Goal: Task Accomplishment & Management: Manage account settings

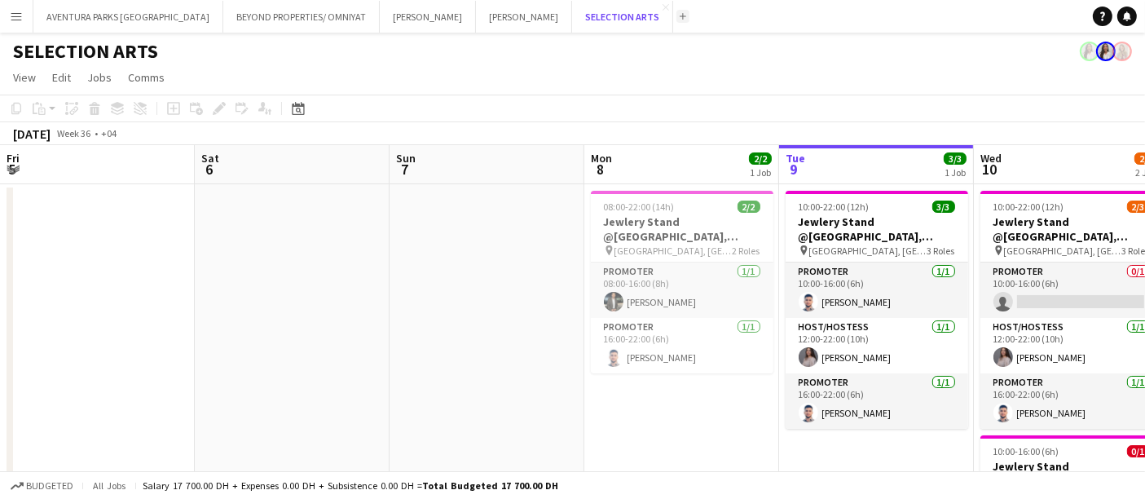
scroll to position [0, 389]
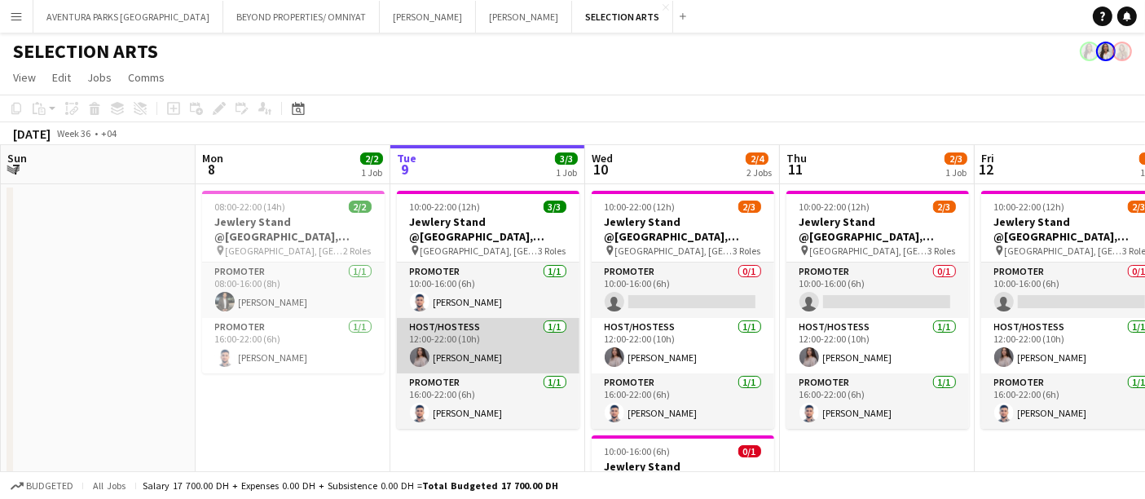
click at [499, 348] on app-card-role "Host/Hostess 1/1 12:00-22:00 (10h) Aline Sowan" at bounding box center [488, 345] width 183 height 55
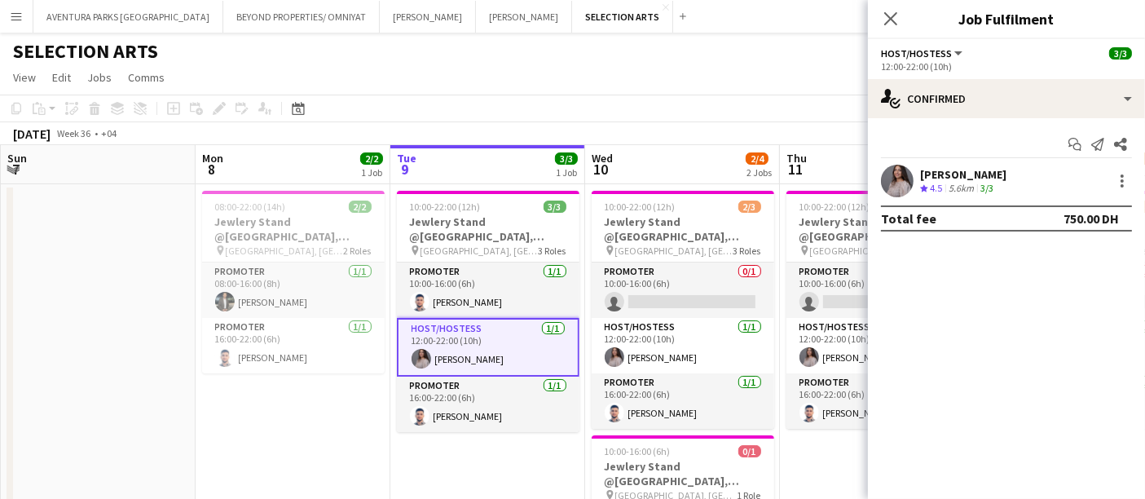
click at [913, 178] on app-user-avatar at bounding box center [897, 181] width 33 height 33
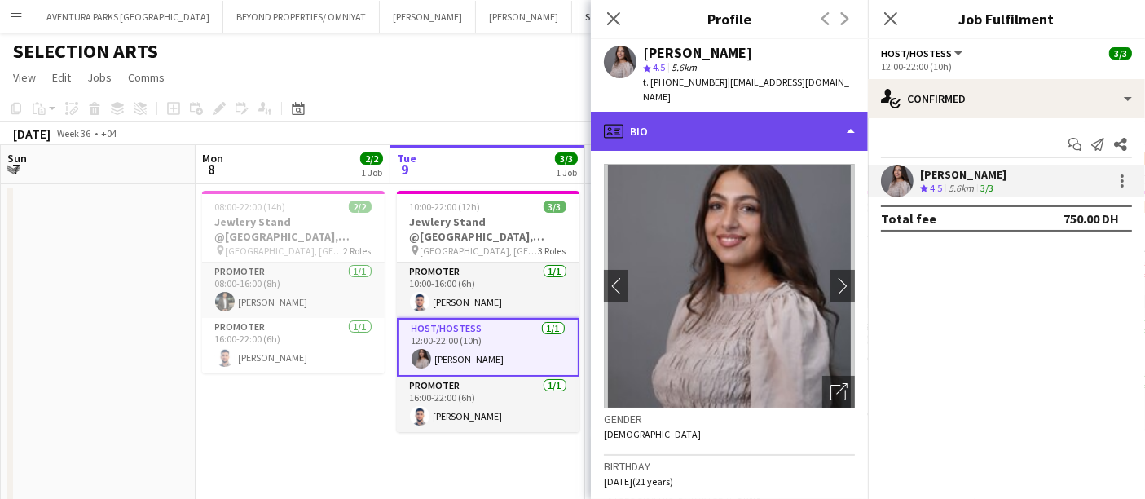
click at [672, 117] on div "profile Bio" at bounding box center [729, 131] width 277 height 39
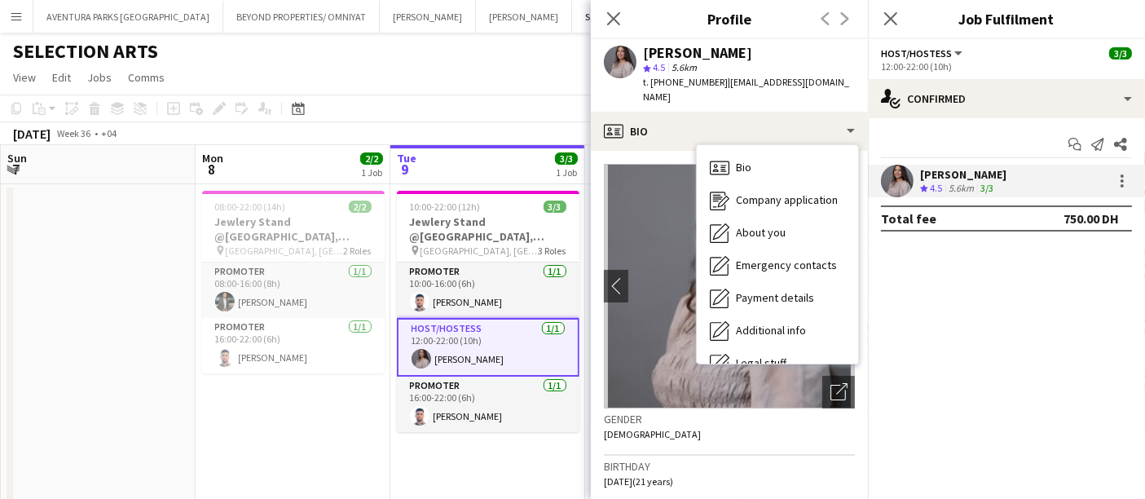
click at [766, 425] on div "Gender Female" at bounding box center [729, 431] width 251 height 47
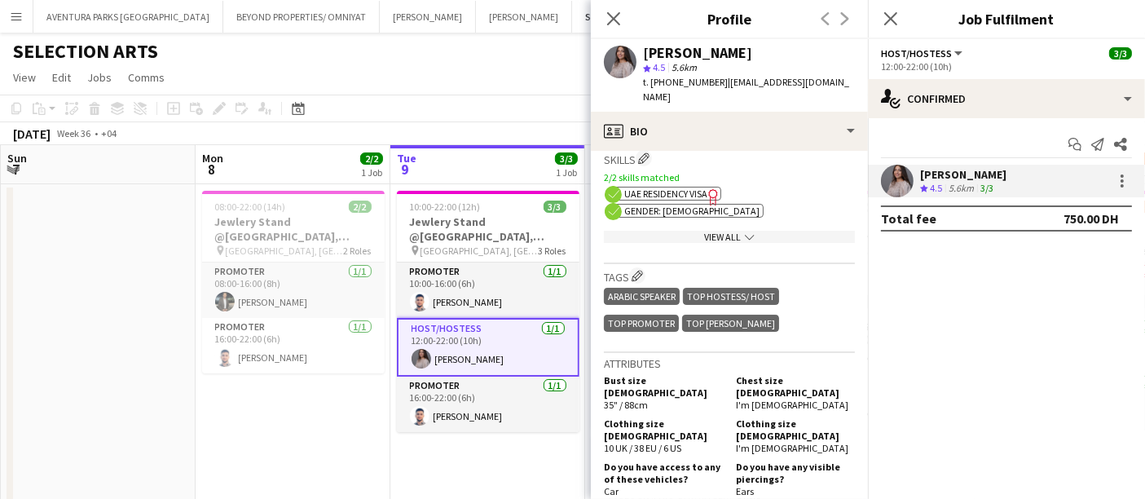
scroll to position [724, 0]
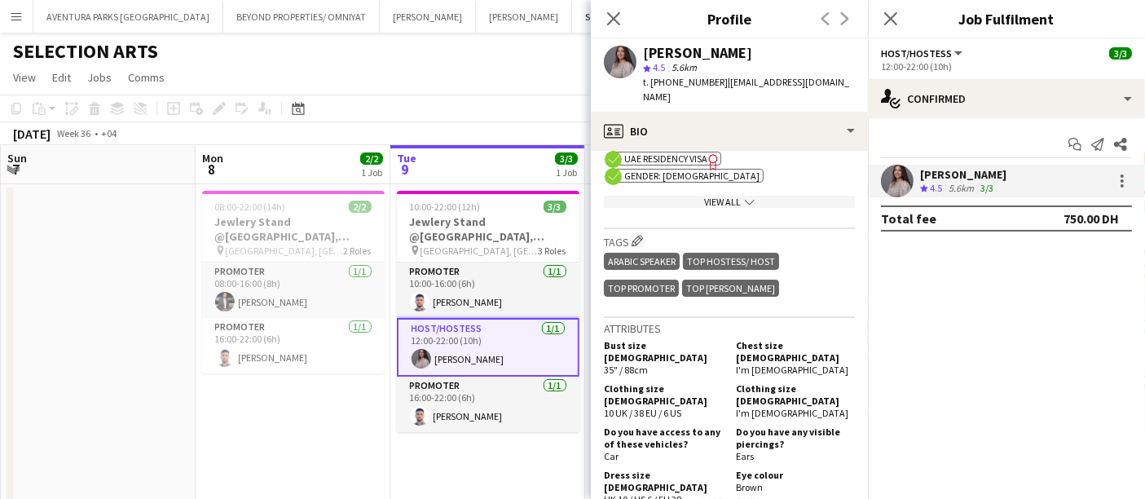
click at [745, 197] on icon "chevron-down" at bounding box center [750, 202] width 10 height 10
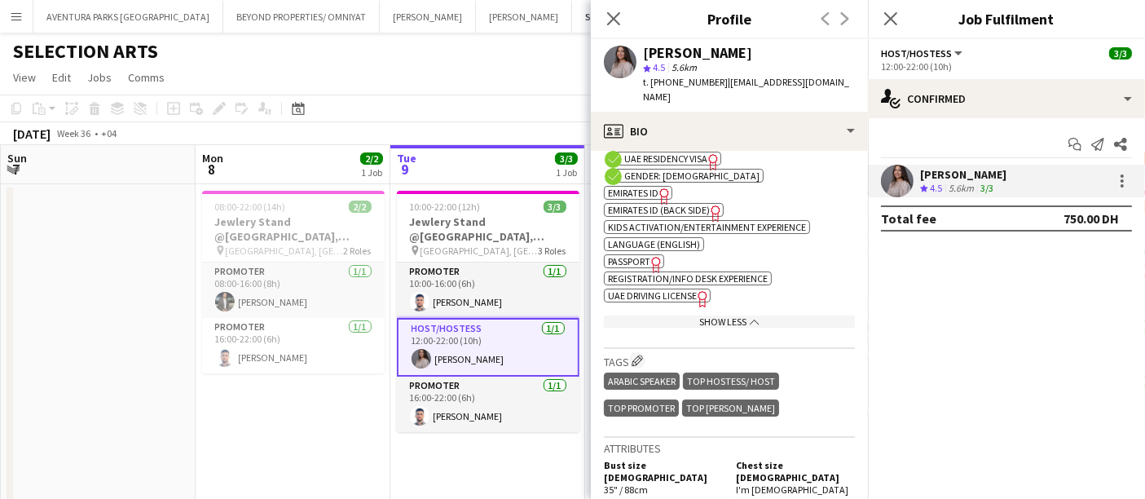
click at [642, 187] on span "Emirates ID" at bounding box center [633, 193] width 51 height 12
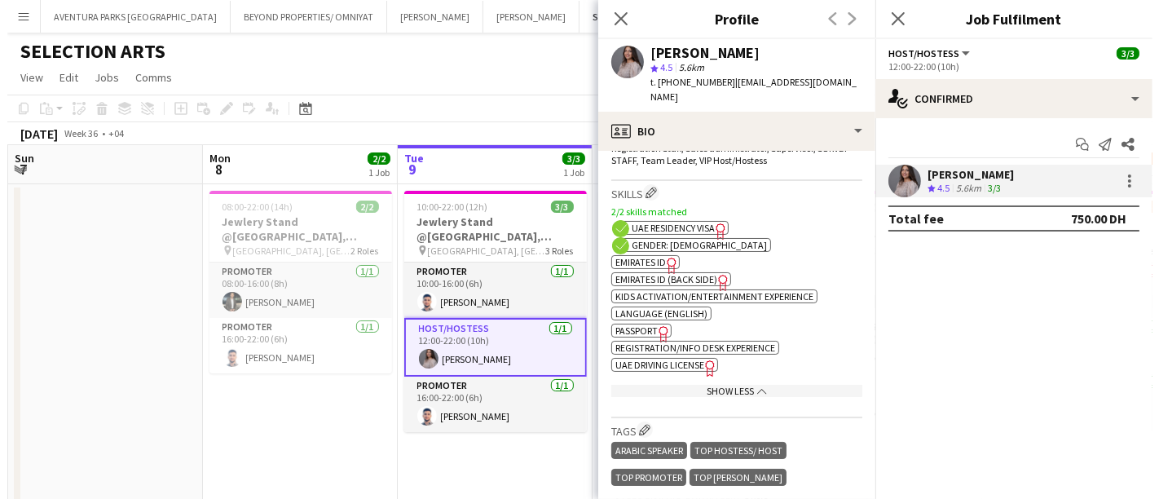
scroll to position [633, 0]
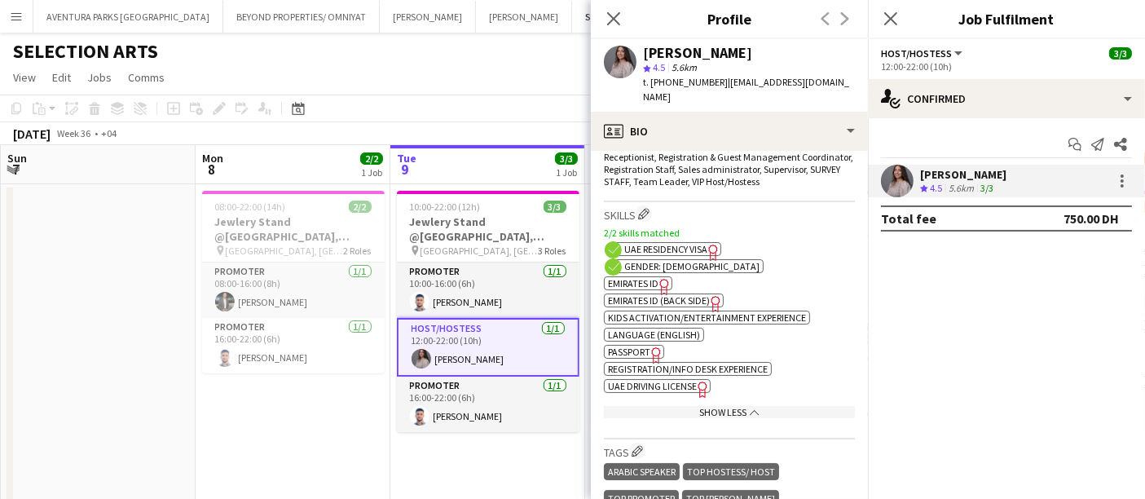
click at [629, 294] on span "Emirates ID (back side)" at bounding box center [659, 300] width 102 height 12
click at [625, 55] on app-user-avatar at bounding box center [620, 62] width 33 height 33
click at [900, 173] on app-user-avatar at bounding box center [897, 181] width 33 height 33
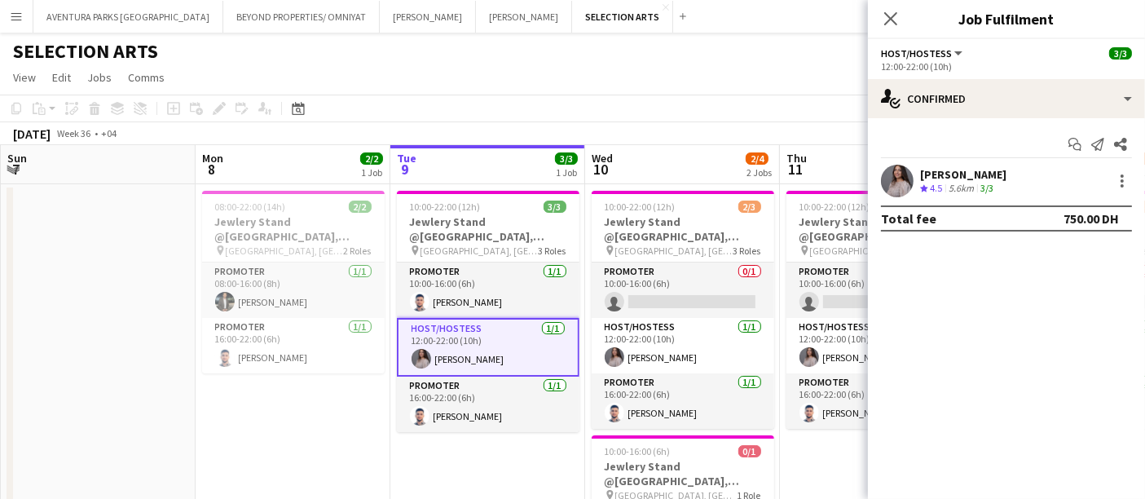
click at [900, 173] on app-user-avatar at bounding box center [897, 181] width 33 height 33
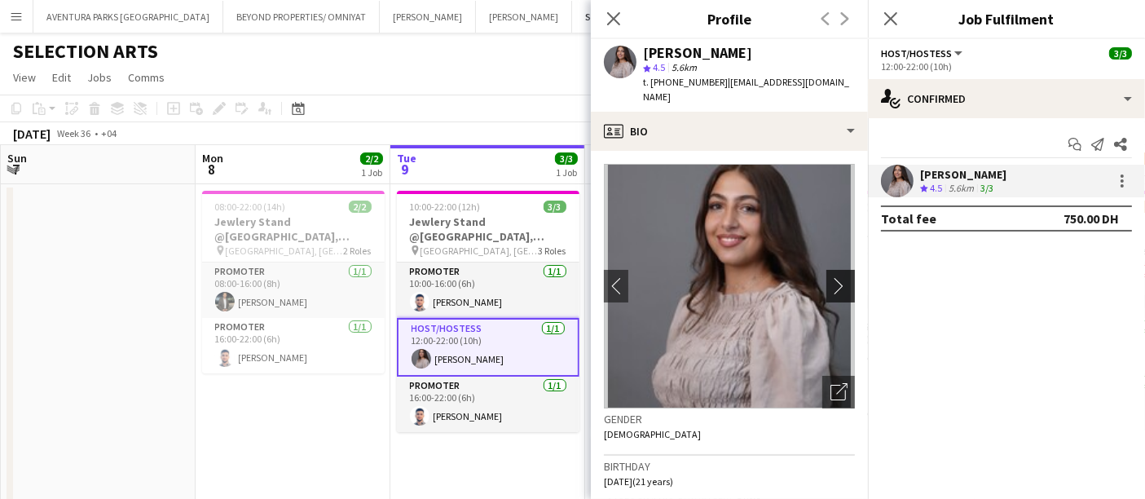
click at [826, 270] on button "chevron-right" at bounding box center [842, 286] width 33 height 33
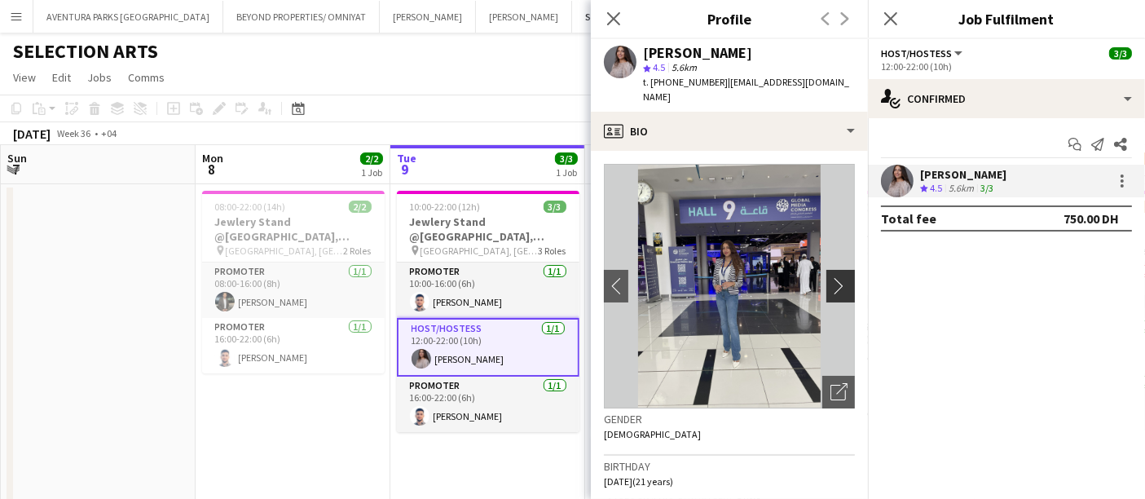
click at [830, 277] on app-icon "chevron-right" at bounding box center [842, 285] width 25 height 17
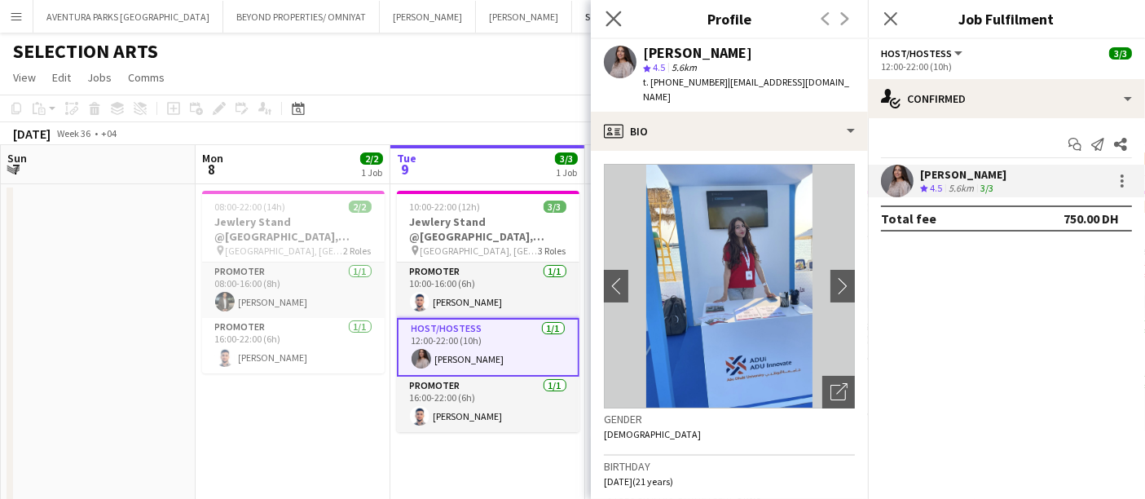
click at [611, 11] on icon "Close pop-in" at bounding box center [612, 18] width 15 height 15
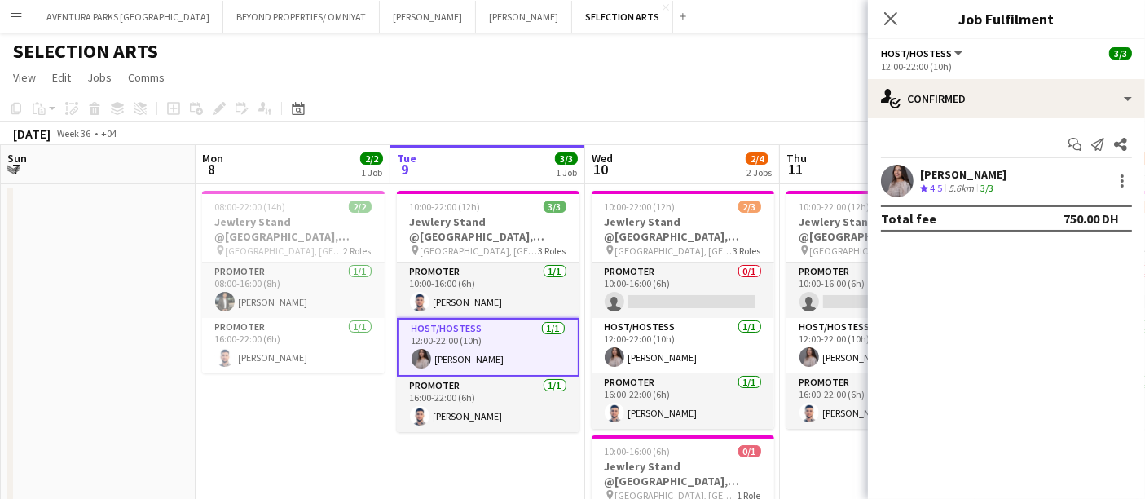
click at [637, 110] on app-toolbar "Copy Paste Paste Ctrl+V Paste with crew Ctrl+Shift+V Paste linked Job Delete Gr…" at bounding box center [572, 109] width 1145 height 28
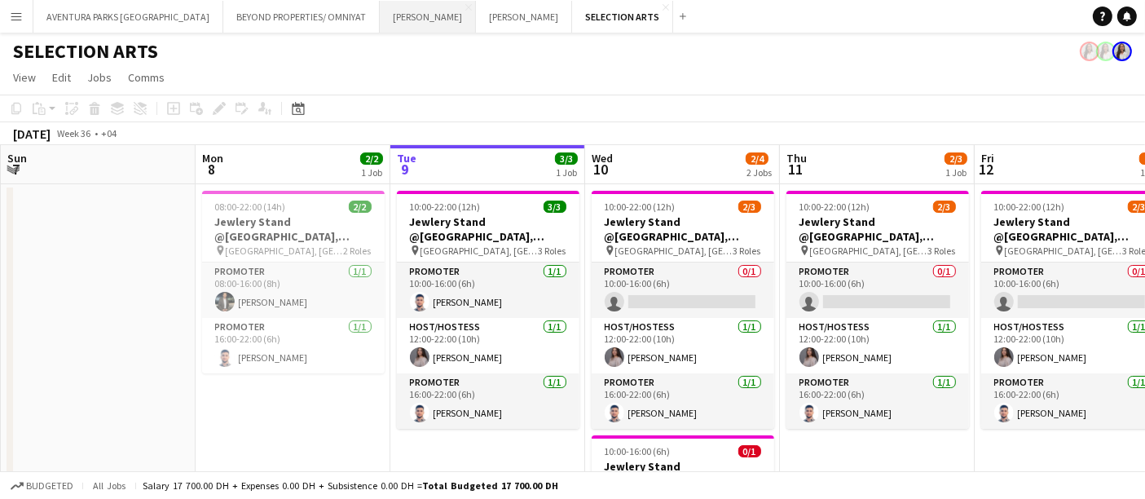
click at [380, 18] on button "JACK MORTON Close" at bounding box center [428, 17] width 96 height 32
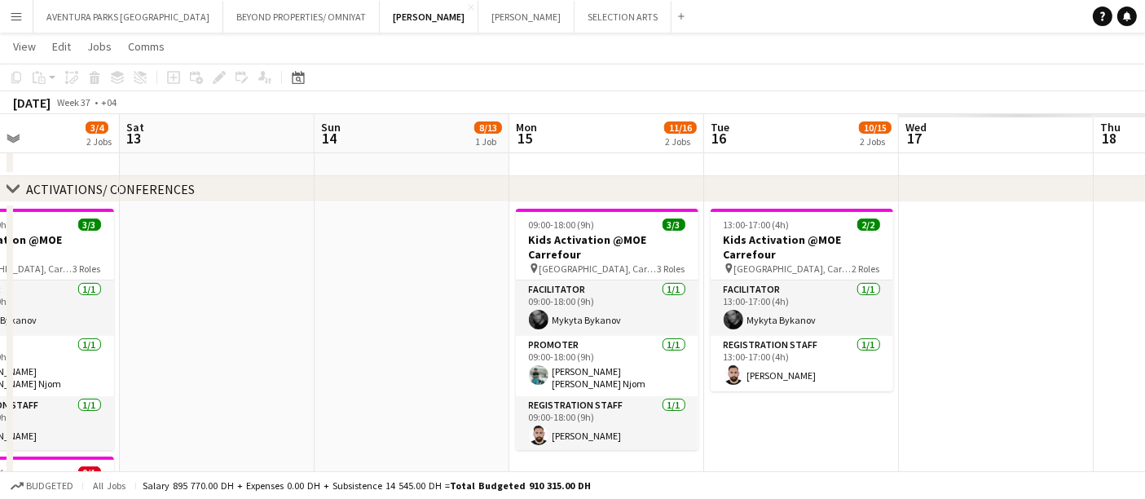
scroll to position [0, 506]
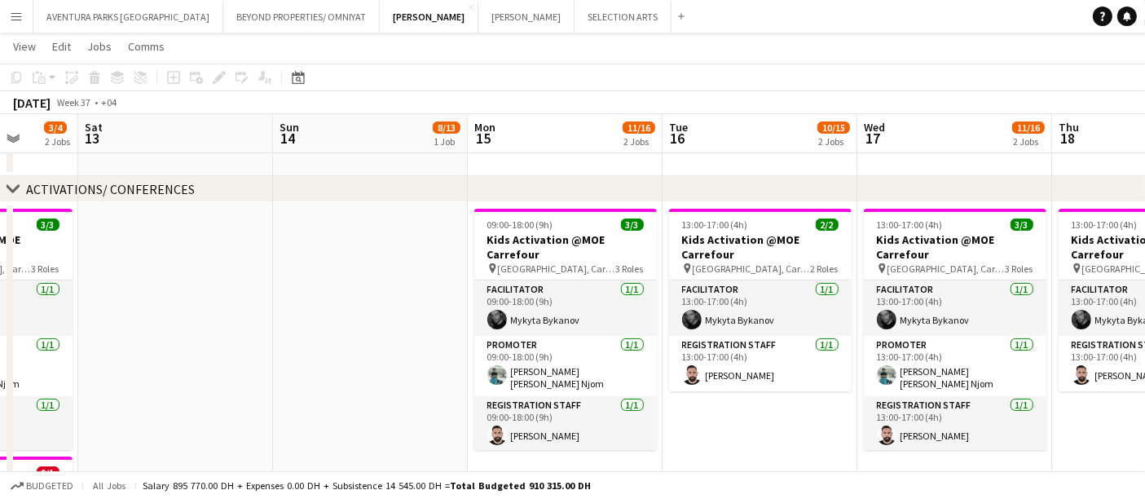
drag, startPoint x: 956, startPoint y: 284, endPoint x: 102, endPoint y: 263, distance: 854.2
click at [102, 263] on app-calendar-viewport "Wed 10 3/3 1 Job Thu 11 3/3 1 Job Fri 12 3/4 2 Jobs Sat 13 Sun 14 8/13 1 Job Mo…" at bounding box center [572, 233] width 1145 height 1063
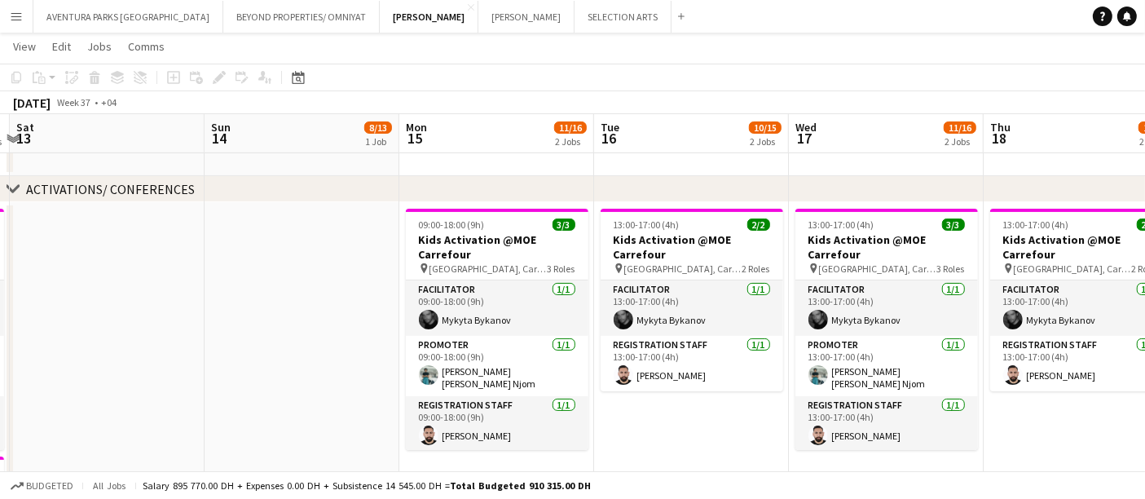
scroll to position [0, 652]
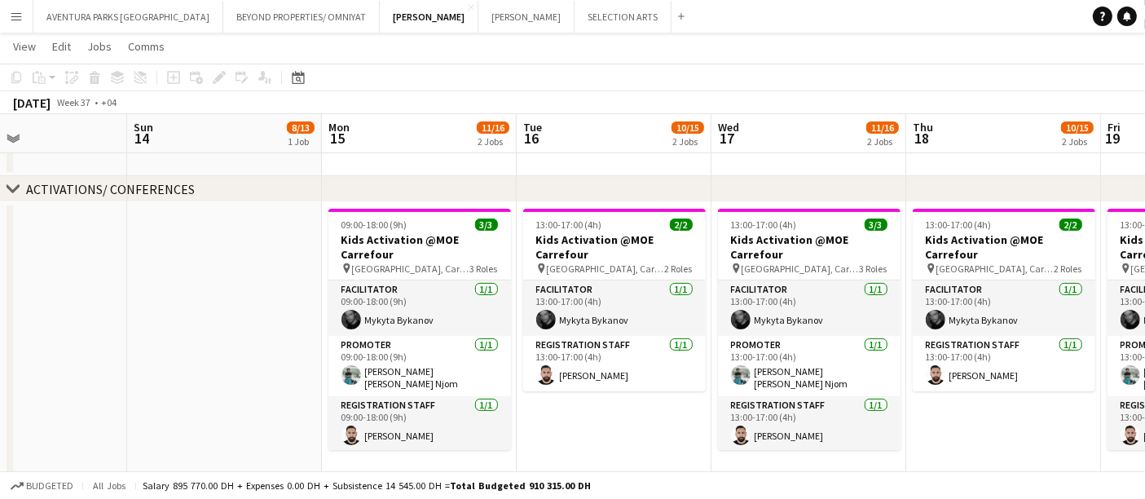
drag, startPoint x: 331, startPoint y: 257, endPoint x: 186, endPoint y: 247, distance: 145.4
click at [186, 247] on app-calendar-viewport "Wed 10 3/3 1 Job Thu 11 3/3 1 Job Fri 12 3/4 2 Jobs Sat 13 Sun 14 8/13 1 Job Mo…" at bounding box center [572, 233] width 1145 height 1063
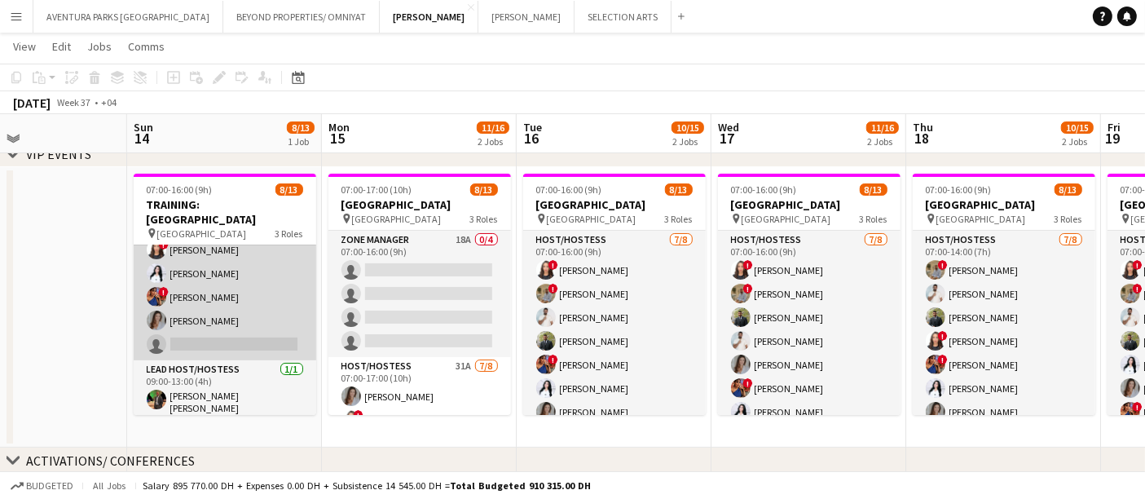
scroll to position [0, 0]
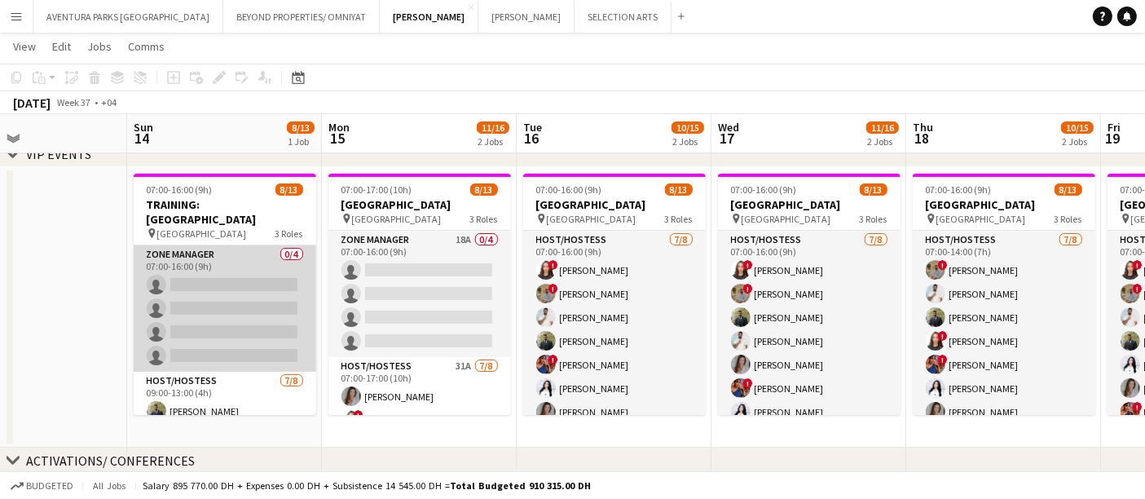
click at [215, 264] on app-card-role "Zone Manager 0/4 07:00-16:00 (9h) single-neutral-actions single-neutral-actions…" at bounding box center [225, 308] width 183 height 126
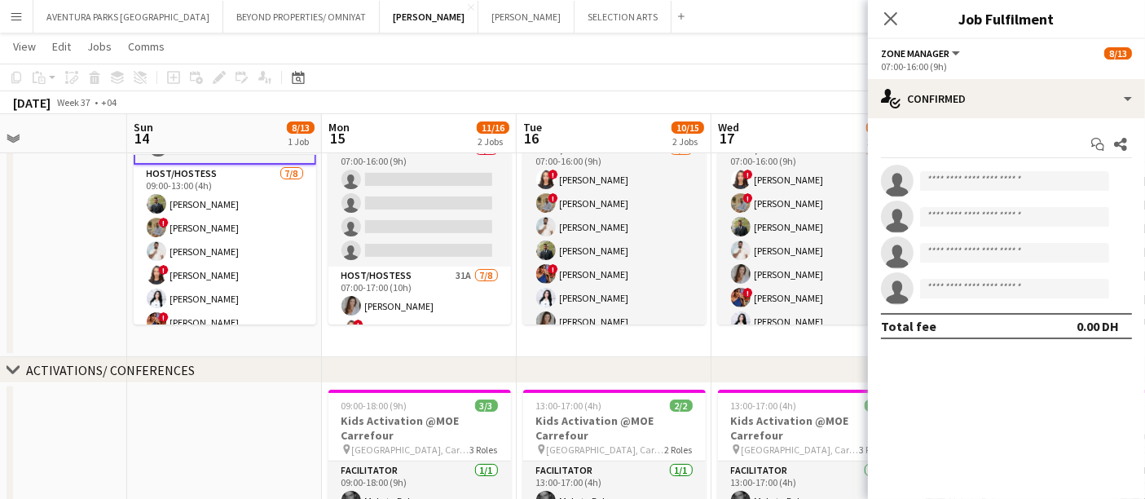
scroll to position [235, 0]
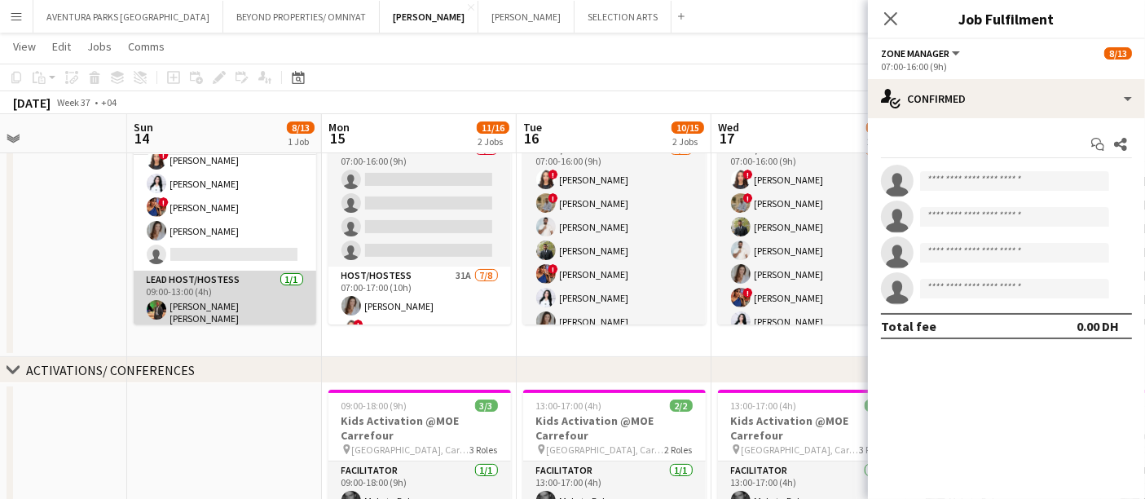
click at [191, 300] on app-card-role "Lead Host/Hostess 1/1 09:00-13:00 (4h) Christian Benjamin Amechi" at bounding box center [225, 301] width 183 height 60
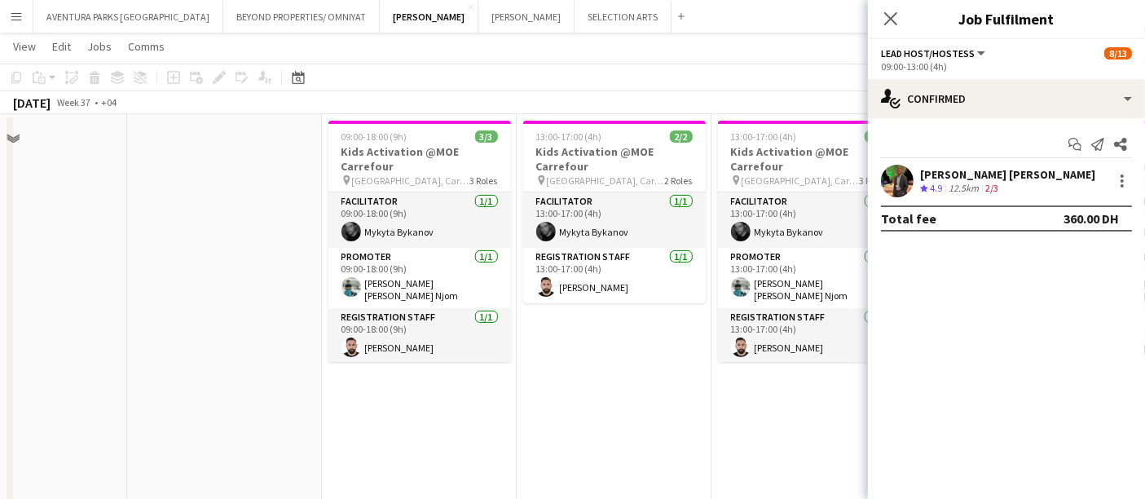
scroll to position [271, 0]
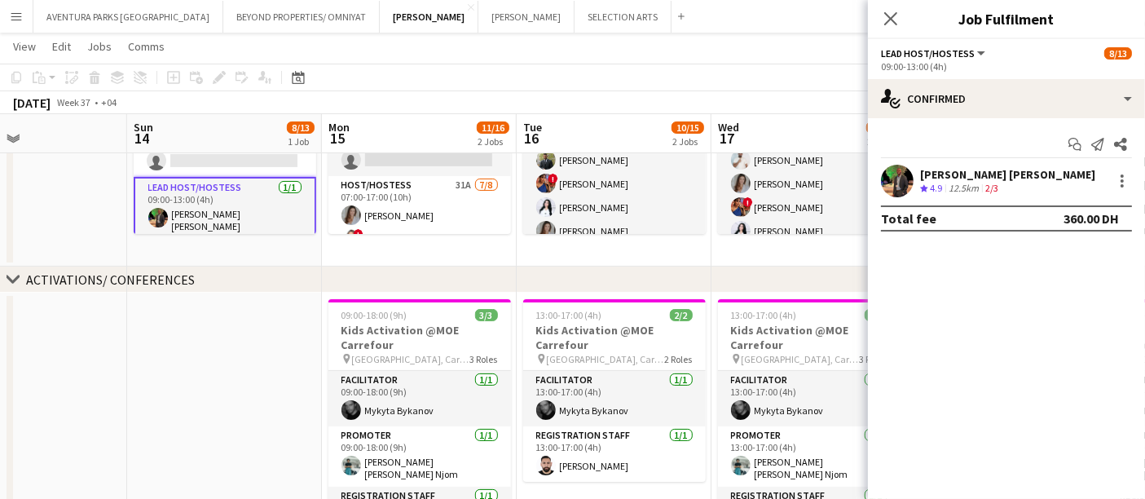
click at [220, 214] on app-card-role "Lead Host/Hostess 1/1 09:00-13:00 (4h) Christian Benjamin Amechi" at bounding box center [225, 209] width 183 height 64
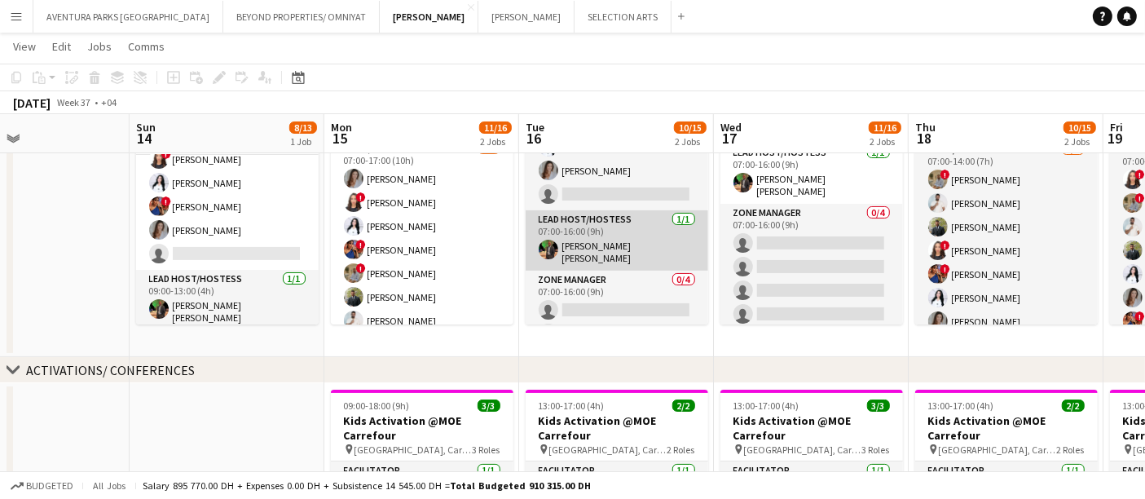
scroll to position [127, 0]
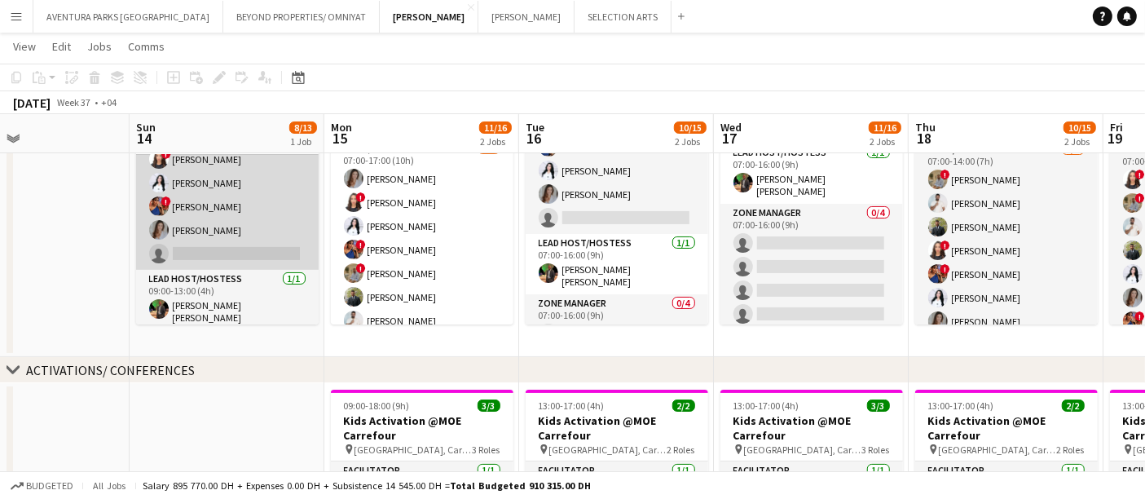
click at [221, 240] on app-card-role "Host/Hostess 7/8 09:00-13:00 (4h) Abdulkader Habra ! Hussain Almeshal George ch…" at bounding box center [227, 159] width 183 height 221
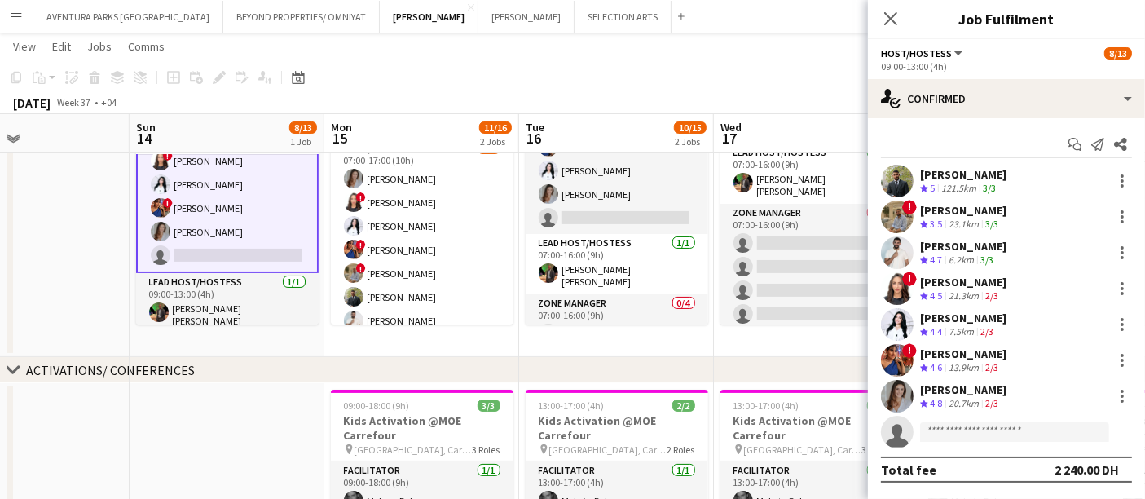
scroll to position [234, 0]
click at [982, 430] on input at bounding box center [1014, 432] width 189 height 20
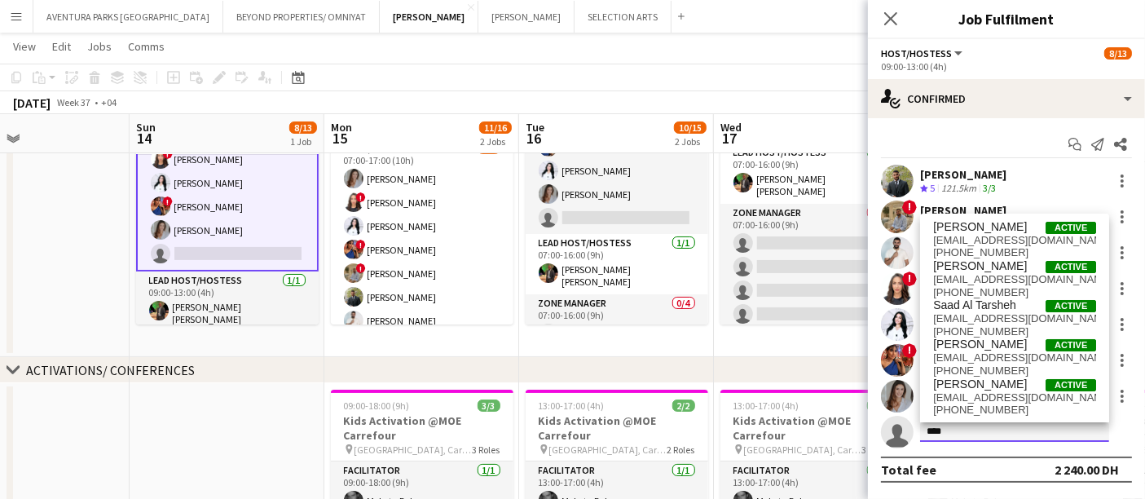
type input "****"
click at [1018, 317] on span "s.altarsheh@gmail.com" at bounding box center [1014, 318] width 163 height 13
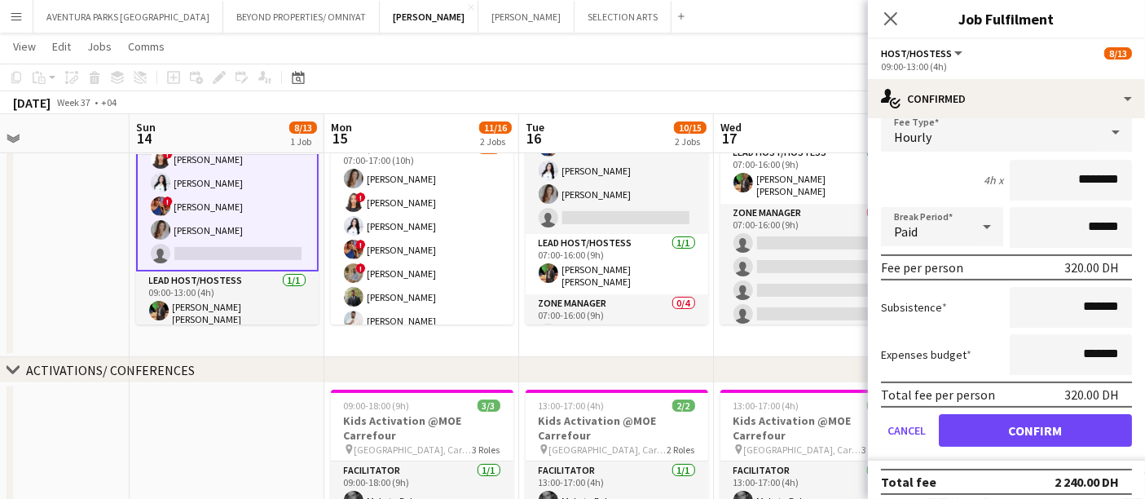
scroll to position [363, 0]
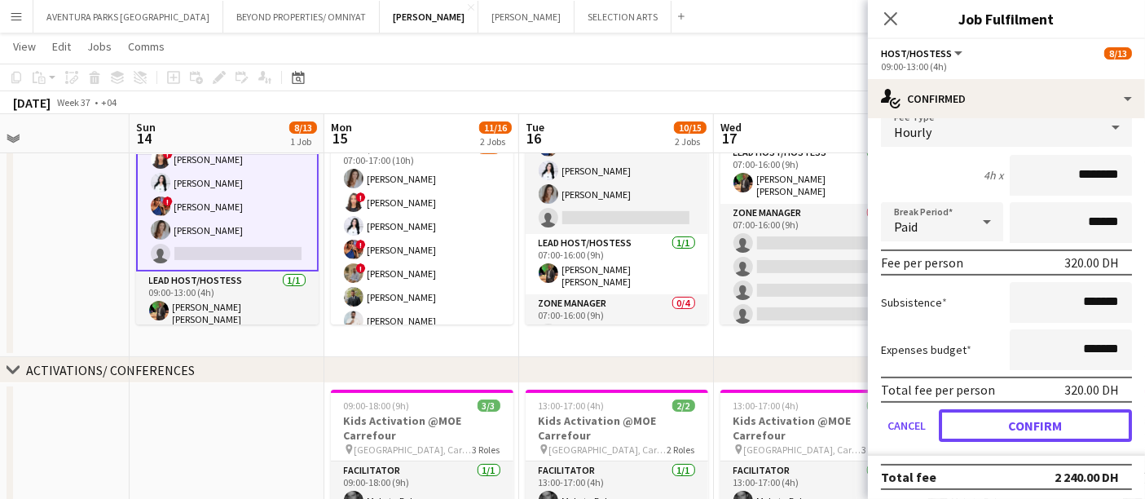
click at [1030, 424] on button "Confirm" at bounding box center [1035, 425] width 193 height 33
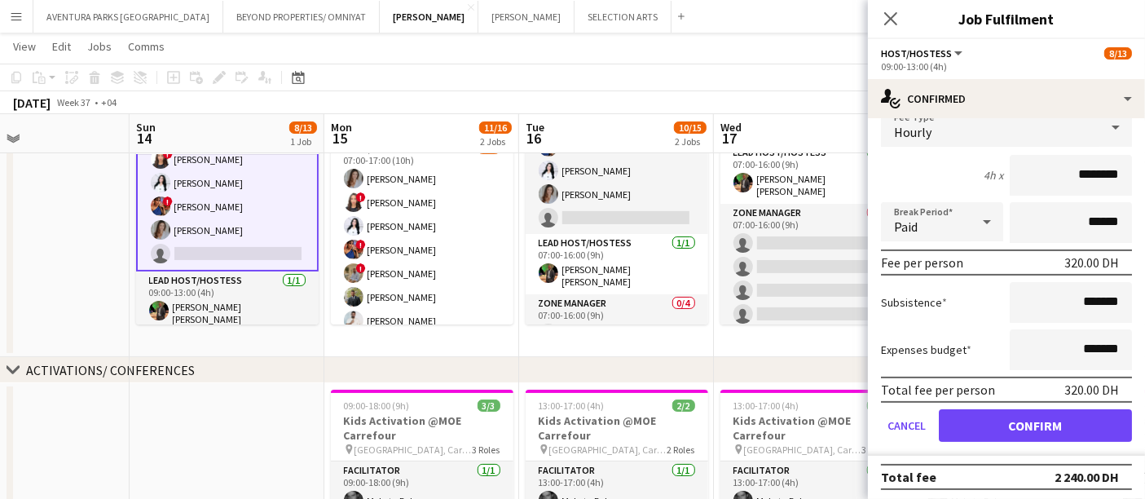
scroll to position [0, 0]
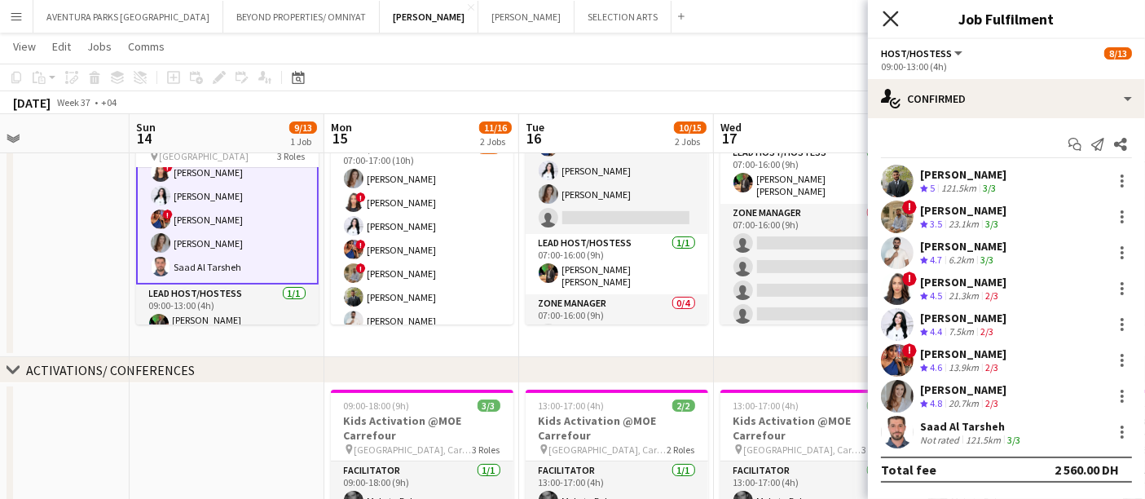
click at [887, 17] on icon "Close pop-in" at bounding box center [889, 18] width 15 height 15
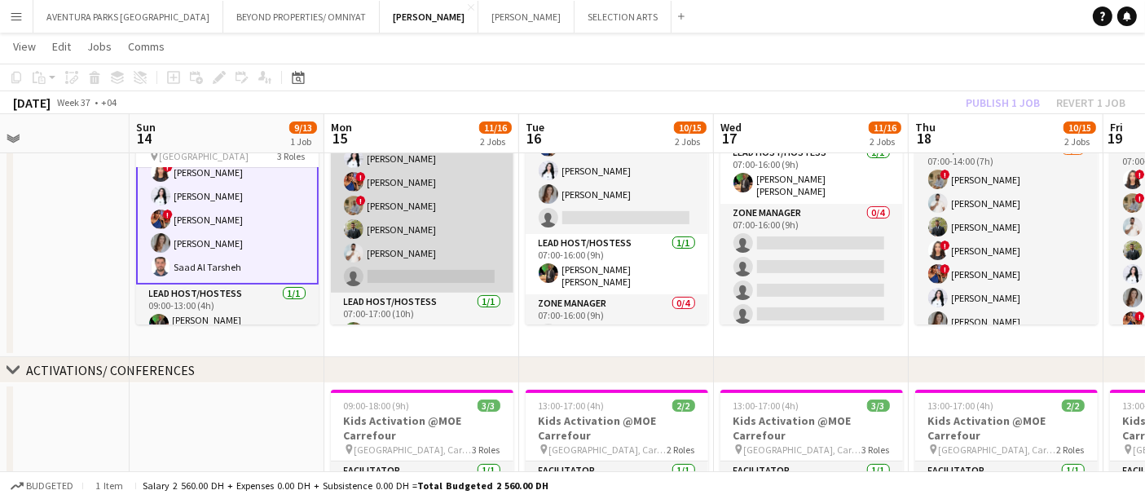
scroll to position [218, 0]
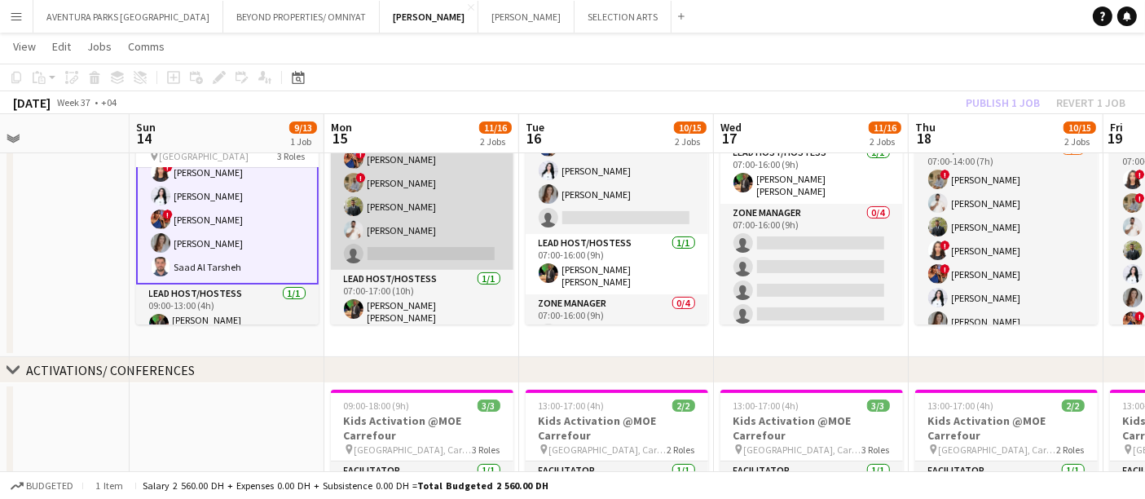
click at [451, 233] on app-card-role "Host/Hostess 31A 7/8 07:00-17:00 (10h) Camila Rossato ! Amira Malek Ghada Butro…" at bounding box center [422, 159] width 183 height 221
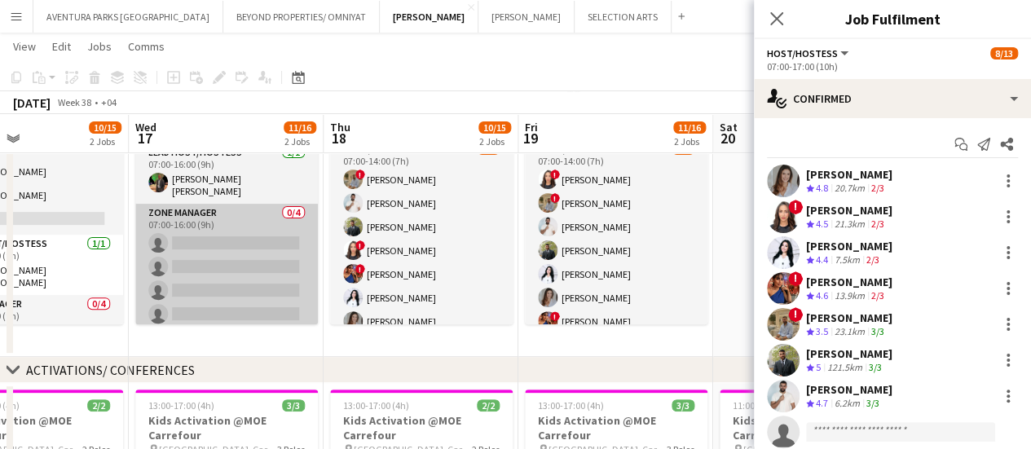
scroll to position [218, 0]
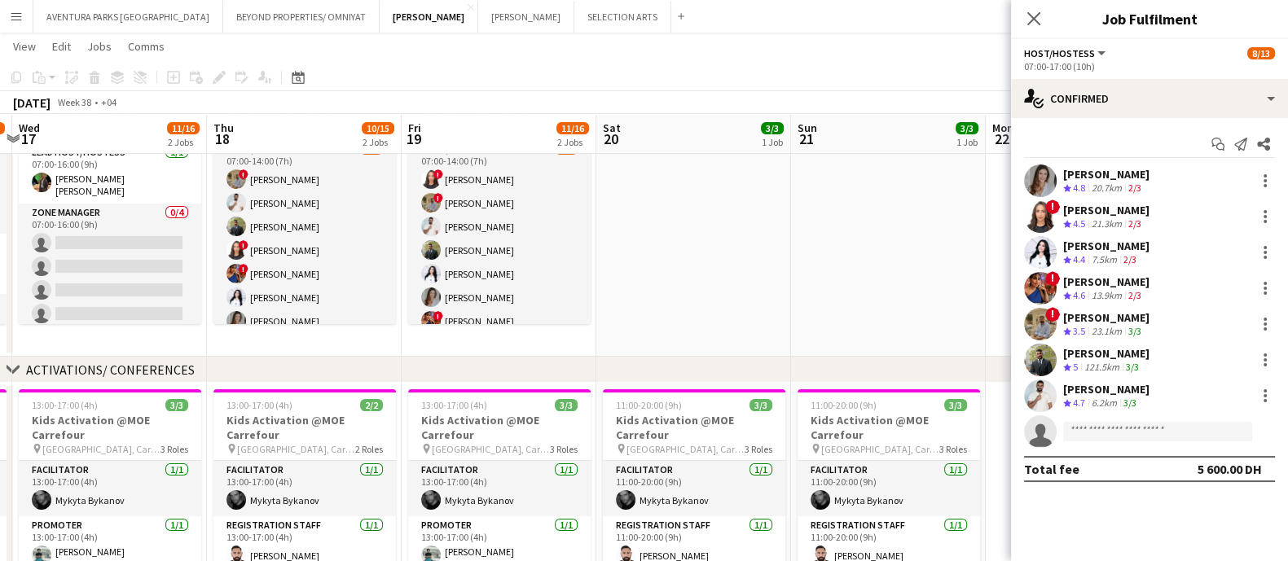
drag, startPoint x: 372, startPoint y: 328, endPoint x: 990, endPoint y: 356, distance: 619.1
click at [990, 356] on div "chevron-right VIP EVENTS chevron-right ACTIVATIONS/ CONFERENCES chevron-right A…" at bounding box center [644, 414] width 1288 height 1063
drag, startPoint x: 473, startPoint y: 367, endPoint x: 791, endPoint y: 375, distance: 318.7
click at [791, 375] on div "chevron-right ACTIVATIONS/ CONFERENCES" at bounding box center [644, 370] width 1288 height 26
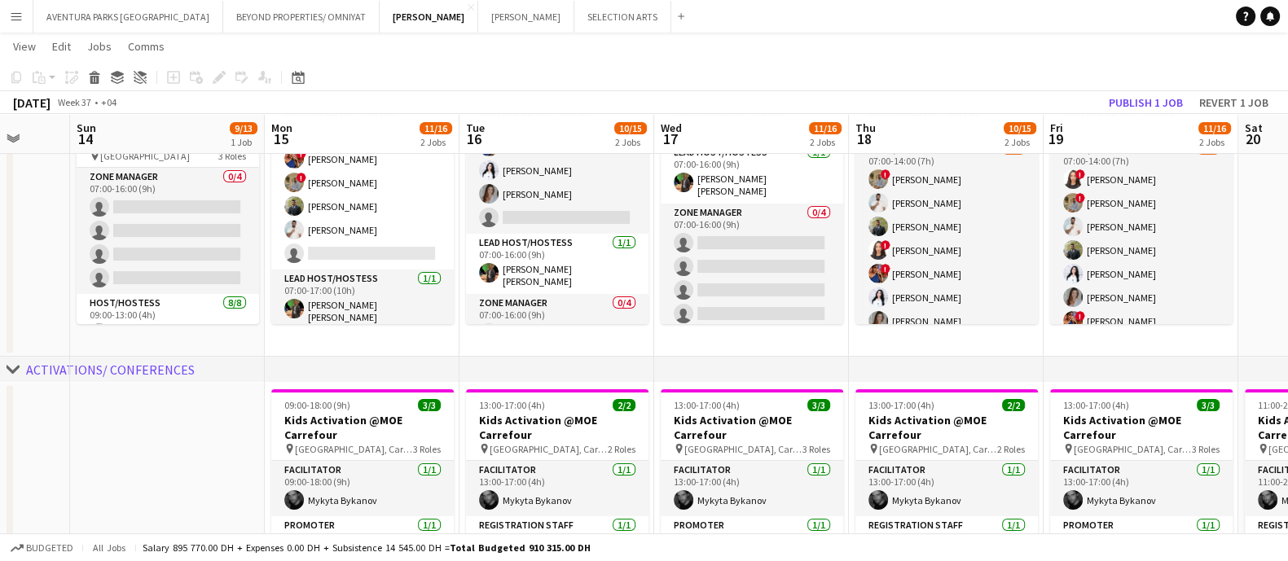
drag, startPoint x: 570, startPoint y: 343, endPoint x: 1184, endPoint y: 340, distance: 613.6
click at [1144, 340] on app-calendar-viewport "Thu 11 3/3 1 Job Fri 12 3/4 2 Jobs Sat 13 Sun 14 9/13 1 Job Mon 15 11/16 2 Jobs…" at bounding box center [644, 414] width 1288 height 1063
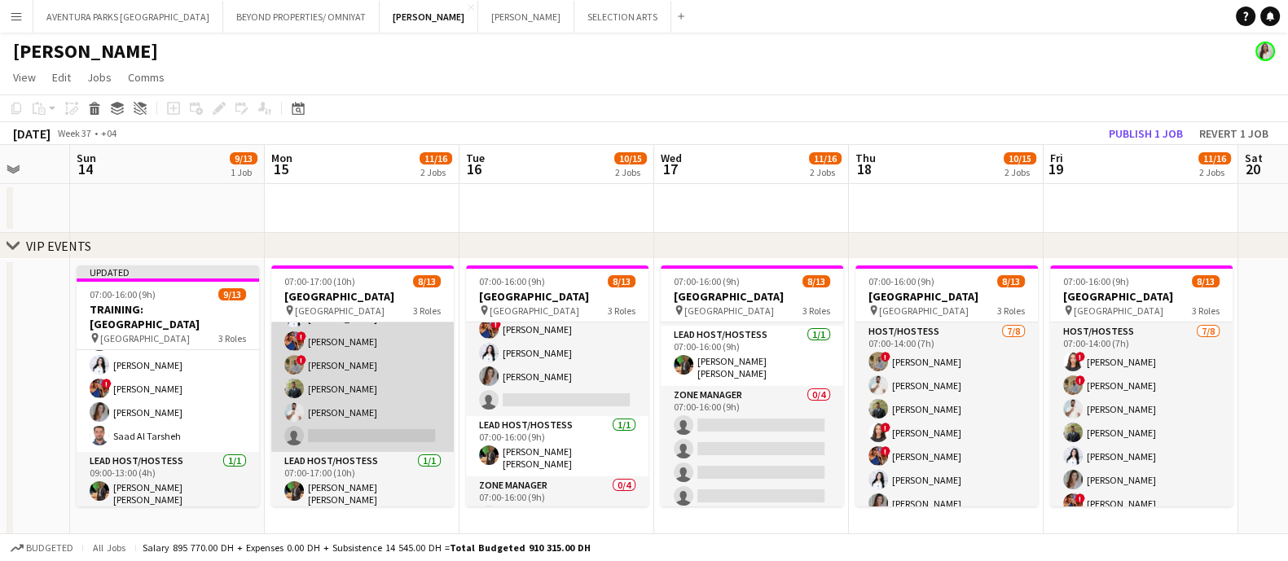
click at [375, 392] on app-card-role "Host/Hostess 31A 7/8 07:00-17:00 (10h) Camila Rossato ! Amira Malek Ghada Butro…" at bounding box center [362, 341] width 183 height 221
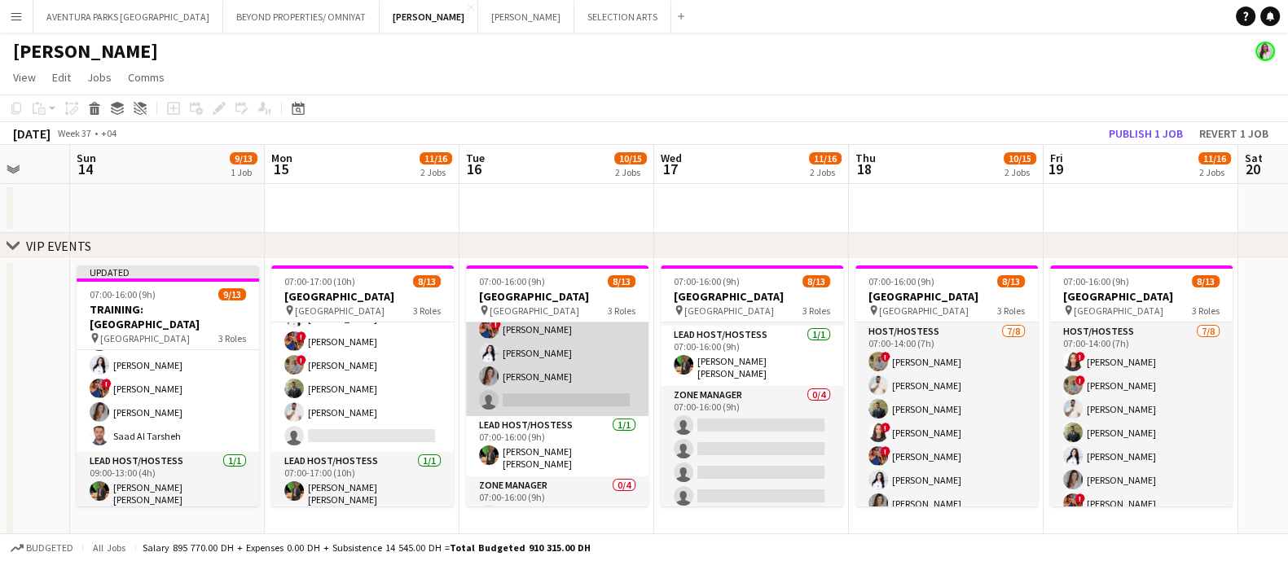
click at [551, 378] on app-card-role "Host/Hostess 7/8 07:00-16:00 (9h) ! Amira Malek ! Hussain Almeshal George charb…" at bounding box center [557, 306] width 183 height 221
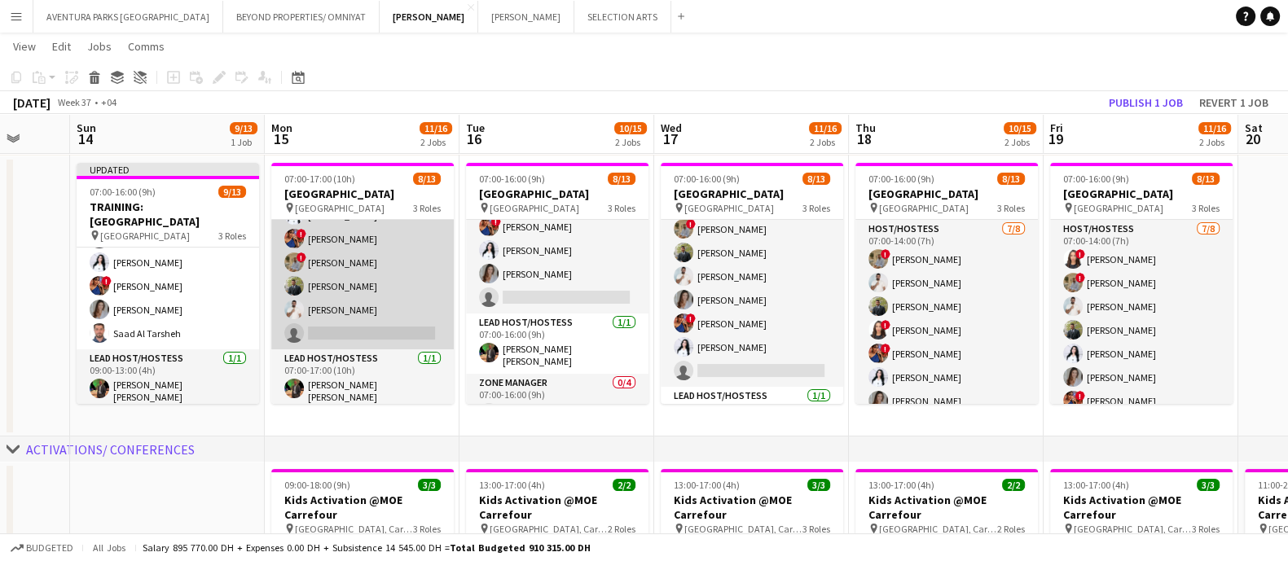
click at [354, 295] on app-card-role "Host/Hostess 31A 7/8 07:00-17:00 (10h) Camila Rossato ! Amira Malek Ghada Butro…" at bounding box center [362, 239] width 183 height 221
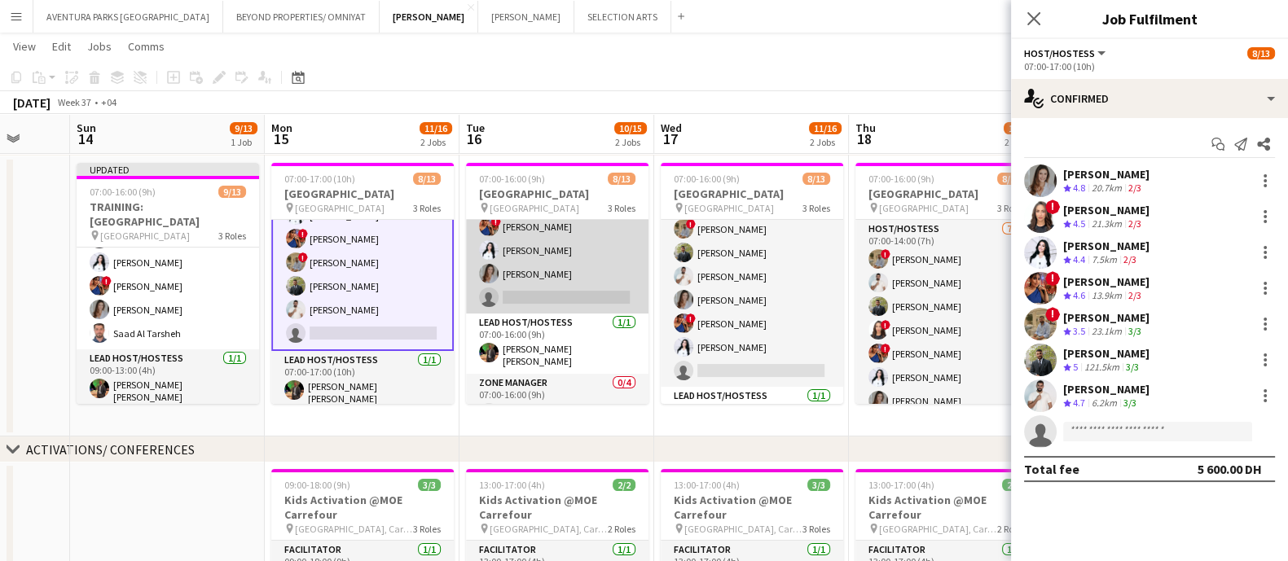
click at [583, 271] on app-card-role "Host/Hostess 7/8 07:00-16:00 (9h) ! Amira Malek ! Hussain Almeshal George charb…" at bounding box center [557, 203] width 183 height 221
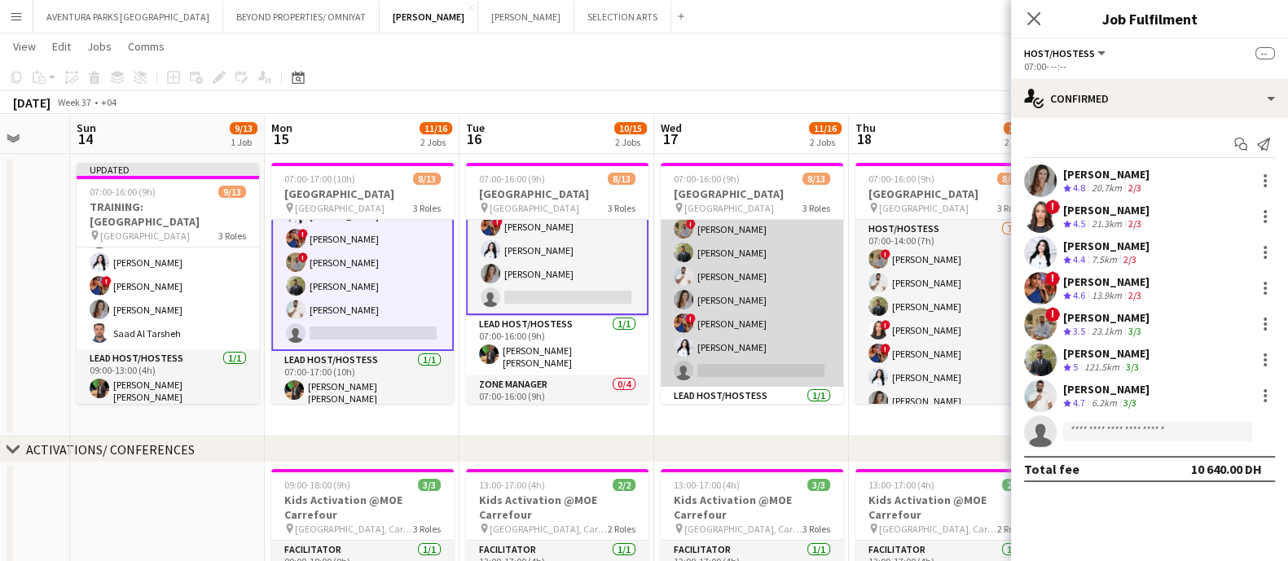
click at [758, 297] on app-card-role "Host/Hostess 7/8 07:00-16:00 (9h) ! Amira Malek ! Hussain Almeshal Abdulkader H…" at bounding box center [752, 276] width 183 height 221
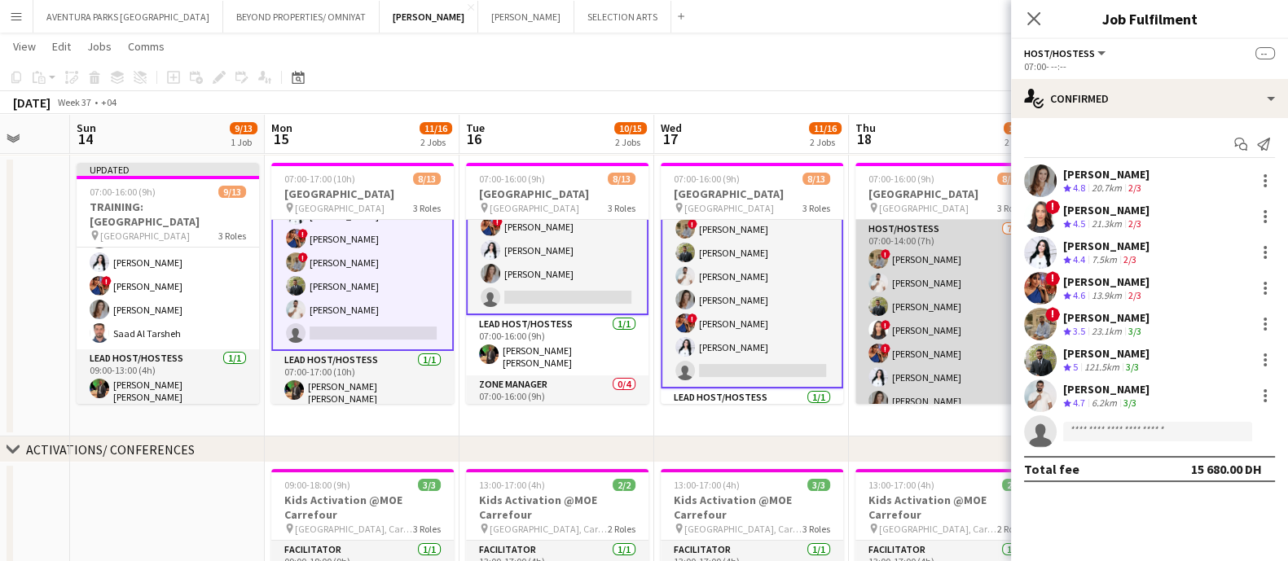
click at [918, 297] on app-card-role "Host/Hostess 7/8 07:00-14:00 (7h) ! Hussain Almeshal George charbel Mbayed Abdu…" at bounding box center [947, 330] width 183 height 221
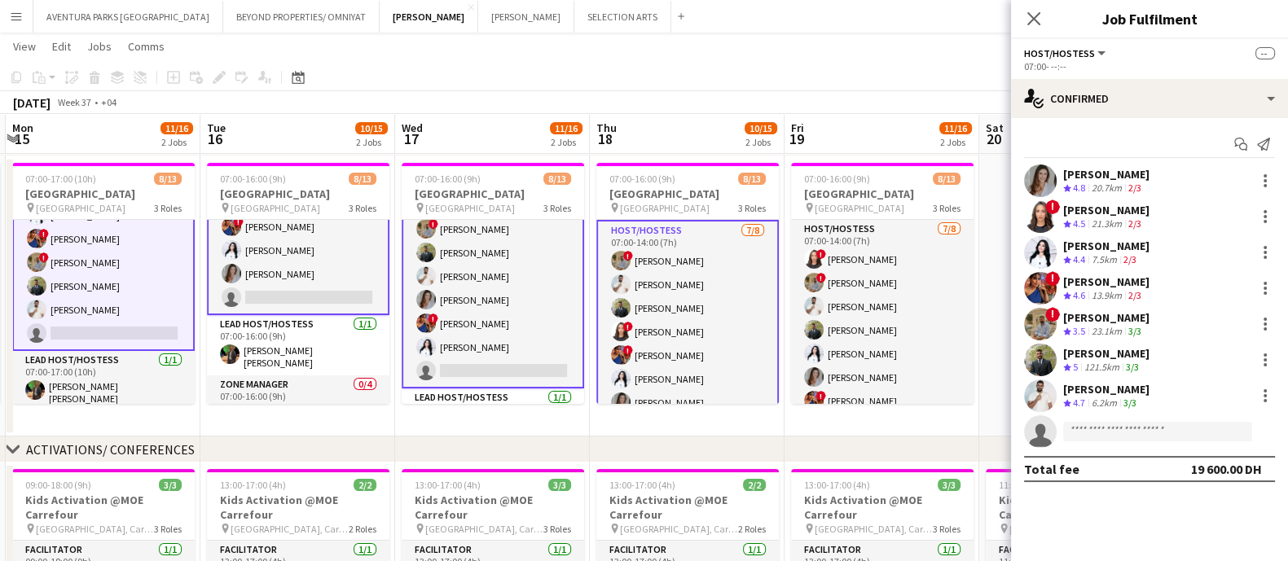
drag, startPoint x: 865, startPoint y: 425, endPoint x: 607, endPoint y: 433, distance: 258.4
click at [607, 433] on app-calendar-viewport "Fri 12 3/4 2 Jobs Sat 13 Sun 14 9/13 1 Job Mon 15 11/16 2 Jobs Tue 16 10/15 2 J…" at bounding box center [644, 494] width 1288 height 1063
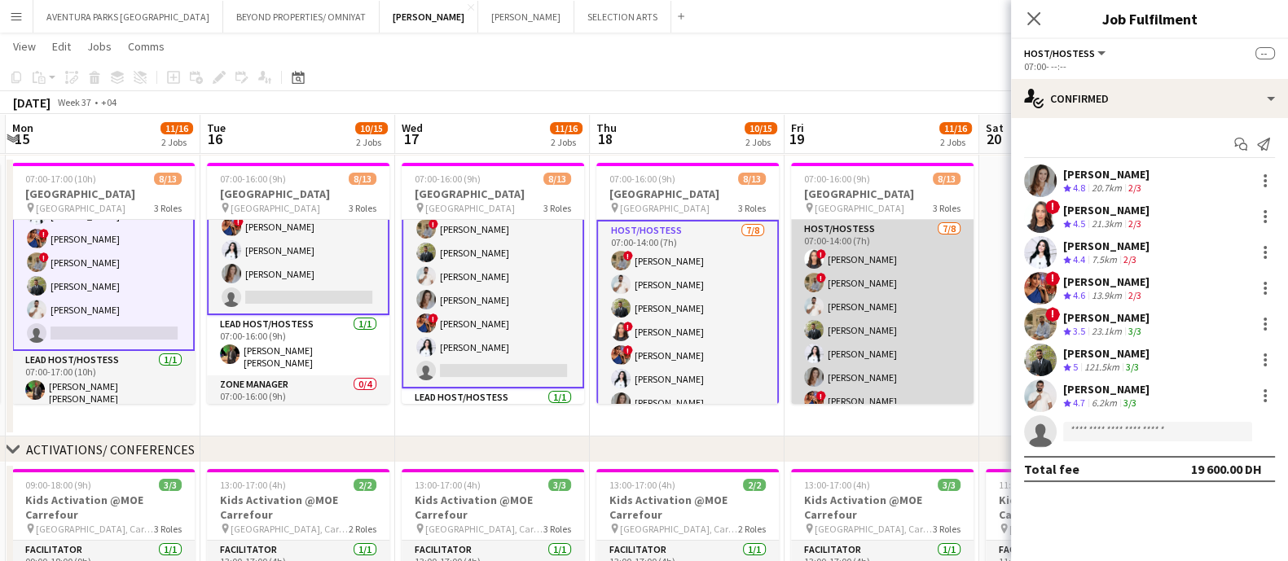
click at [860, 278] on app-card-role "Host/Hostess 7/8 07:00-14:00 (7h) ! Amira Malek ! Hussain Almeshal George charb…" at bounding box center [882, 330] width 183 height 221
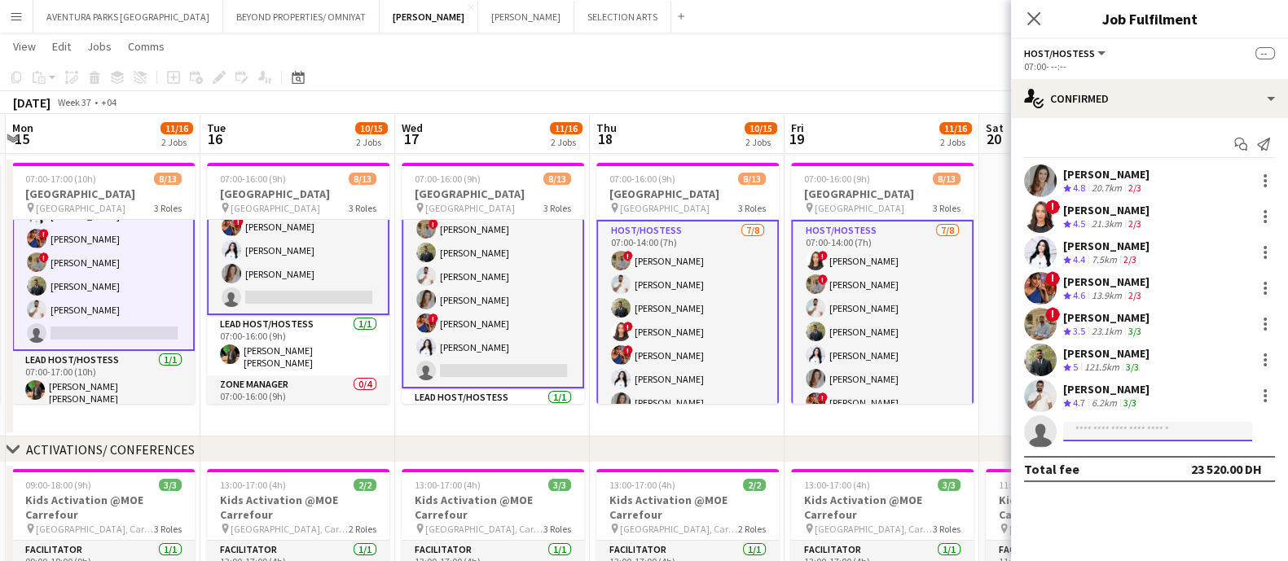
click at [1137, 433] on input at bounding box center [1157, 432] width 189 height 20
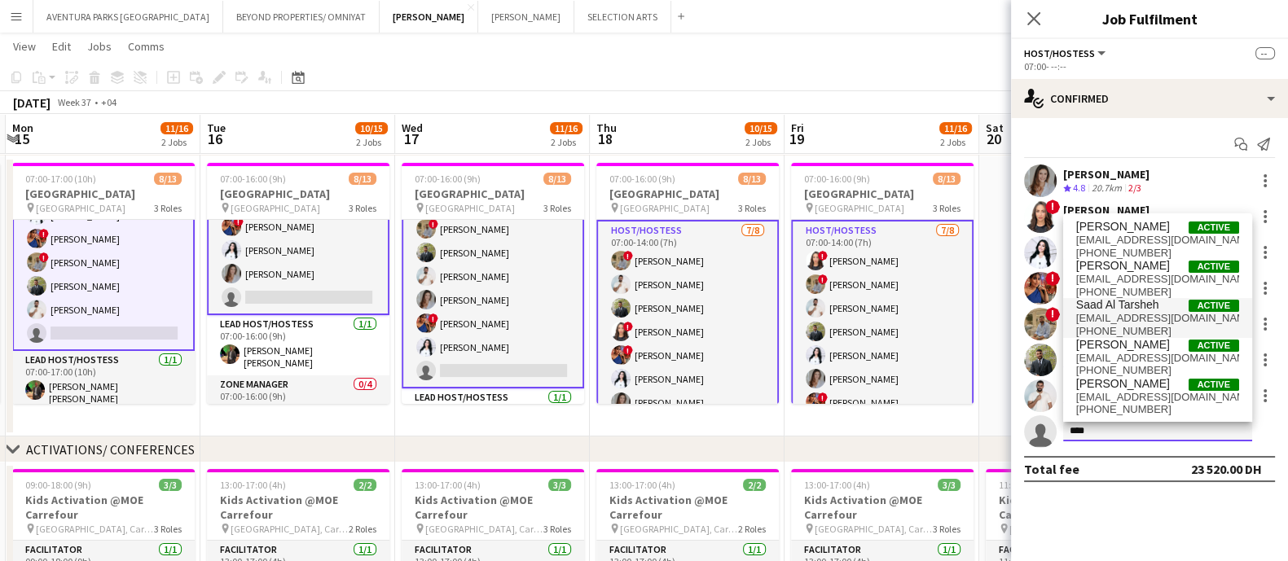
type input "****"
click at [1144, 317] on span "s.altarsheh@gmail.com" at bounding box center [1157, 318] width 163 height 13
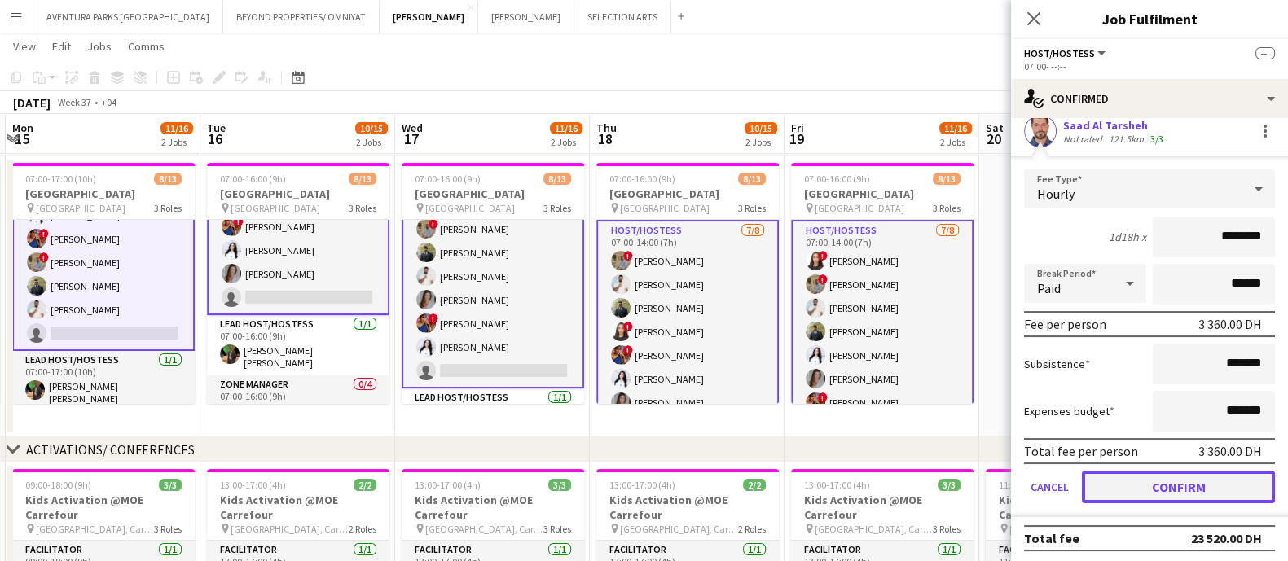
click at [1144, 474] on button "Confirm" at bounding box center [1178, 487] width 193 height 33
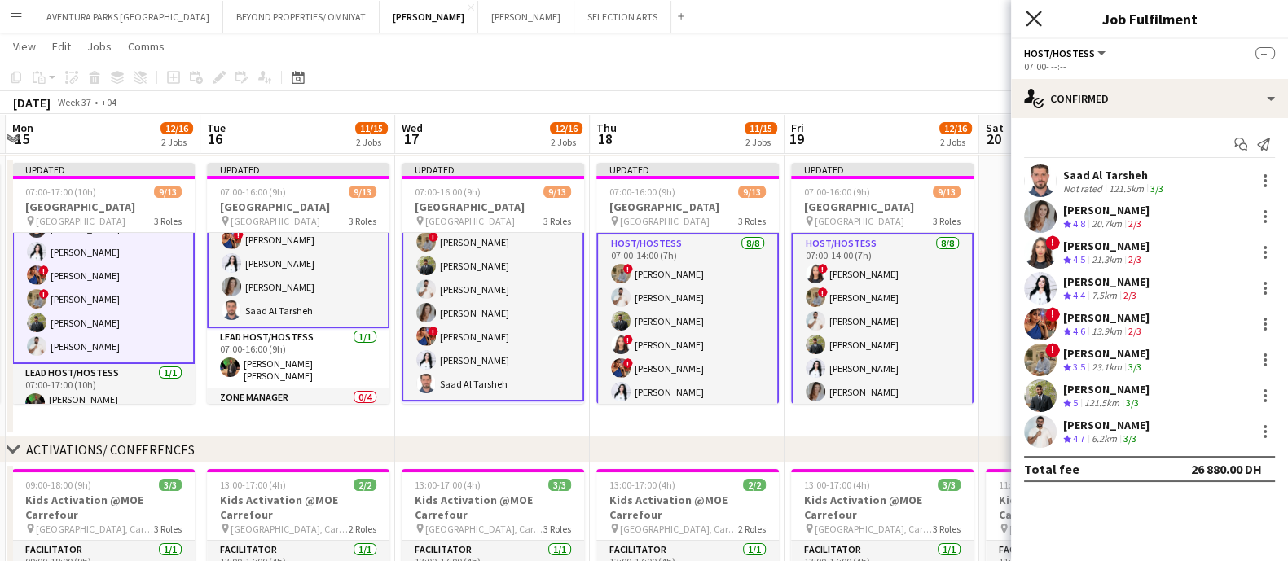
click at [1036, 12] on icon "Close pop-in" at bounding box center [1033, 18] width 15 height 15
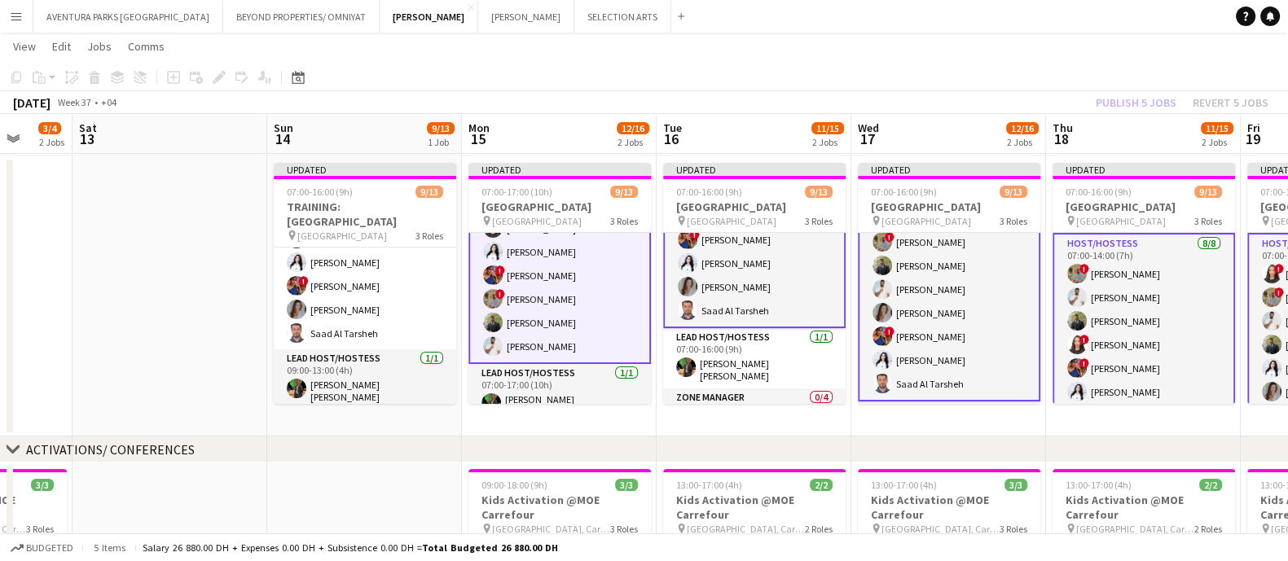
drag, startPoint x: 667, startPoint y: 127, endPoint x: 1123, endPoint y: 114, distance: 456.5
click at [1123, 114] on app-calendar-viewport "Wed 10 3/3 1 Job Thu 11 3/3 1 Job Fri 12 3/4 2 Jobs Sat 13 Sun 14 9/13 1 Job Mo…" at bounding box center [644, 494] width 1288 height 1063
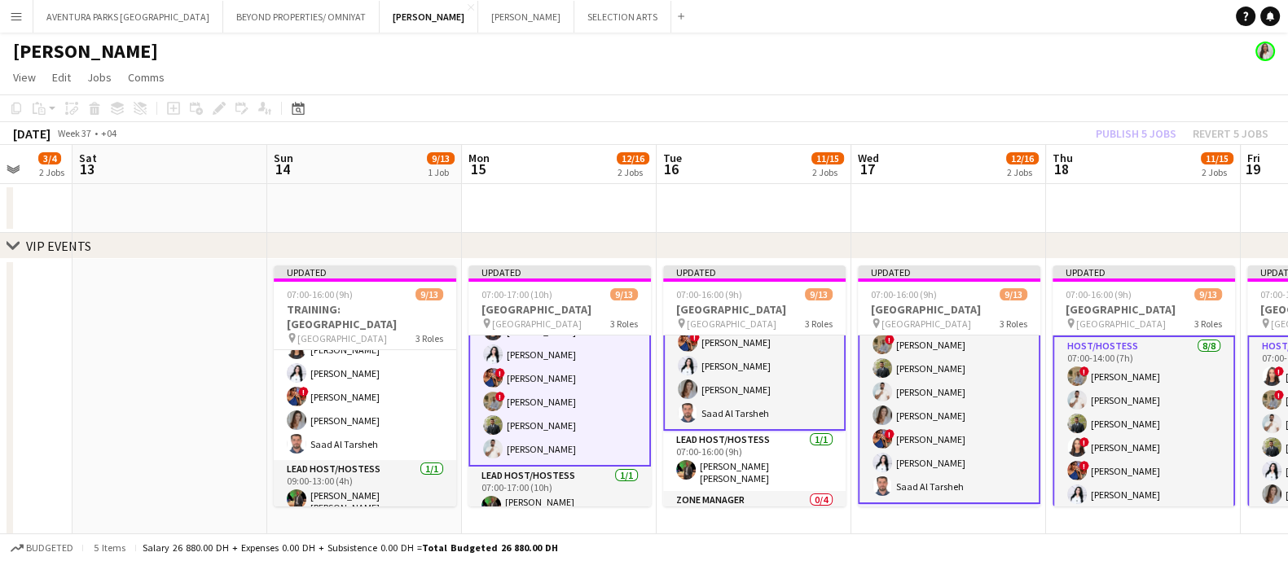
scroll to position [245, 0]
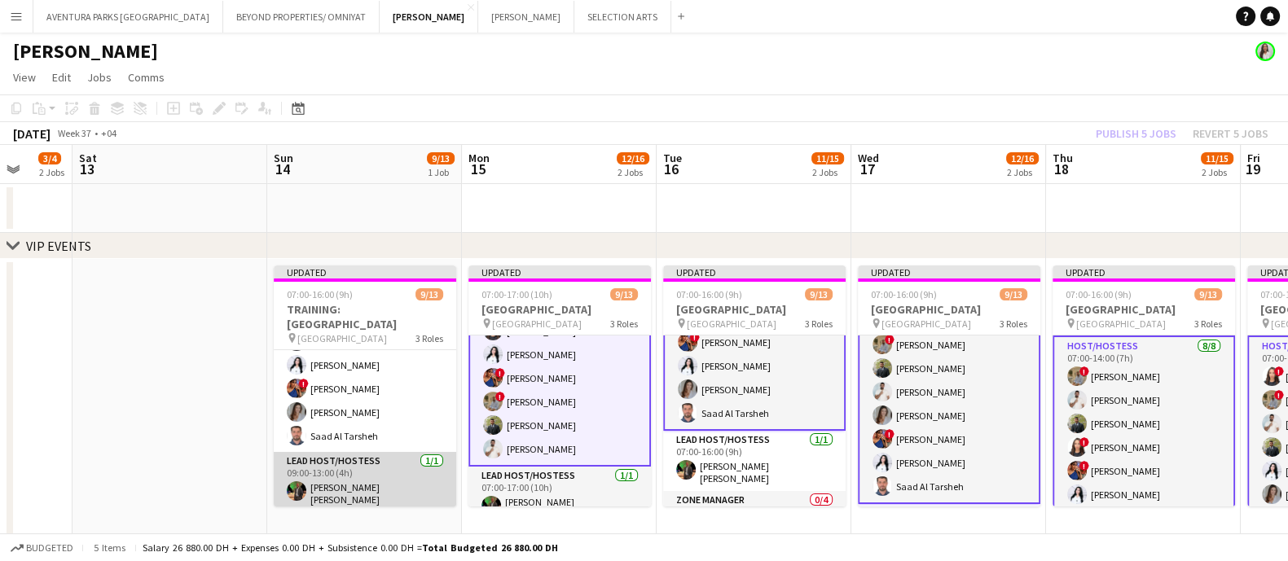
click at [371, 482] on app-card-role "Lead Host/Hostess 1/1 09:00-13:00 (4h) Christian Benjamin Amechi" at bounding box center [365, 482] width 183 height 60
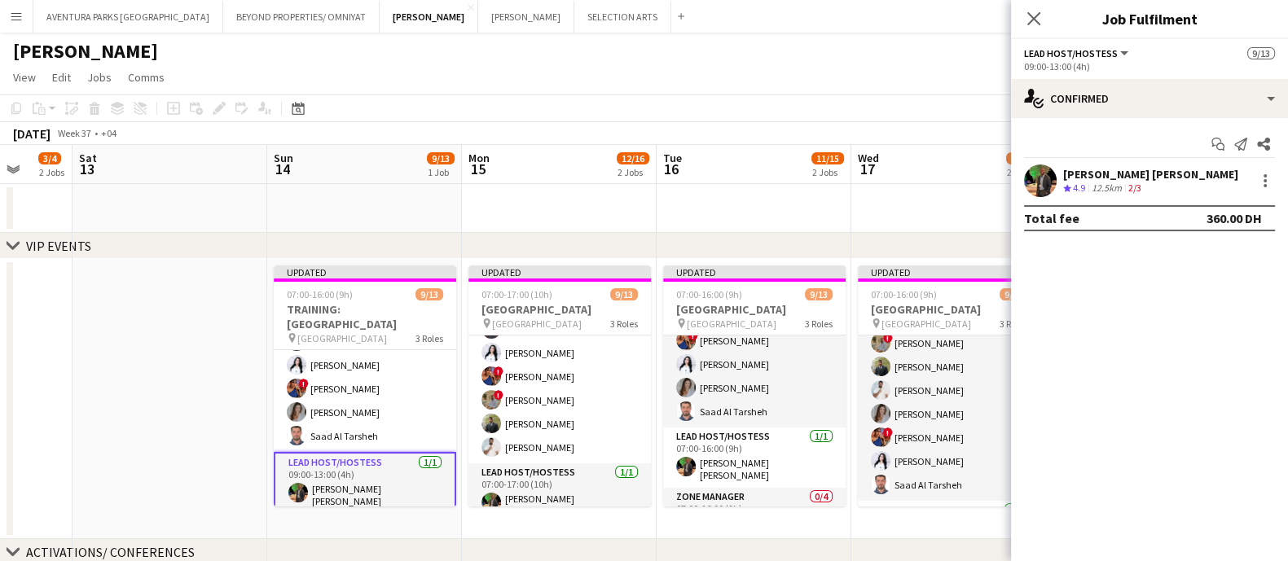
scroll to position [54, 0]
click at [617, 477] on app-card-role "Lead Host/Hostess 1/1 07:00-17:00 (10h) Christian Benjamin Amechi" at bounding box center [560, 495] width 183 height 60
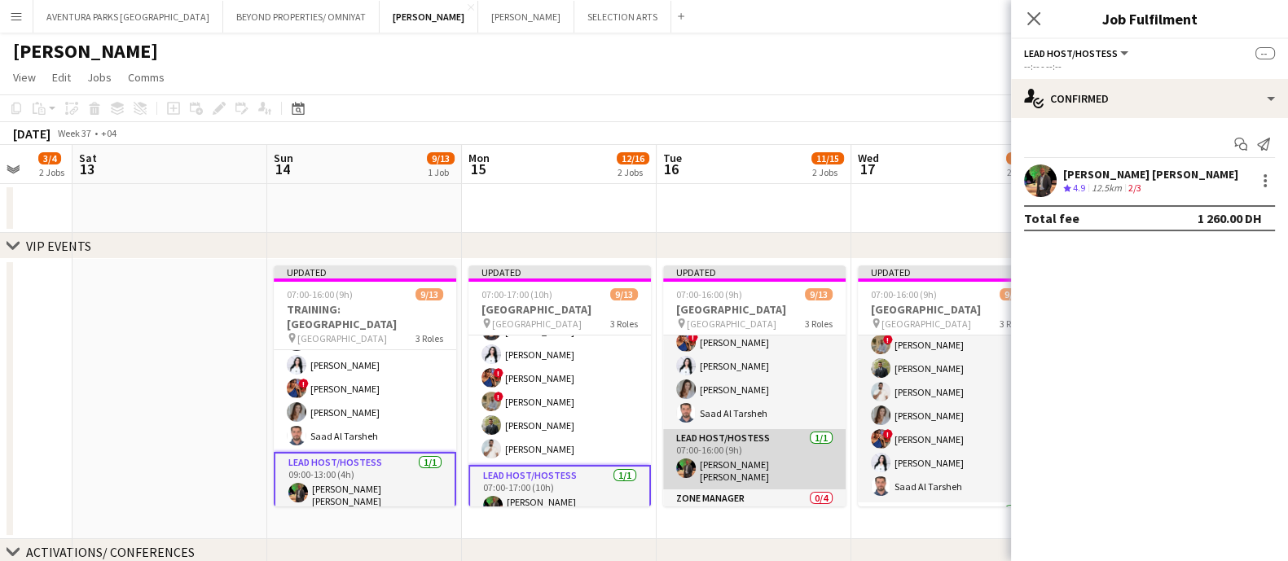
click at [757, 442] on app-card-role "Lead Host/Hostess 1/1 07:00-16:00 (9h) Christian Benjamin Amechi" at bounding box center [754, 459] width 183 height 60
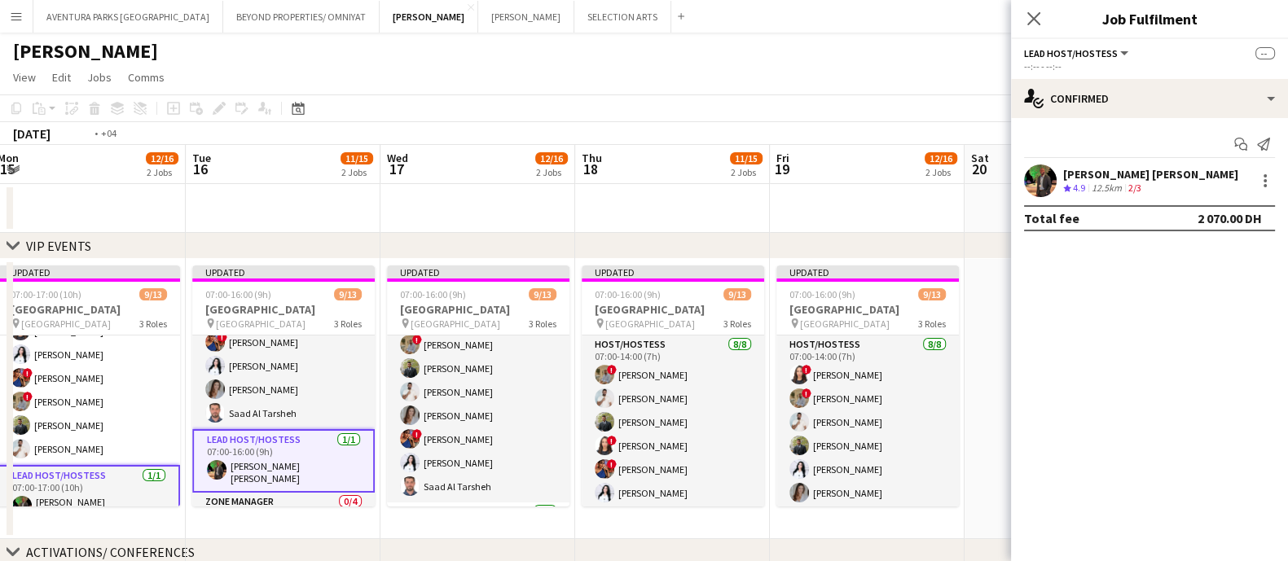
scroll to position [0, 447]
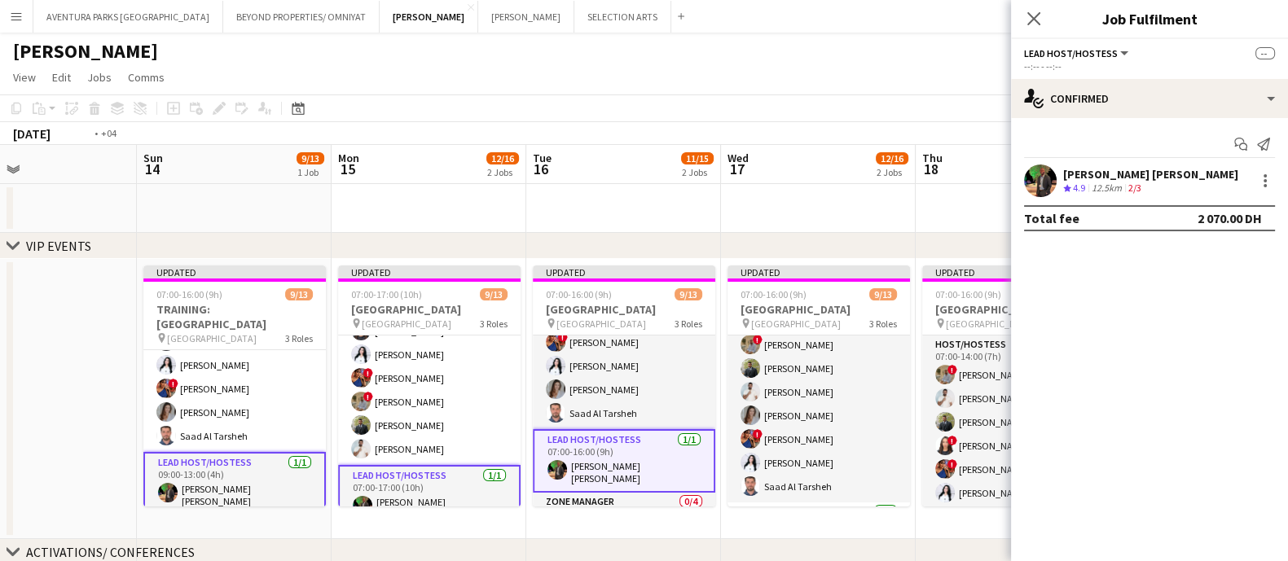
drag, startPoint x: 900, startPoint y: 313, endPoint x: 380, endPoint y: 316, distance: 519.9
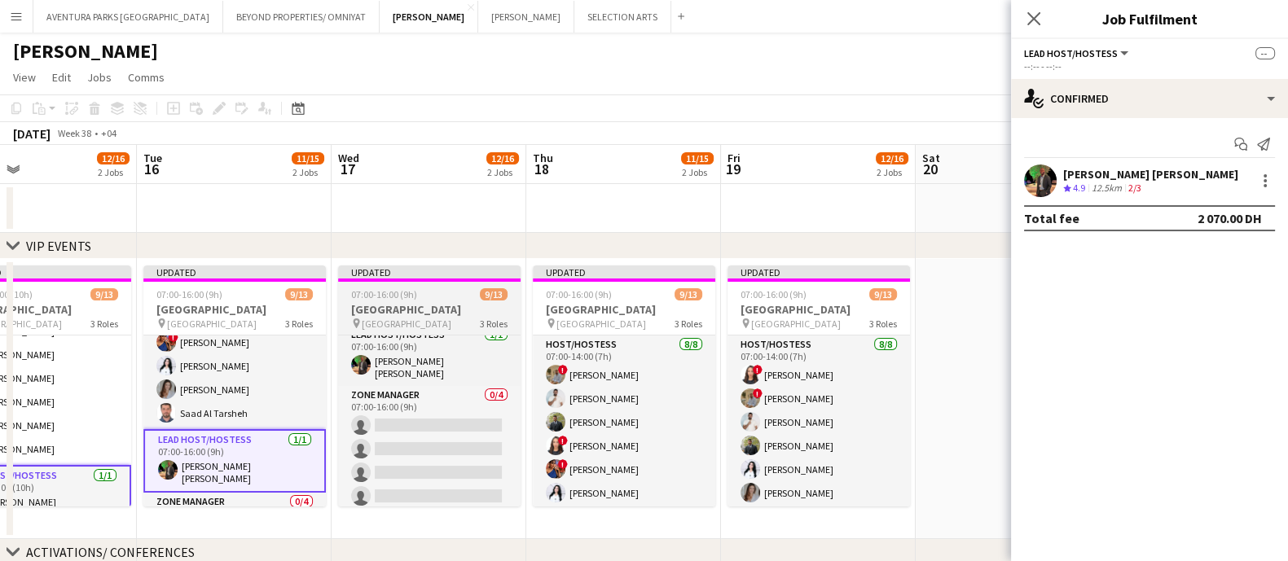
scroll to position [217, 0]
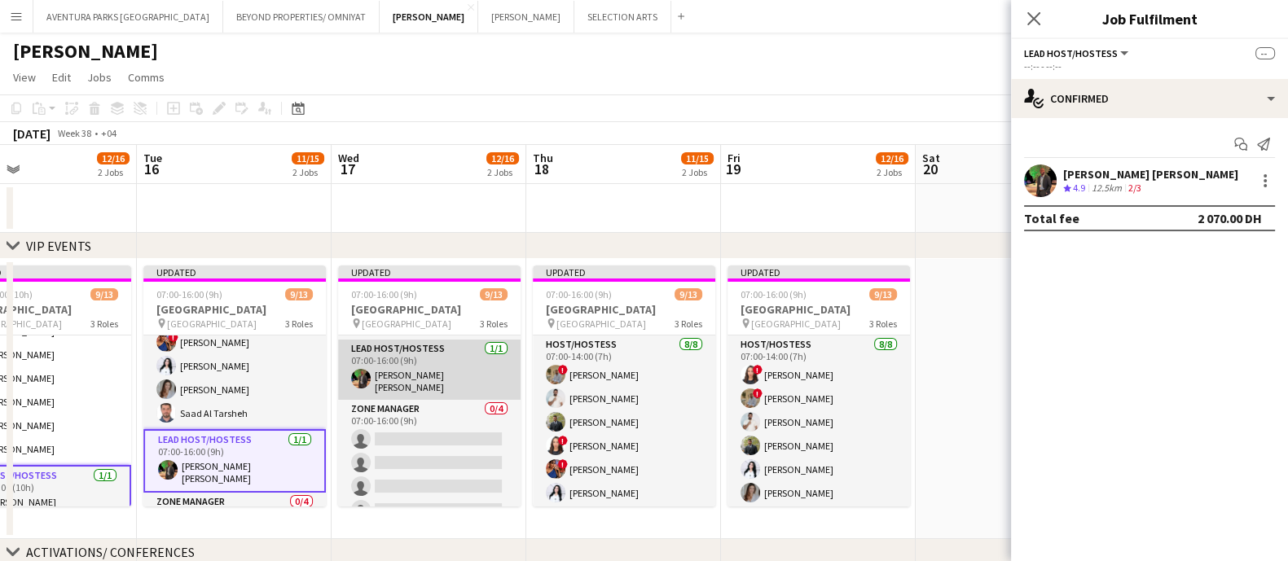
click at [451, 372] on app-card-role "Lead Host/Hostess 1/1 07:00-16:00 (9h) Christian Benjamin Amechi" at bounding box center [429, 370] width 183 height 60
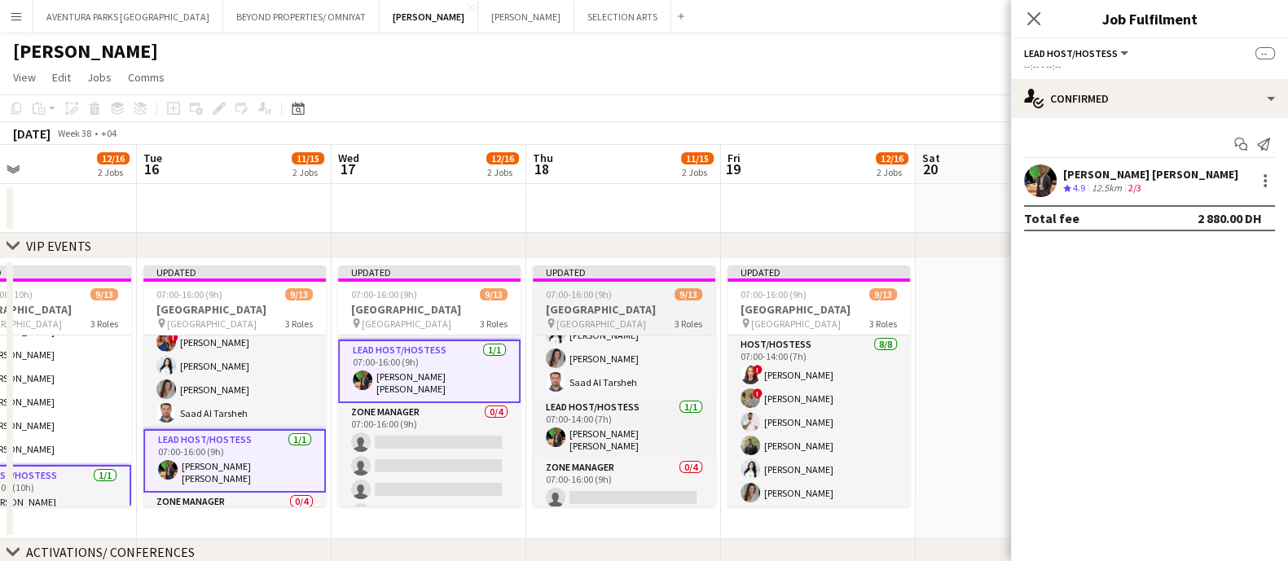
scroll to position [166, 0]
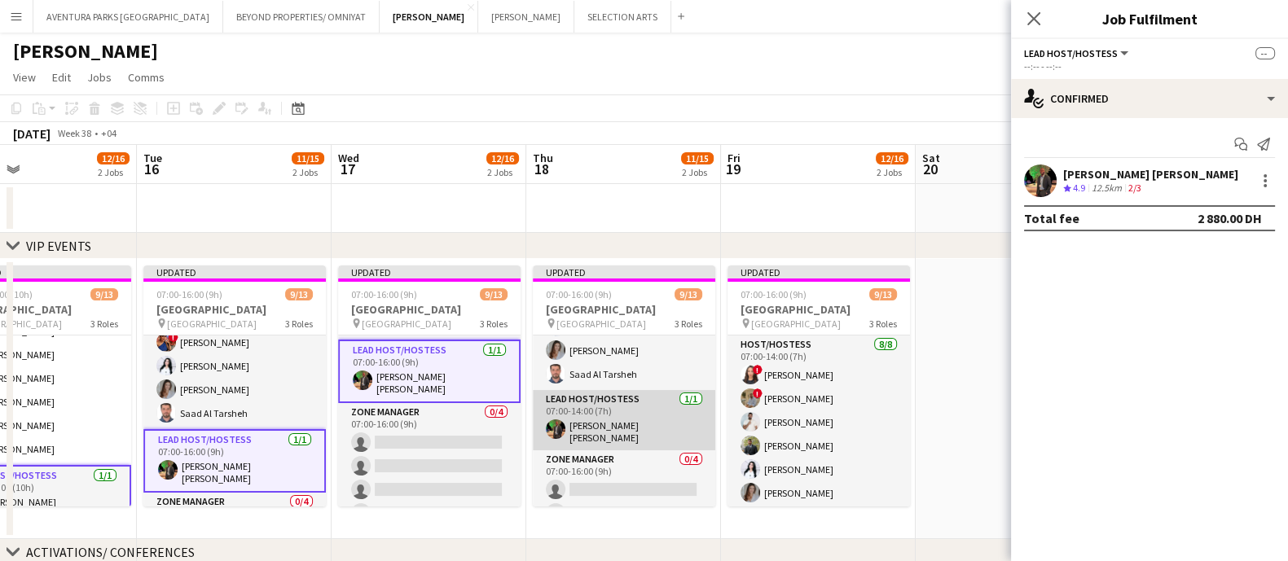
click at [636, 420] on app-card-role "Lead Host/Hostess 1/1 07:00-14:00 (7h) Christian Benjamin Amechi" at bounding box center [624, 420] width 183 height 60
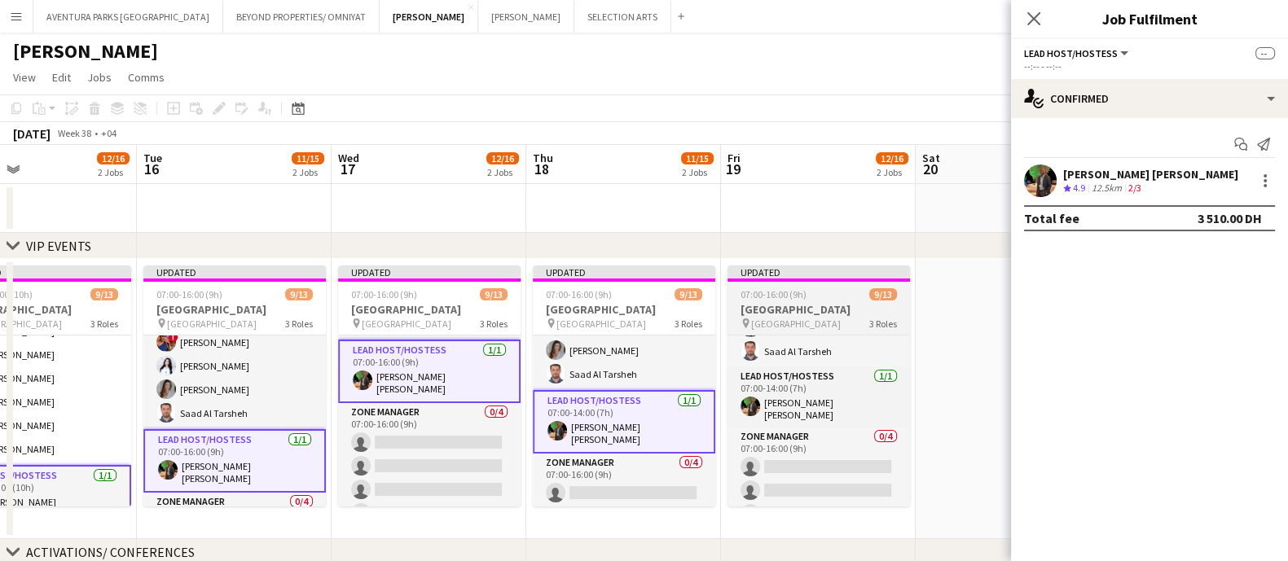
scroll to position [192, 0]
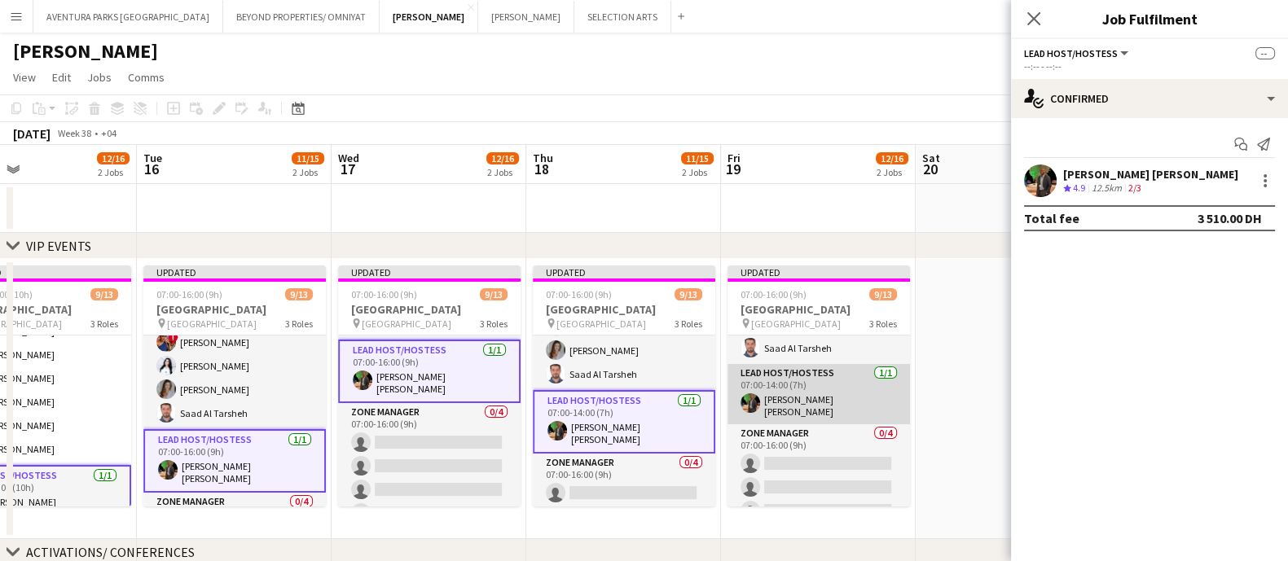
click at [805, 394] on app-card-role "Lead Host/Hostess 1/1 07:00-14:00 (7h) Christian Benjamin Amechi" at bounding box center [819, 394] width 183 height 60
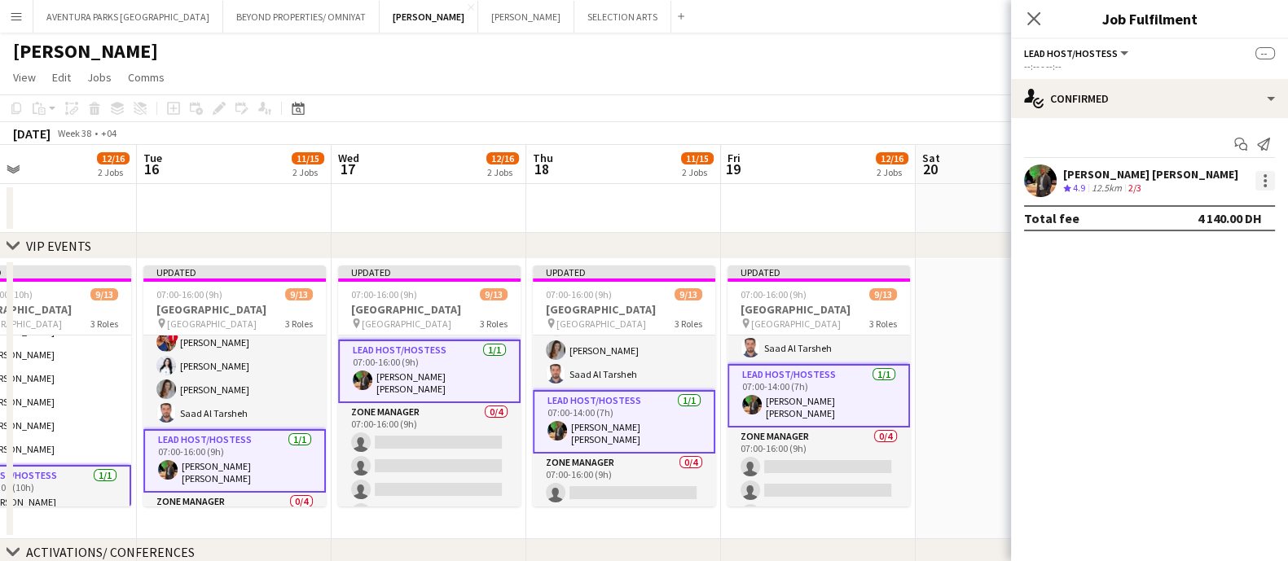
click at [1144, 172] on div at bounding box center [1266, 181] width 20 height 20
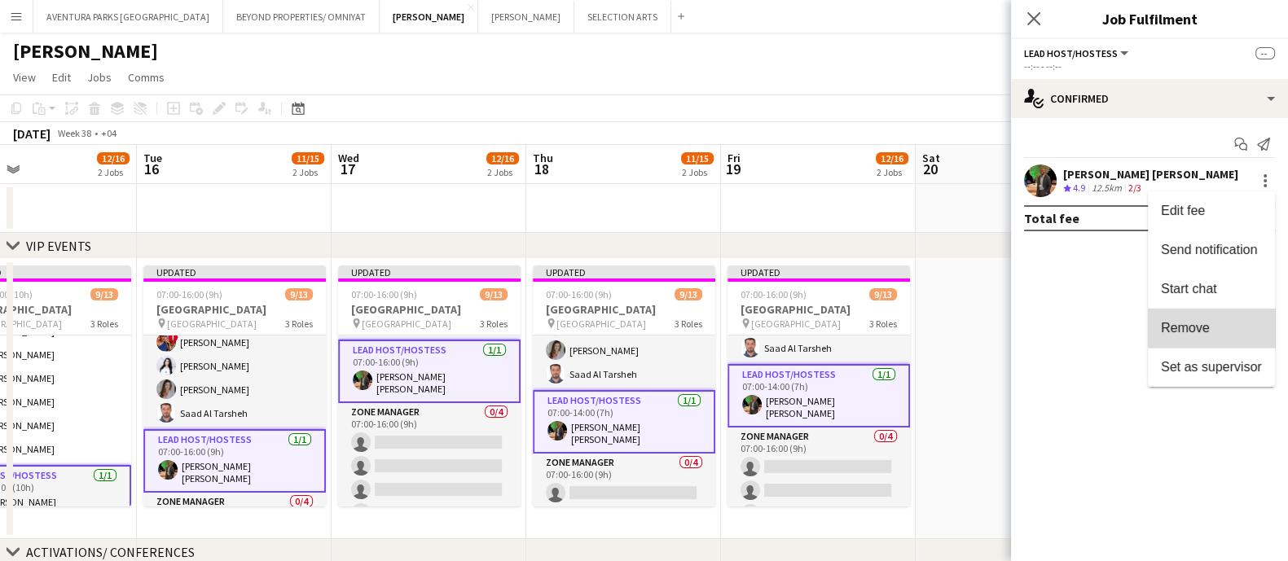
click at [1144, 328] on span "Remove" at bounding box center [1211, 328] width 101 height 15
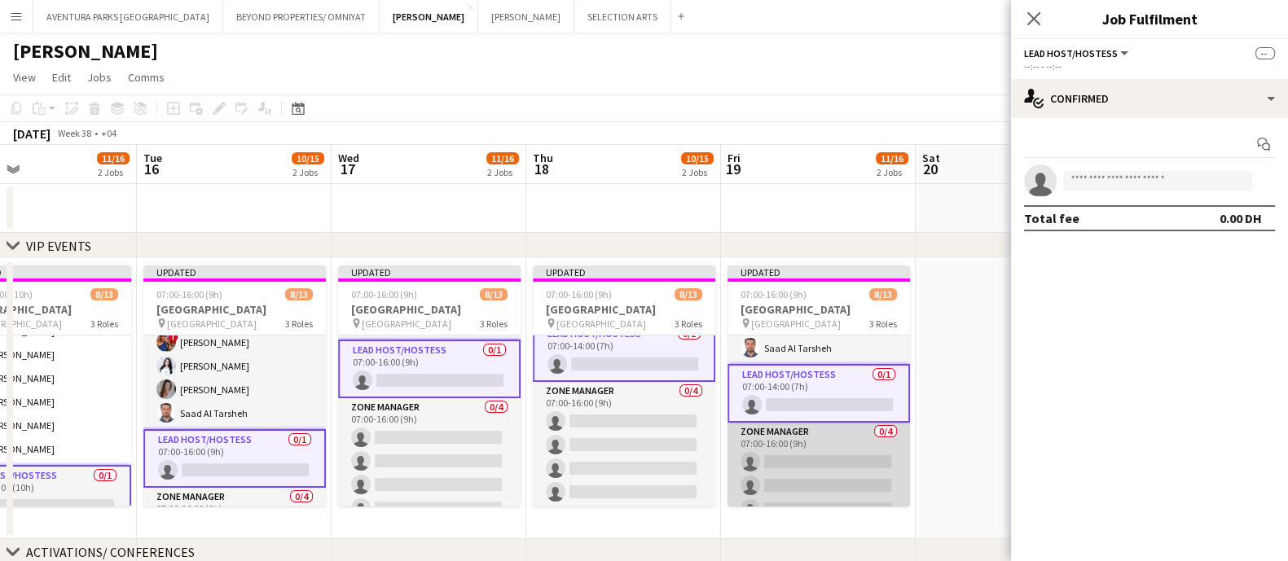
click at [834, 446] on app-card-role "Zone Manager 0/4 07:00-16:00 (9h) single-neutral-actions single-neutral-actions…" at bounding box center [819, 486] width 183 height 126
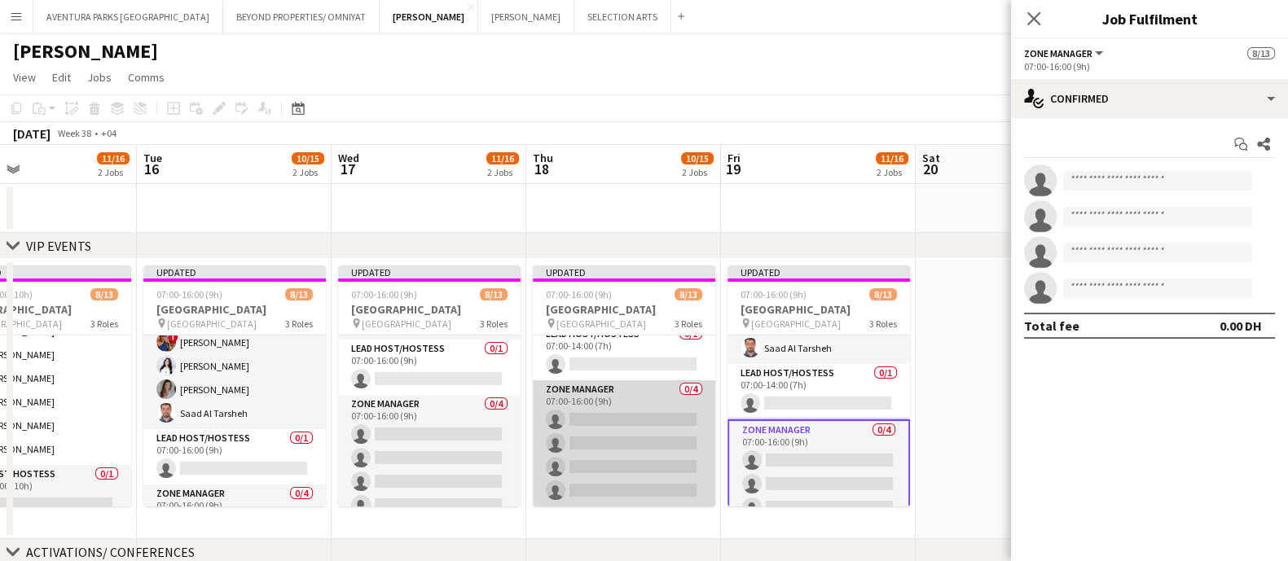
click at [619, 423] on app-card-role "Zone Manager 0/4 07:00-16:00 (9h) single-neutral-actions single-neutral-actions…" at bounding box center [624, 444] width 183 height 126
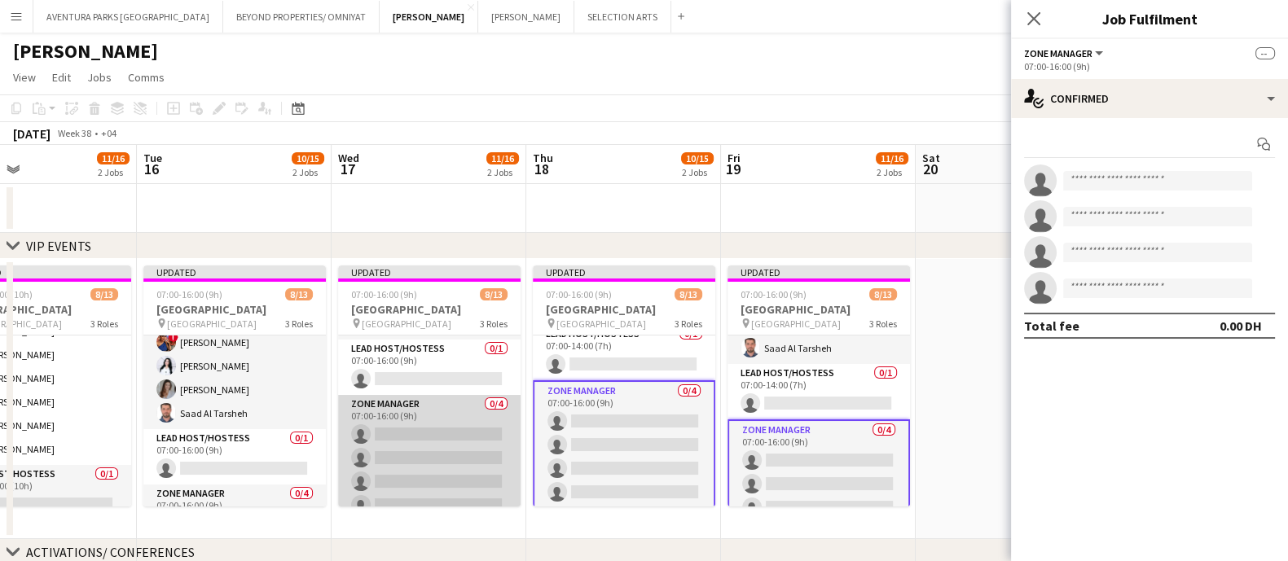
click at [416, 438] on app-card-role "Zone Manager 0/4 07:00-16:00 (9h) single-neutral-actions single-neutral-actions…" at bounding box center [429, 458] width 183 height 126
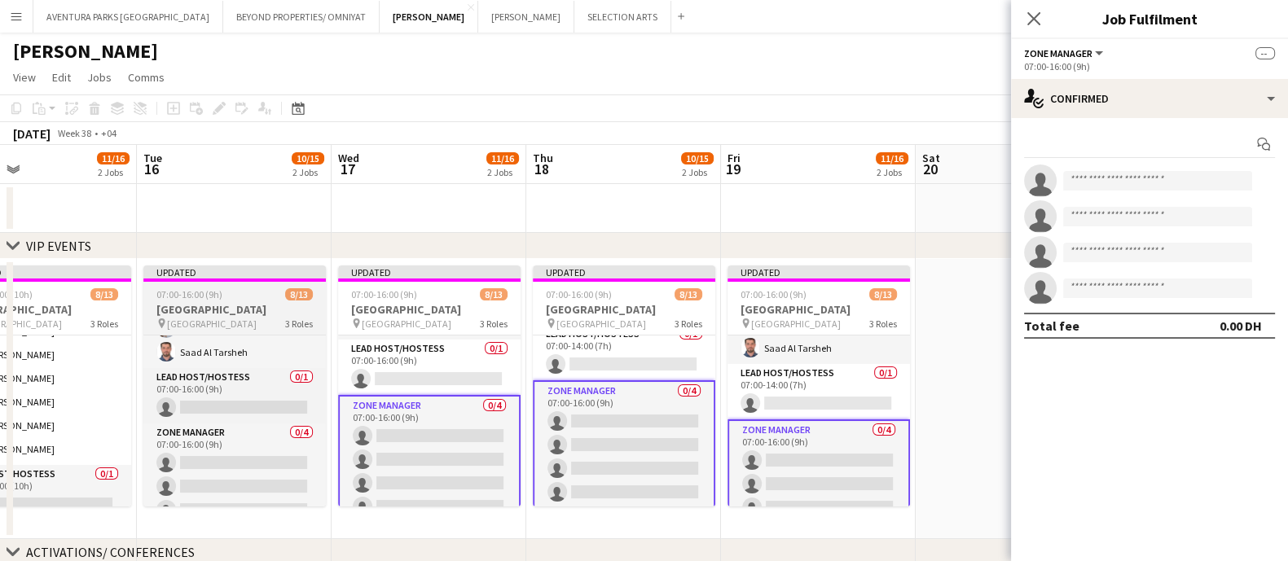
scroll to position [221, 0]
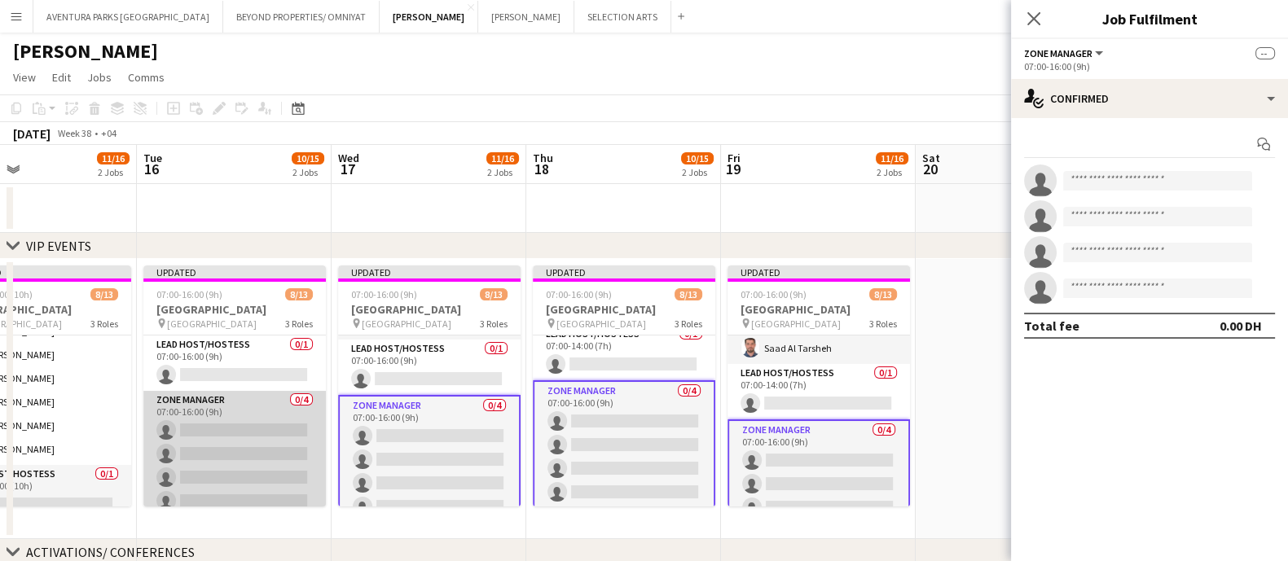
click at [226, 436] on app-card-role "Zone Manager 0/4 07:00-16:00 (9h) single-neutral-actions single-neutral-actions…" at bounding box center [234, 454] width 183 height 126
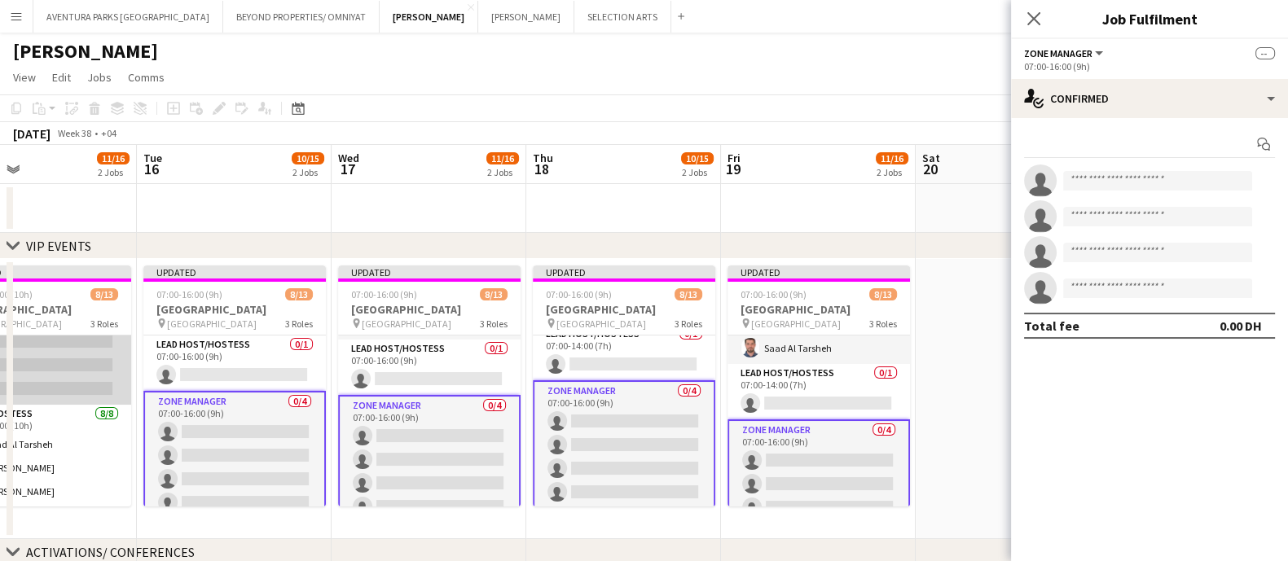
scroll to position [0, 448]
click at [108, 376] on app-card-role "Zone Manager 18A 0/4 07:00-16:00 (9h) single-neutral-actions single-neutral-act…" at bounding box center [39, 342] width 183 height 126
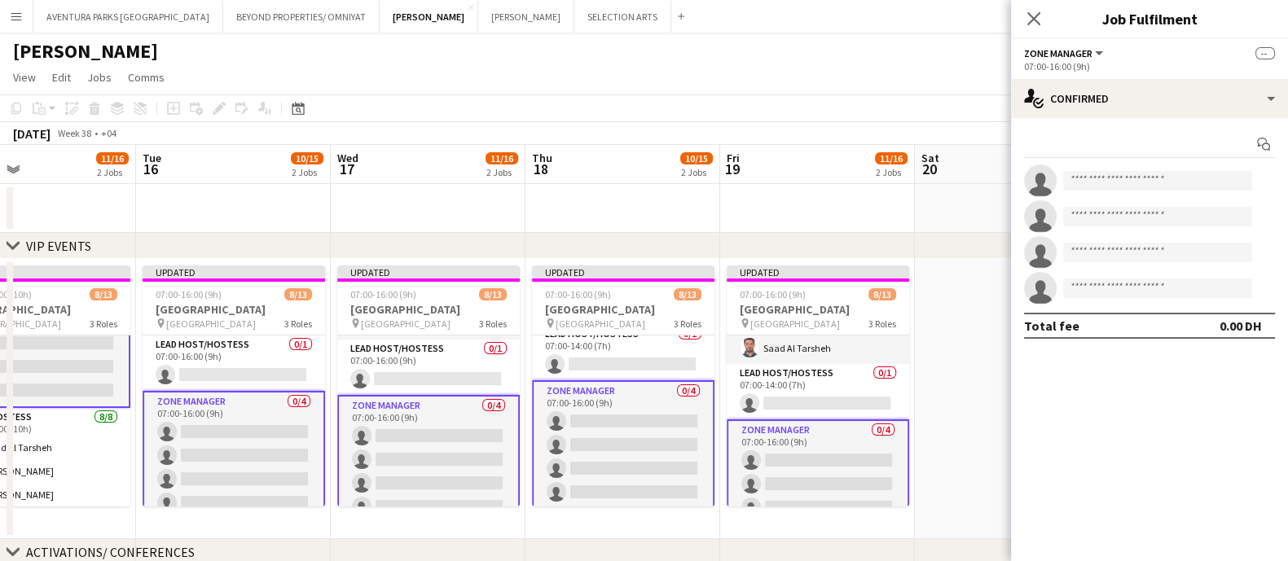
scroll to position [59, 0]
drag, startPoint x: 114, startPoint y: 242, endPoint x: 334, endPoint y: 242, distance: 220.0
click at [334, 242] on div "chevron-right VIP EVENTS" at bounding box center [644, 246] width 1288 height 26
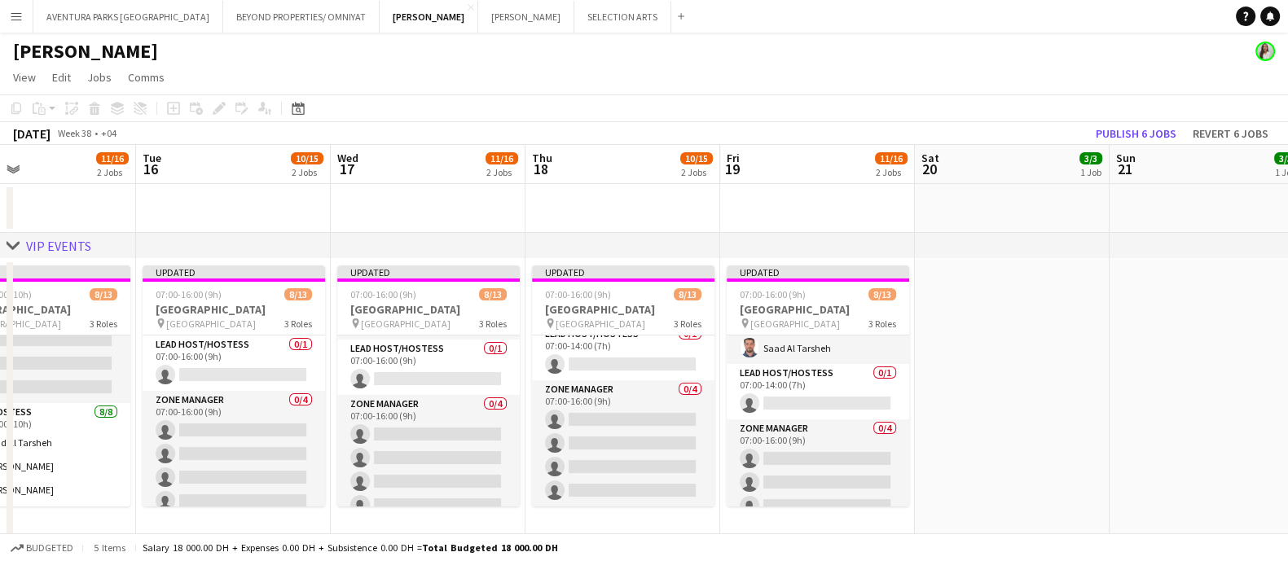
scroll to position [57, 0]
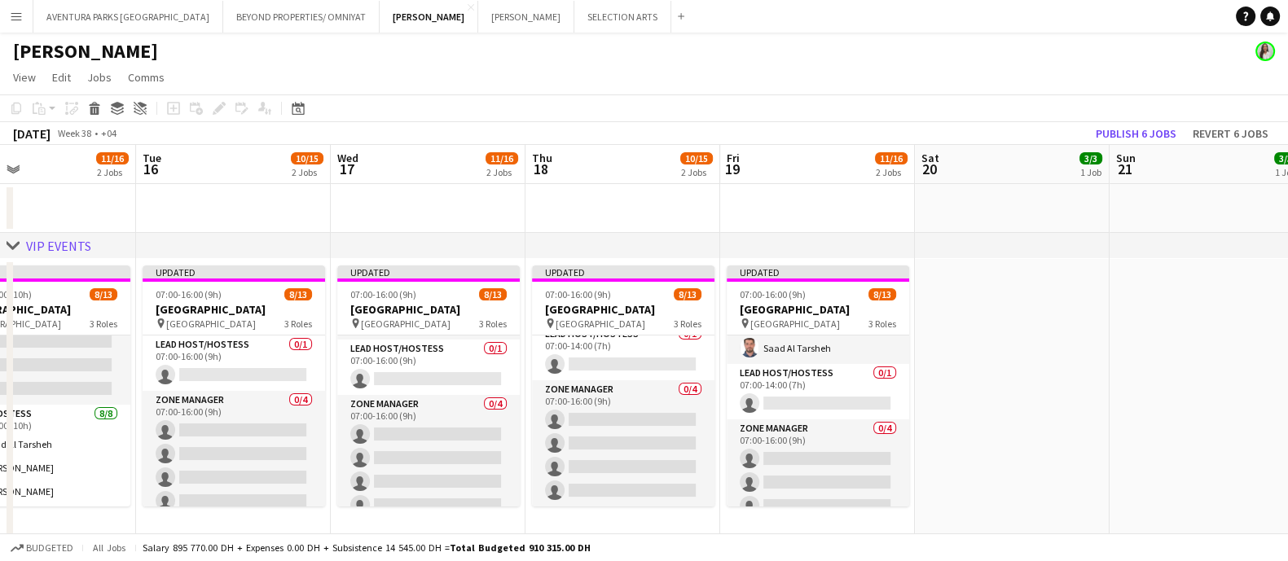
drag, startPoint x: 244, startPoint y: 238, endPoint x: 539, endPoint y: 234, distance: 294.2
click at [539, 234] on div "chevron-right VIP EVENTS" at bounding box center [644, 246] width 1288 height 26
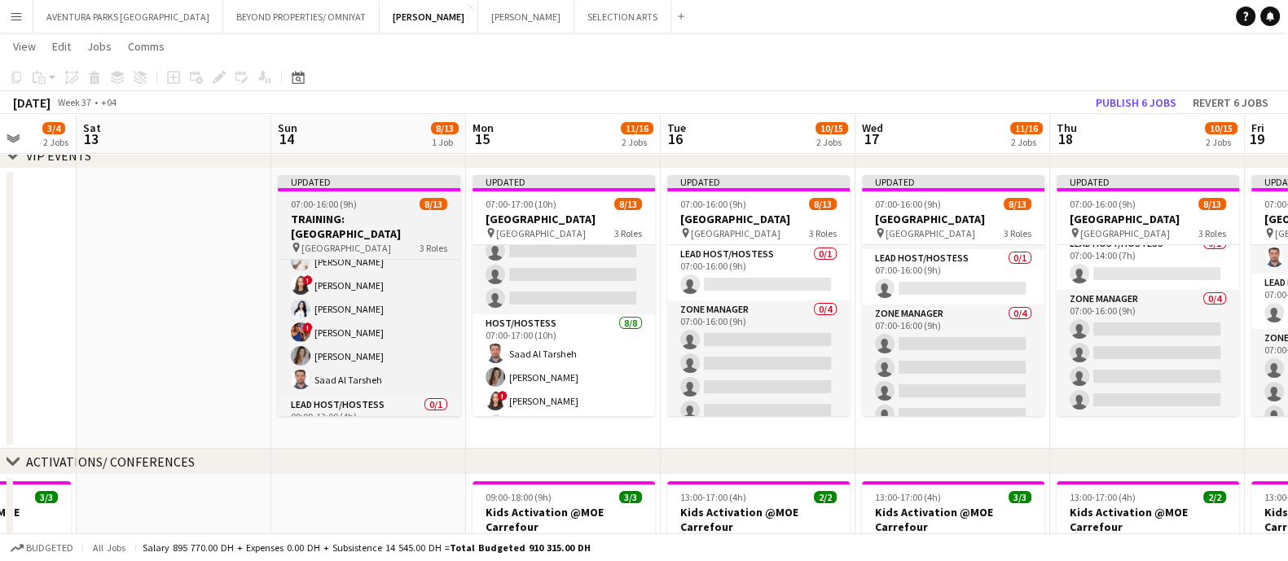
scroll to position [245, 0]
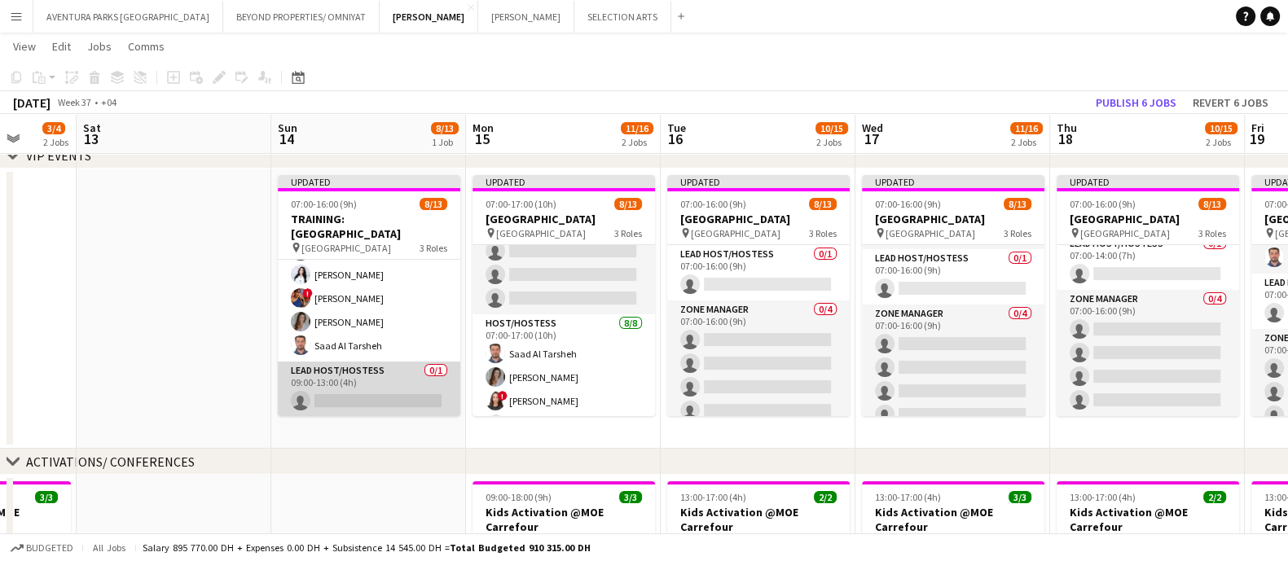
click at [371, 399] on app-card-role "Lead Host/Hostess 0/1 09:00-13:00 (4h) single-neutral-actions" at bounding box center [369, 389] width 183 height 55
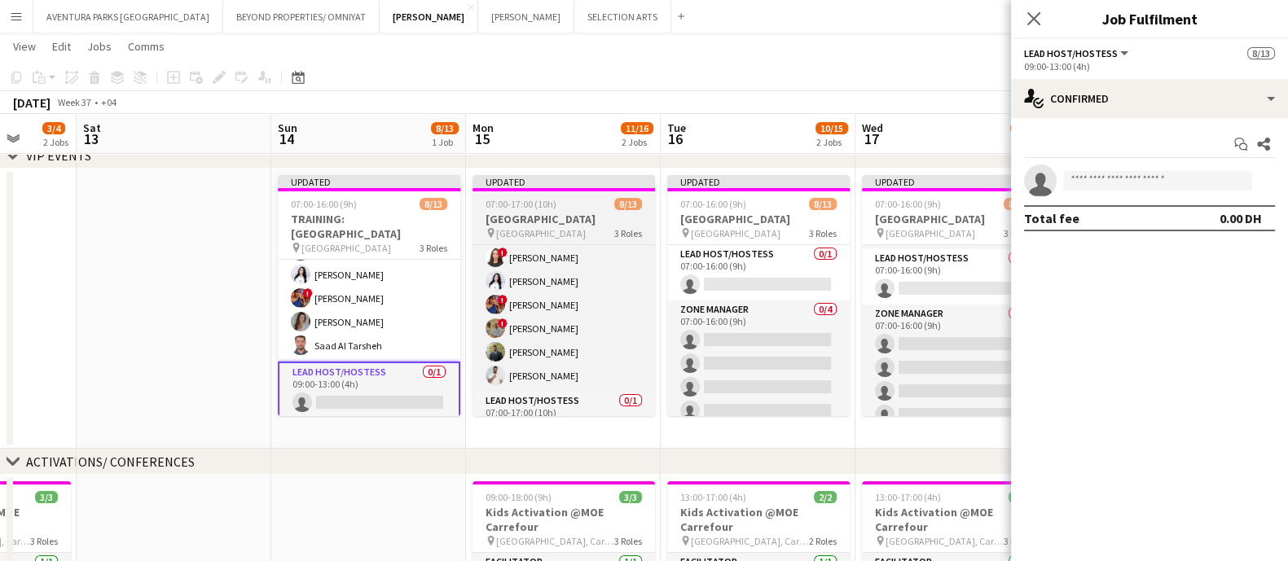
scroll to position [231, 0]
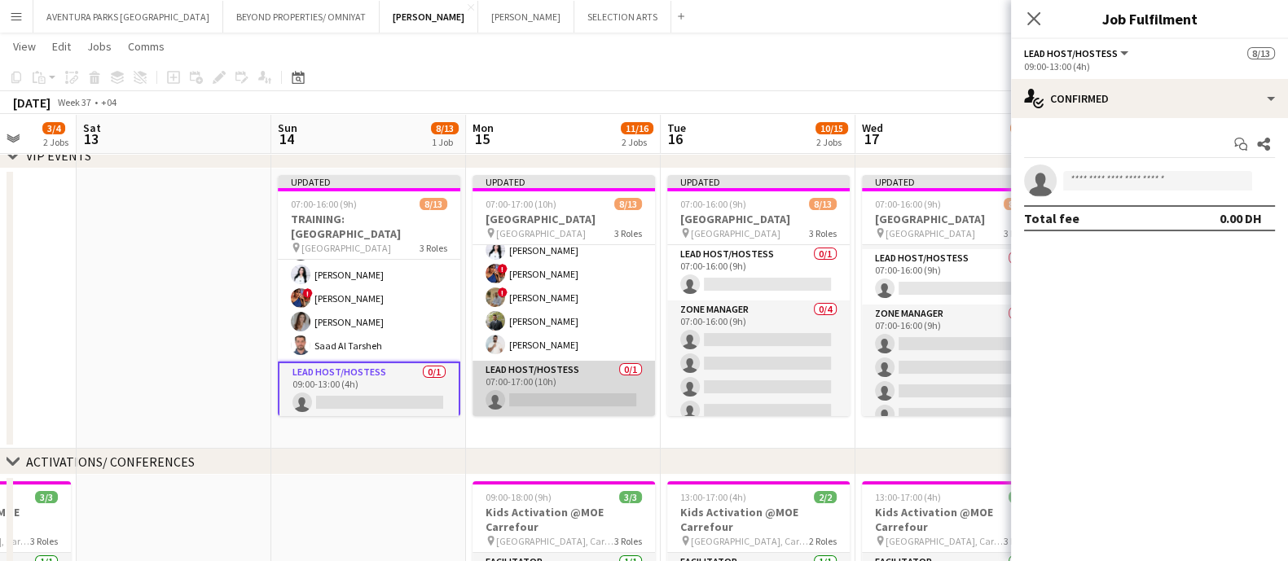
click at [587, 401] on app-card-role "Lead Host/Hostess 0/1 07:00-17:00 (10h) single-neutral-actions" at bounding box center [564, 388] width 183 height 55
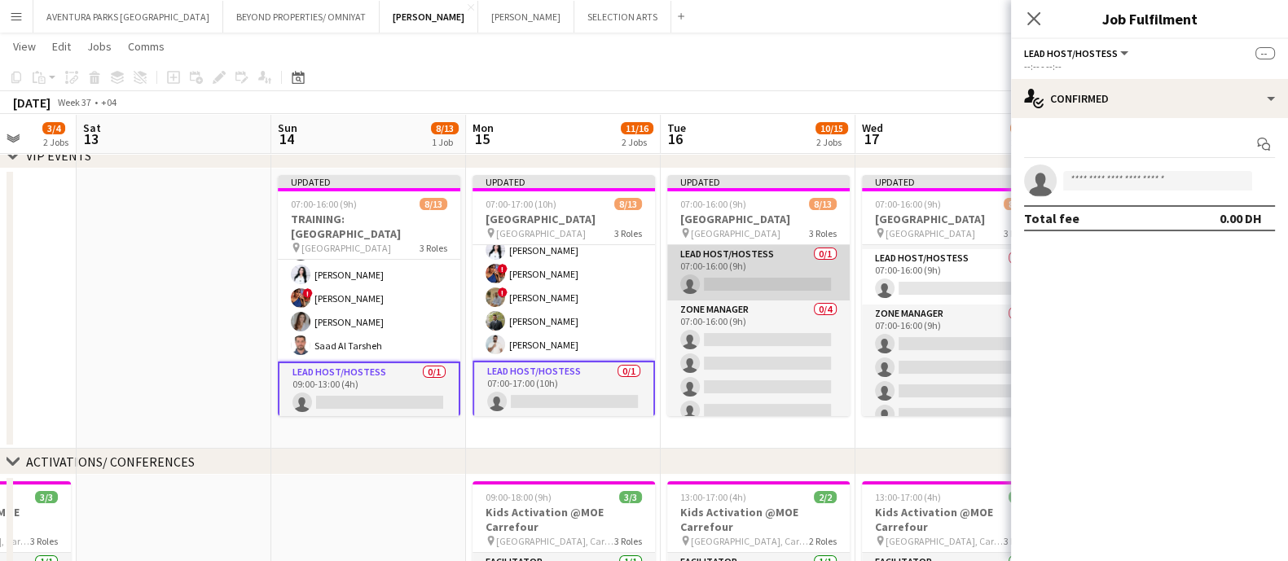
click at [774, 263] on app-card-role "Lead Host/Hostess 0/1 07:00-16:00 (9h) single-neutral-actions" at bounding box center [758, 272] width 183 height 55
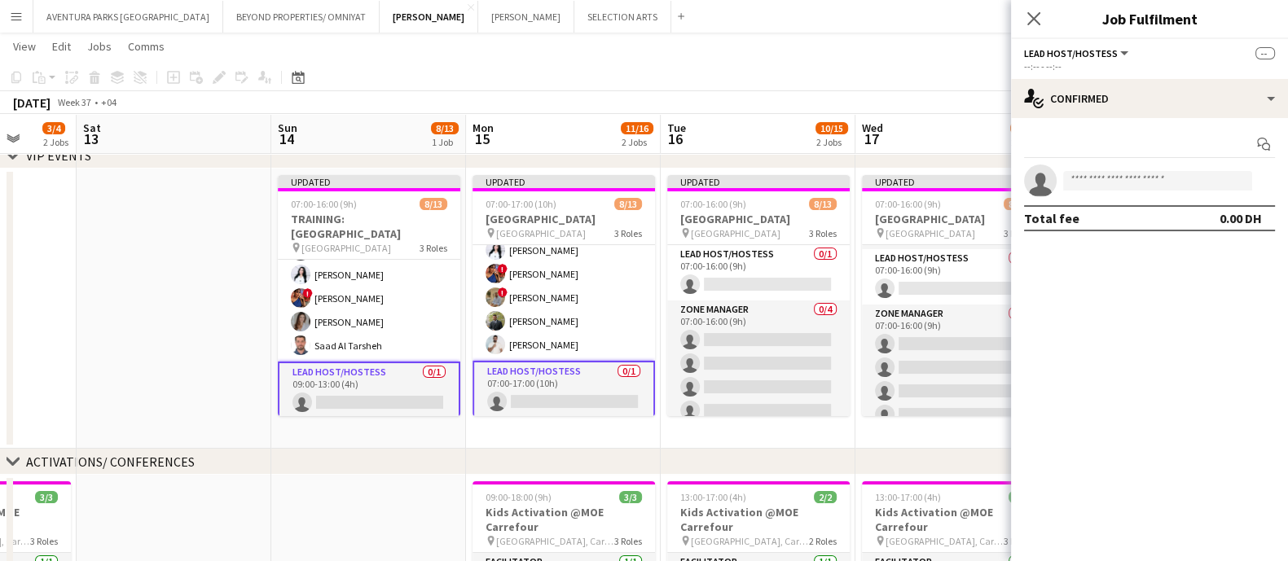
scroll to position [222, 0]
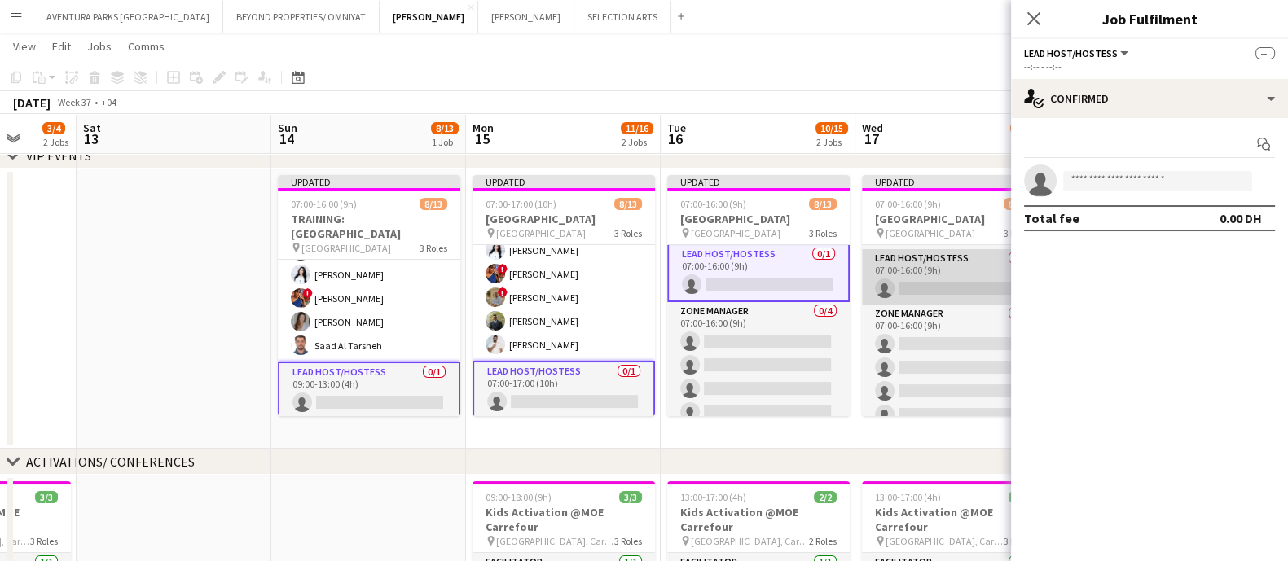
click at [908, 264] on app-card-role "Lead Host/Hostess 0/1 07:00-16:00 (9h) single-neutral-actions" at bounding box center [953, 276] width 183 height 55
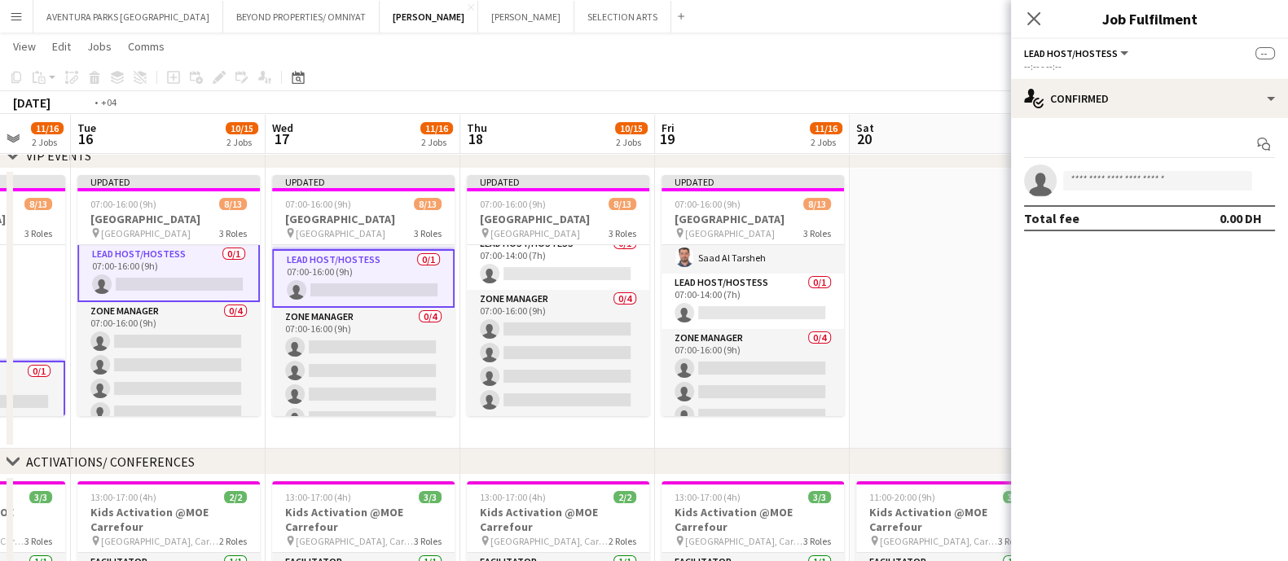
scroll to position [0, 649]
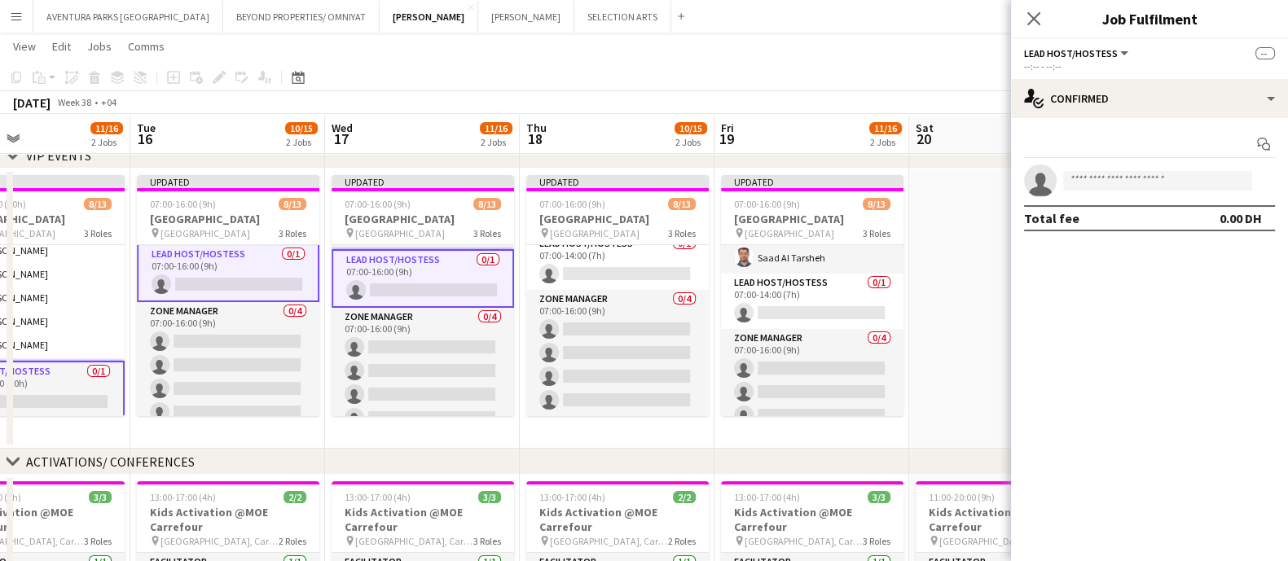
drag, startPoint x: 869, startPoint y: 435, endPoint x: 338, endPoint y: 440, distance: 530.5
click at [338, 440] on app-calendar-viewport "Fri 12 3/4 2 Jobs Sat 13 Sun 14 8/13 1 Job Mon 15 11/16 2 Jobs Tue 16 10/15 2 J…" at bounding box center [644, 506] width 1288 height 1063
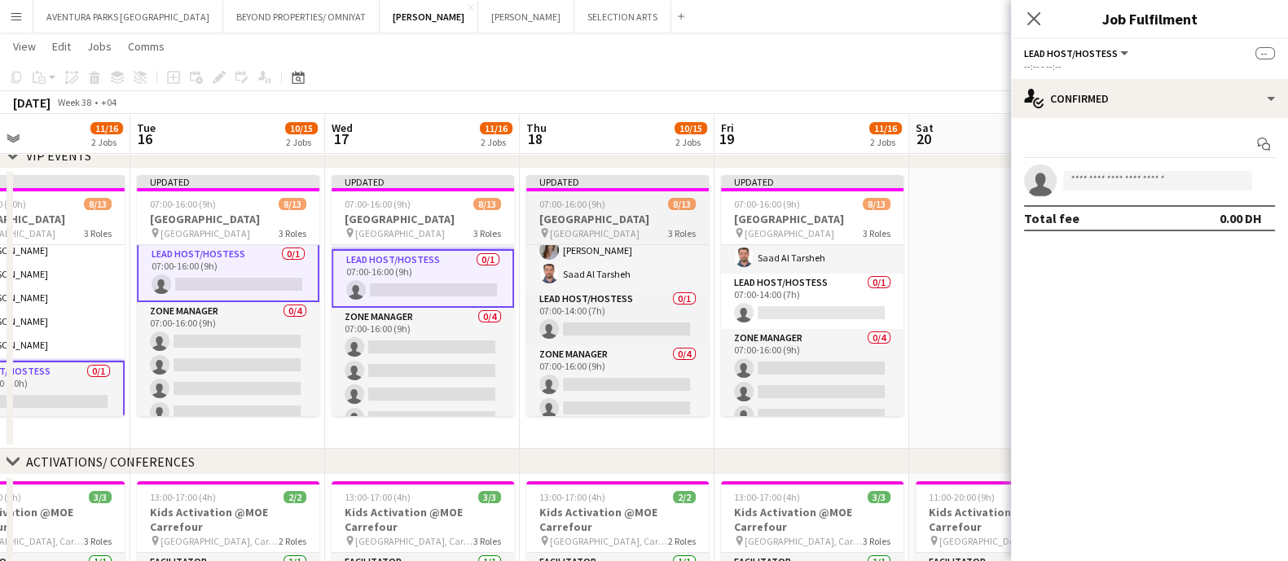
scroll to position [168, 0]
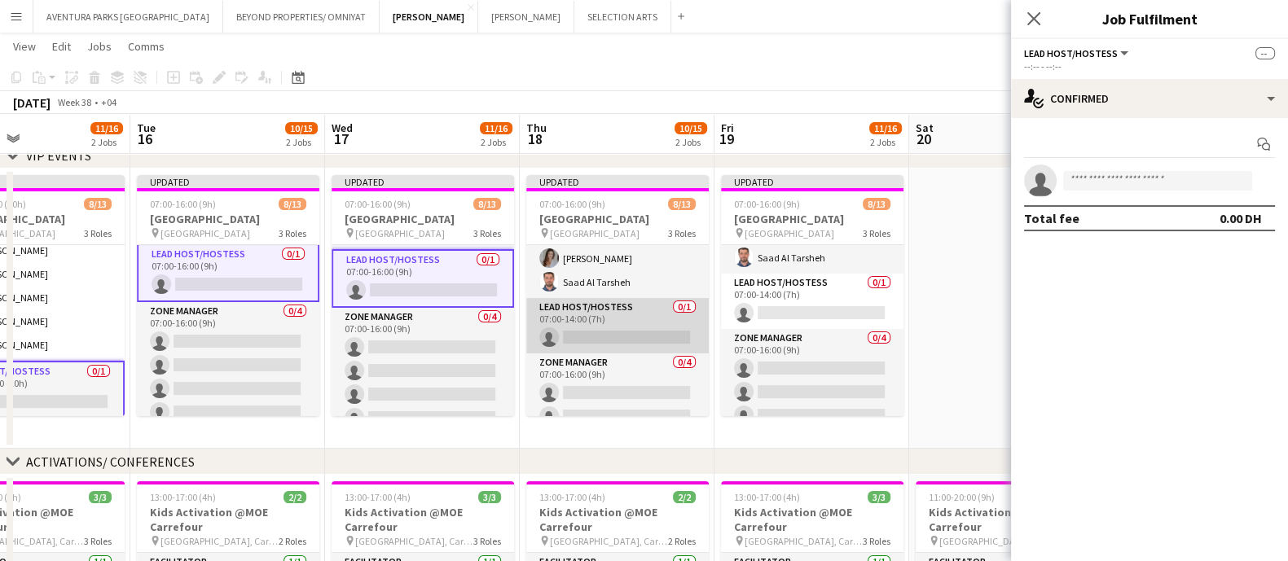
click at [596, 332] on app-card-role "Lead Host/Hostess 0/1 07:00-14:00 (7h) single-neutral-actions" at bounding box center [617, 325] width 183 height 55
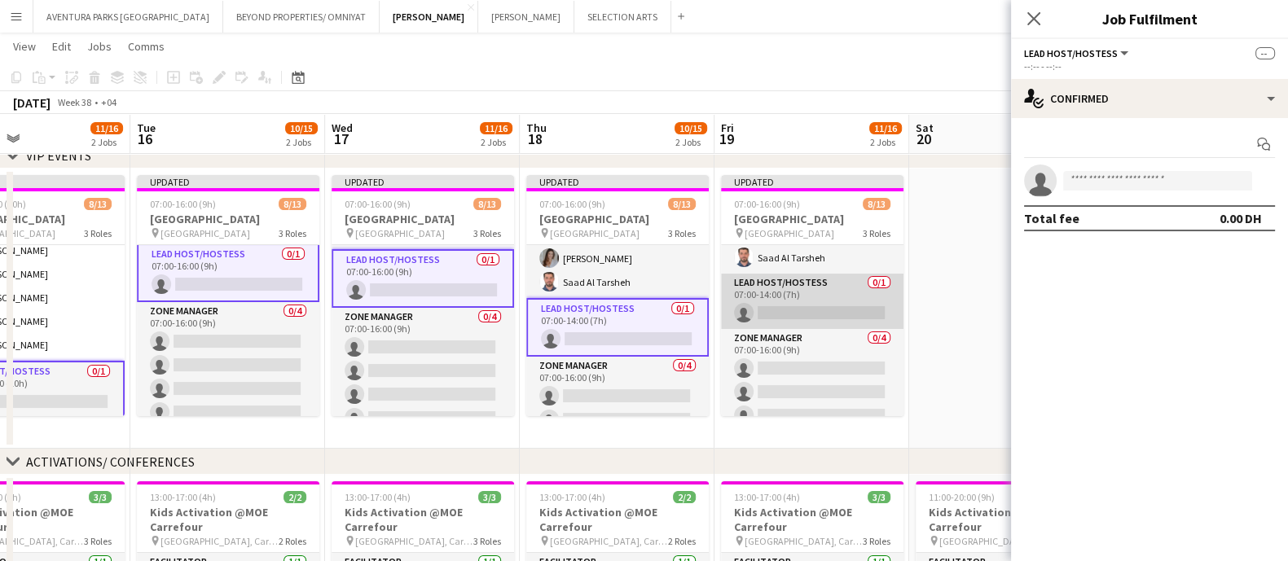
click at [803, 298] on app-card-role "Lead Host/Hostess 0/1 07:00-14:00 (7h) single-neutral-actions" at bounding box center [812, 301] width 183 height 55
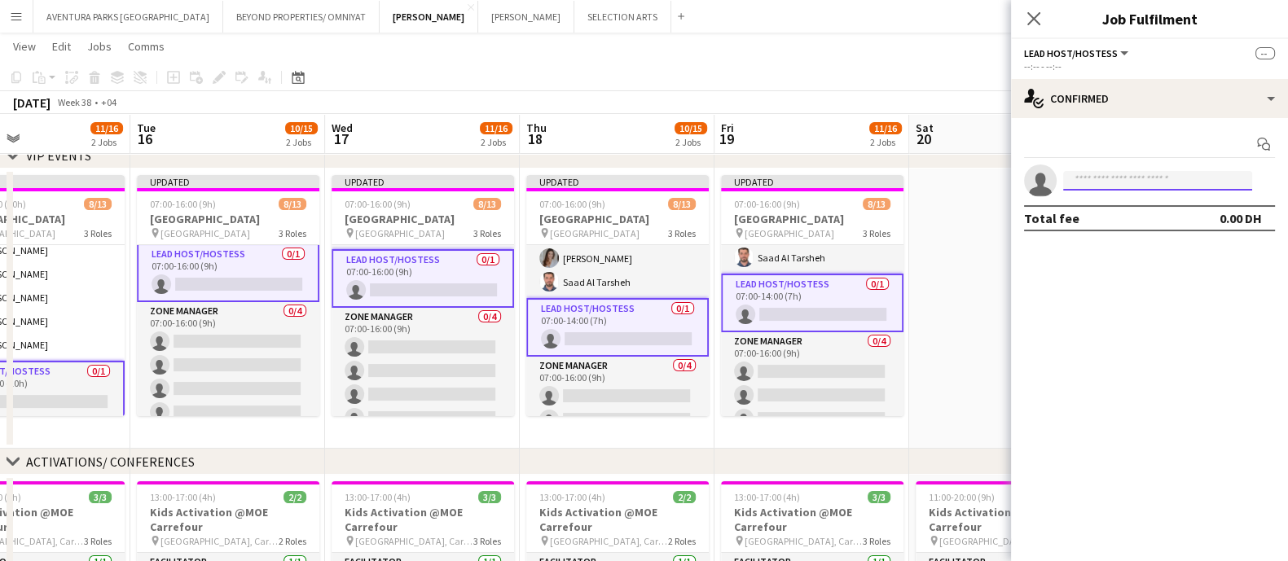
click at [1096, 174] on input at bounding box center [1157, 181] width 189 height 20
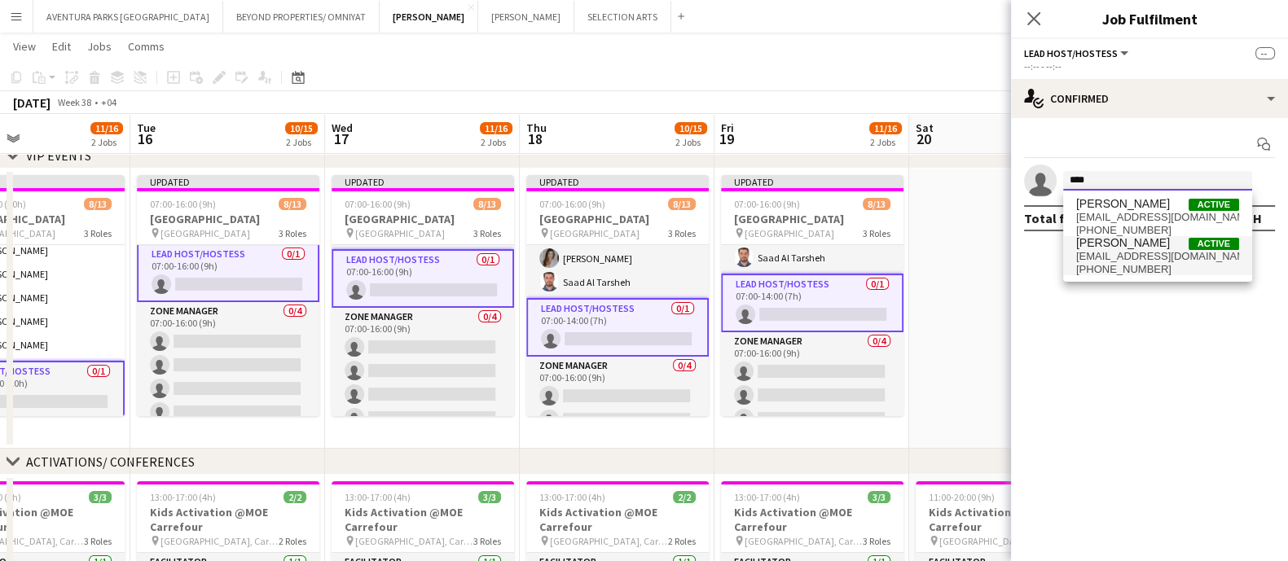
type input "****"
click at [1144, 260] on span "jarryn5069@gmail.com" at bounding box center [1157, 256] width 163 height 13
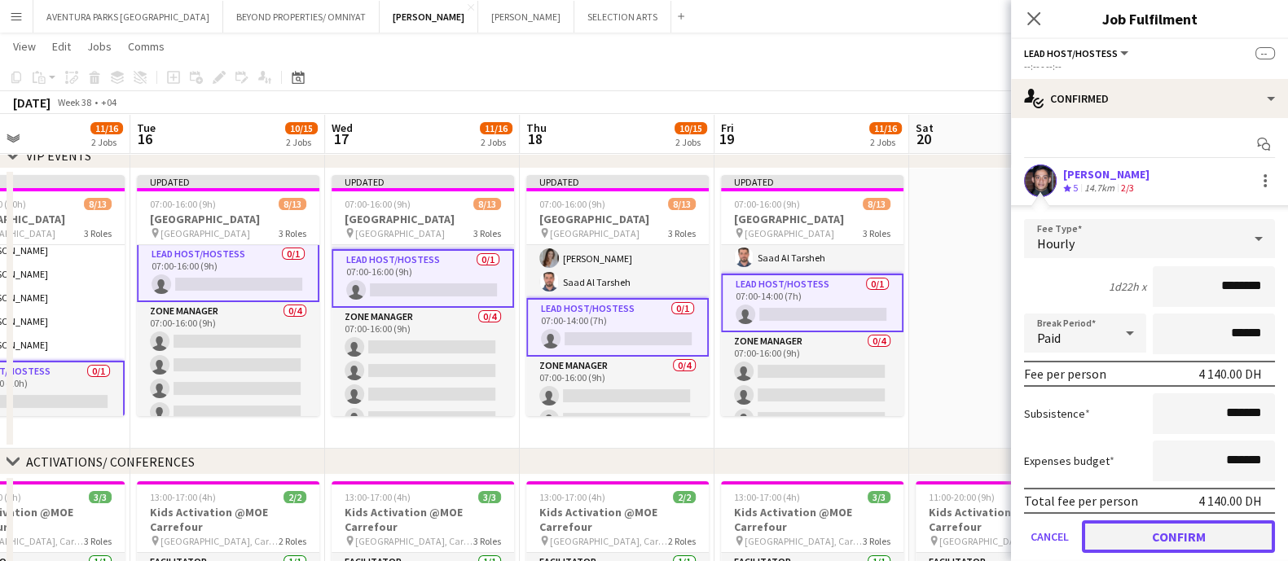
click at [1144, 498] on button "Confirm" at bounding box center [1178, 537] width 193 height 33
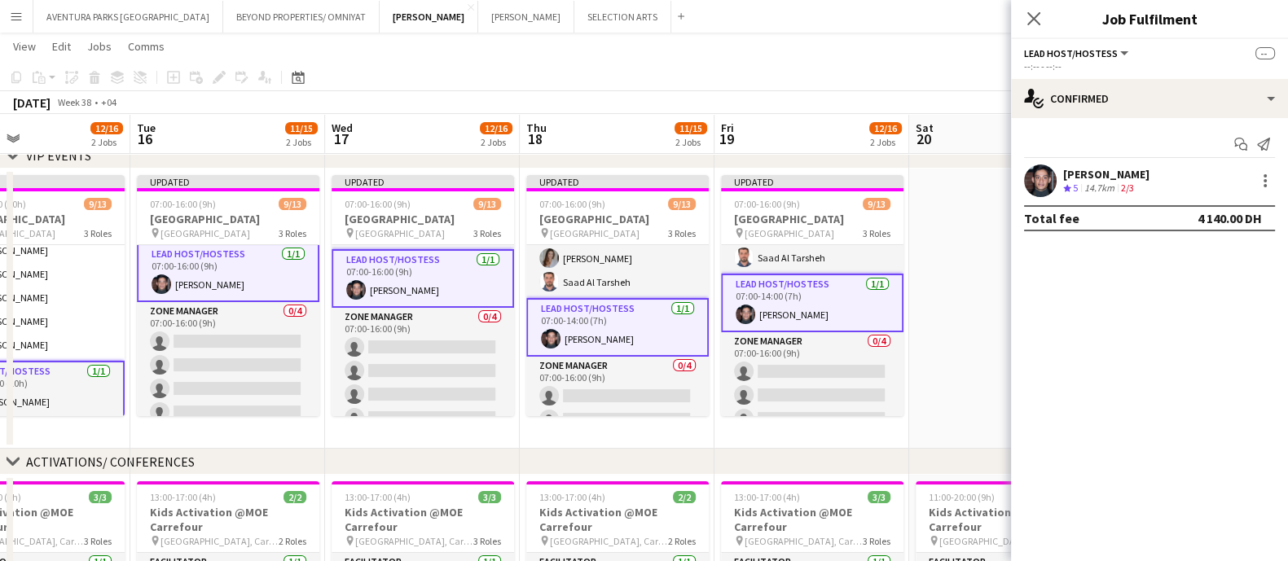
click at [995, 266] on app-date-cell at bounding box center [1006, 309] width 195 height 280
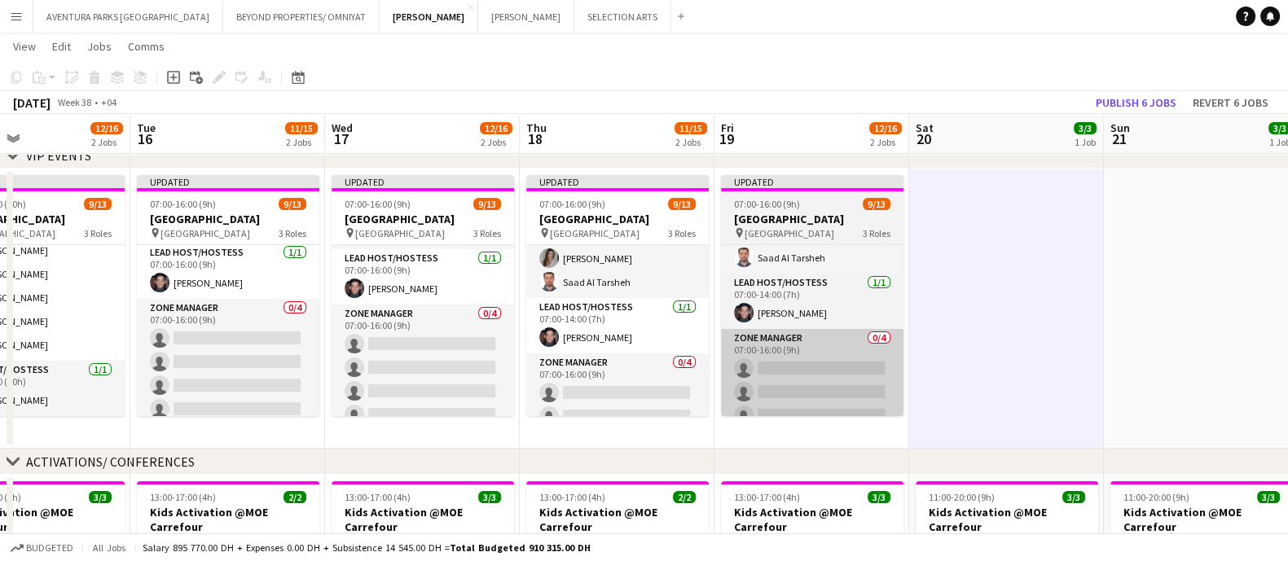
scroll to position [221, 0]
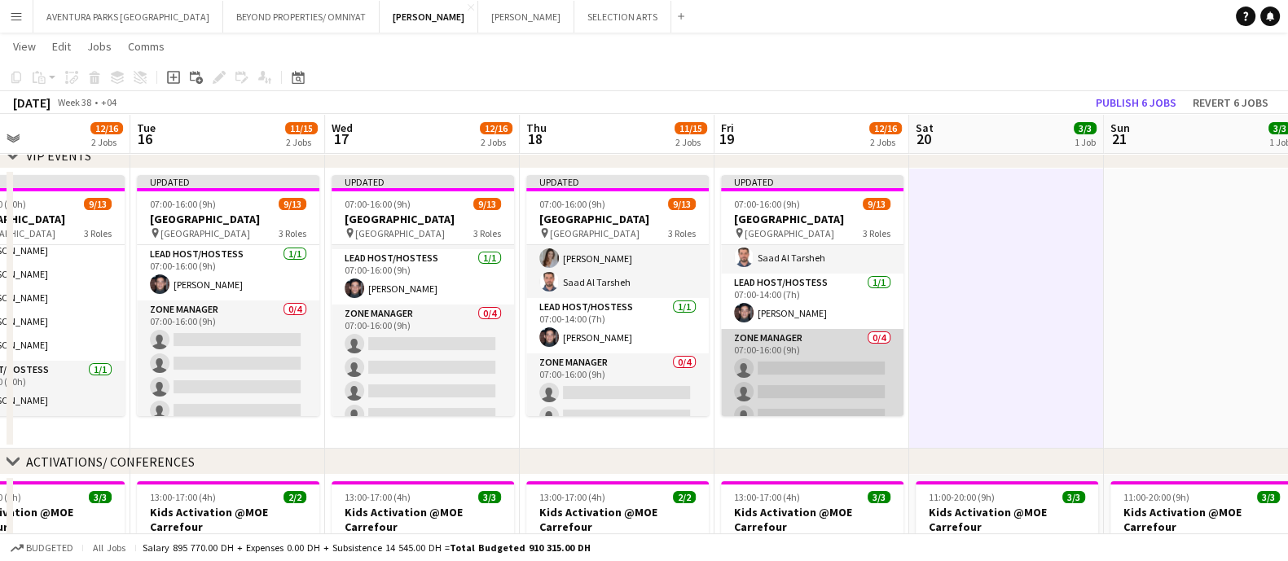
click at [803, 363] on app-card-role "Zone Manager 0/4 07:00-16:00 (9h) single-neutral-actions single-neutral-actions…" at bounding box center [812, 392] width 183 height 126
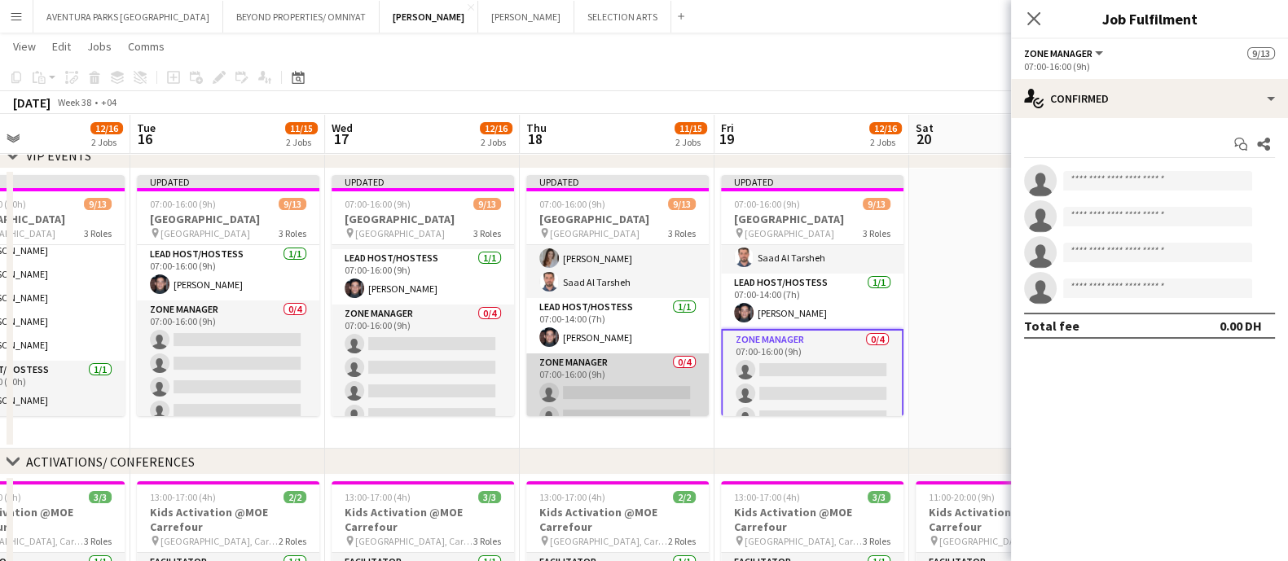
click at [635, 398] on app-card-role "Zone Manager 0/4 07:00-16:00 (9h) single-neutral-actions single-neutral-actions…" at bounding box center [617, 417] width 183 height 126
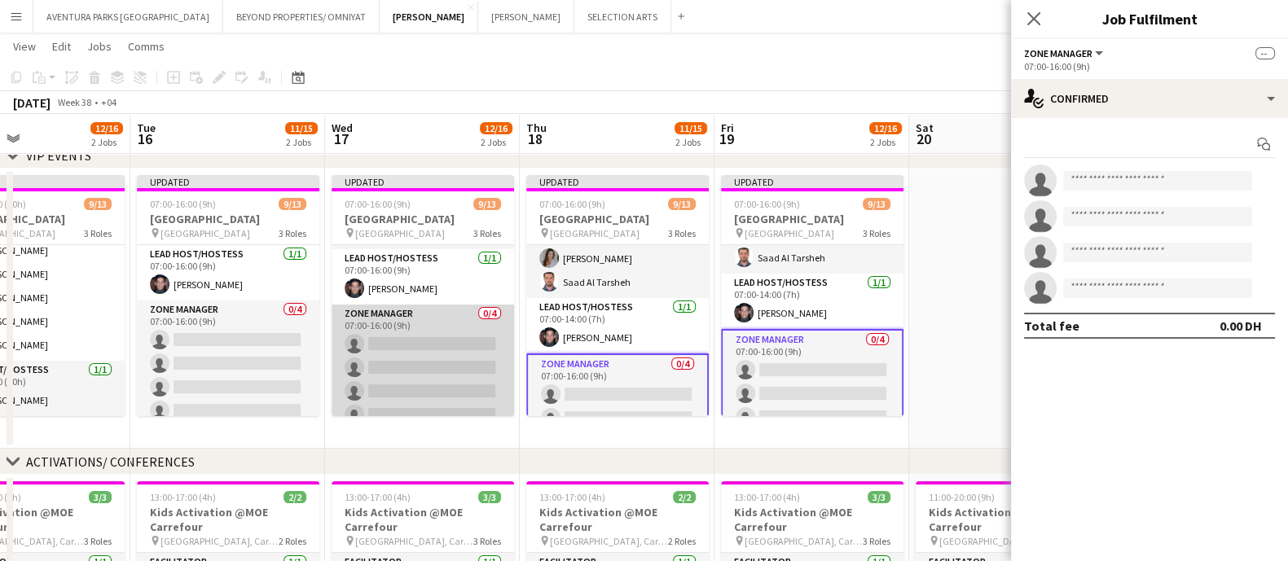
click at [411, 373] on app-card-role "Zone Manager 0/4 07:00-16:00 (9h) single-neutral-actions single-neutral-actions…" at bounding box center [423, 368] width 183 height 126
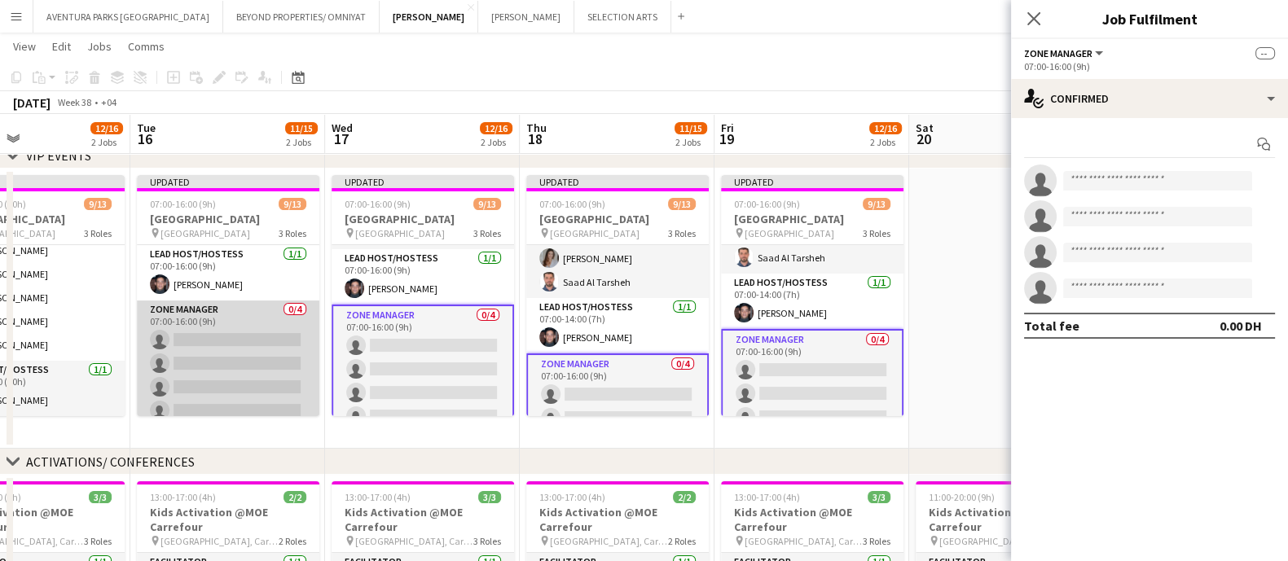
click at [213, 369] on app-card-role "Zone Manager 0/4 07:00-16:00 (9h) single-neutral-actions single-neutral-actions…" at bounding box center [228, 364] width 183 height 126
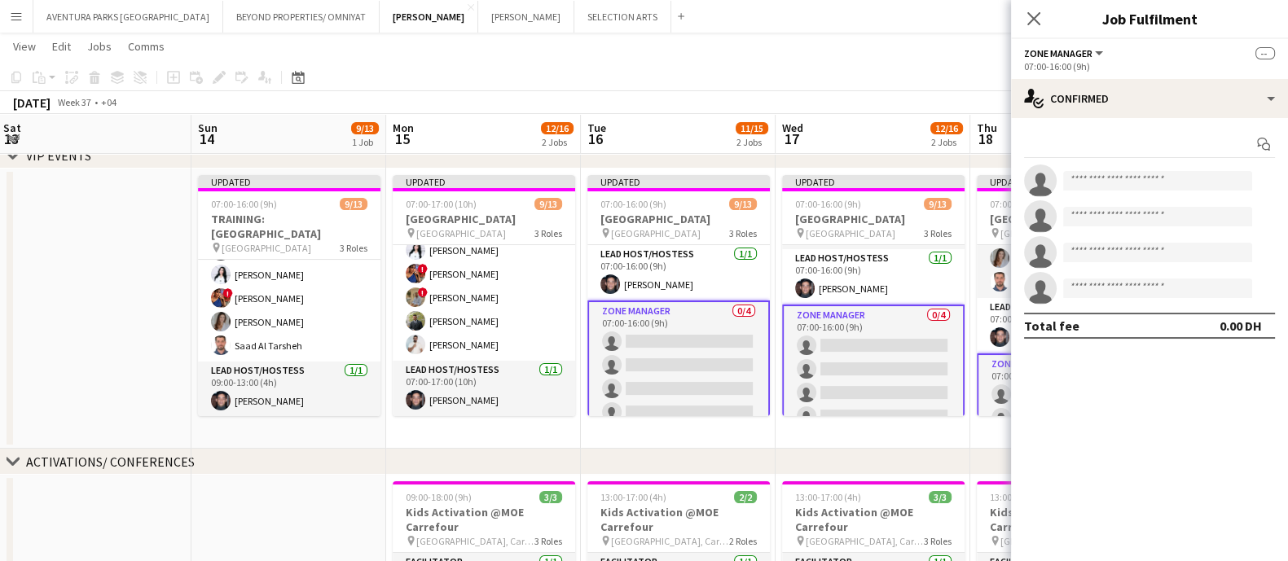
scroll to position [0, 327]
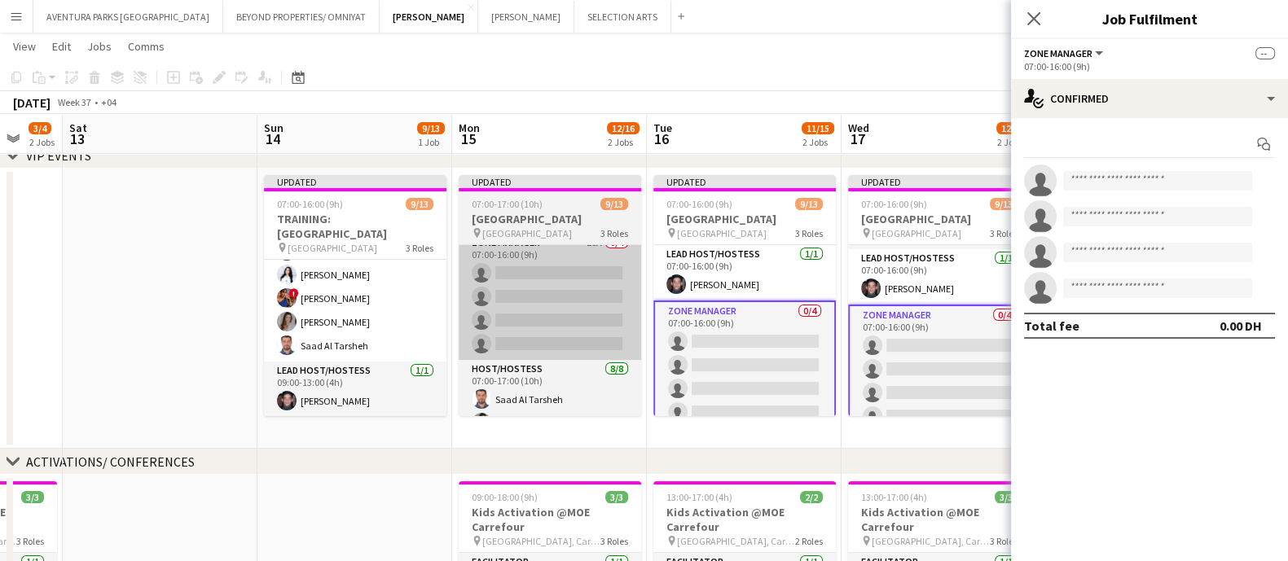
click at [565, 298] on app-card-role "Zone Manager 18A 0/4 07:00-16:00 (9h) single-neutral-actions single-neutral-act…" at bounding box center [550, 297] width 183 height 126
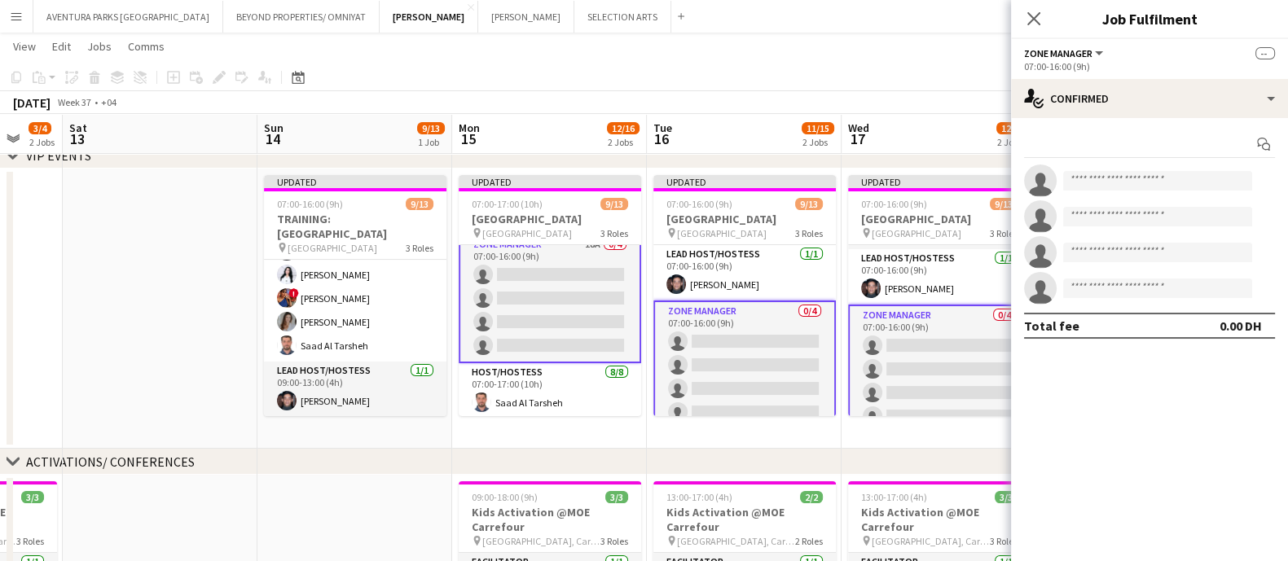
scroll to position [12, 0]
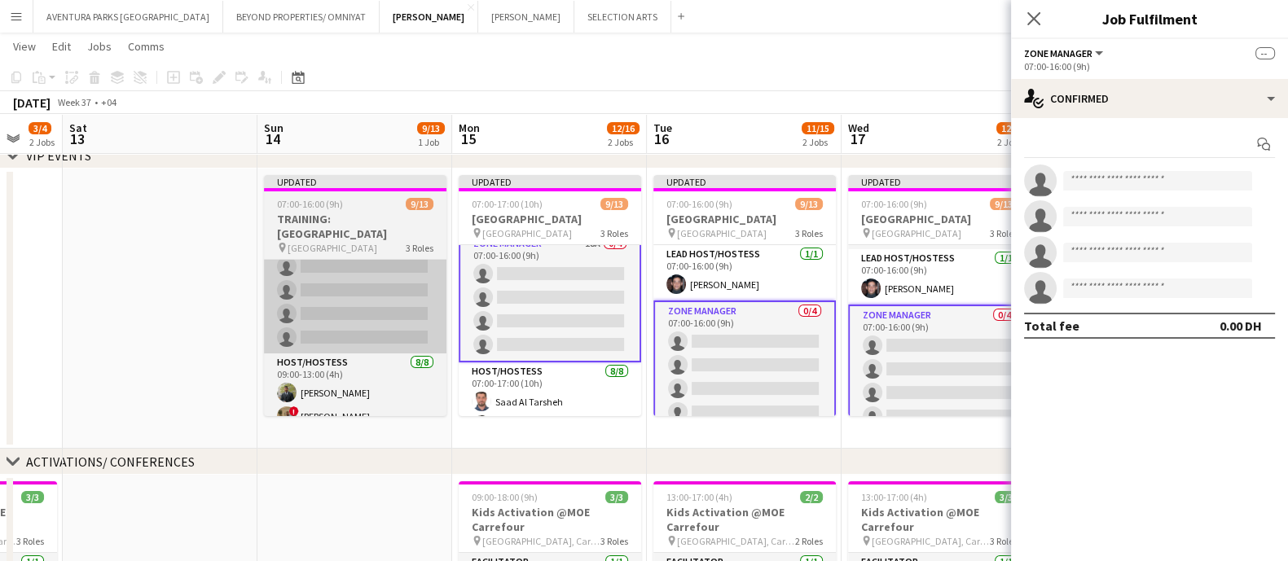
click at [354, 297] on app-card-role "Zone Manager 0/4 07:00-16:00 (9h) single-neutral-actions single-neutral-actions…" at bounding box center [355, 290] width 183 height 126
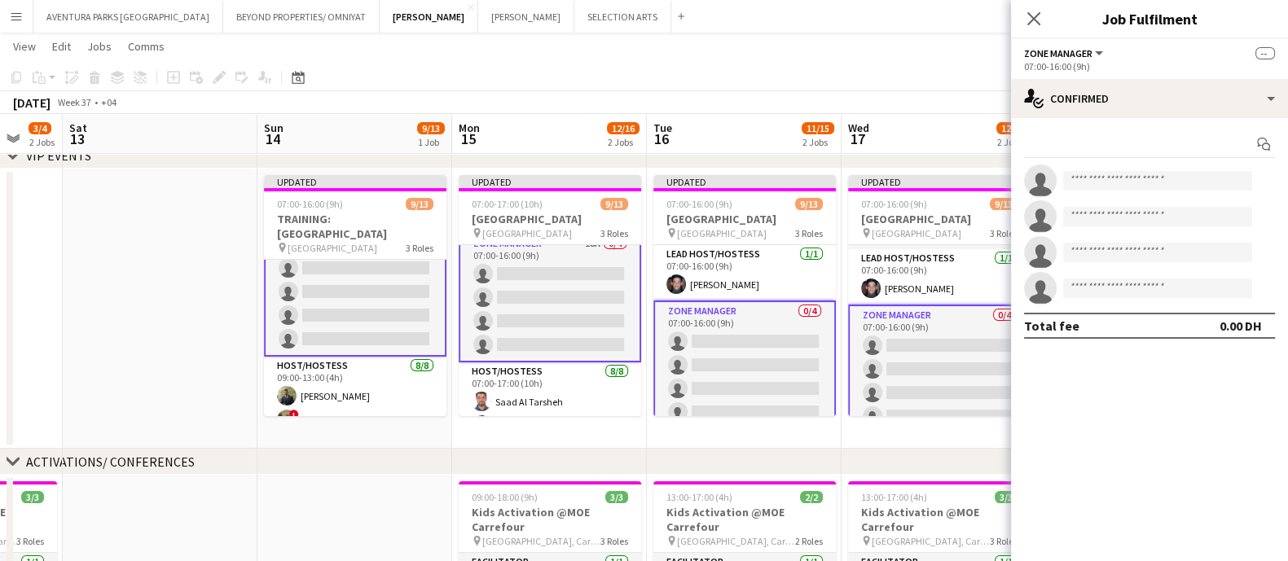
scroll to position [33, 0]
click at [1112, 178] on input at bounding box center [1157, 181] width 189 height 20
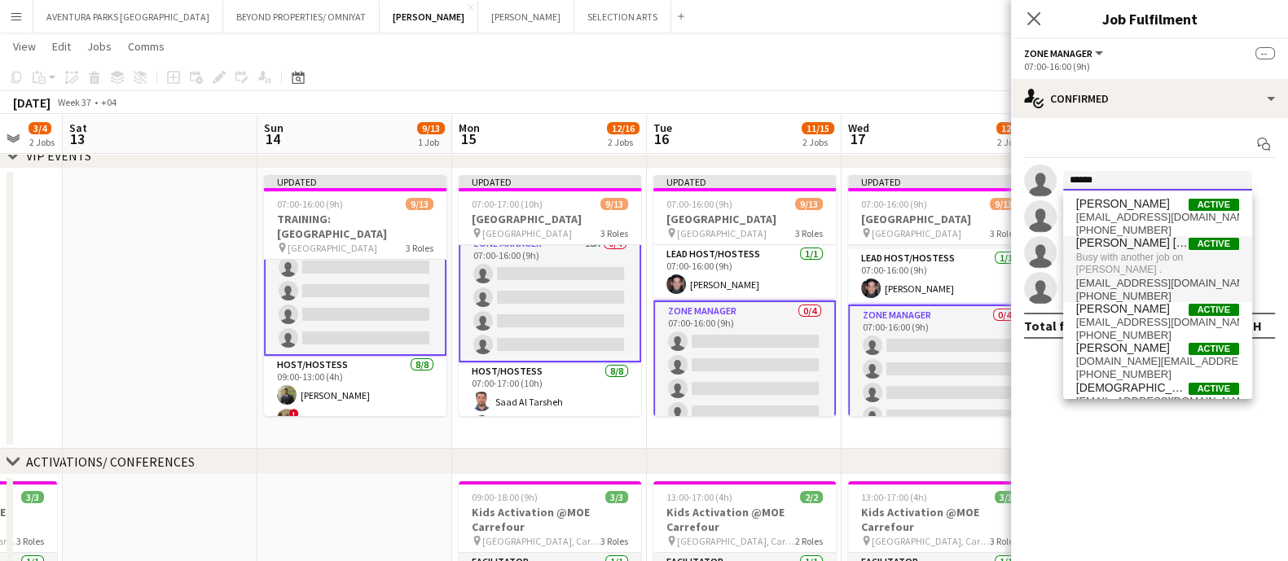
type input "******"
click at [1132, 252] on span "Busy with another job on JACK MORTON ." at bounding box center [1157, 263] width 163 height 27
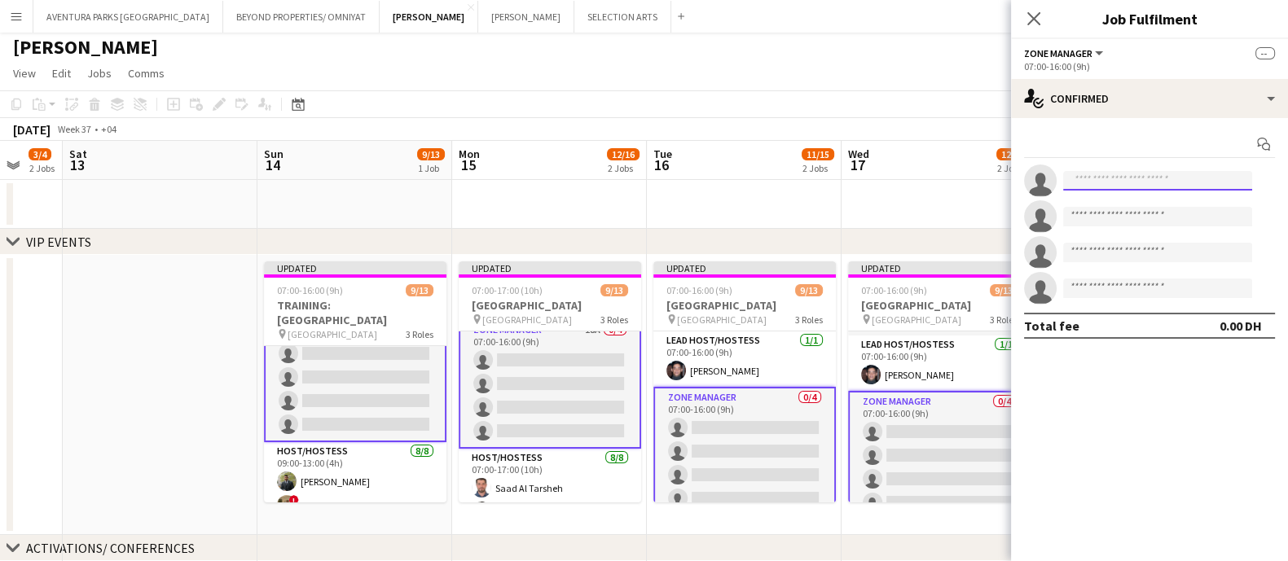
scroll to position [0, 0]
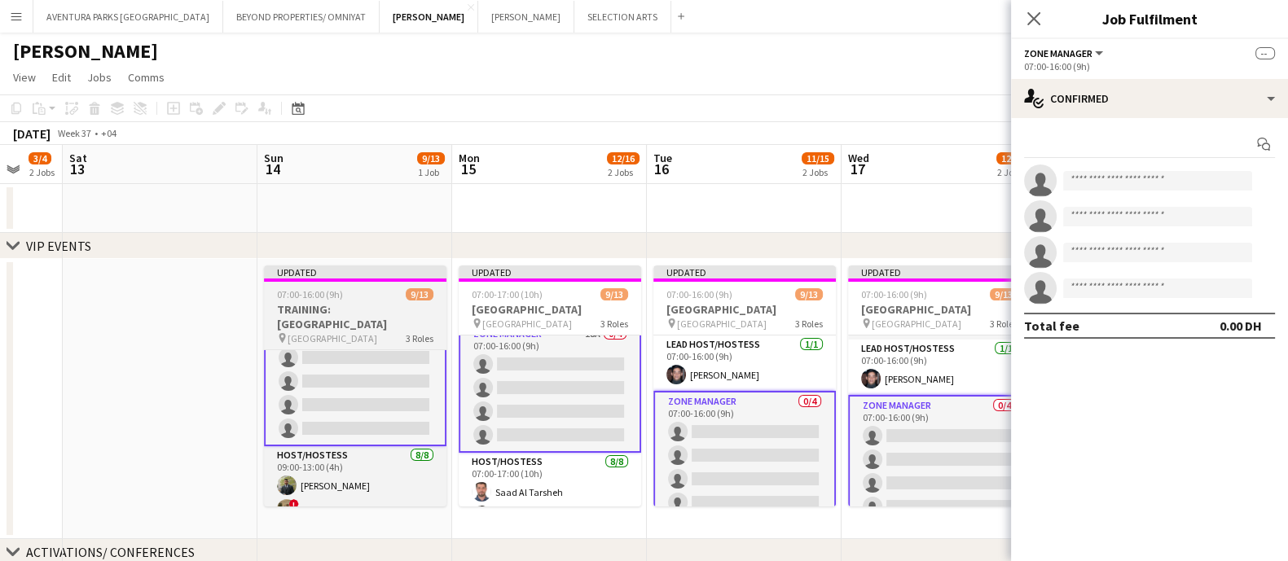
click at [346, 403] on app-card-role "Zone Manager 0/4 07:00-16:00 (9h) single-neutral-actions single-neutral-actions…" at bounding box center [355, 382] width 183 height 130
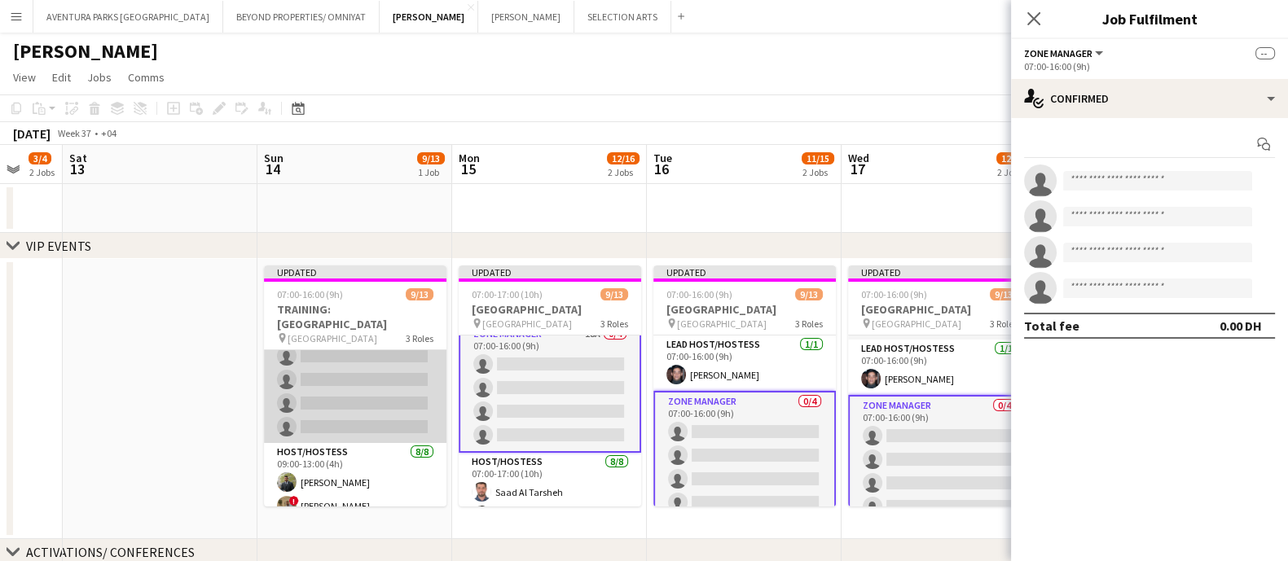
scroll to position [33, 0]
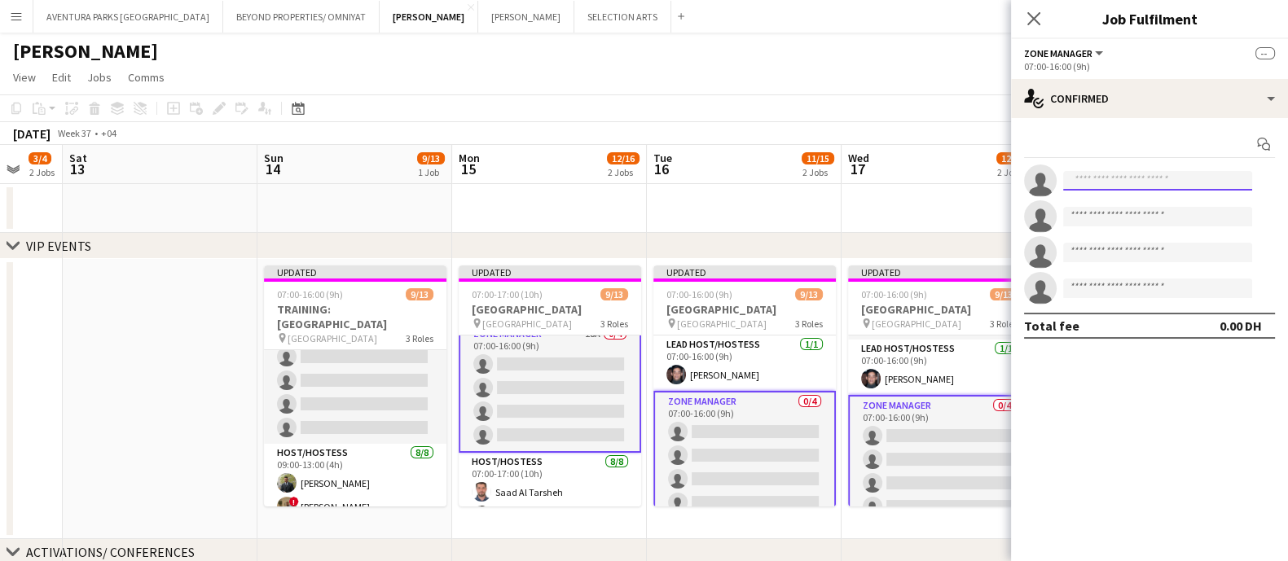
click at [1144, 177] on input at bounding box center [1157, 181] width 189 height 20
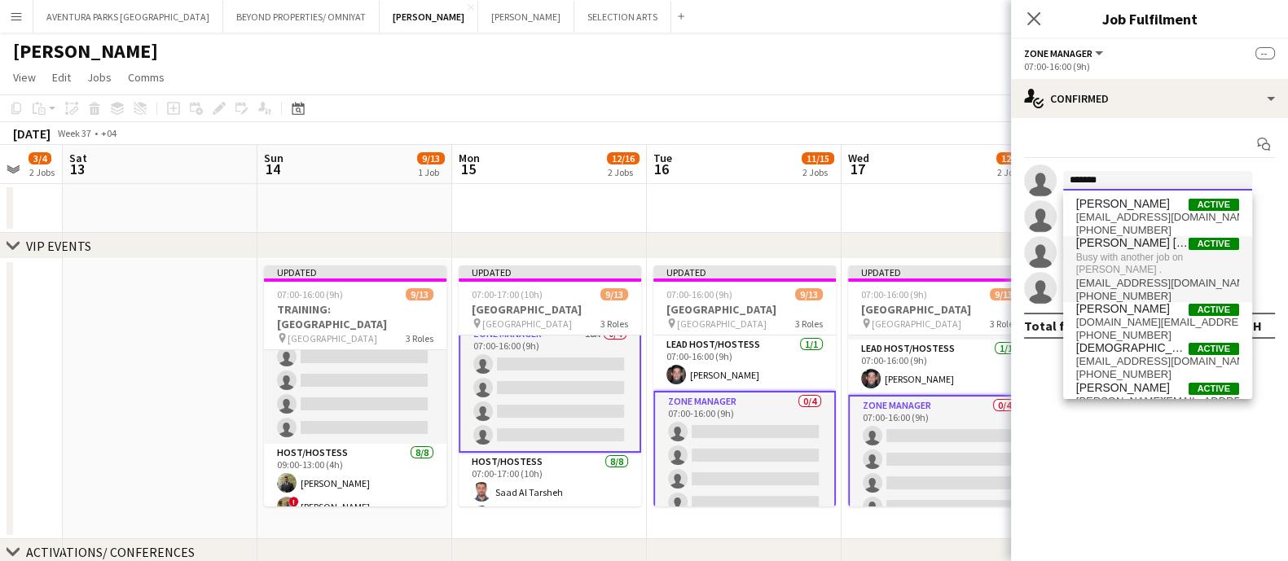
type input "*******"
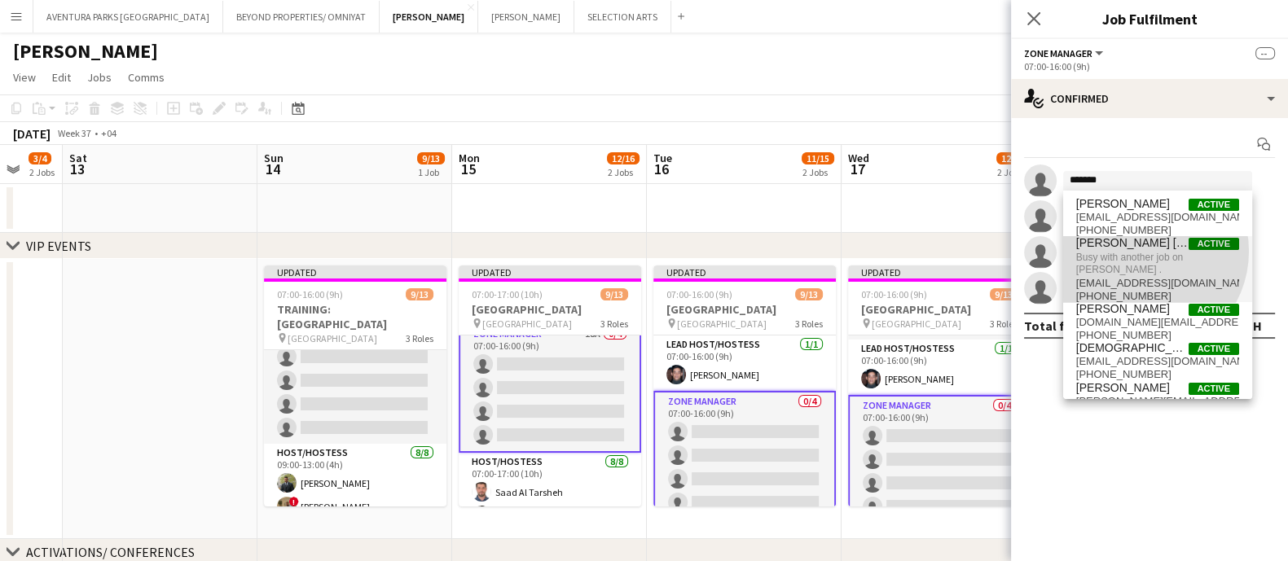
click at [1142, 251] on span "Busy with another job on JACK MORTON ." at bounding box center [1157, 263] width 163 height 27
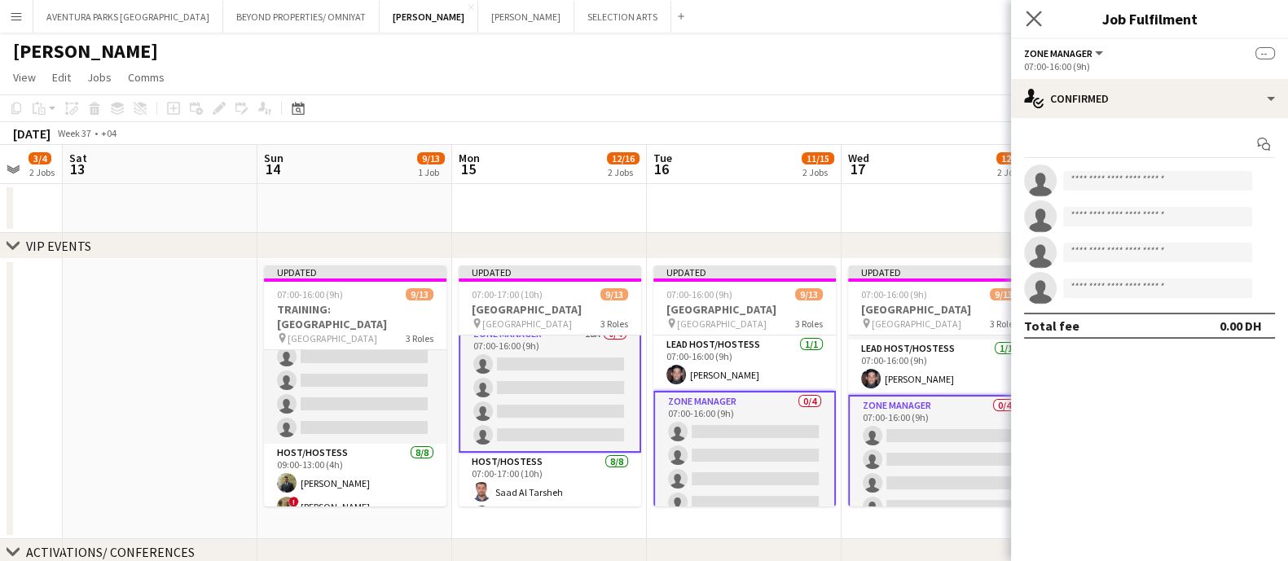
click at [1043, 18] on app-icon "Close pop-in" at bounding box center [1035, 19] width 24 height 24
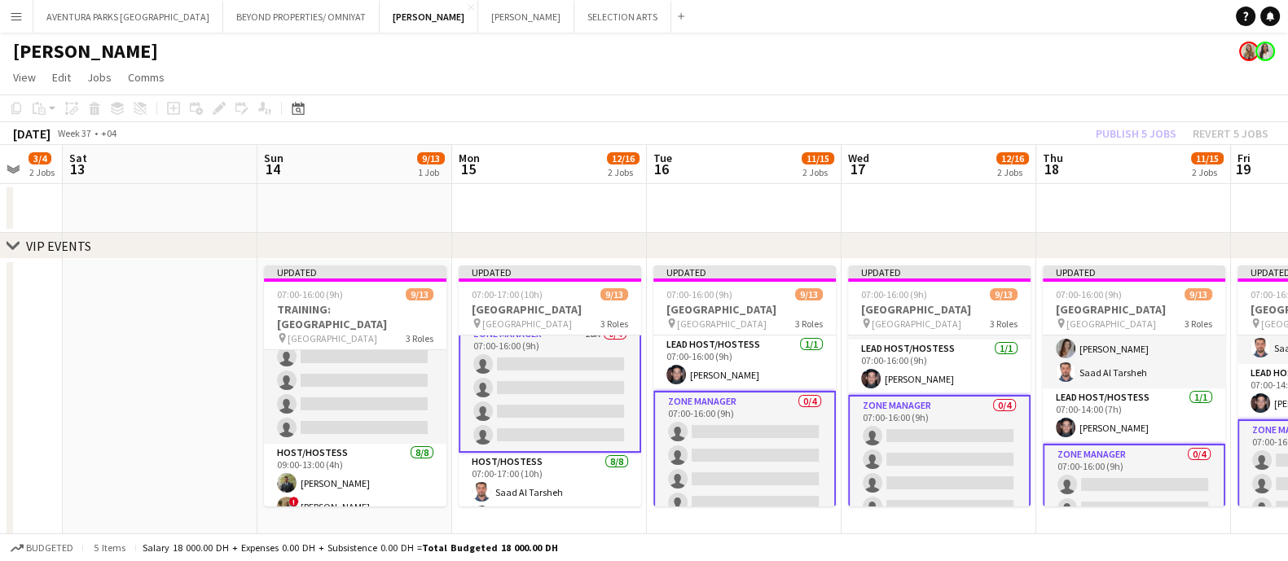
click at [752, 220] on app-date-cell at bounding box center [744, 208] width 195 height 49
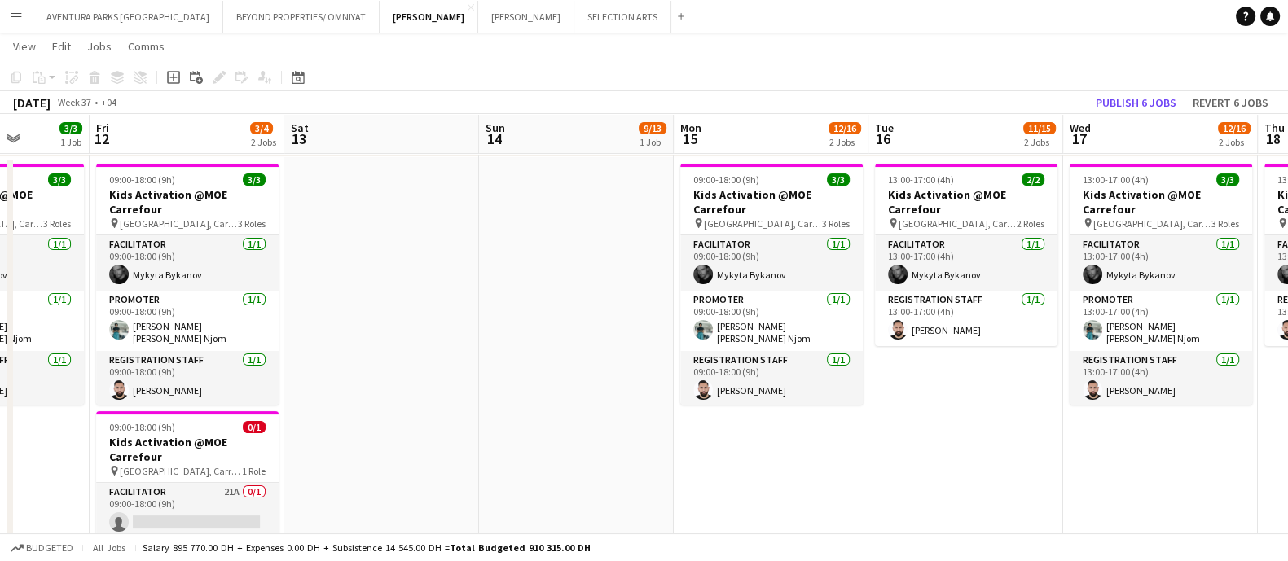
scroll to position [0, 482]
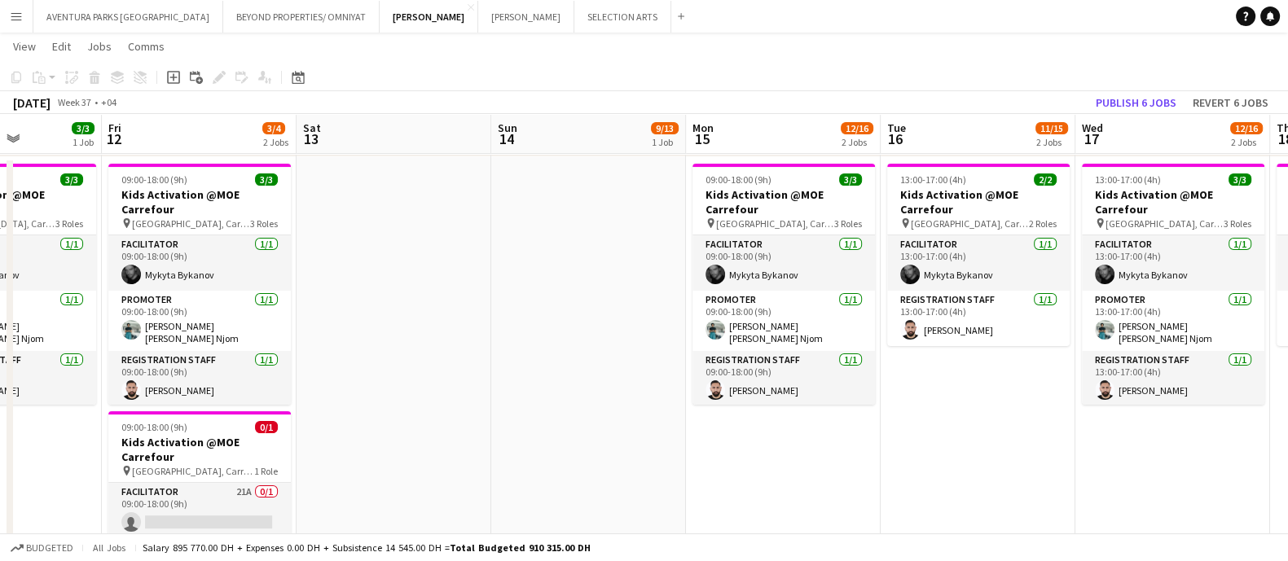
drag, startPoint x: 1019, startPoint y: 477, endPoint x: 1303, endPoint y: 472, distance: 283.6
click at [1144, 472] on html "Menu Boards Boards Boards All jobs Status Workforce Workforce My Workforce Recr…" at bounding box center [644, 170] width 1288 height 1155
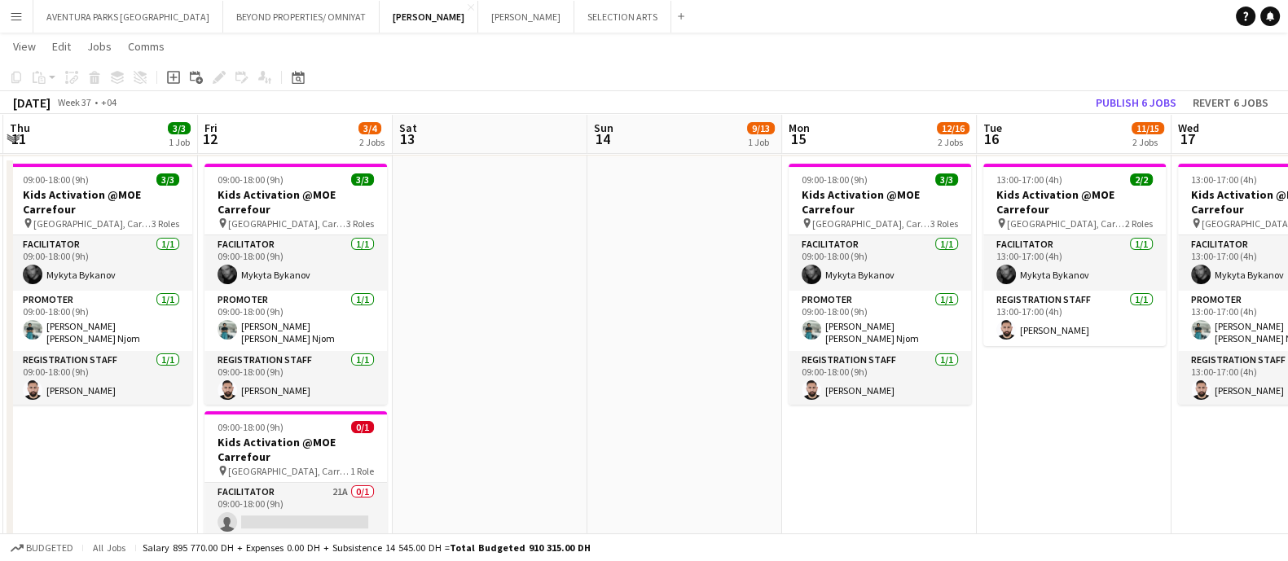
scroll to position [0, 345]
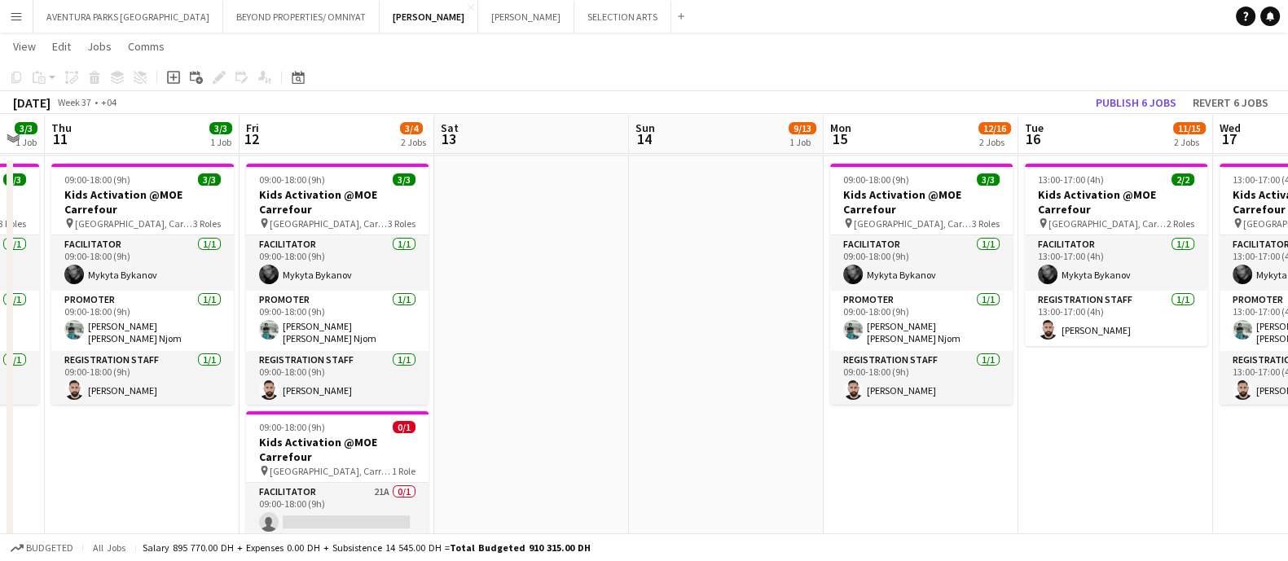
drag, startPoint x: 380, startPoint y: 406, endPoint x: 517, endPoint y: 387, distance: 139.0
click at [517, 387] on app-calendar-viewport "Tue 9 Wed 10 3/3 1 Job Thu 11 3/3 1 Job Fri 12 3/4 2 Jobs Sat 13 Sun 14 9/13 1 …" at bounding box center [644, 188] width 1288 height 1063
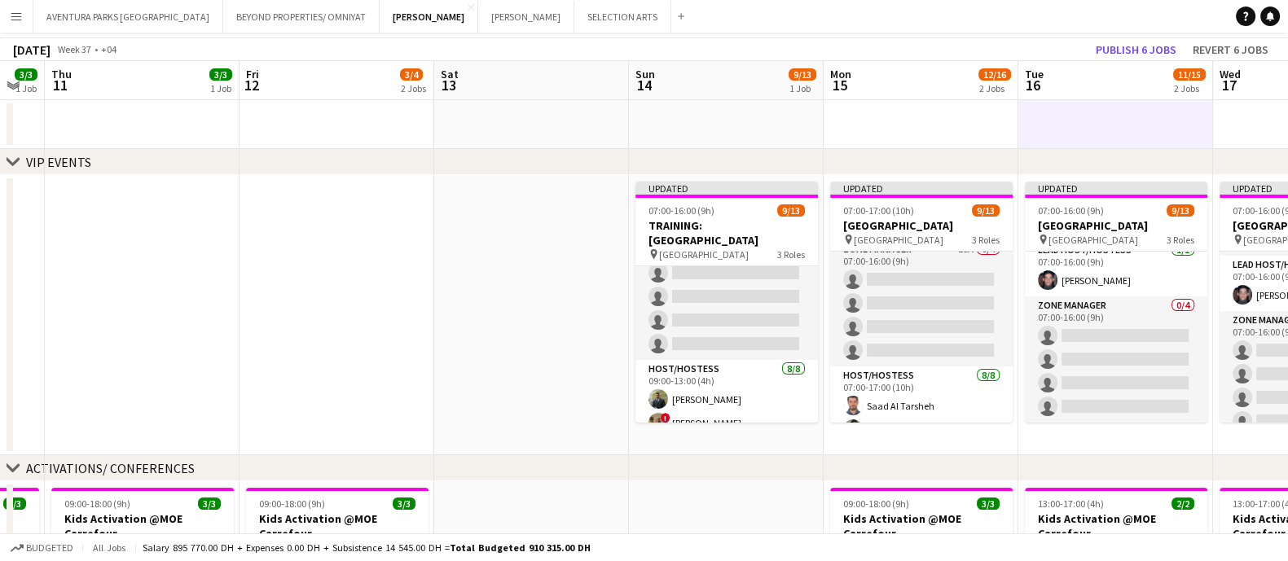
scroll to position [101, 0]
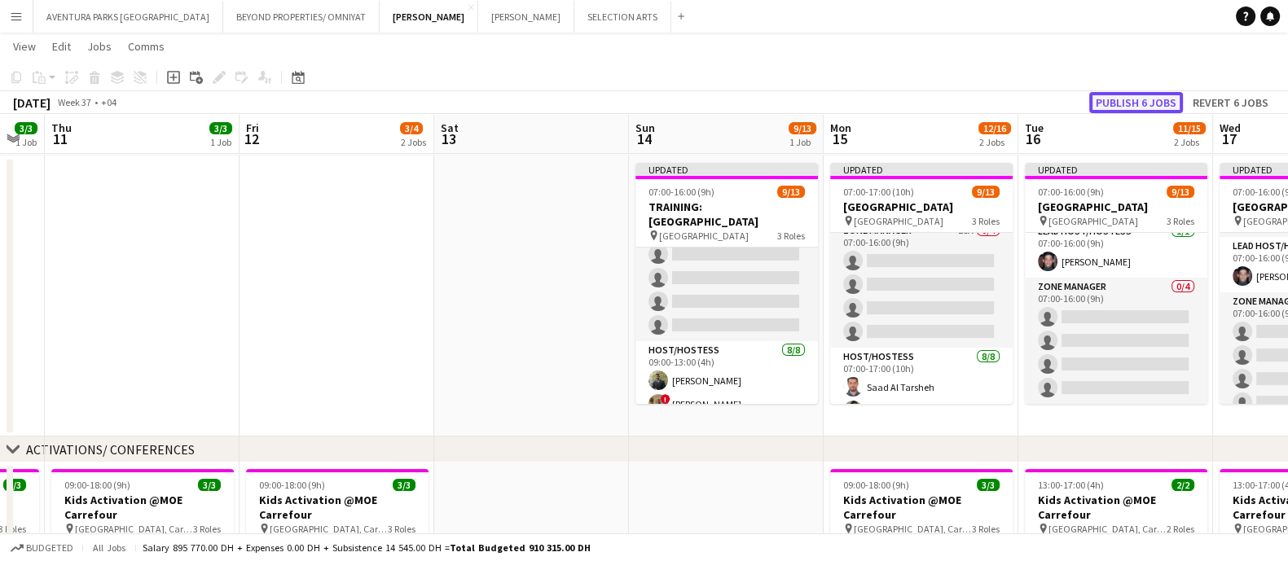
click at [1144, 99] on button "Publish 6 jobs" at bounding box center [1136, 102] width 94 height 21
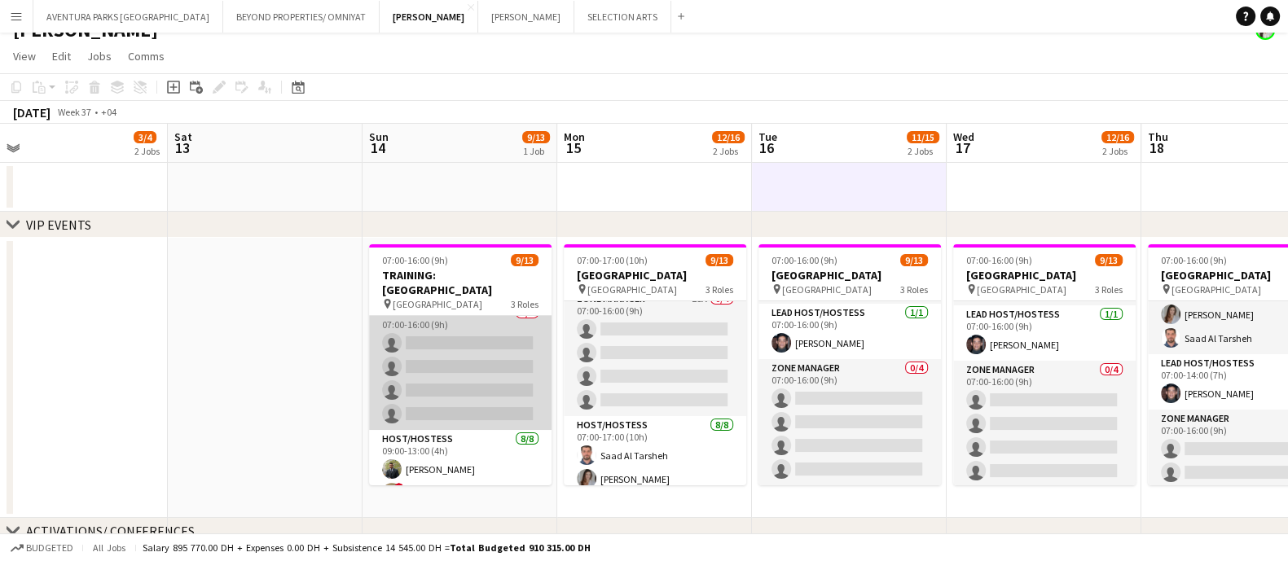
scroll to position [0, 0]
click at [436, 341] on app-card-role "Zone Manager 0/4 07:00-16:00 (9h) single-neutral-actions single-neutral-actions…" at bounding box center [460, 379] width 183 height 126
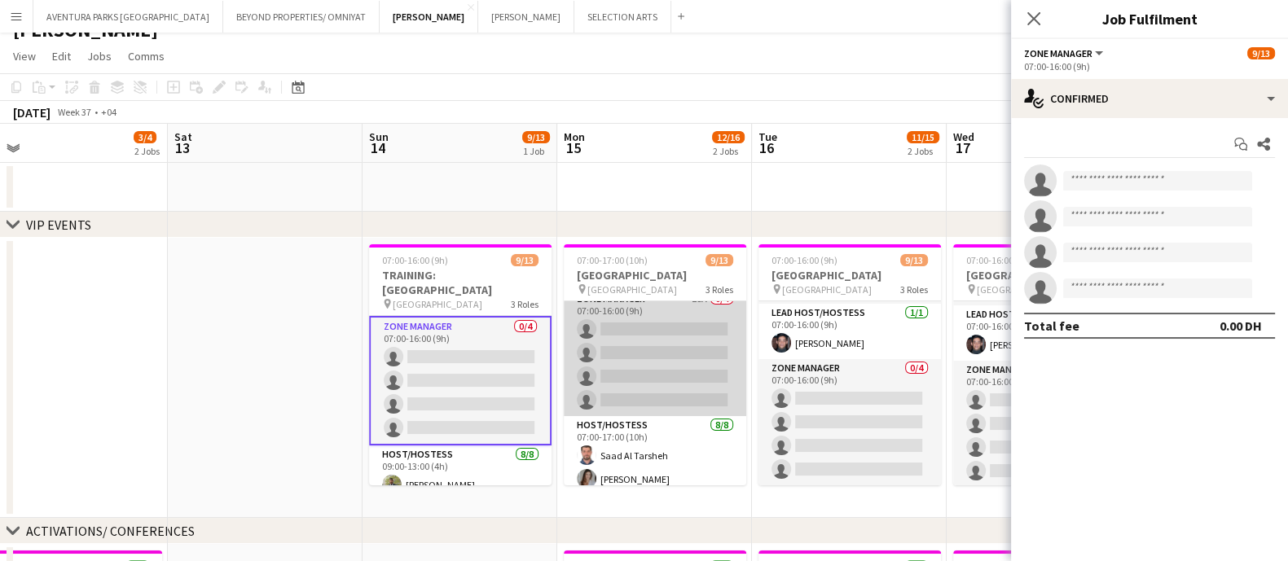
click at [674, 324] on app-card-role "Zone Manager 18A 0/4 07:00-16:00 (9h) single-neutral-actions single-neutral-act…" at bounding box center [655, 353] width 183 height 126
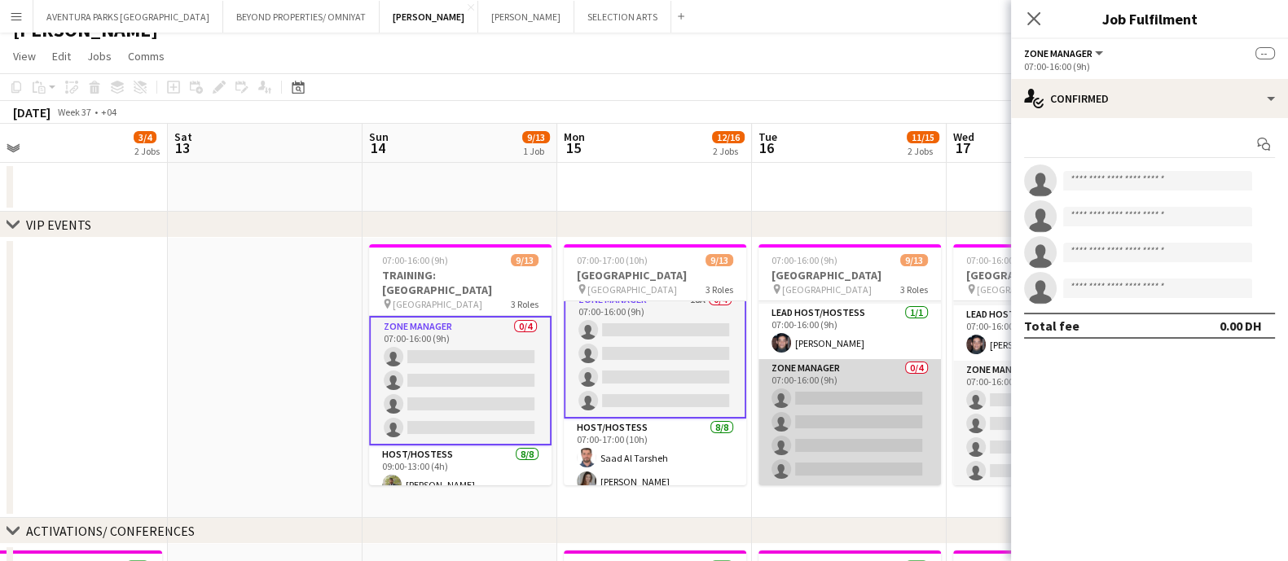
click at [842, 453] on app-card-role "Zone Manager 0/4 07:00-16:00 (9h) single-neutral-actions single-neutral-actions…" at bounding box center [850, 422] width 183 height 126
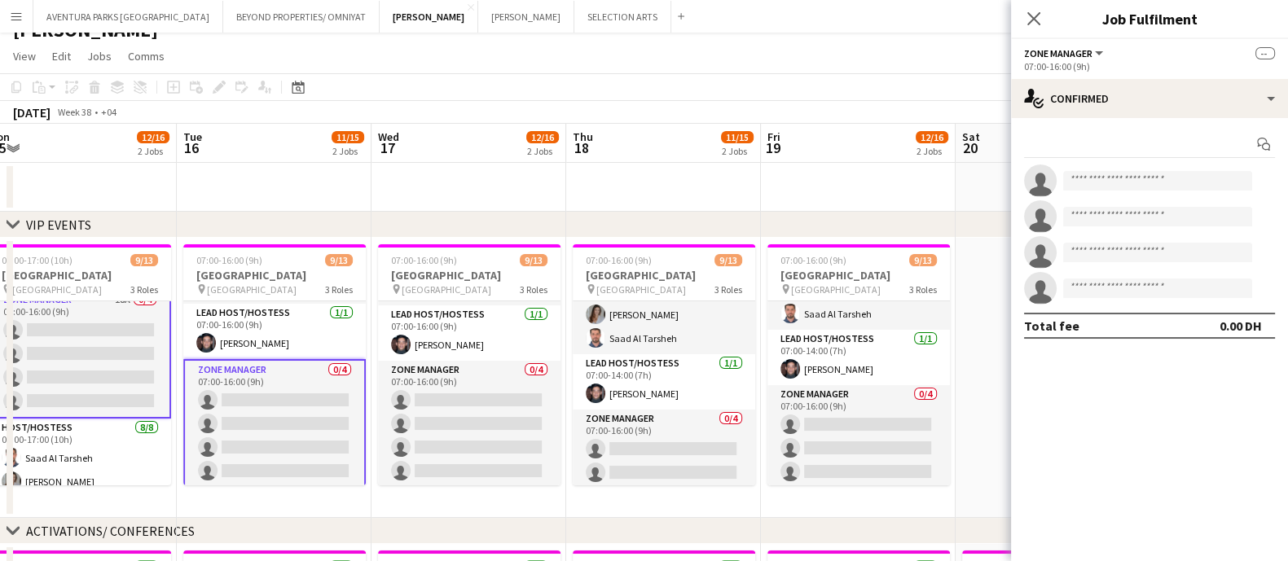
scroll to position [0, 604]
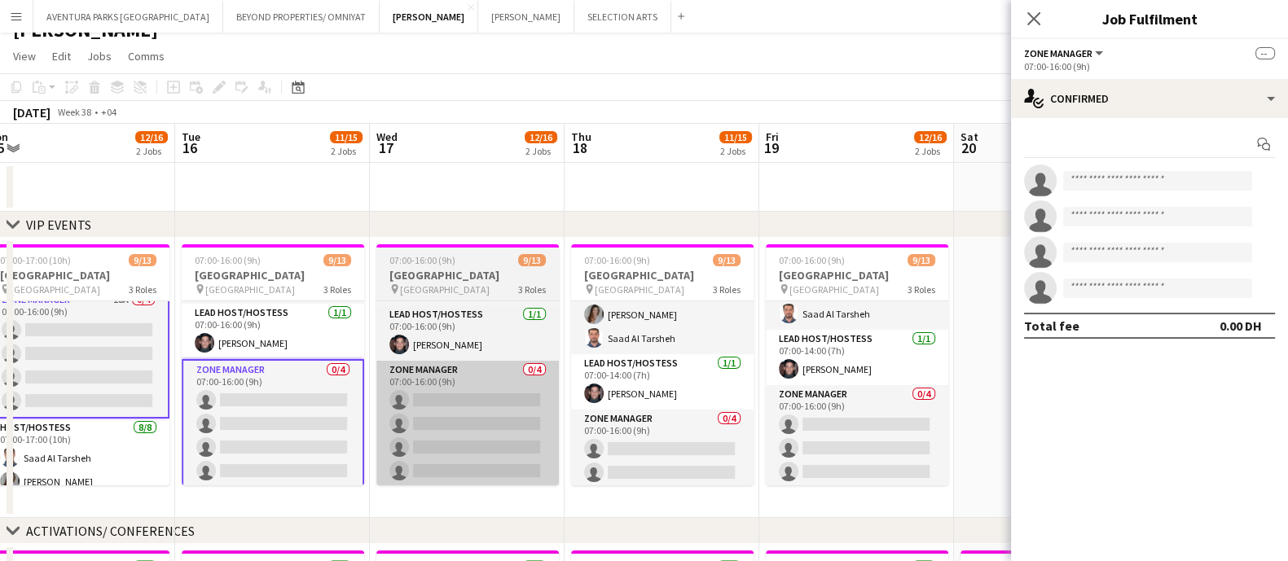
click at [477, 422] on app-card-role "Zone Manager 0/4 07:00-16:00 (9h) single-neutral-actions single-neutral-actions…" at bounding box center [467, 424] width 183 height 126
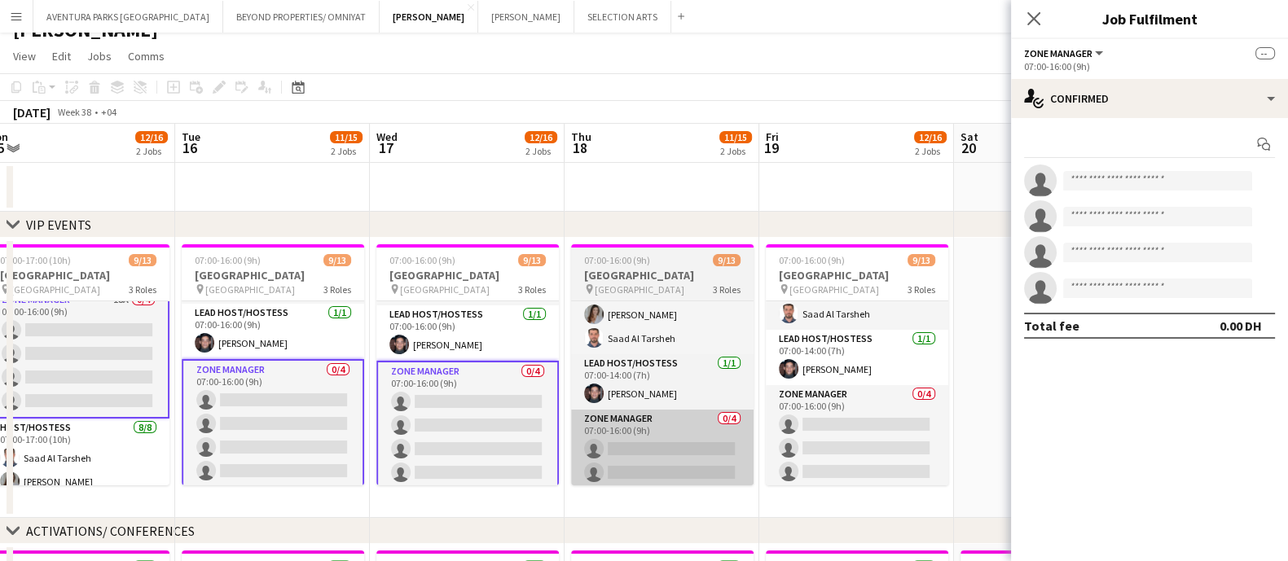
click at [645, 440] on app-card-role "Zone Manager 0/4 07:00-16:00 (9h) single-neutral-actions single-neutral-actions…" at bounding box center [662, 473] width 183 height 126
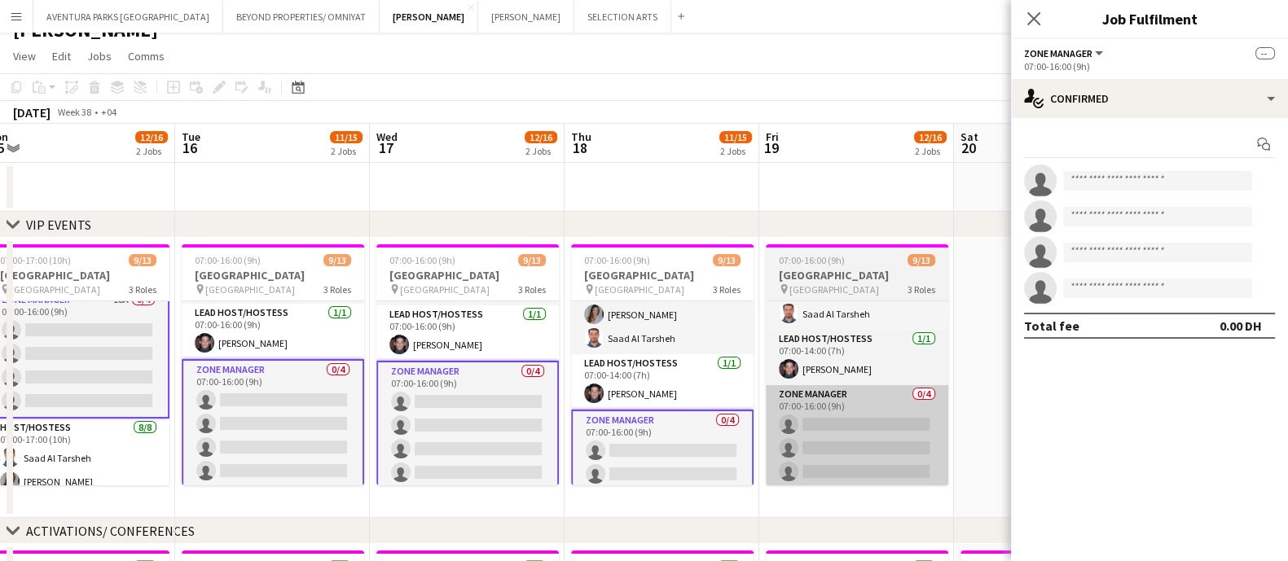
click at [858, 456] on app-card-role "Zone Manager 0/4 07:00-16:00 (9h) single-neutral-actions single-neutral-actions…" at bounding box center [857, 448] width 183 height 126
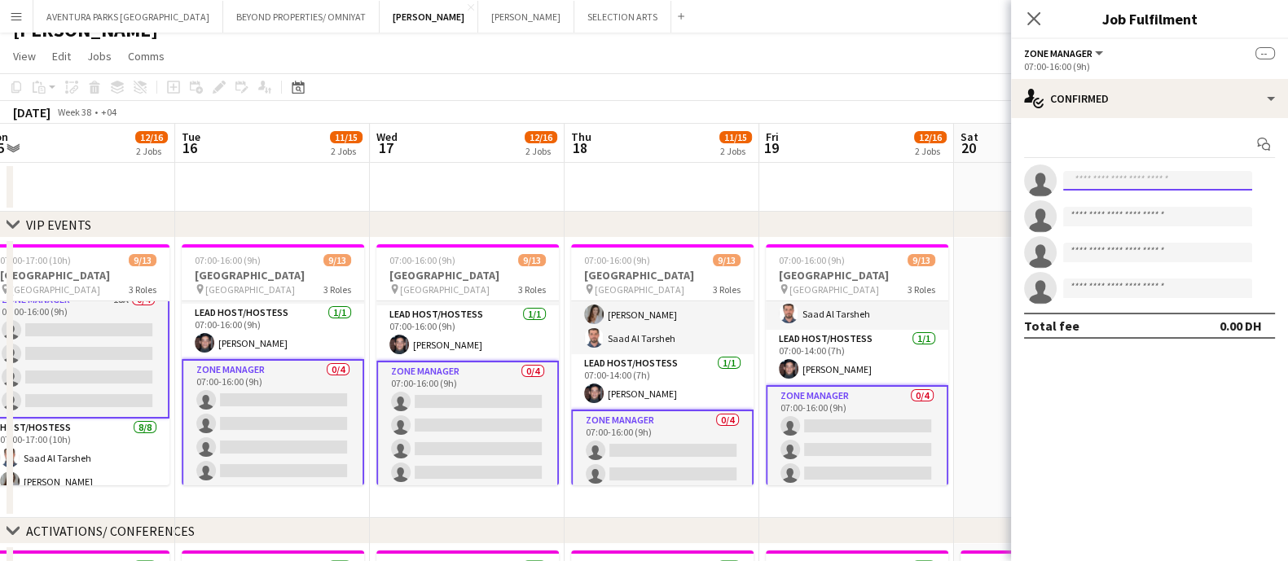
click at [1129, 176] on input at bounding box center [1157, 181] width 189 height 20
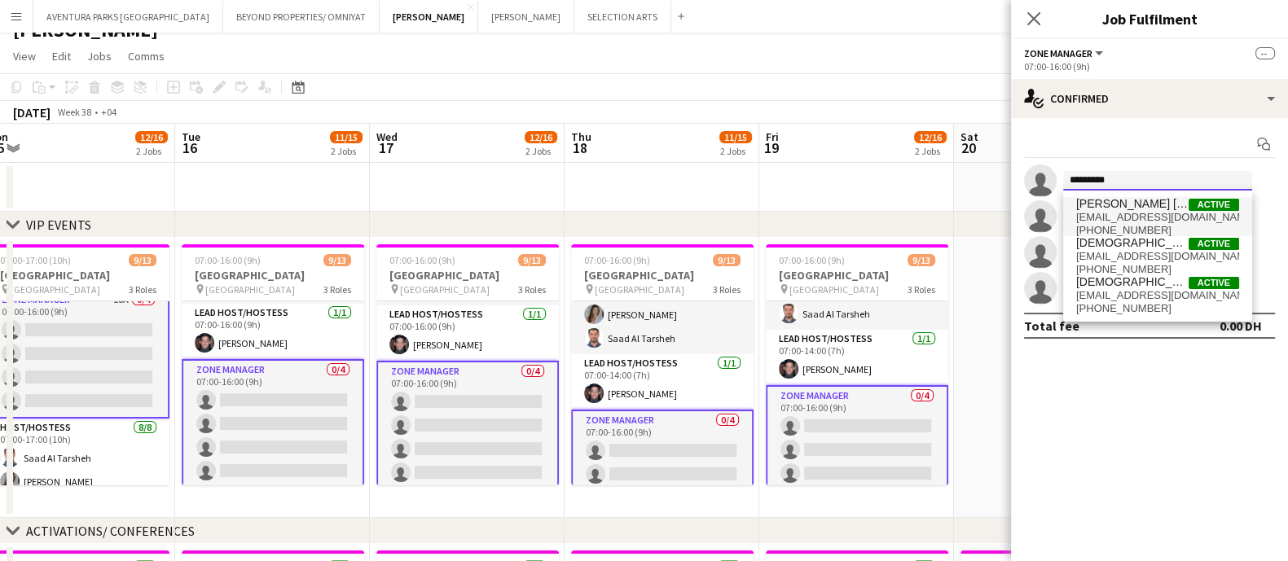
type input "*********"
click at [1144, 211] on span "christianamechi4@gmail.com" at bounding box center [1157, 217] width 163 height 13
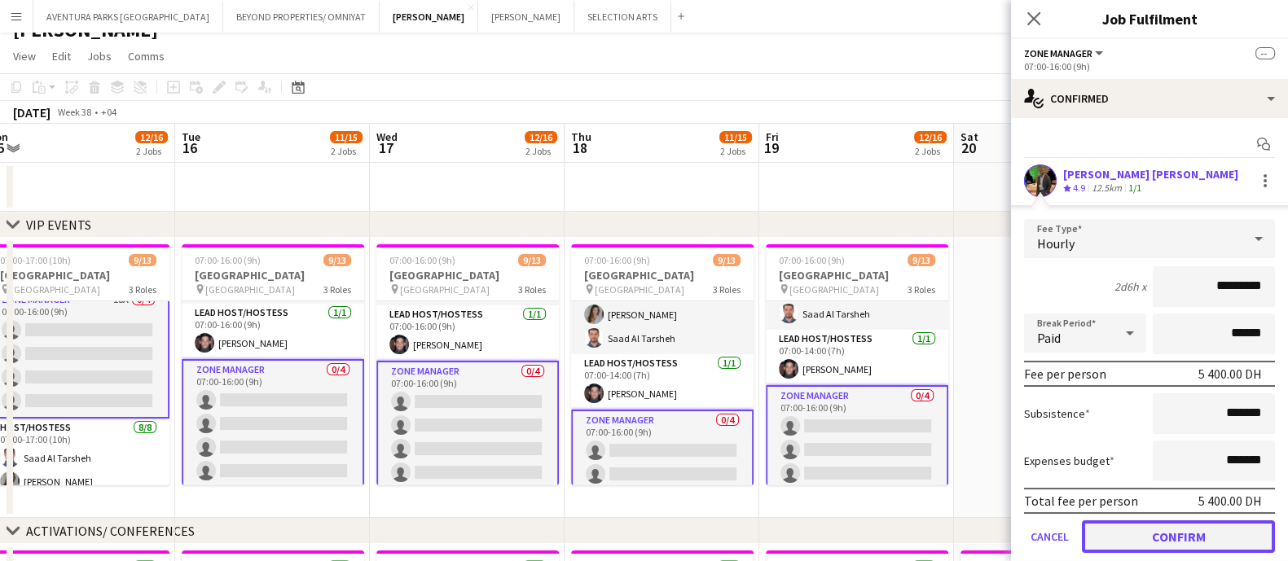
click at [1144, 498] on button "Confirm" at bounding box center [1178, 537] width 193 height 33
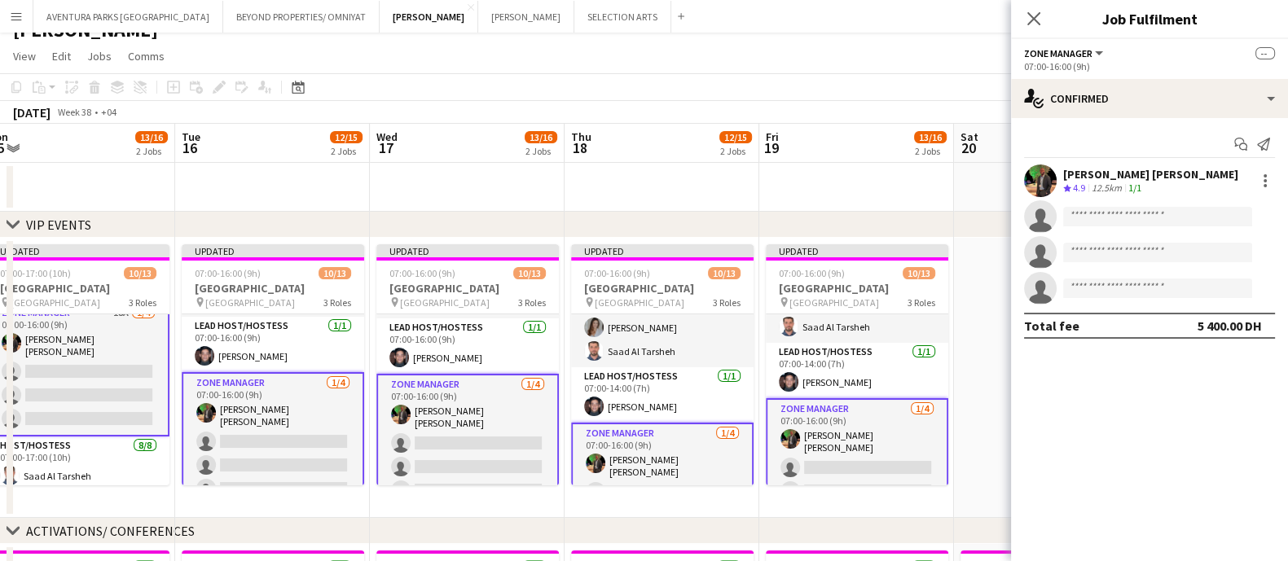
click at [985, 288] on app-date-cell at bounding box center [1051, 378] width 195 height 280
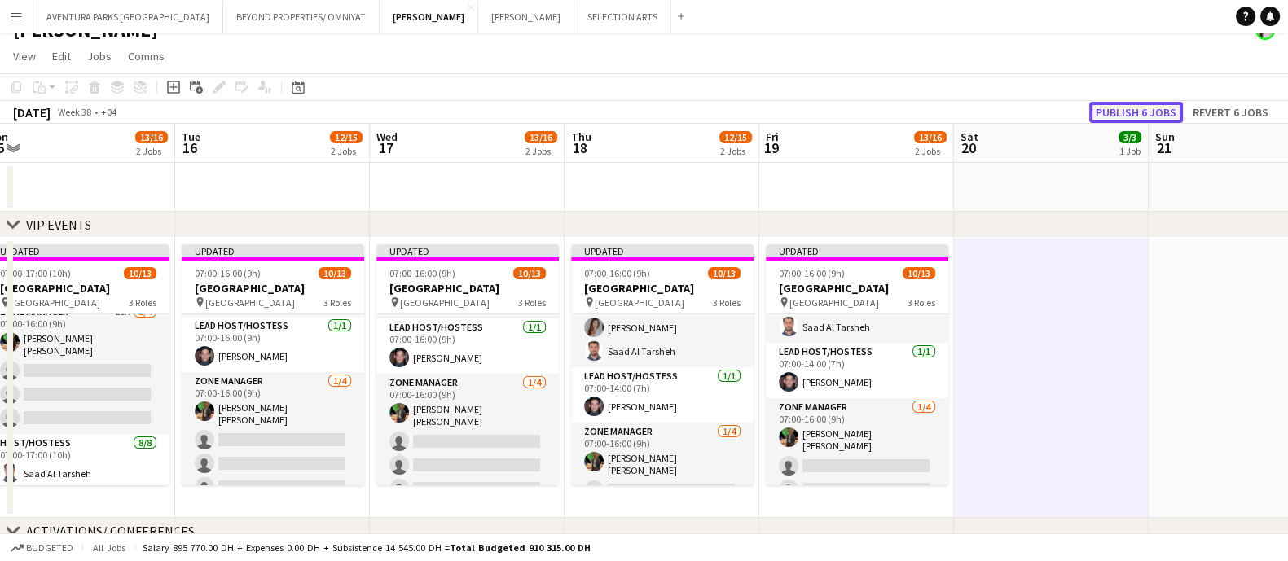
click at [1112, 112] on button "Publish 6 jobs" at bounding box center [1136, 112] width 94 height 21
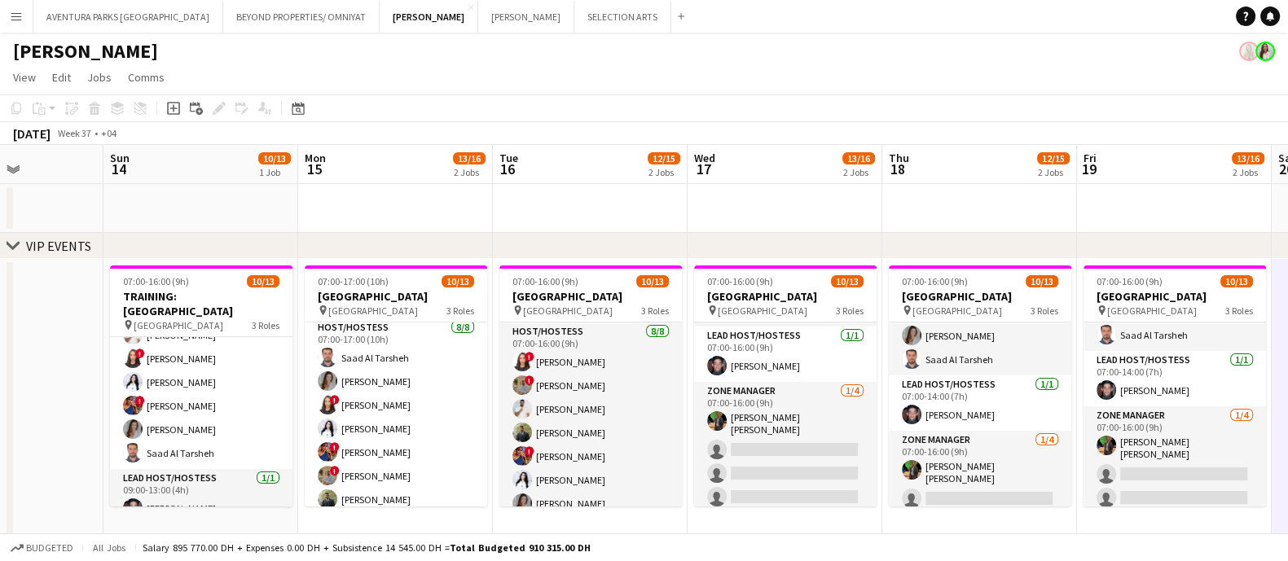
scroll to position [232, 0]
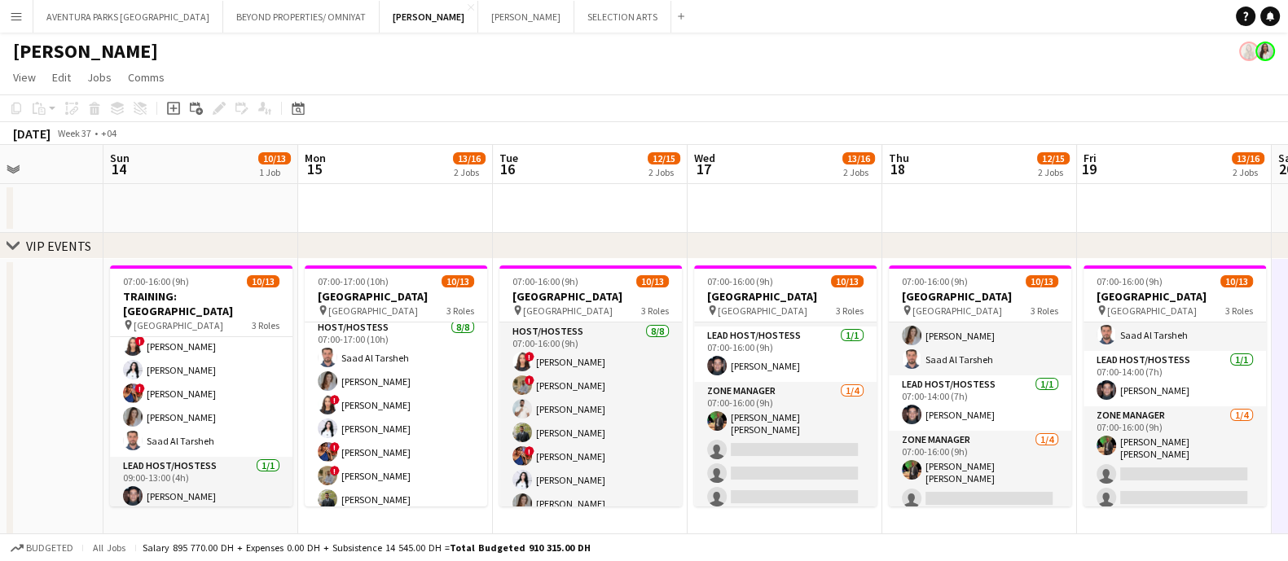
click at [564, 193] on app-date-cell at bounding box center [590, 208] width 195 height 49
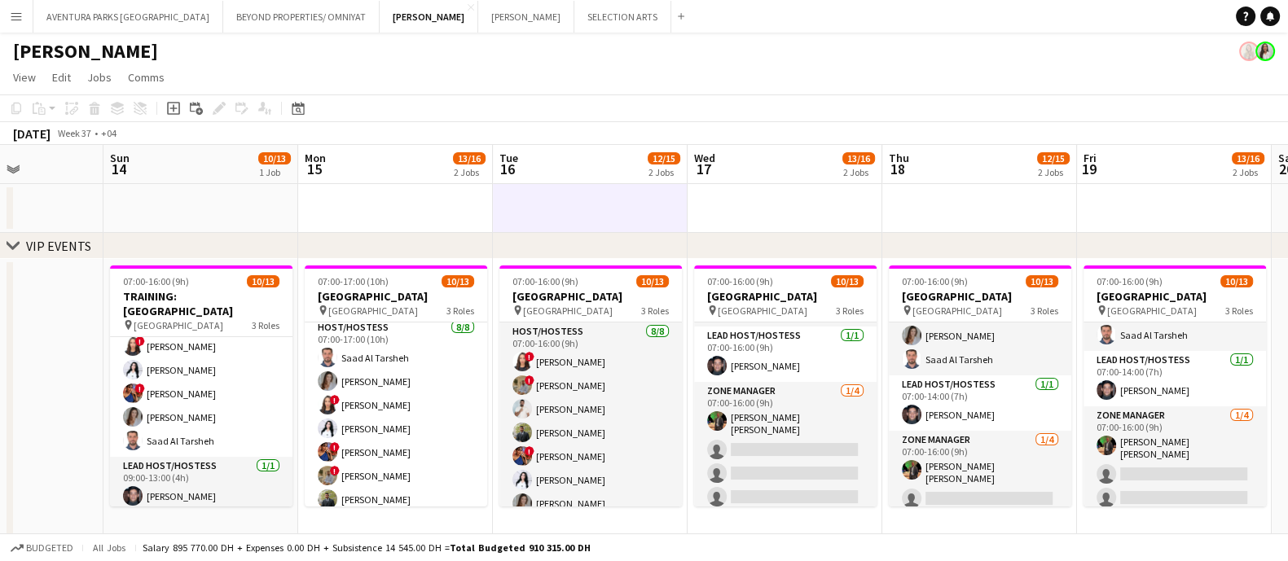
click at [331, 218] on app-date-cell at bounding box center [395, 208] width 195 height 49
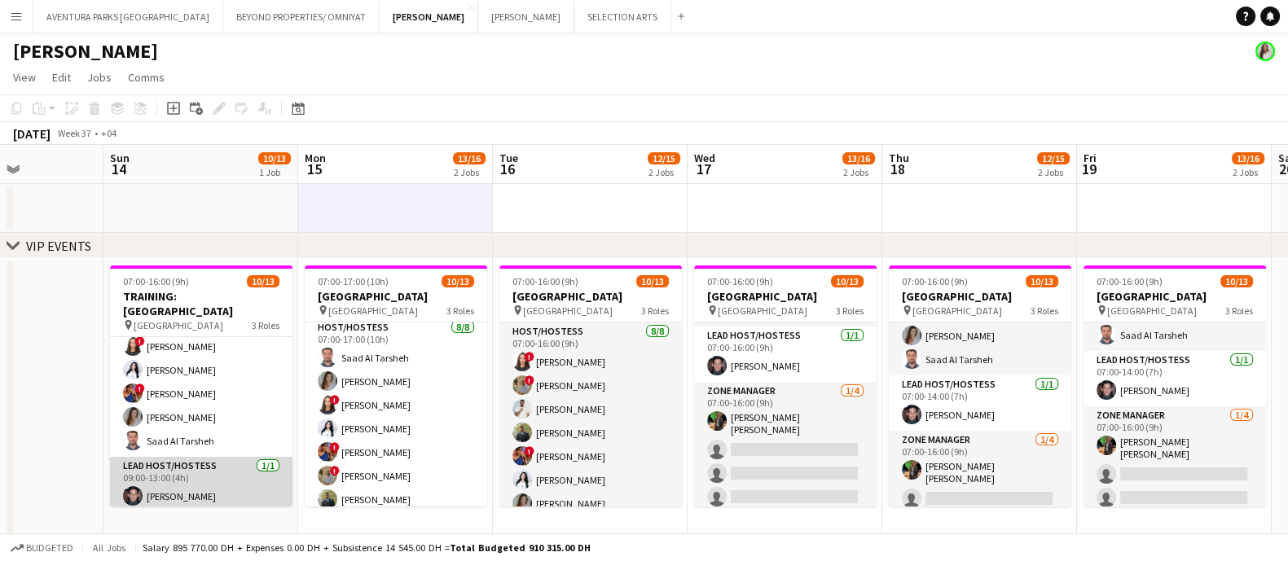
click at [175, 478] on app-card-role "Lead Host/Hostess 1/1 09:00-13:00 (4h) Jarryn Van Dyk" at bounding box center [201, 484] width 183 height 55
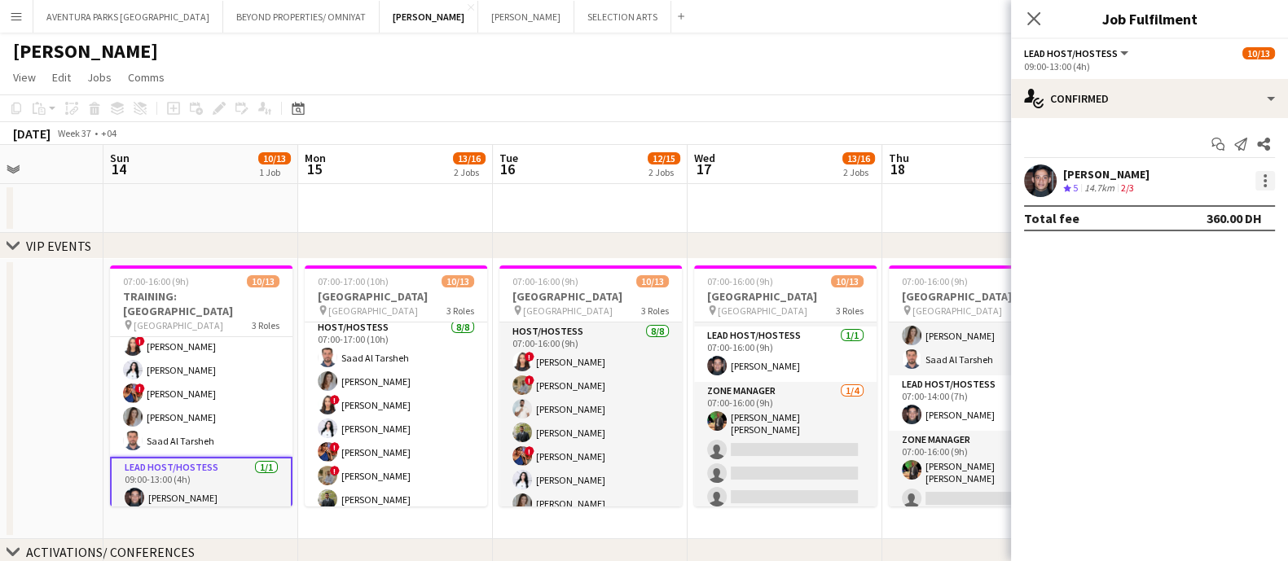
click at [1144, 178] on div at bounding box center [1266, 181] width 20 height 20
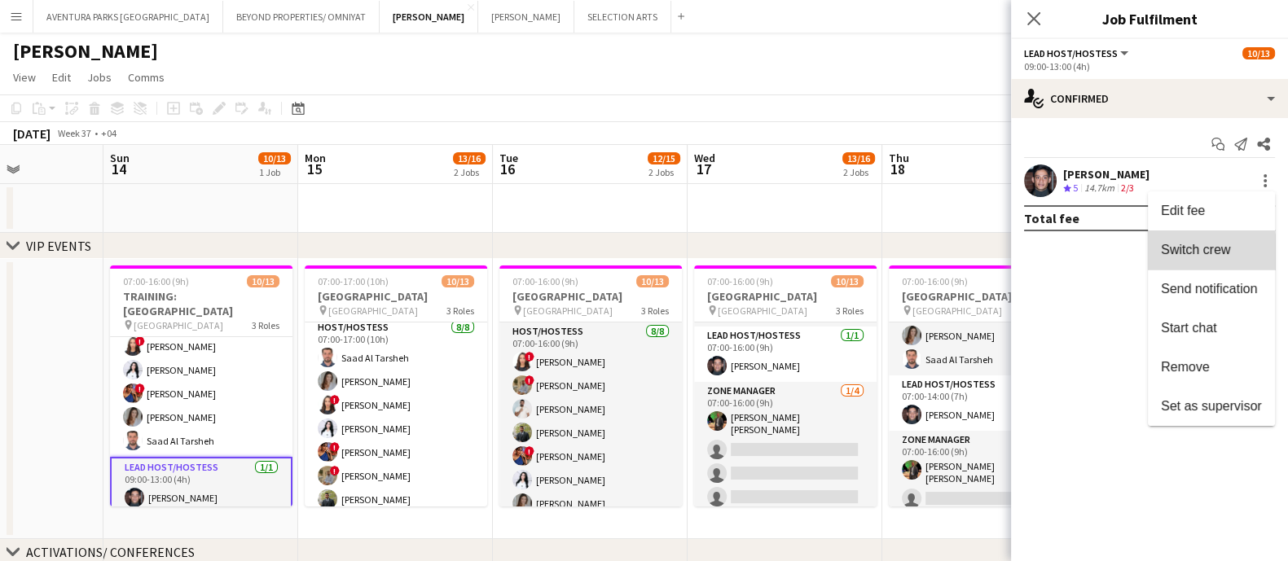
click at [1144, 256] on span "Switch crew" at bounding box center [1195, 250] width 69 height 14
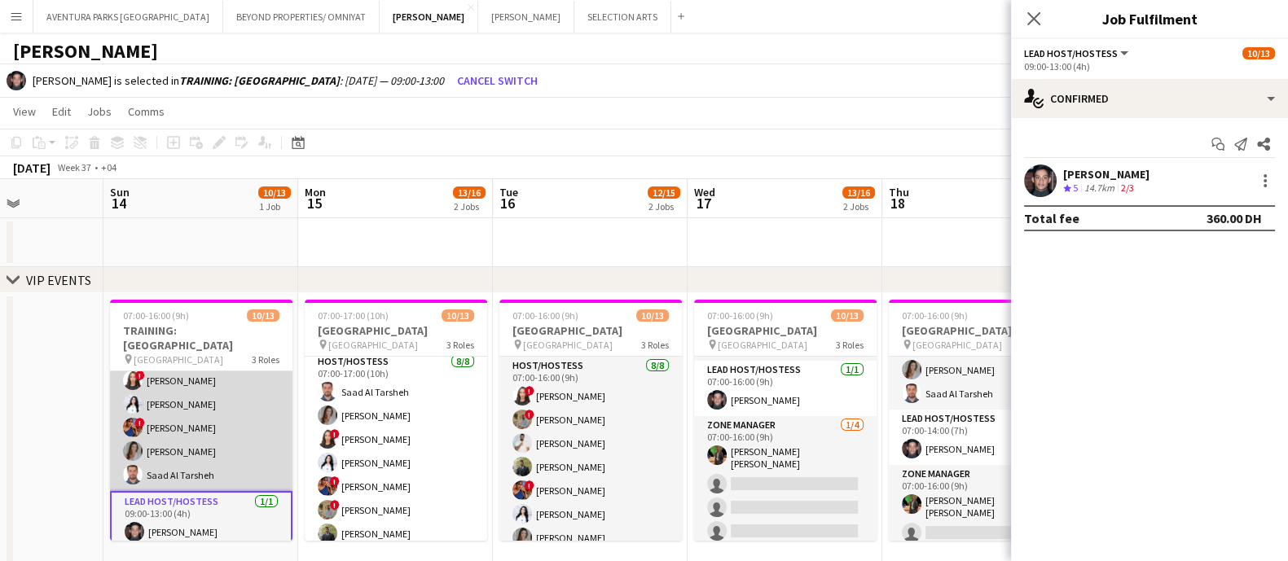
click at [192, 417] on app-card-role "Host/Hostess 8/8 09:00-13:00 (4h) Abdulkader Habra ! Hussain Almeshal George ch…" at bounding box center [201, 381] width 183 height 221
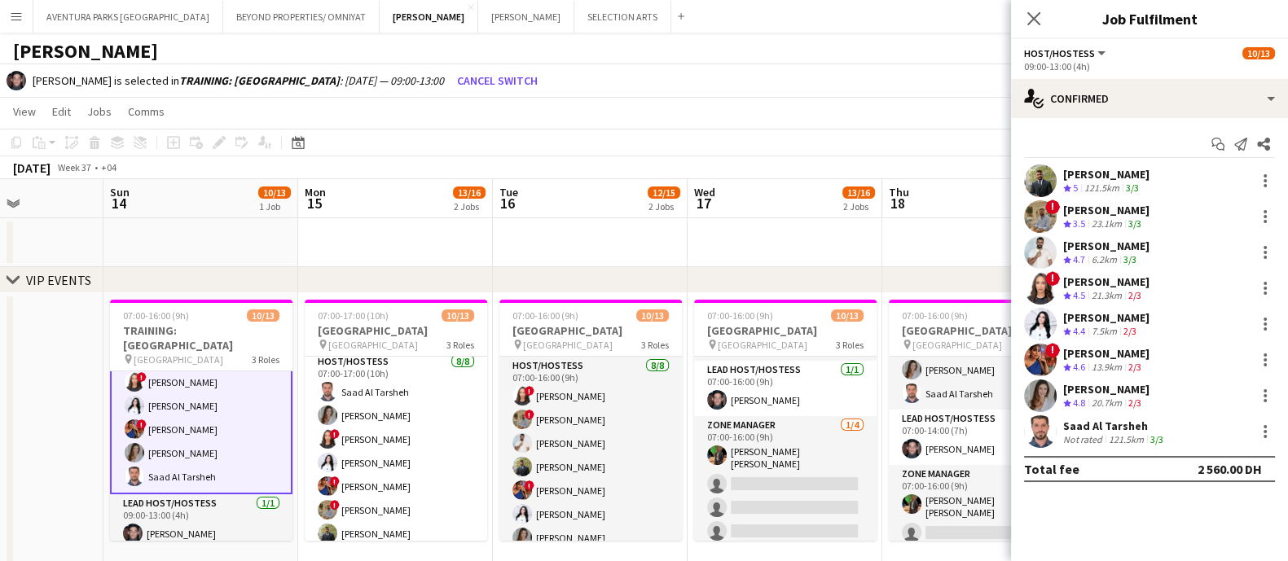
scroll to position [234, 0]
click at [1144, 359] on div at bounding box center [1266, 360] width 20 height 20
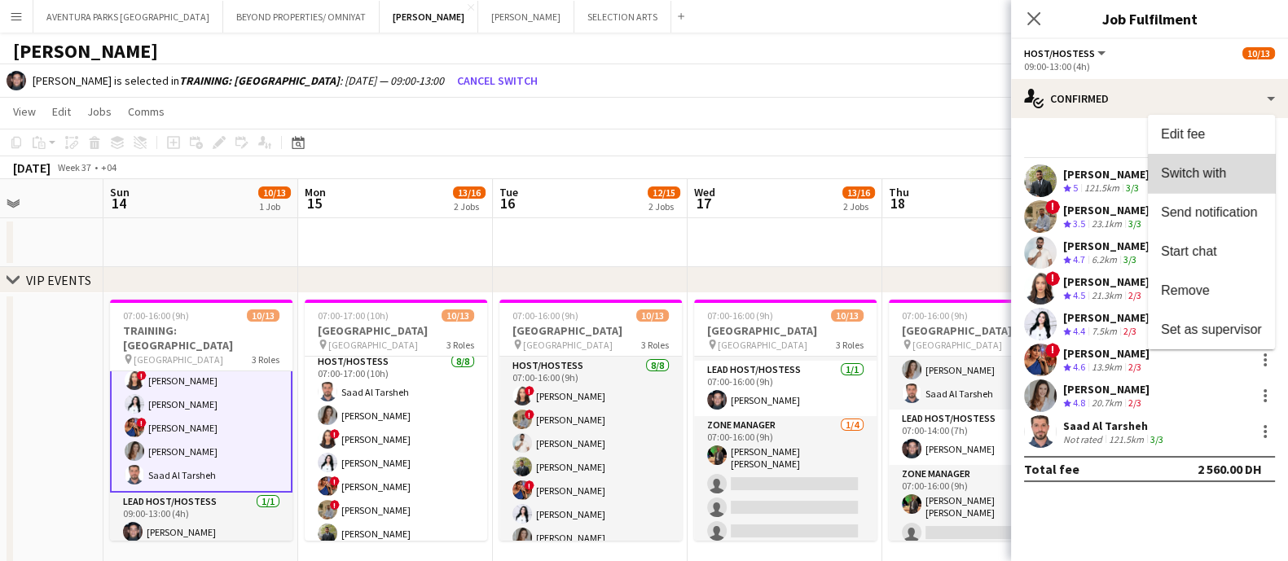
click at [1144, 185] on button "Switch with" at bounding box center [1211, 173] width 127 height 39
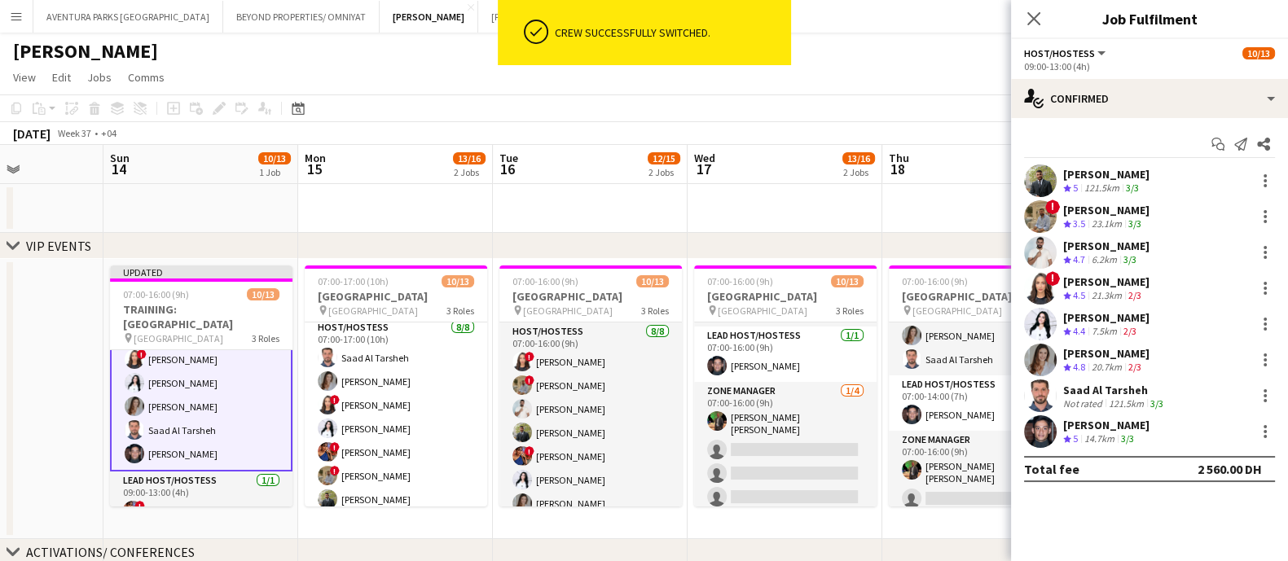
scroll to position [249, 0]
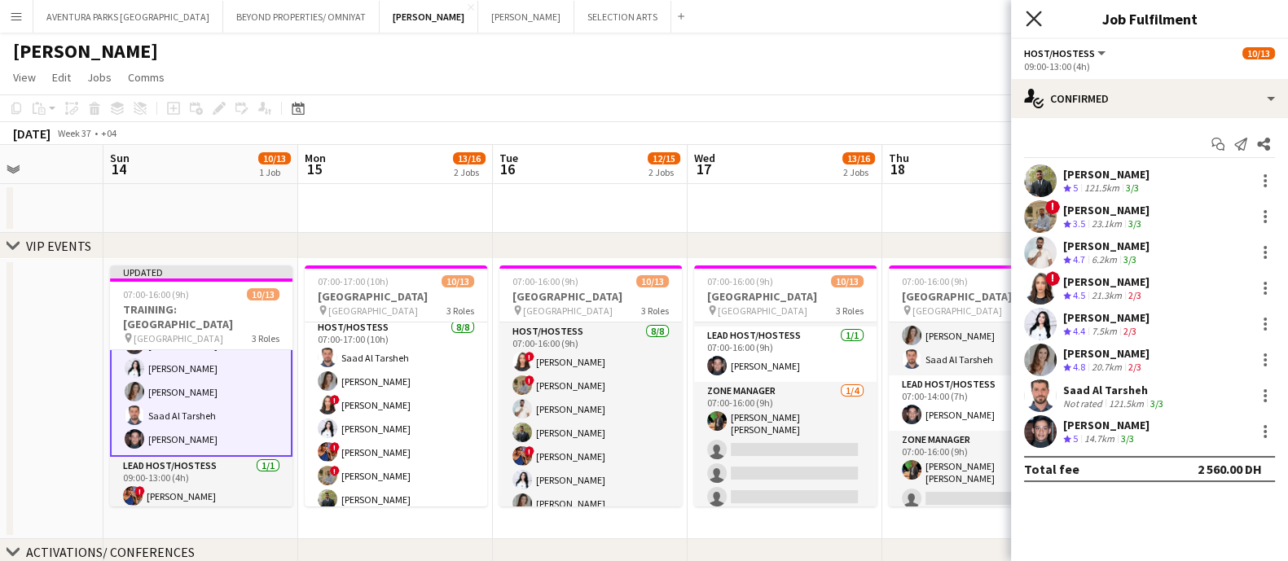
click at [1033, 18] on icon at bounding box center [1033, 18] width 15 height 15
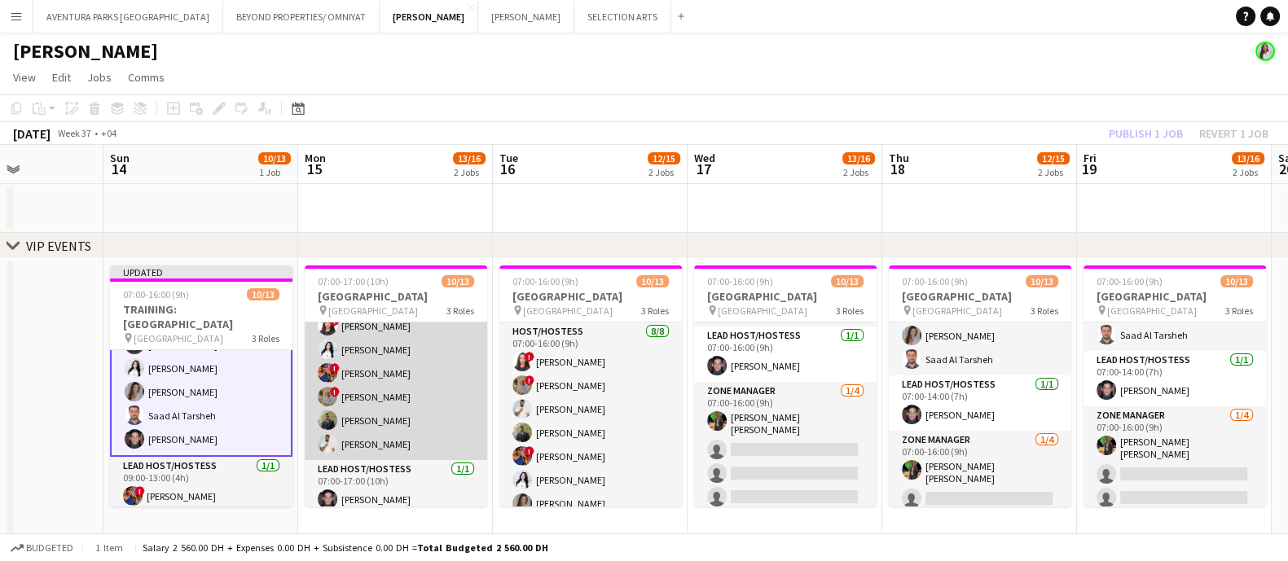
scroll to position [218, 0]
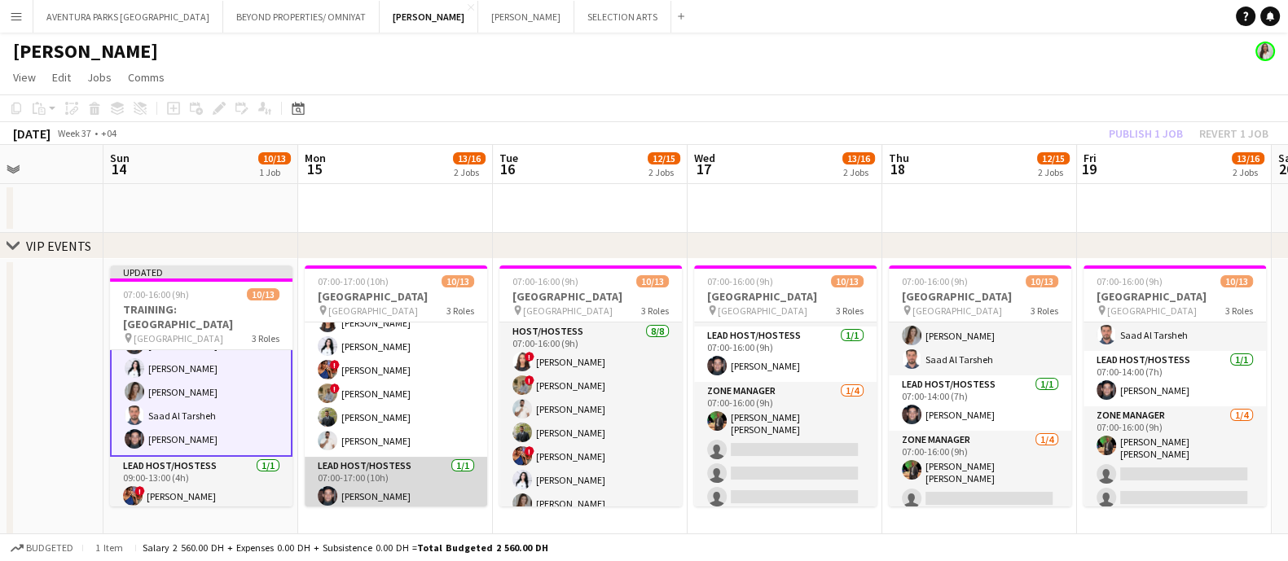
click at [395, 475] on app-card-role "Lead Host/Hostess 1/1 07:00-17:00 (10h) Jarryn Van Dyk" at bounding box center [396, 484] width 183 height 55
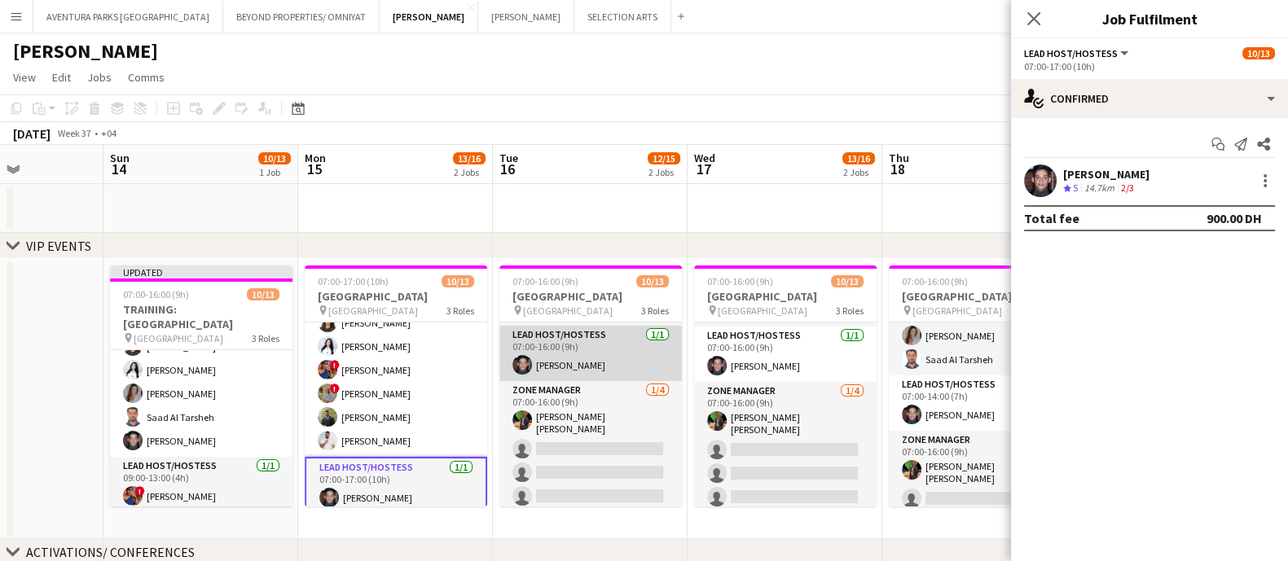
click at [603, 348] on app-card-role "Lead Host/Hostess 1/1 07:00-16:00 (9h) Jarryn Van Dyk" at bounding box center [590, 353] width 183 height 55
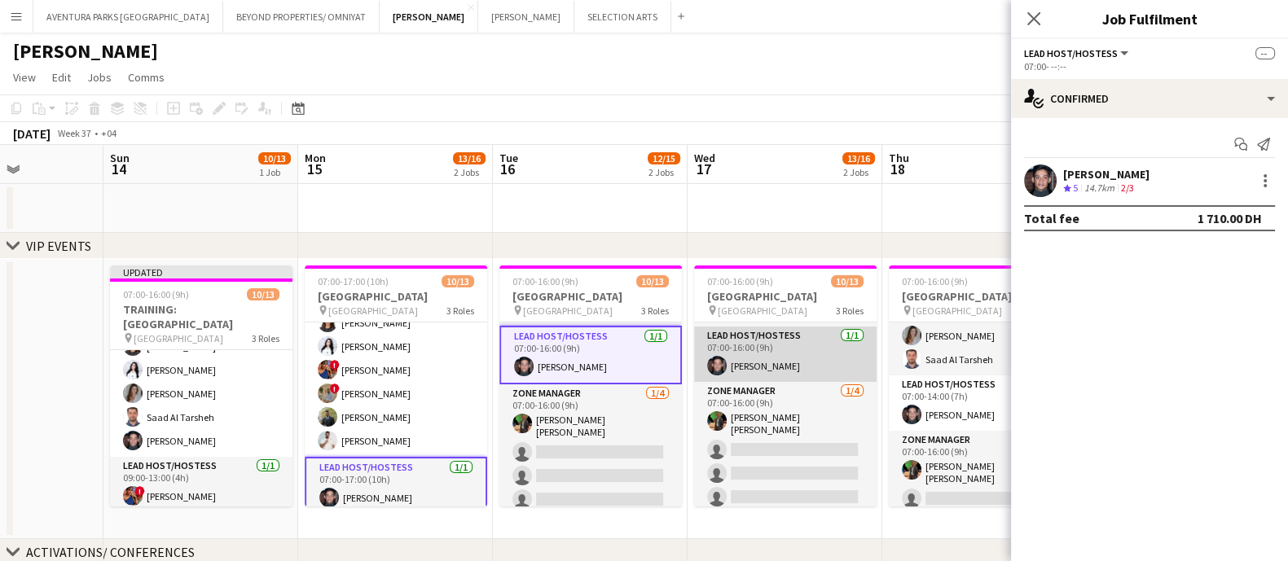
click at [790, 359] on app-card-role "Lead Host/Hostess 1/1 07:00-16:00 (9h) Jarryn Van Dyk" at bounding box center [785, 354] width 183 height 55
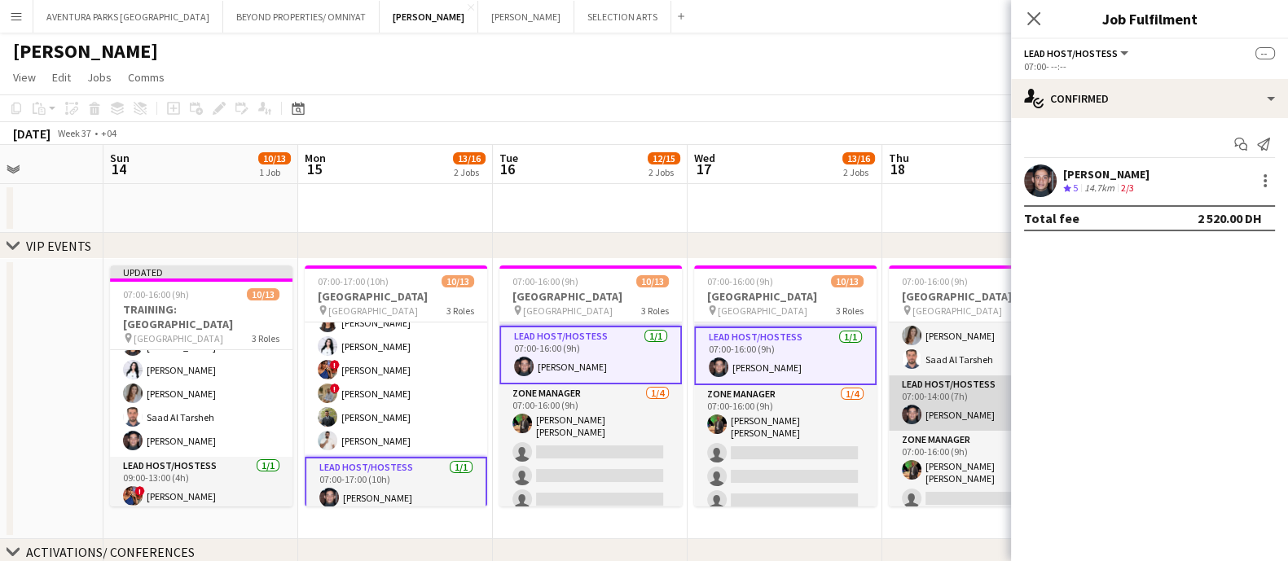
click at [953, 408] on app-card-role "Lead Host/Hostess 1/1 07:00-14:00 (7h) Jarryn Van Dyk" at bounding box center [980, 403] width 183 height 55
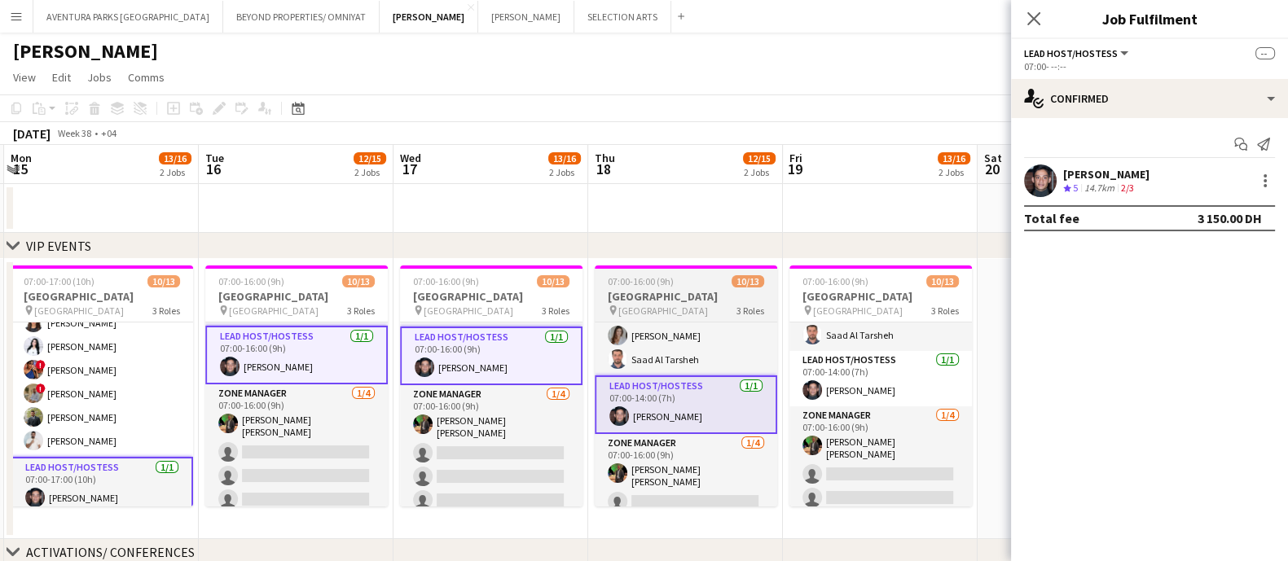
scroll to position [0, 635]
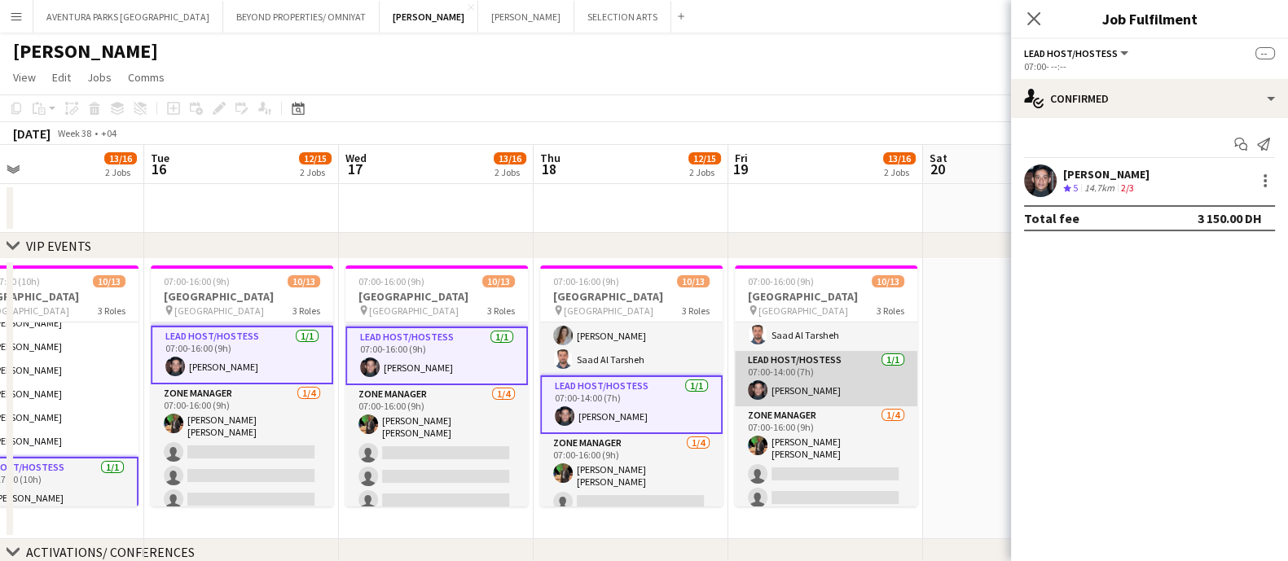
click at [786, 383] on app-card-role "Lead Host/Hostess 1/1 07:00-14:00 (7h) Jarryn Van Dyk" at bounding box center [826, 378] width 183 height 55
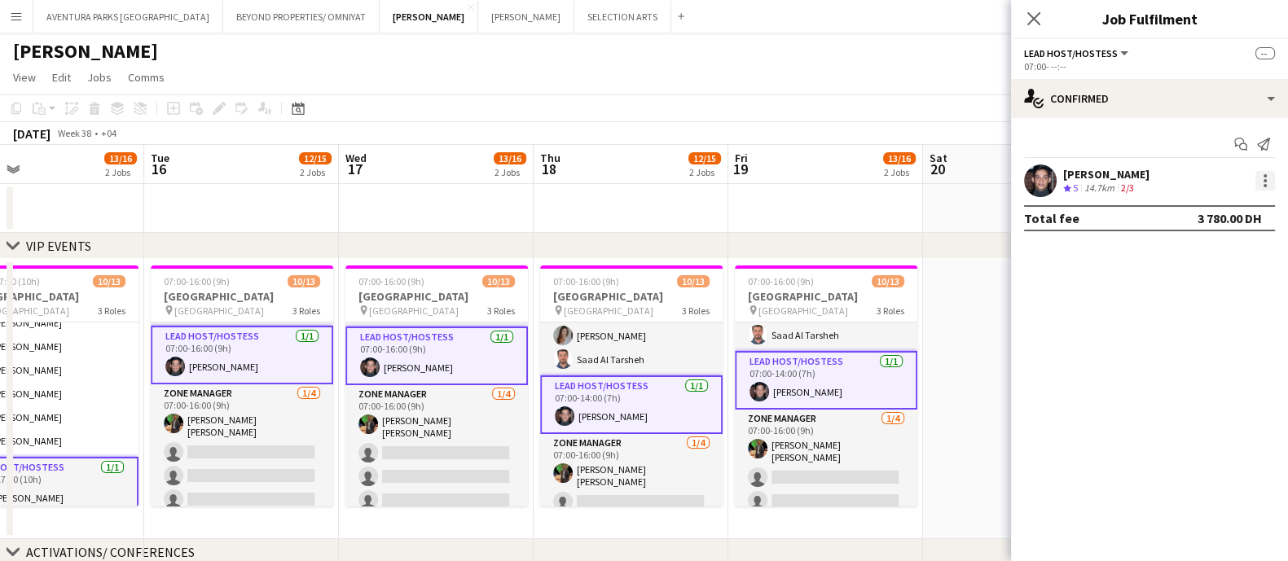
click at [1144, 179] on div at bounding box center [1266, 181] width 20 height 20
click at [406, 447] on div at bounding box center [644, 280] width 1288 height 561
click at [962, 410] on app-date-cell at bounding box center [1020, 399] width 195 height 280
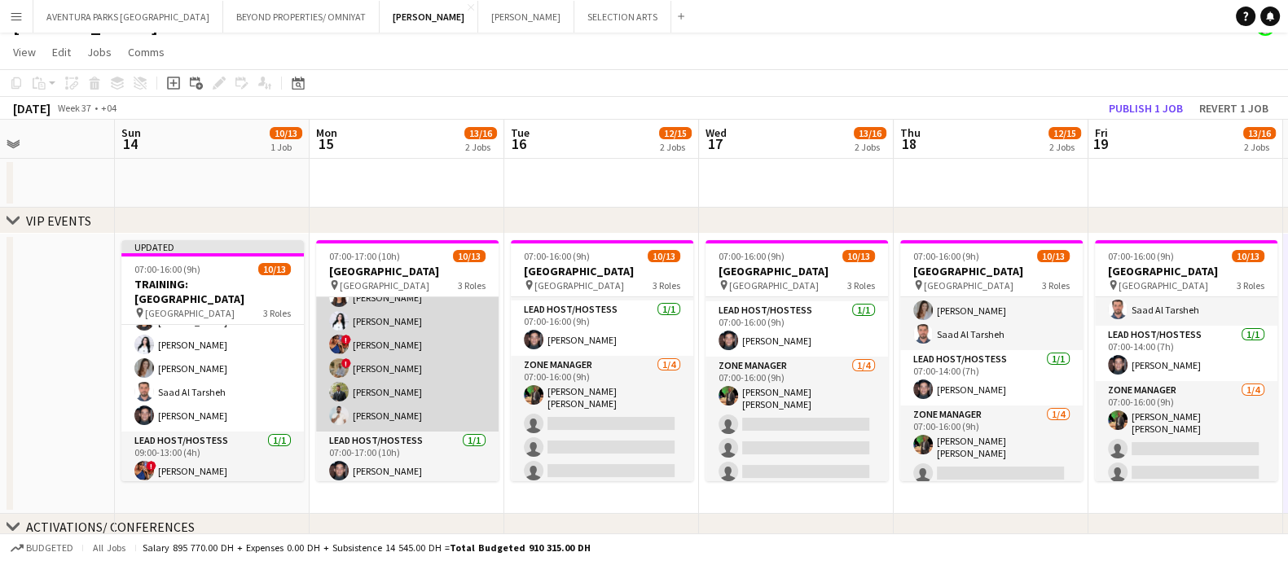
scroll to position [26, 0]
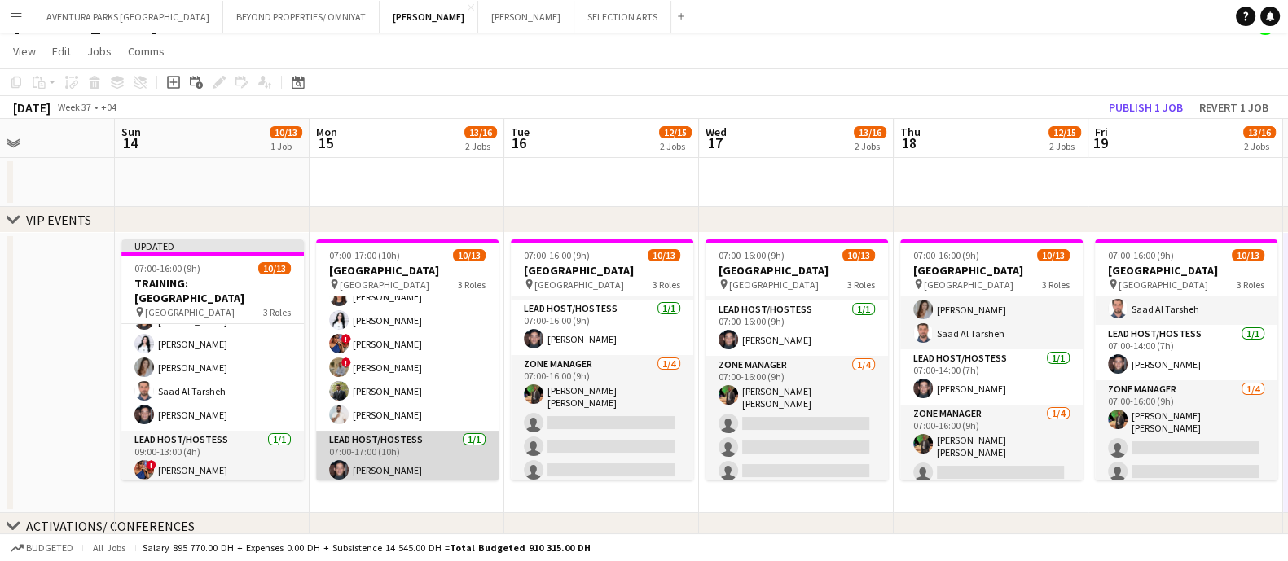
click at [395, 446] on app-card-role "Lead Host/Hostess 1/1 07:00-17:00 (10h) Jarryn Van Dyk" at bounding box center [407, 458] width 183 height 55
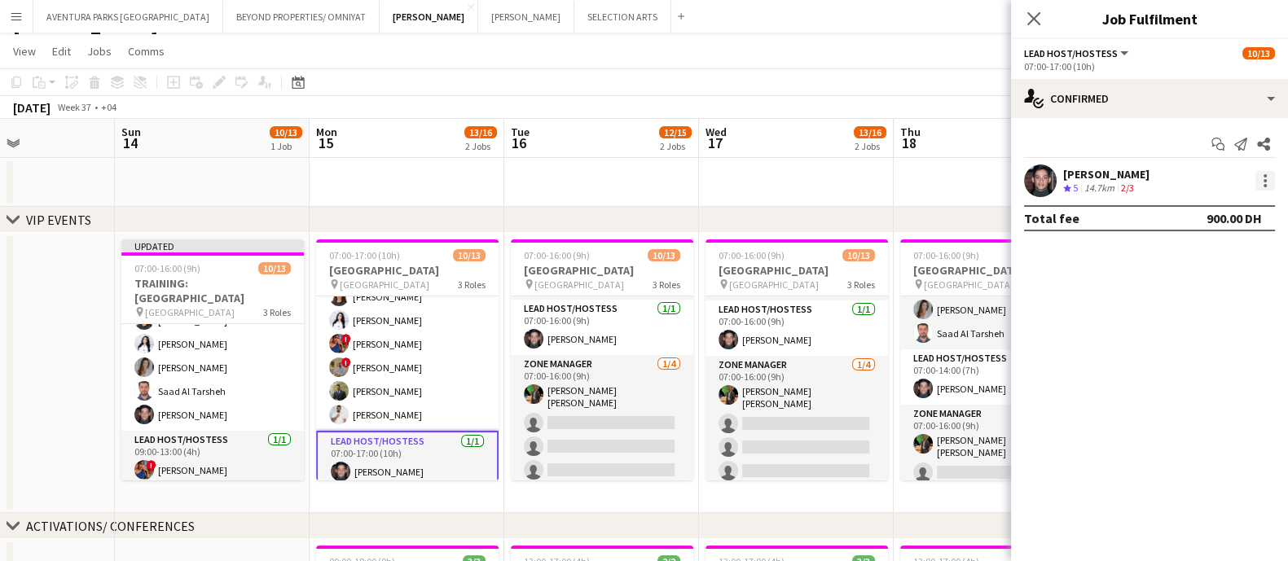
click at [1144, 181] on div at bounding box center [1266, 181] width 20 height 20
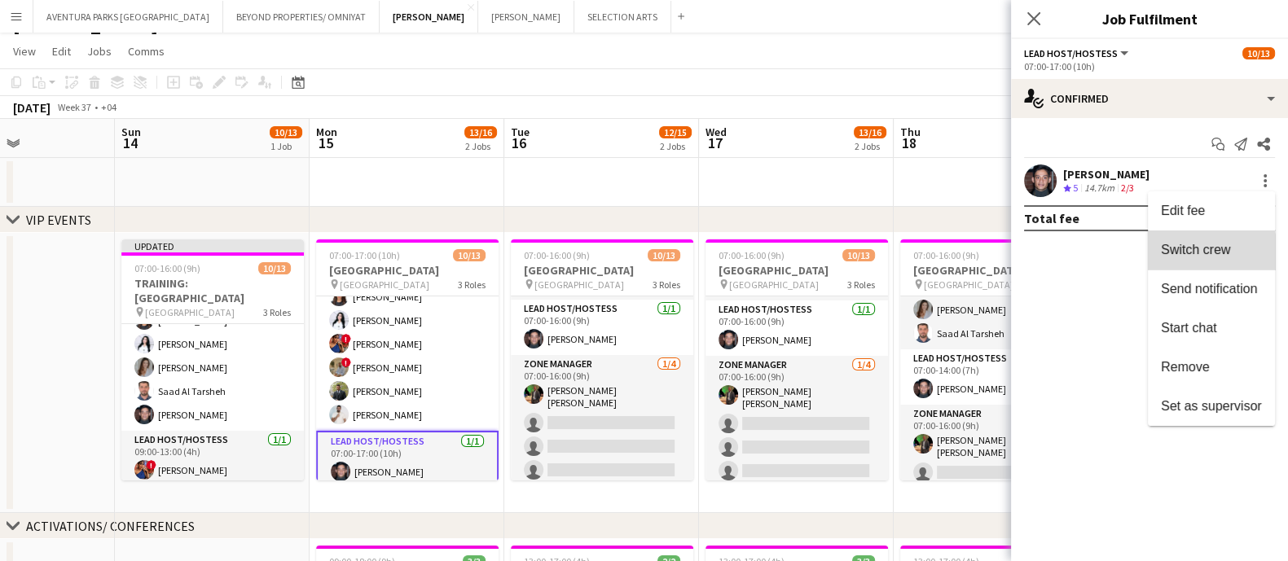
click at [1144, 254] on span "Switch crew" at bounding box center [1195, 250] width 69 height 14
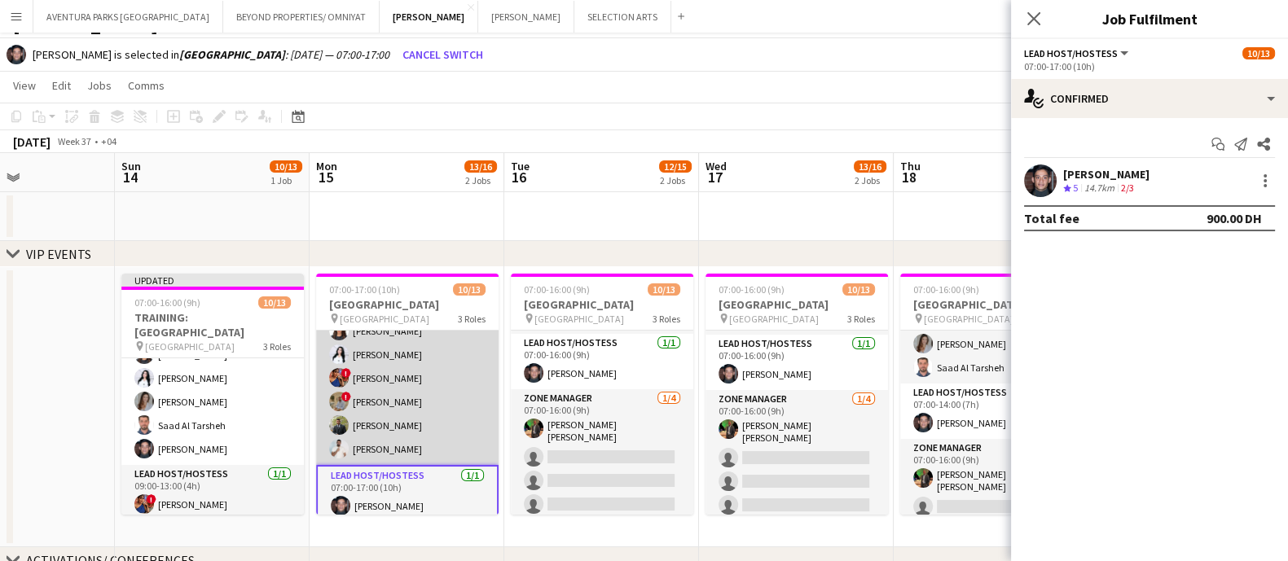
click at [385, 409] on app-card-role "Host/Hostess 8/8 07:00-17:00 (10h) Saad Al Tarsheh Camila Rossato ! Amira Malek…" at bounding box center [407, 354] width 183 height 221
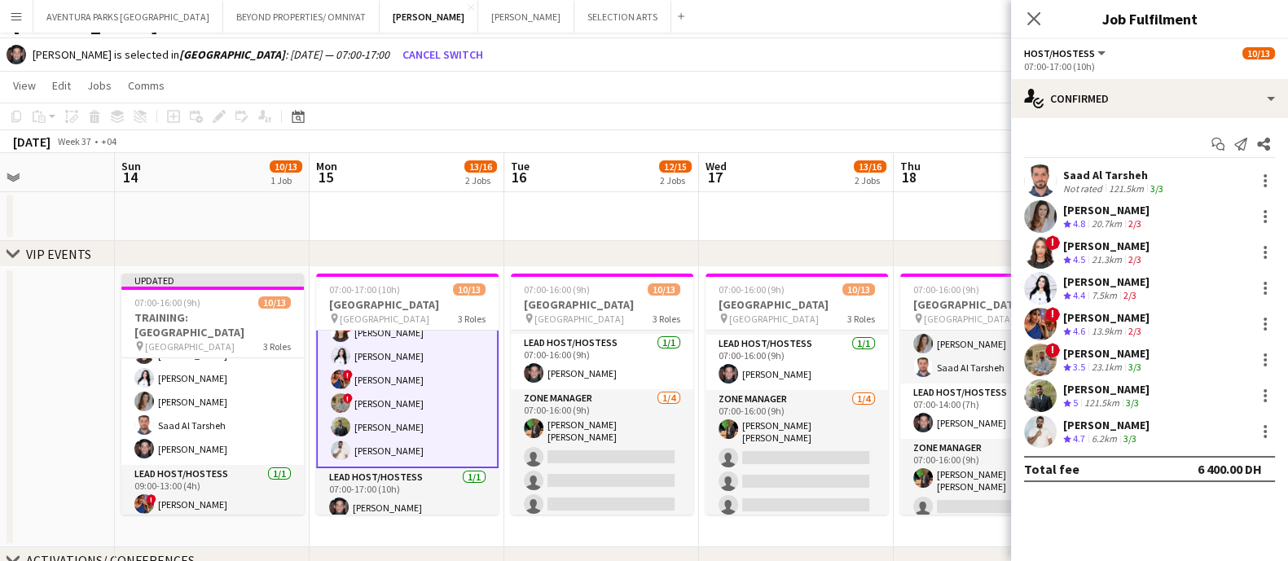
scroll to position [219, 0]
click at [1144, 323] on div at bounding box center [1266, 325] width 20 height 20
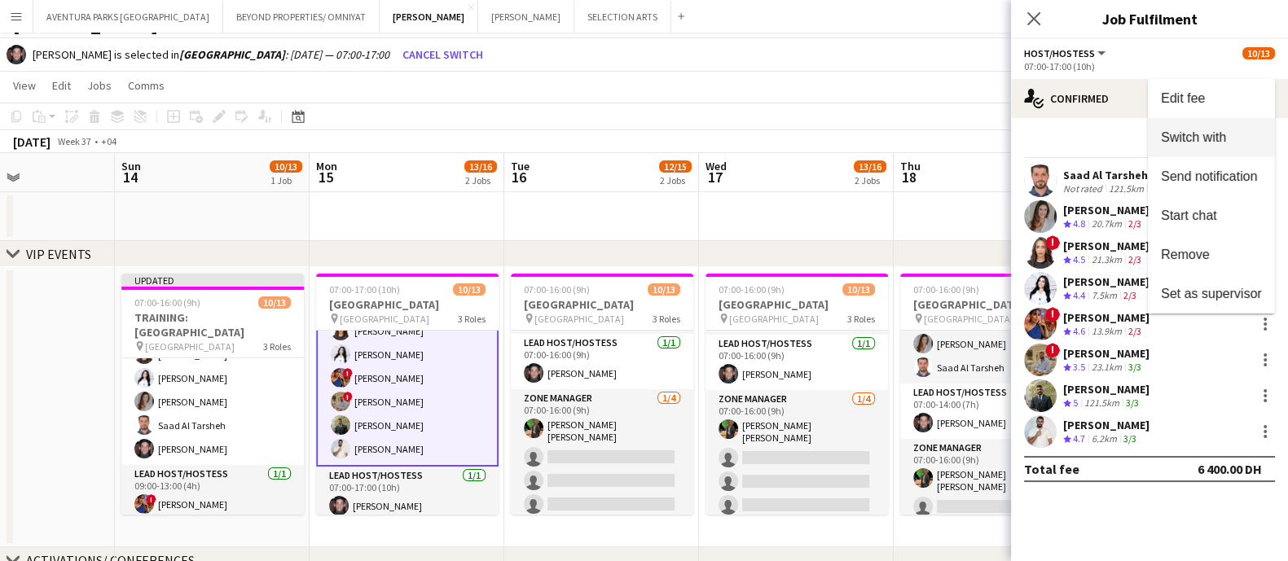
click at [1144, 139] on span "Switch with" at bounding box center [1211, 137] width 101 height 15
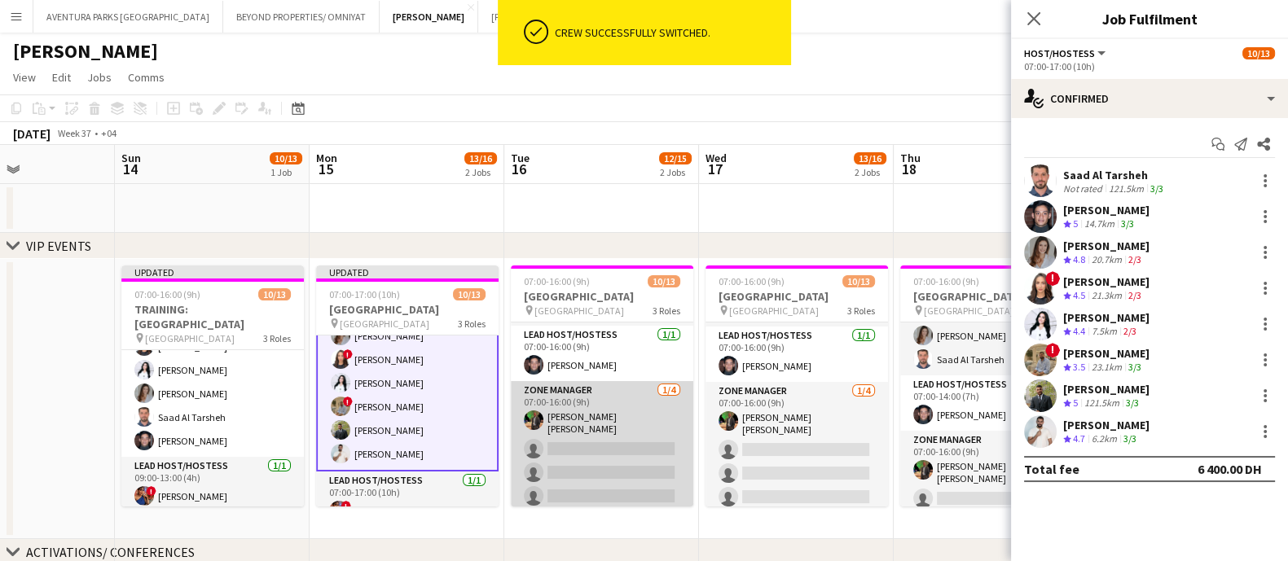
scroll to position [26, 0]
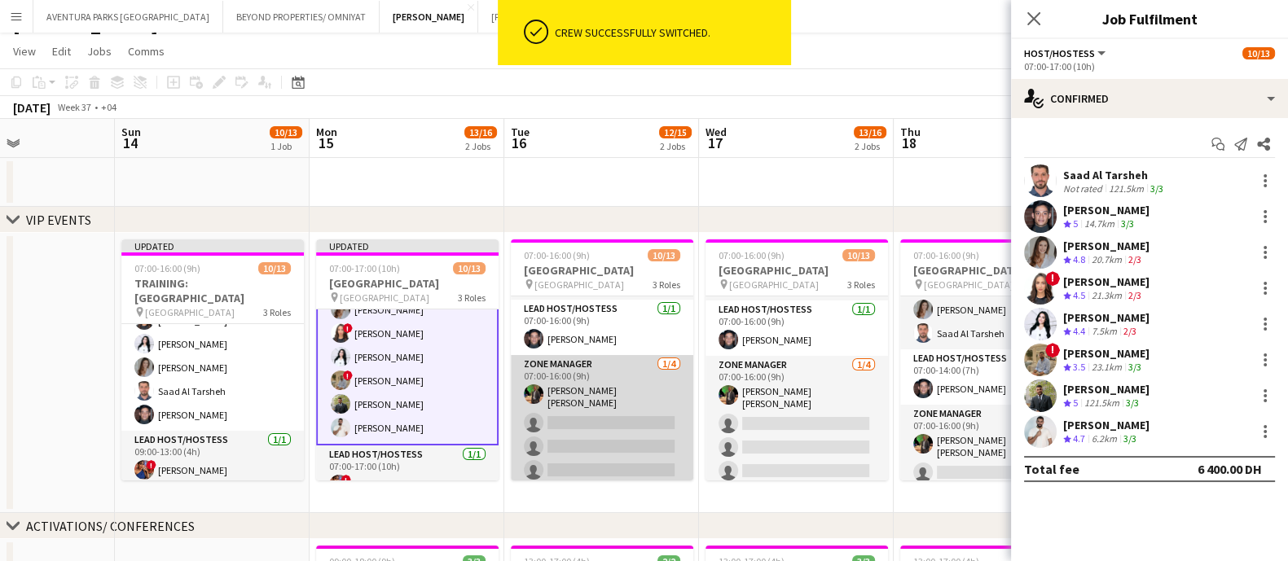
click at [593, 374] on app-card-role "Zone Manager 1/4 07:00-16:00 (9h) Christian Benjamin Amechi single-neutral-acti…" at bounding box center [602, 420] width 183 height 131
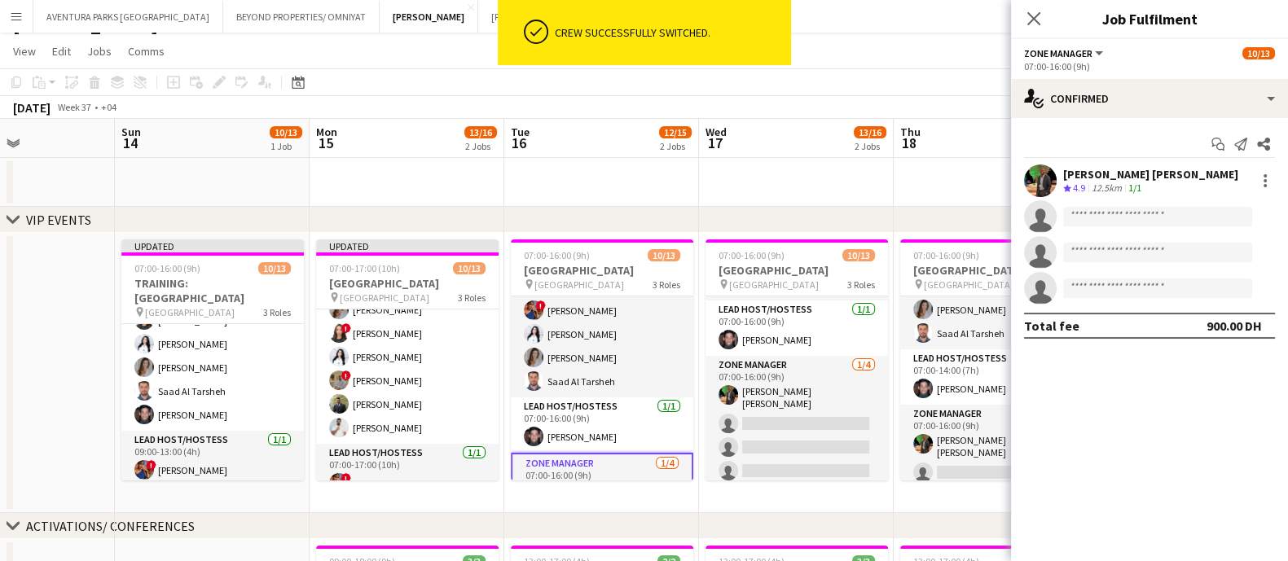
scroll to position [103, 0]
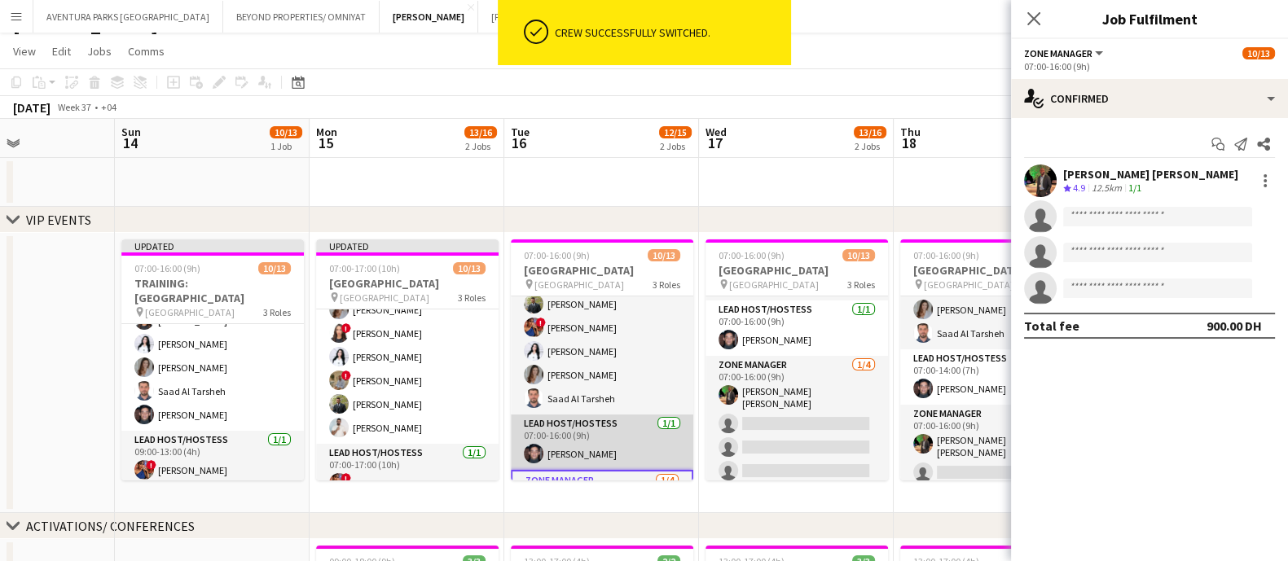
click at [599, 446] on app-card-role "Lead Host/Hostess 1/1 07:00-16:00 (9h) Jarryn Van Dyk" at bounding box center [602, 442] width 183 height 55
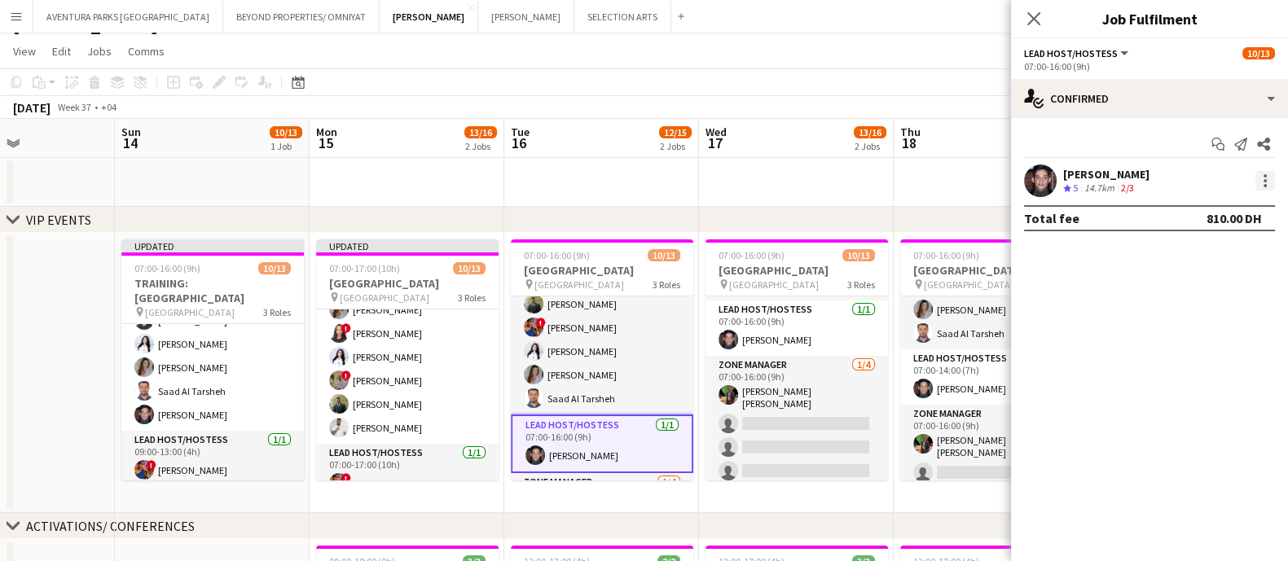
click at [1144, 185] on div at bounding box center [1265, 185] width 3 height 3
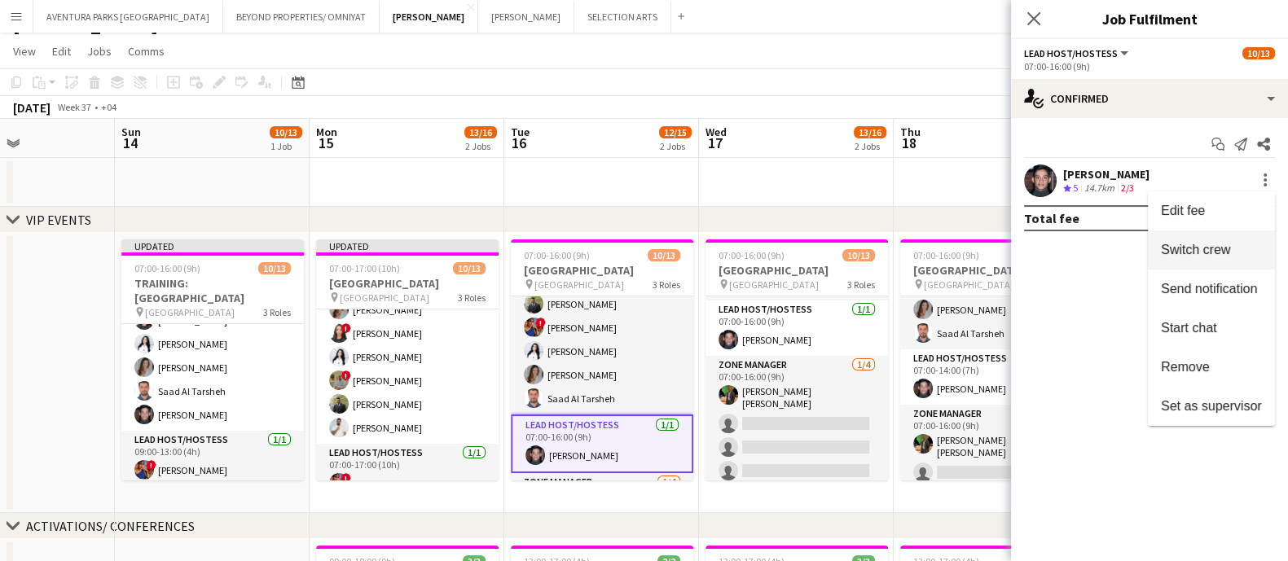
click at [1144, 251] on span "Switch crew" at bounding box center [1211, 250] width 101 height 15
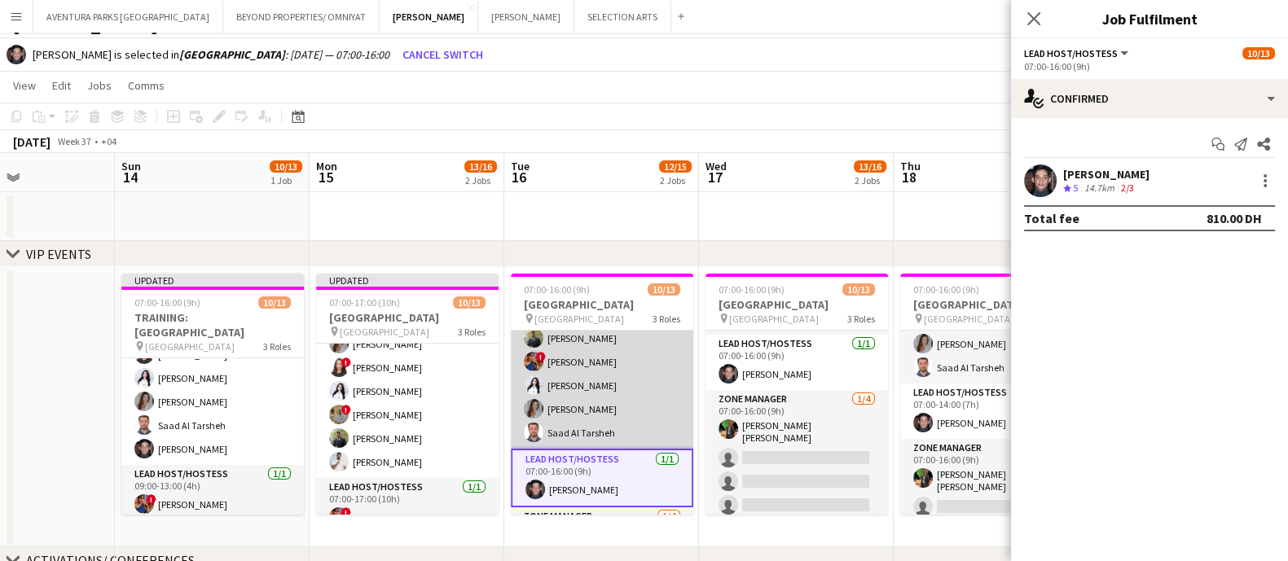
click at [618, 365] on app-card-role "Host/Hostess 8/8 07:00-16:00 (9h) ! Amira Malek ! Hussain Almeshal George charb…" at bounding box center [602, 338] width 183 height 221
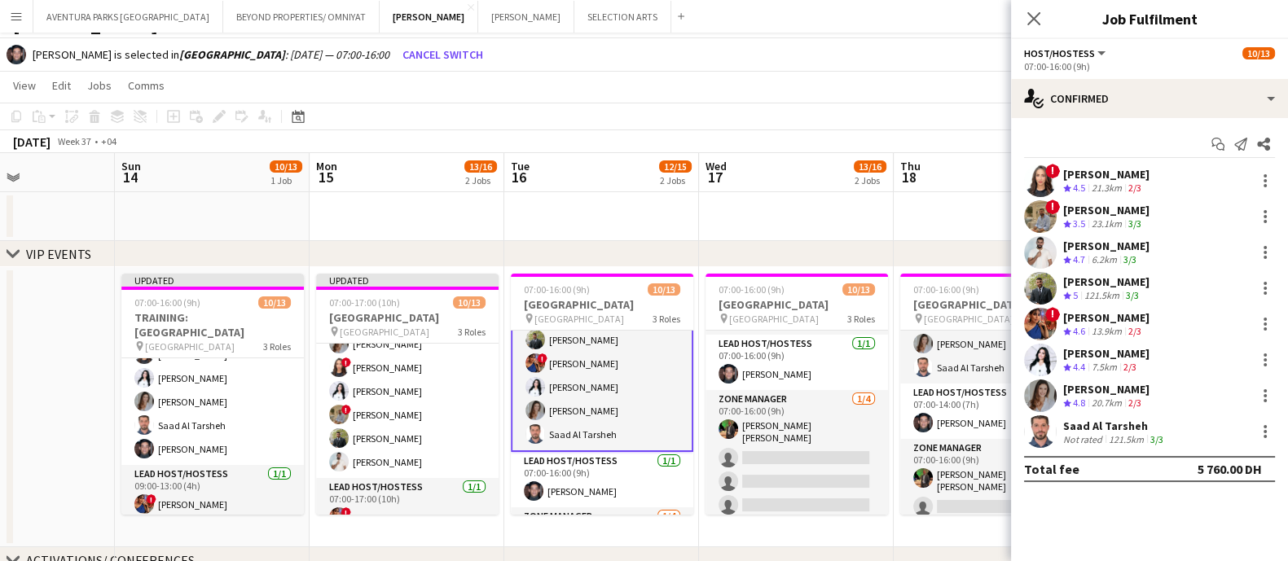
scroll to position [104, 0]
click at [1144, 323] on div at bounding box center [1266, 325] width 20 height 20
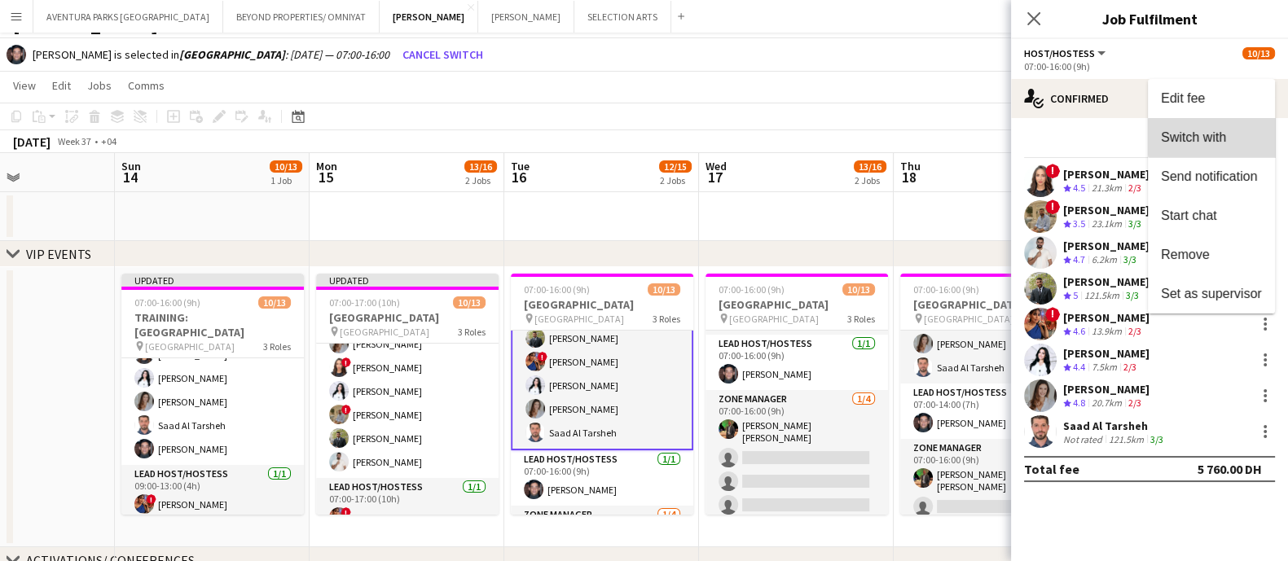
click at [1144, 138] on span "Switch with" at bounding box center [1193, 137] width 65 height 14
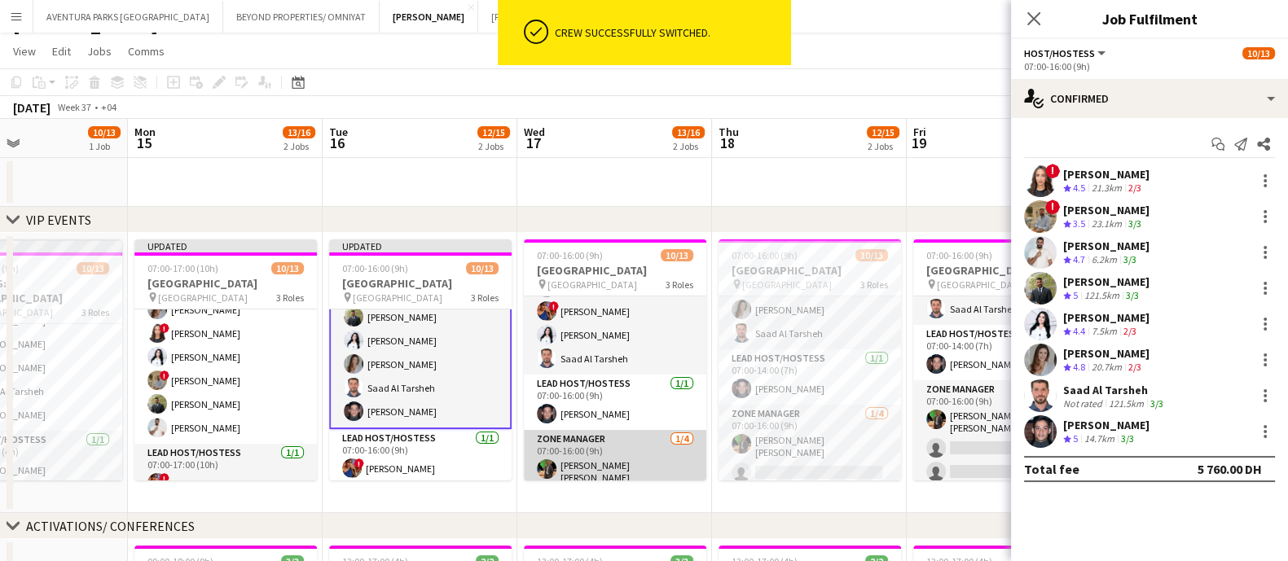
scroll to position [138, 0]
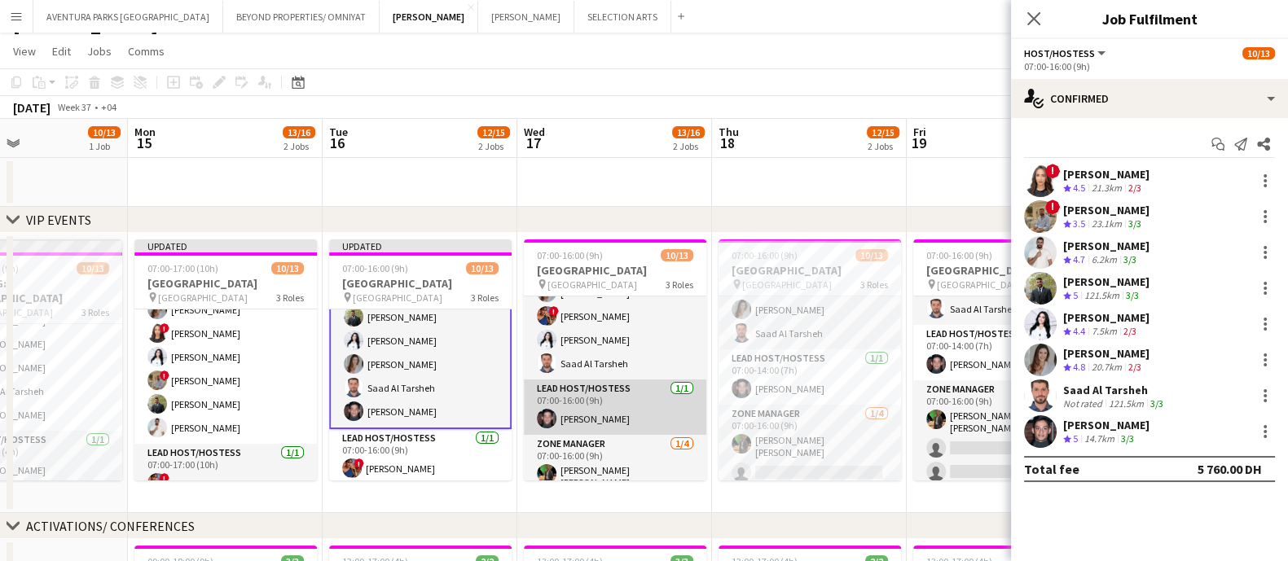
click at [603, 413] on app-card-role "Lead Host/Hostess 1/1 07:00-16:00 (9h) Jarryn Van Dyk" at bounding box center [615, 407] width 183 height 55
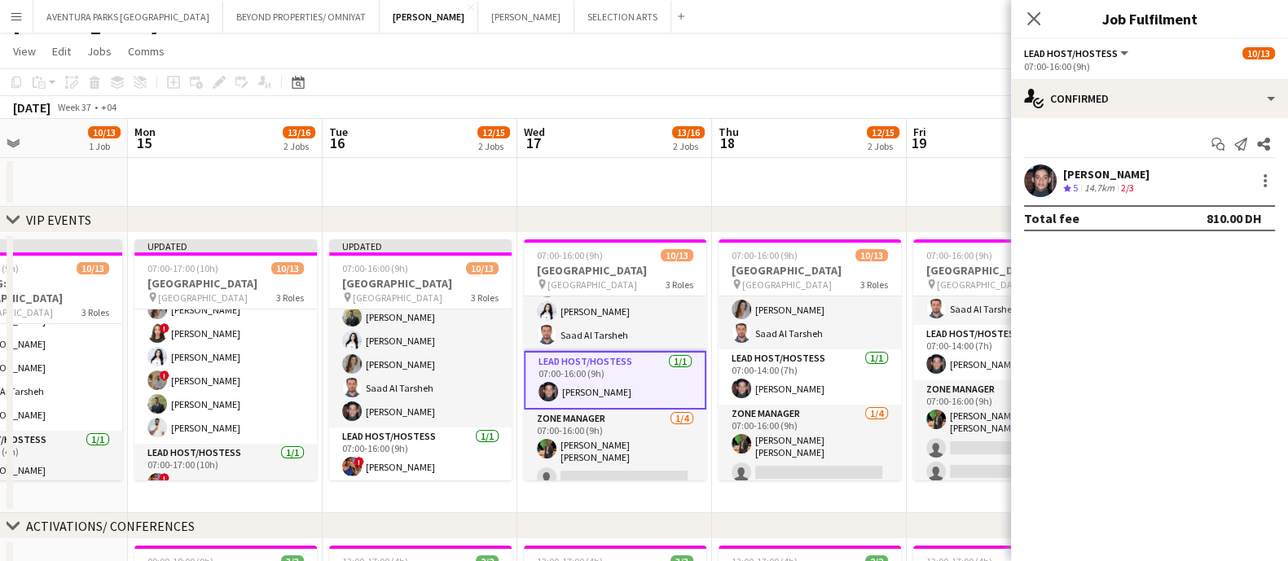
scroll to position [166, 0]
click at [1144, 171] on div at bounding box center [1266, 181] width 20 height 20
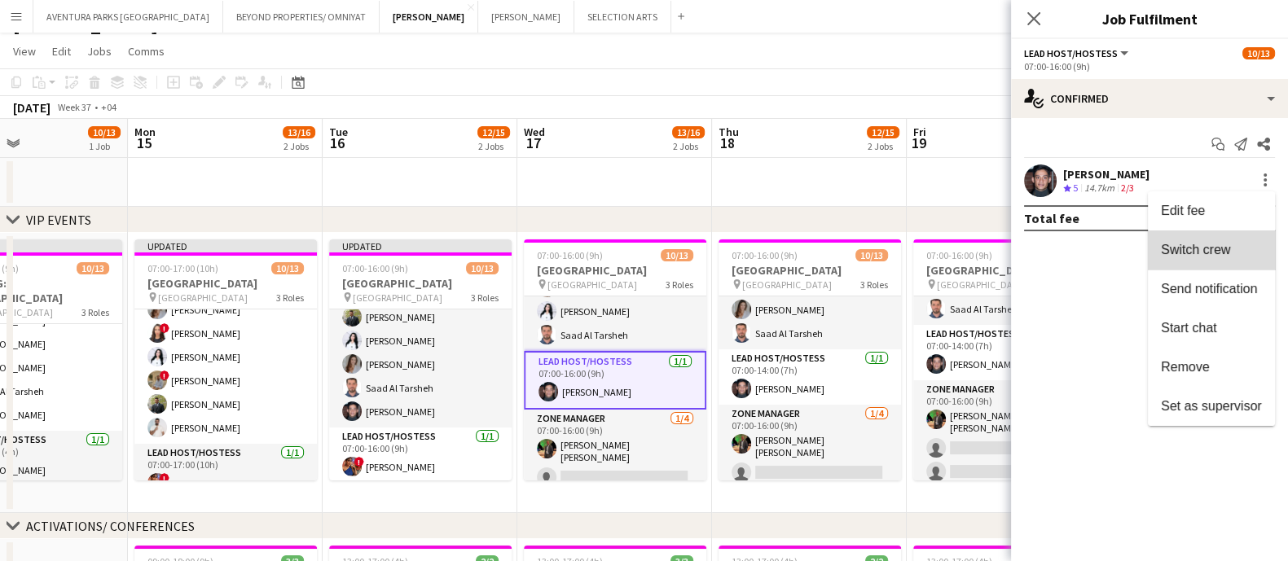
click at [1144, 251] on span "Switch crew" at bounding box center [1195, 250] width 69 height 14
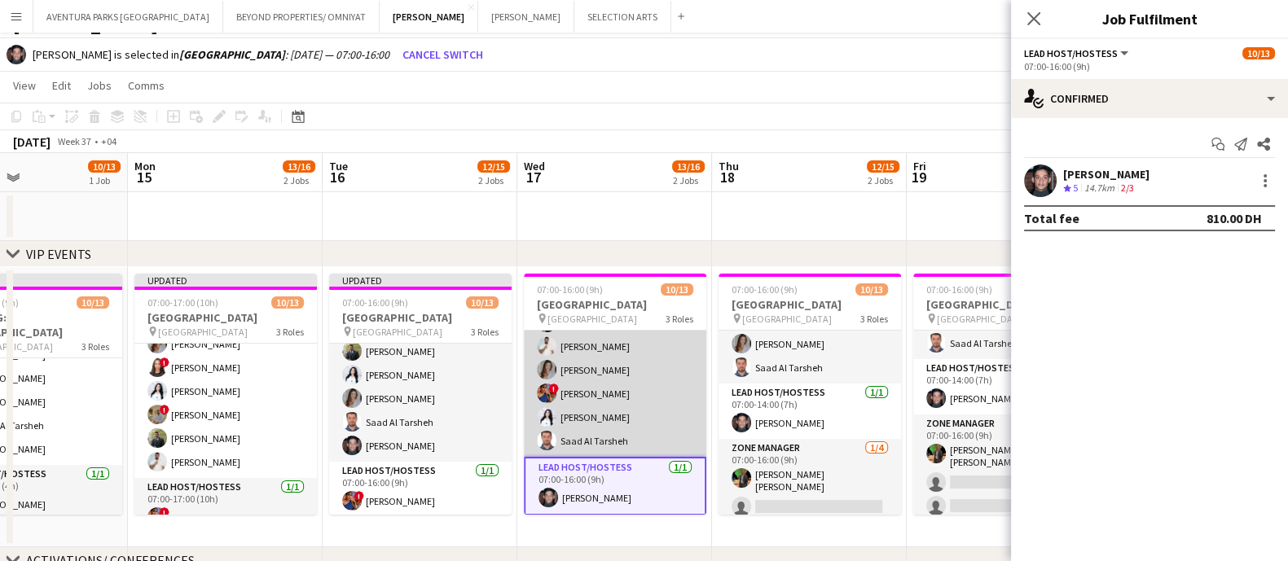
scroll to position [81, 0]
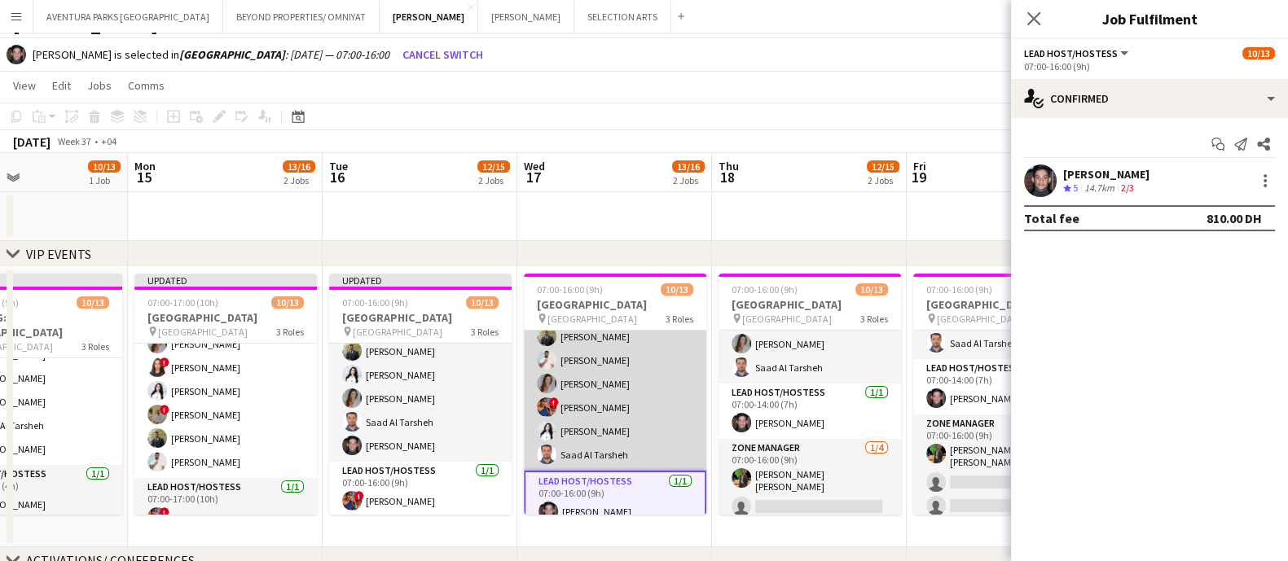
click at [603, 394] on app-card-role "Host/Hostess 8/8 07:00-16:00 (9h) ! Amira Malek ! Hussain Almeshal Abdulkader H…" at bounding box center [615, 360] width 183 height 221
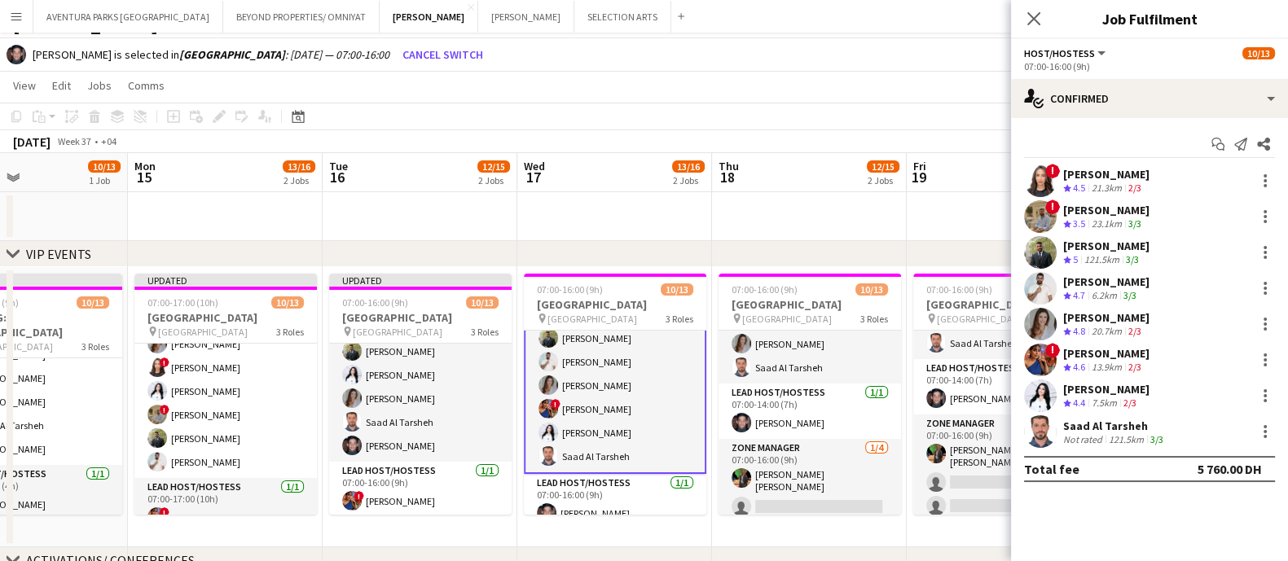
scroll to position [82, 0]
click at [1144, 362] on div at bounding box center [1266, 360] width 20 height 20
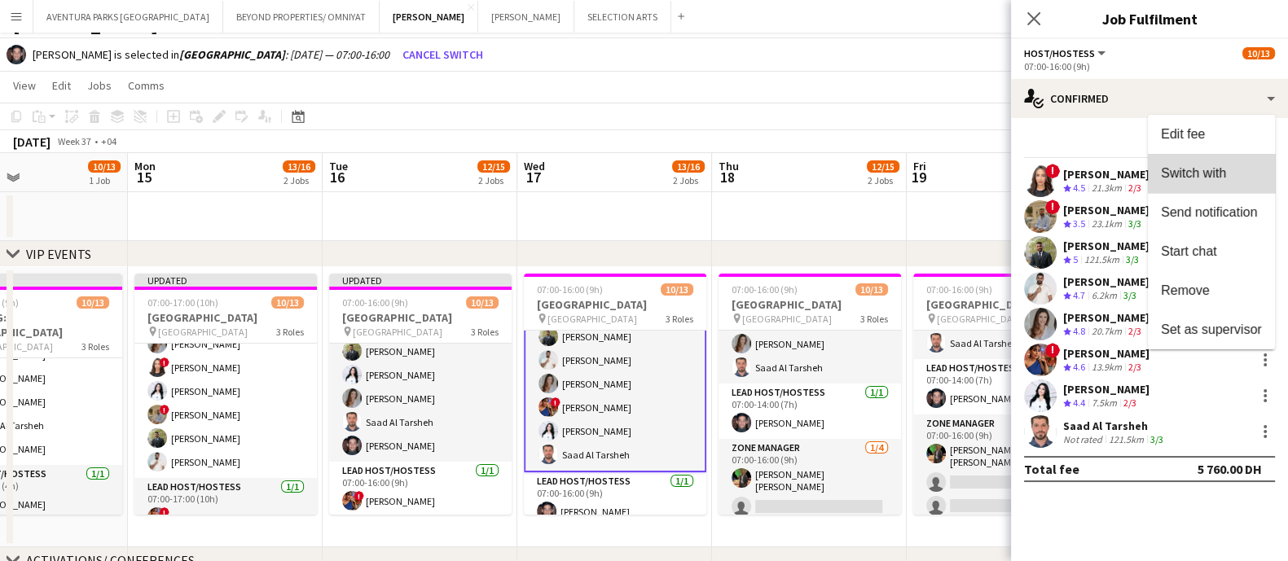
click at [1144, 168] on span "Switch with" at bounding box center [1211, 173] width 101 height 15
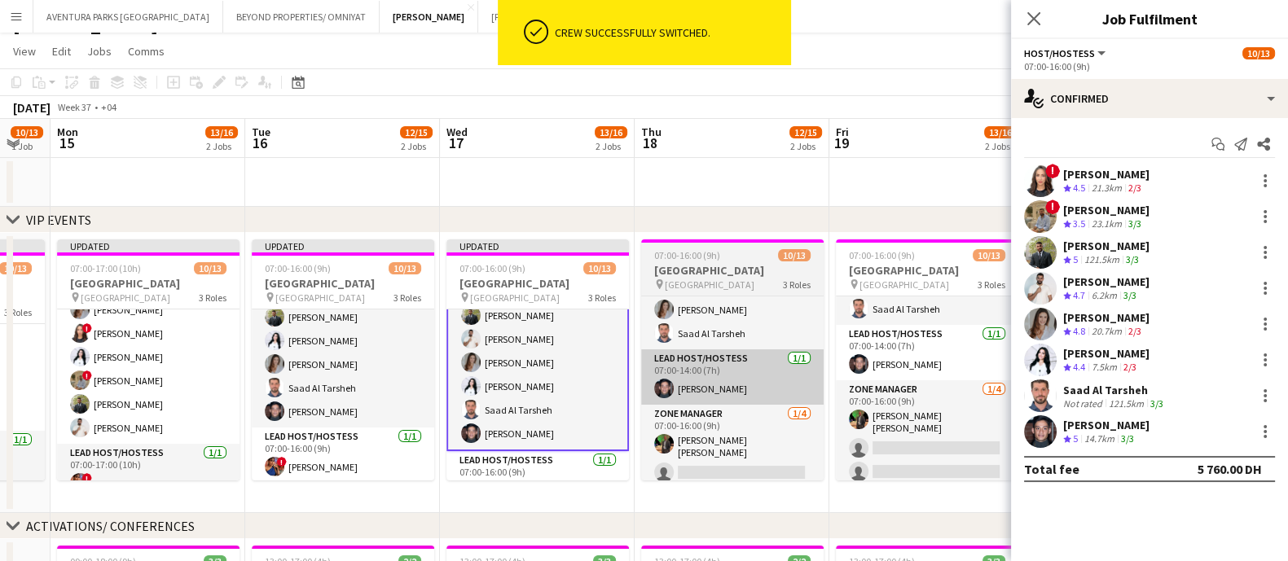
scroll to position [0, 553]
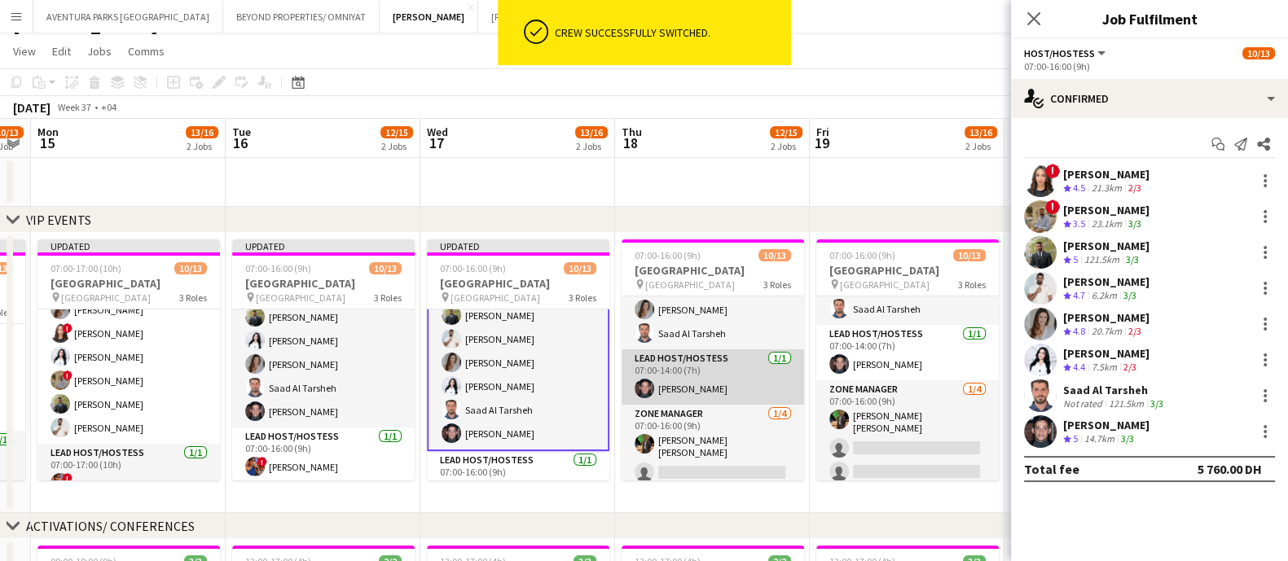
click at [733, 376] on app-card-role "Lead Host/Hostess 1/1 07:00-14:00 (7h) Jarryn Van Dyk" at bounding box center [713, 377] width 183 height 55
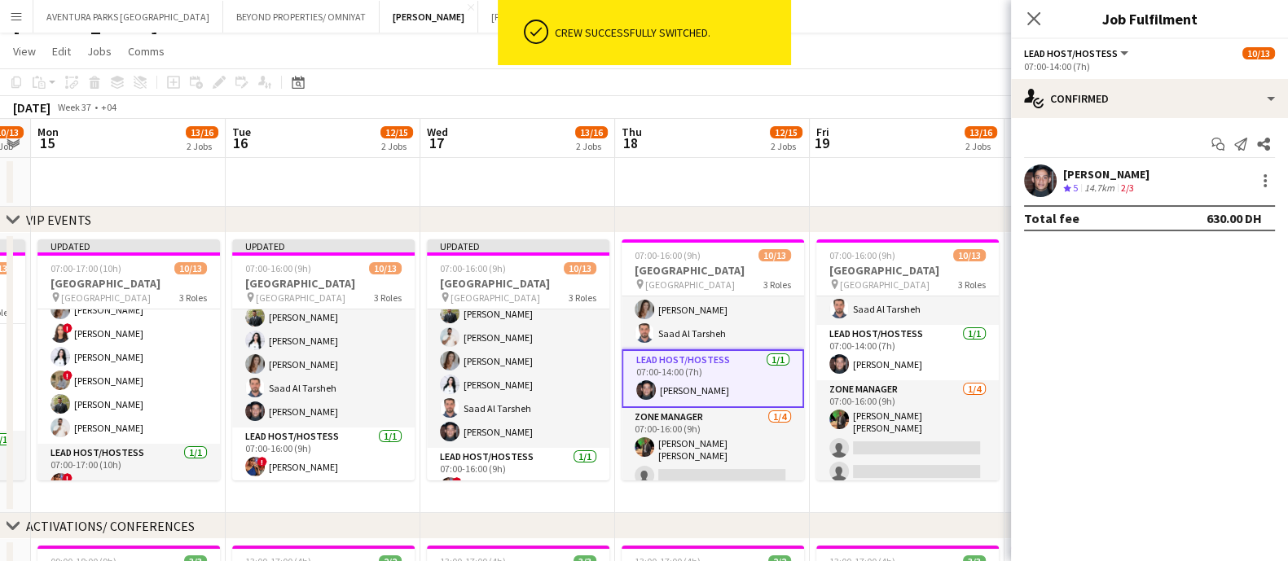
scroll to position [81, 0]
click at [1144, 173] on div at bounding box center [1266, 181] width 20 height 20
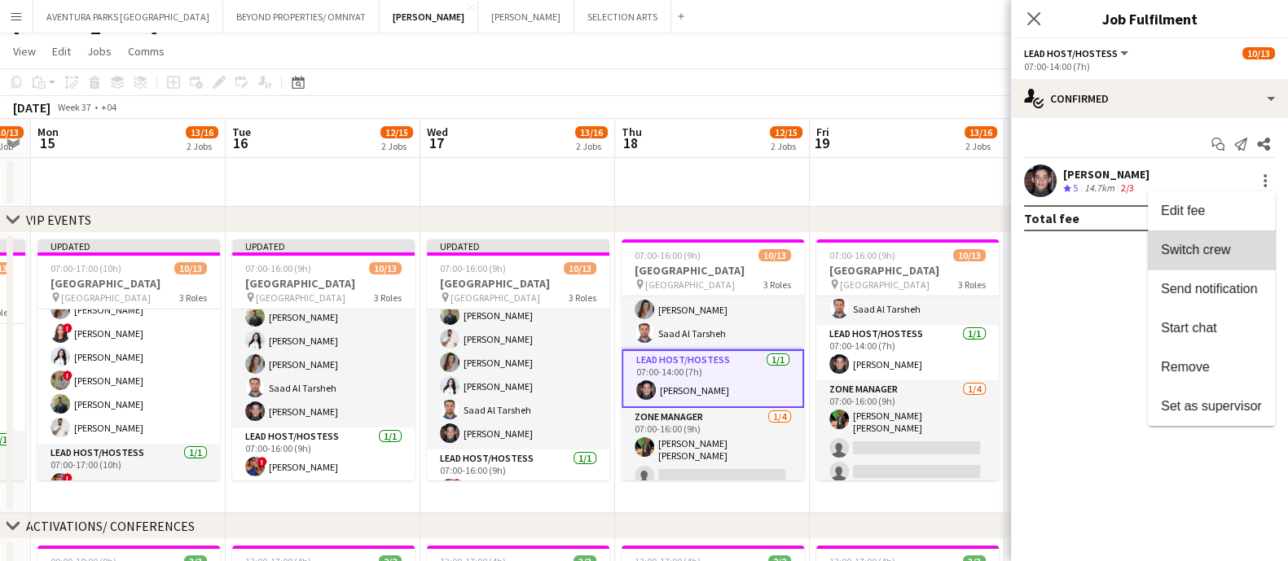
click at [1144, 252] on span "Switch crew" at bounding box center [1195, 250] width 69 height 14
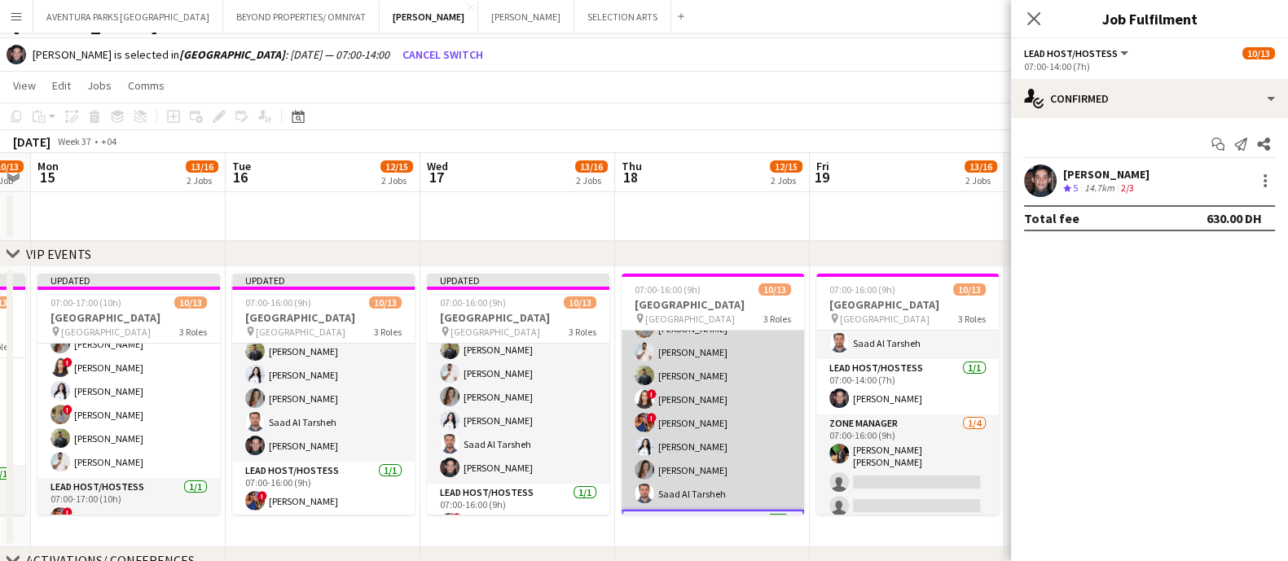
scroll to position [39, 0]
click at [721, 409] on app-card-role "Host/Hostess 8/8 07:00-14:00 (7h) ! Hussain Almeshal George charbel Mbayed Abdu…" at bounding box center [713, 402] width 183 height 221
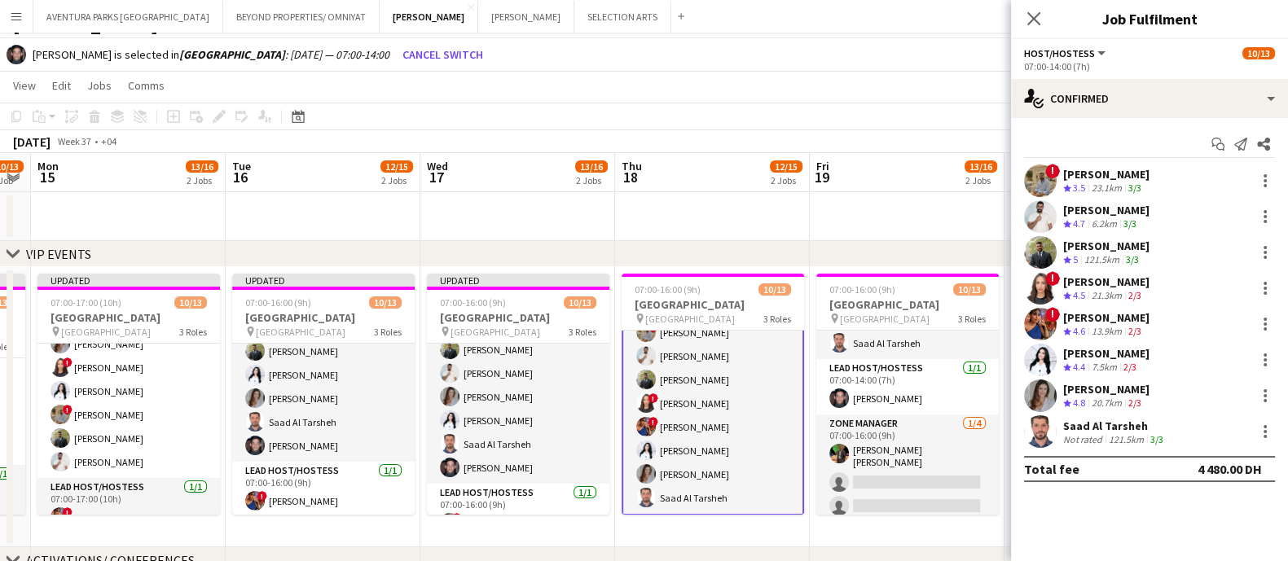
scroll to position [40, 0]
click at [1144, 321] on div at bounding box center [1266, 325] width 20 height 20
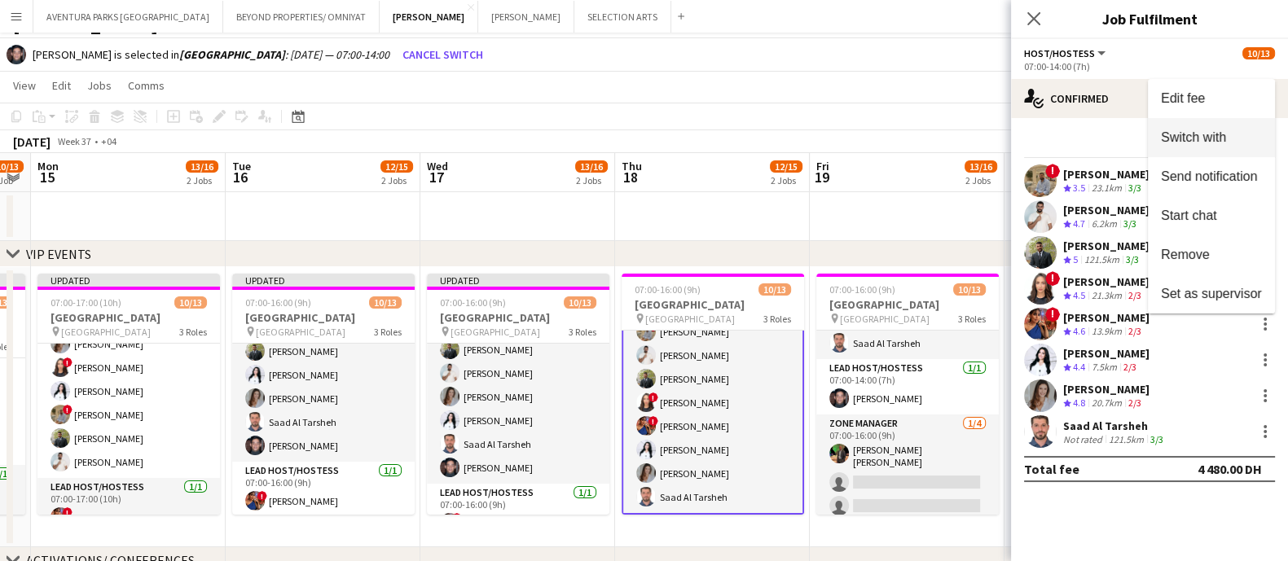
click at [1144, 148] on button "Switch with" at bounding box center [1211, 137] width 127 height 39
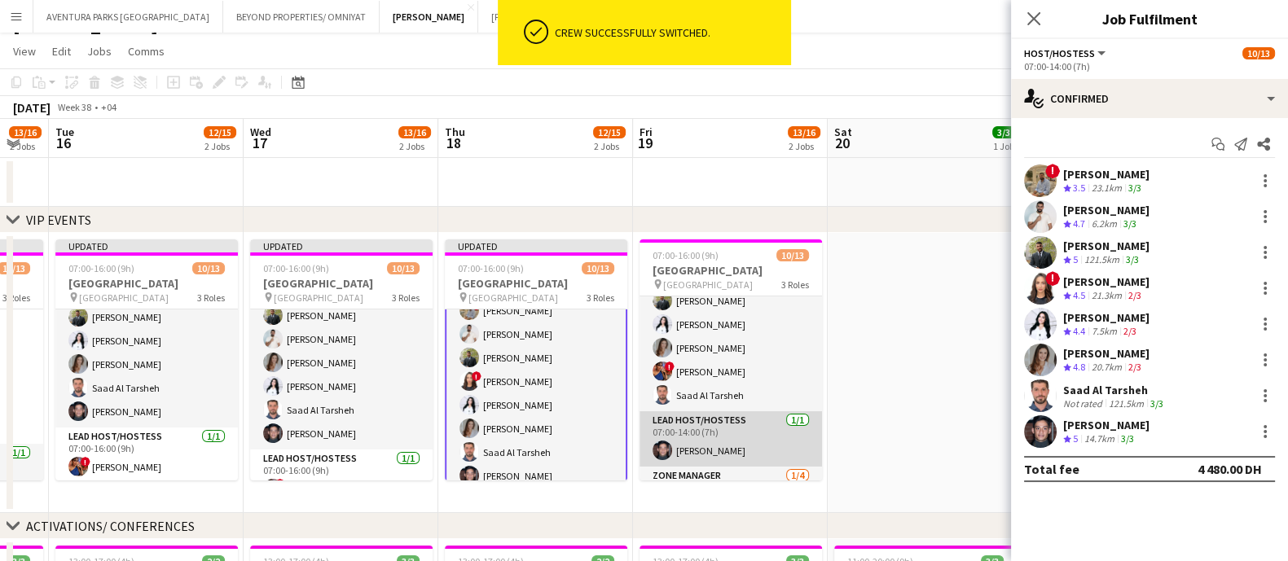
scroll to position [99, 0]
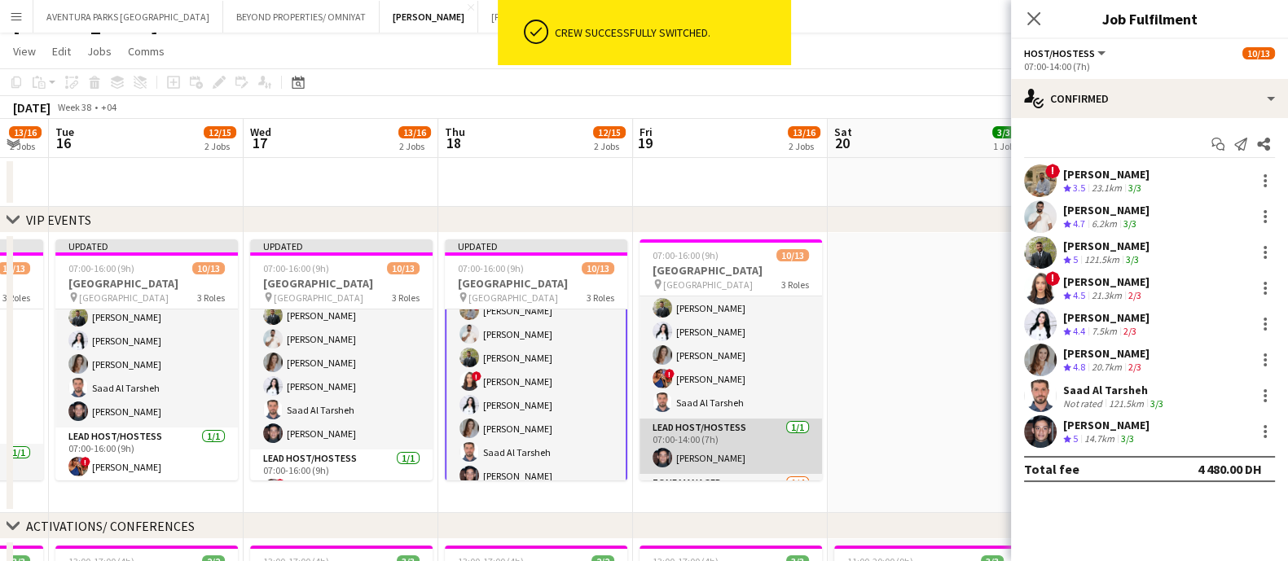
click at [720, 446] on app-card-role "Lead Host/Hostess 1/1 07:00-14:00 (7h) Jarryn Van Dyk" at bounding box center [731, 446] width 183 height 55
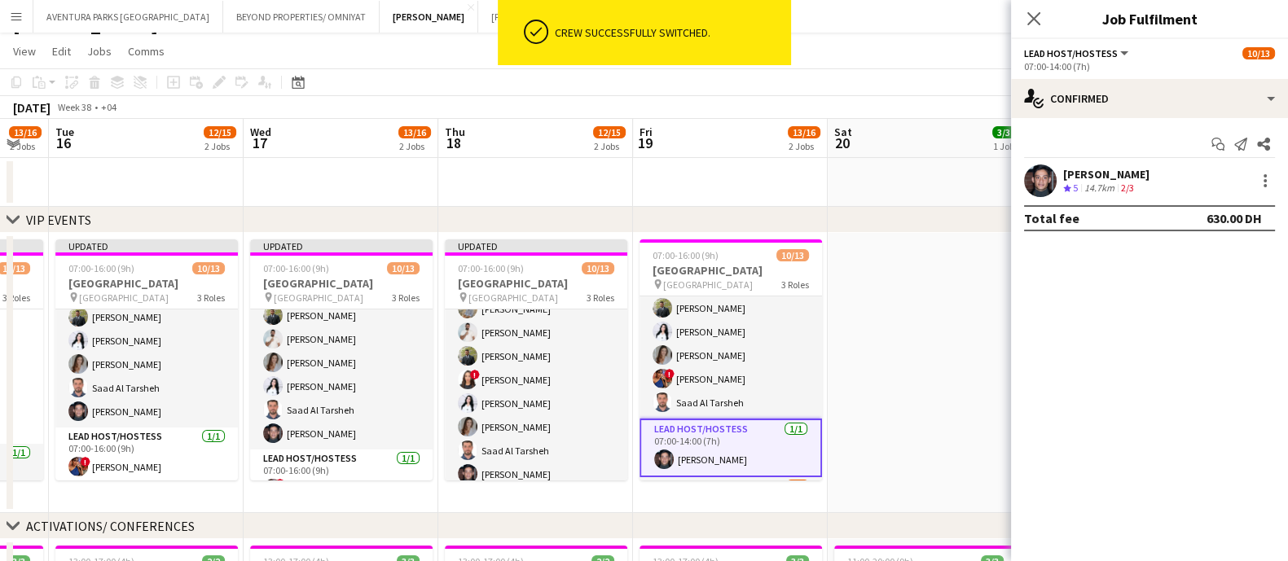
scroll to position [39, 0]
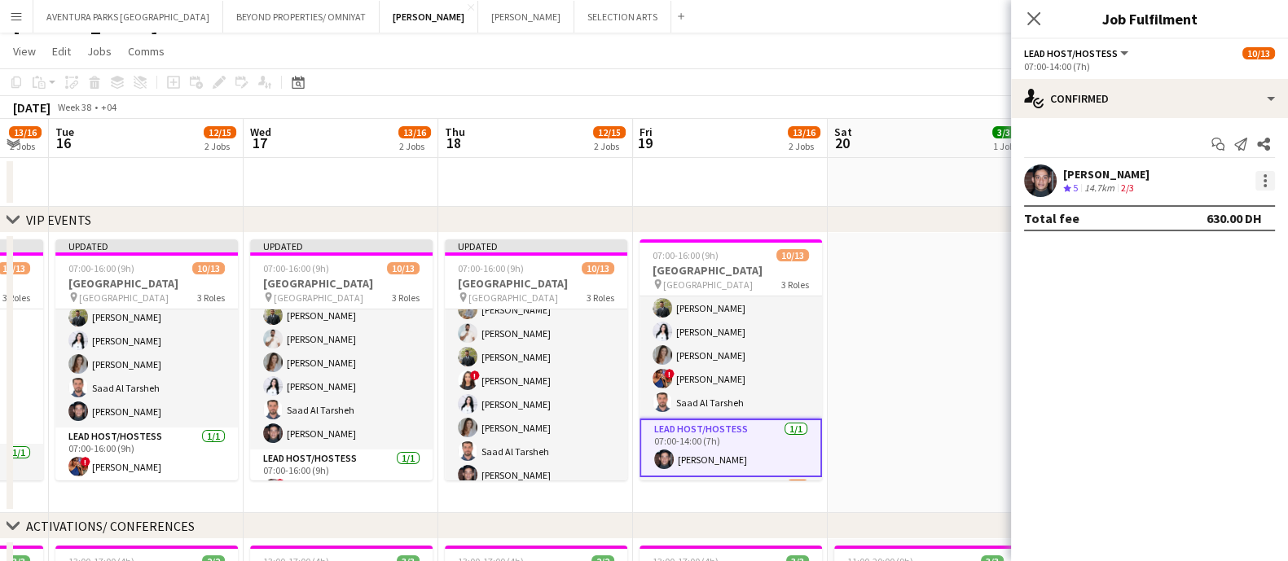
click at [1144, 182] on div at bounding box center [1265, 180] width 3 height 3
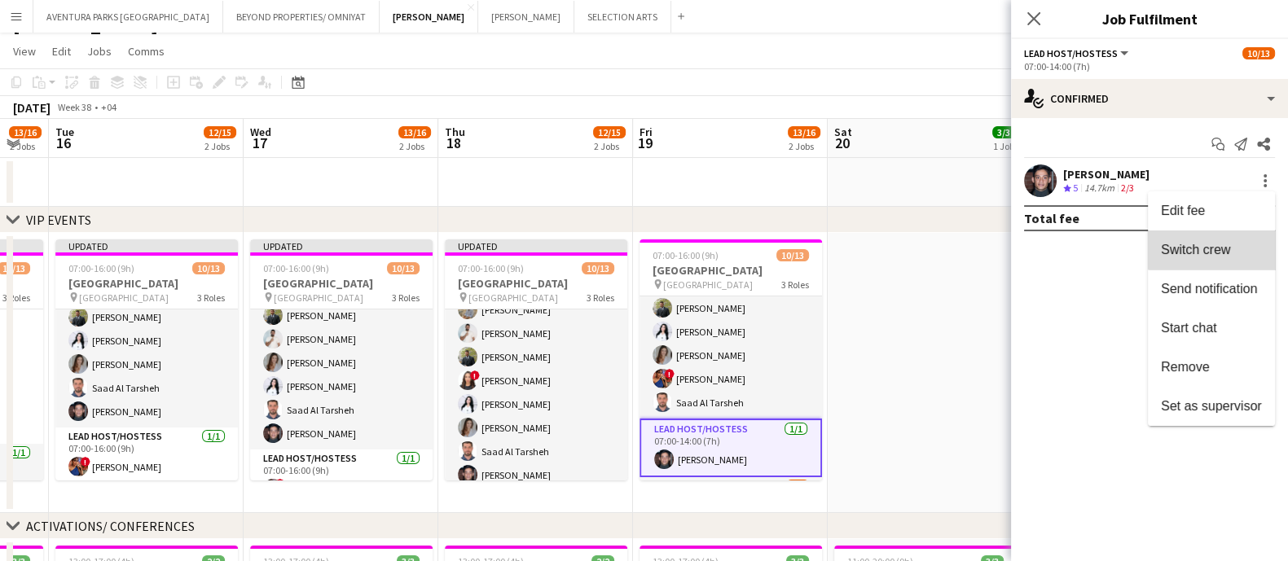
click at [1144, 241] on button "Switch crew" at bounding box center [1211, 250] width 127 height 39
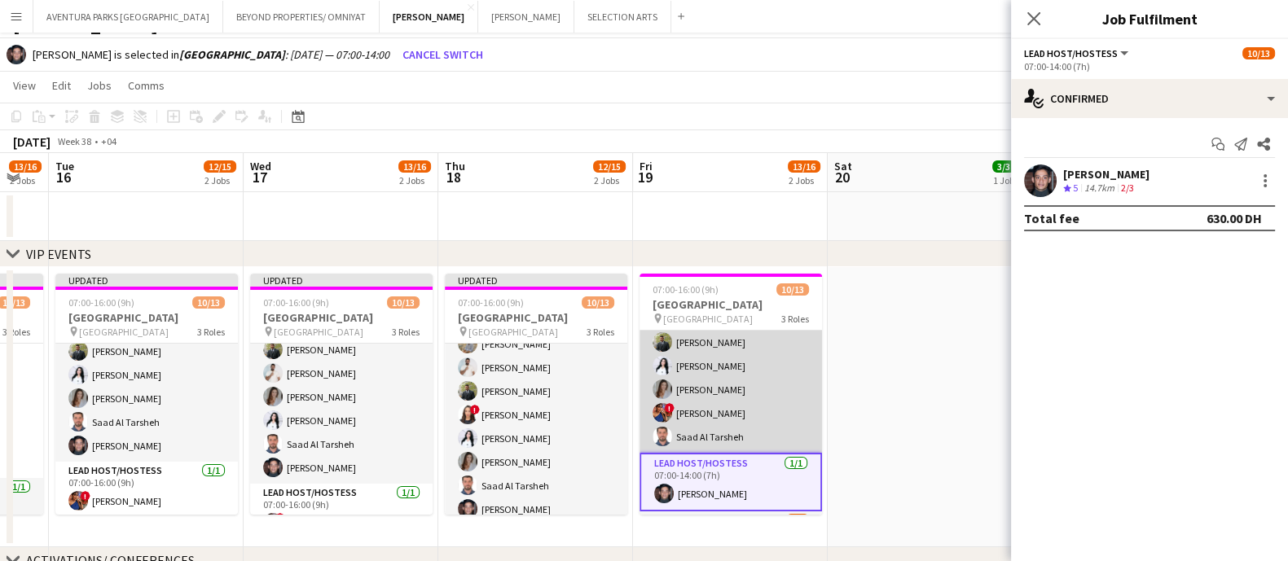
click at [730, 393] on app-card-role "Host/Hostess 8/8 07:00-14:00 (7h) ! Amira Malek ! Hussain Almeshal George charb…" at bounding box center [731, 342] width 183 height 221
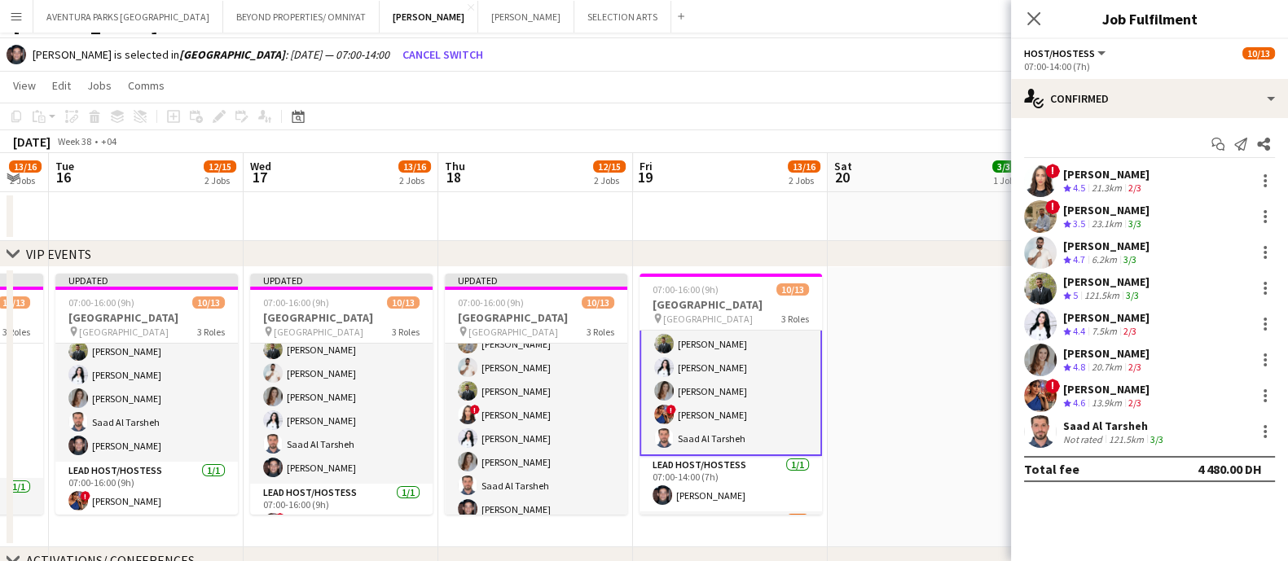
scroll to position [100, 0]
click at [1144, 393] on div at bounding box center [1266, 396] width 20 height 20
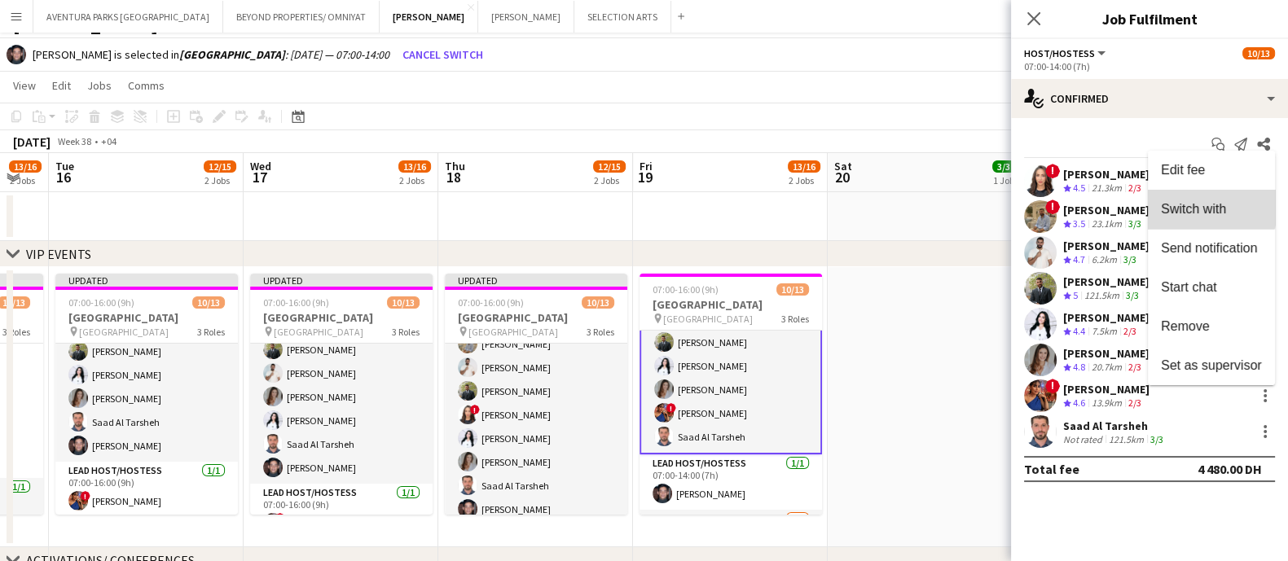
click at [1144, 207] on span "Switch with" at bounding box center [1193, 209] width 65 height 14
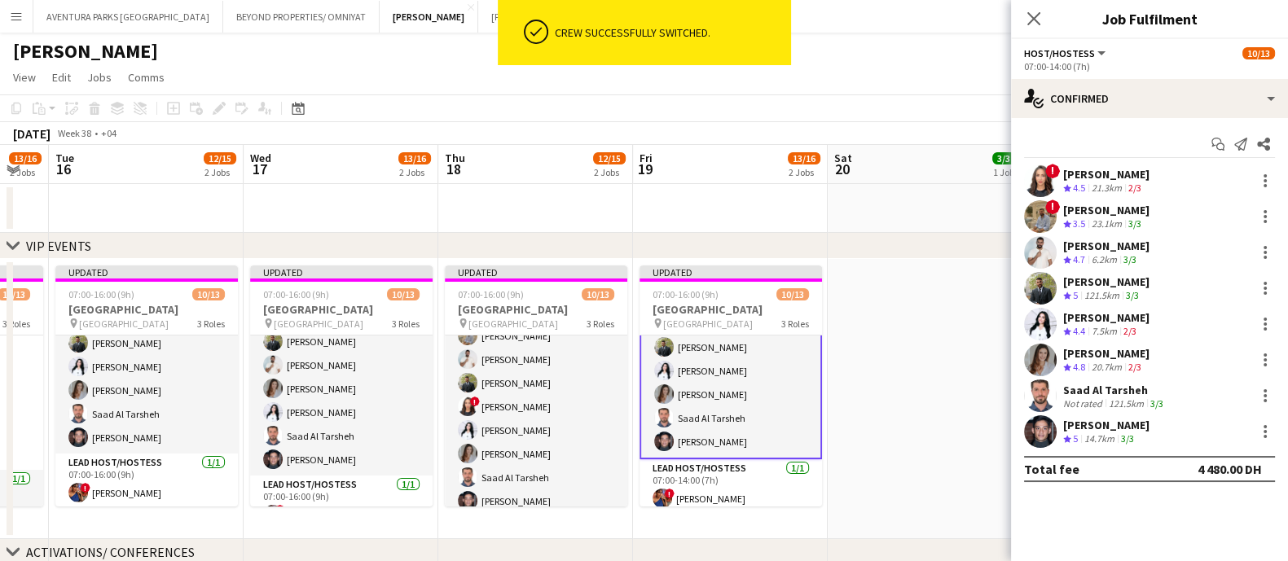
scroll to position [26, 0]
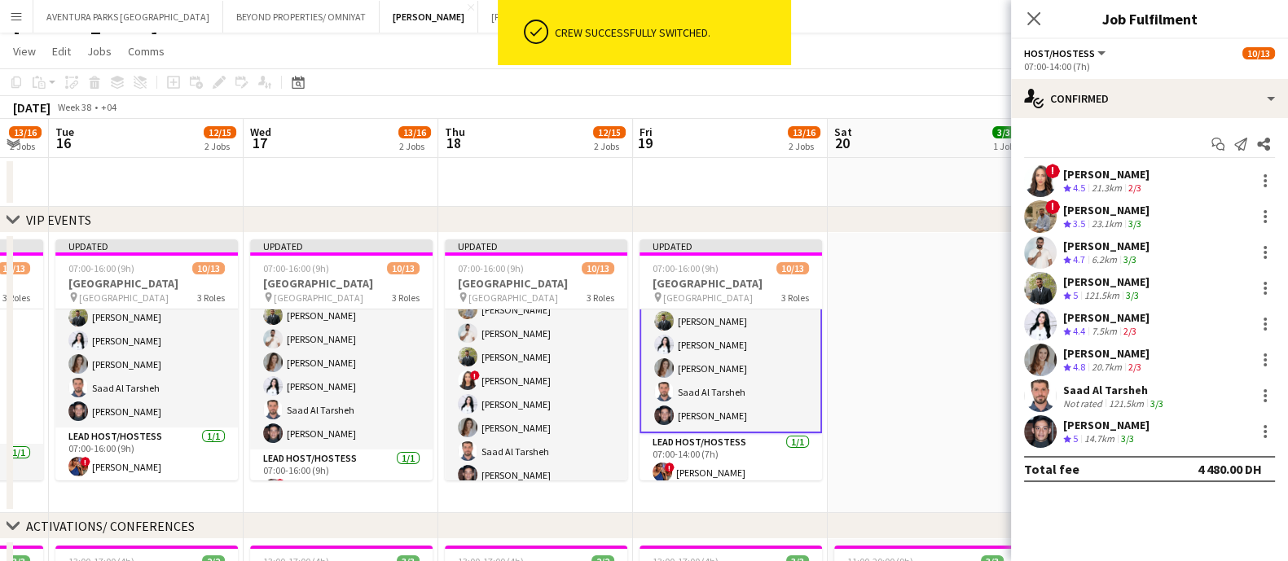
click at [926, 180] on app-date-cell at bounding box center [925, 182] width 195 height 49
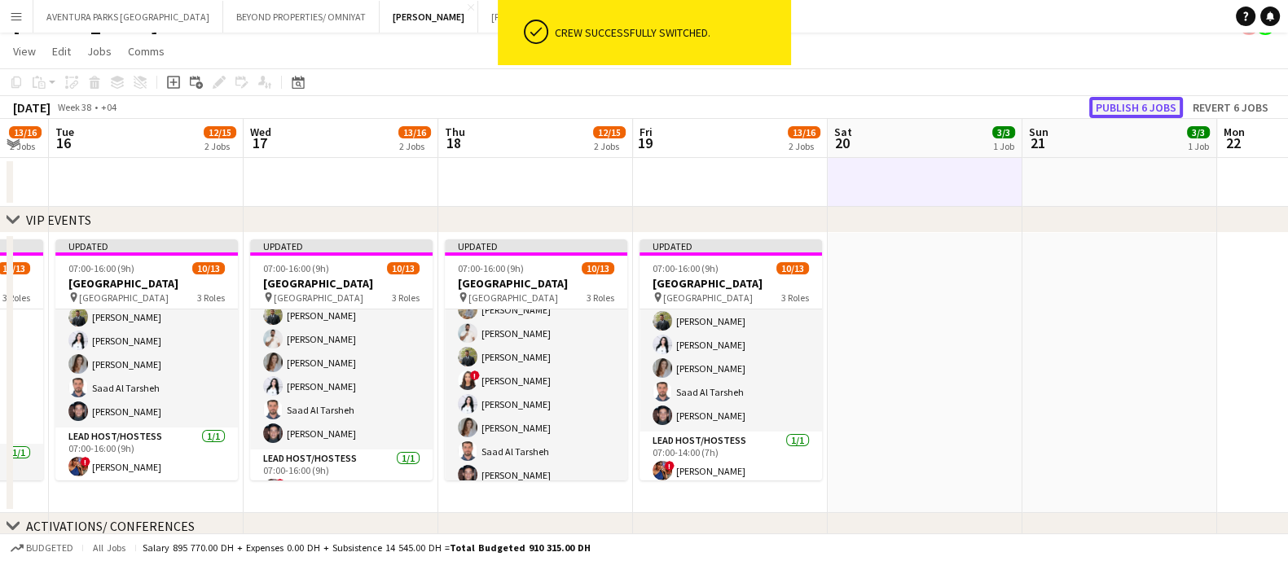
click at [1144, 106] on button "Publish 6 jobs" at bounding box center [1136, 107] width 94 height 21
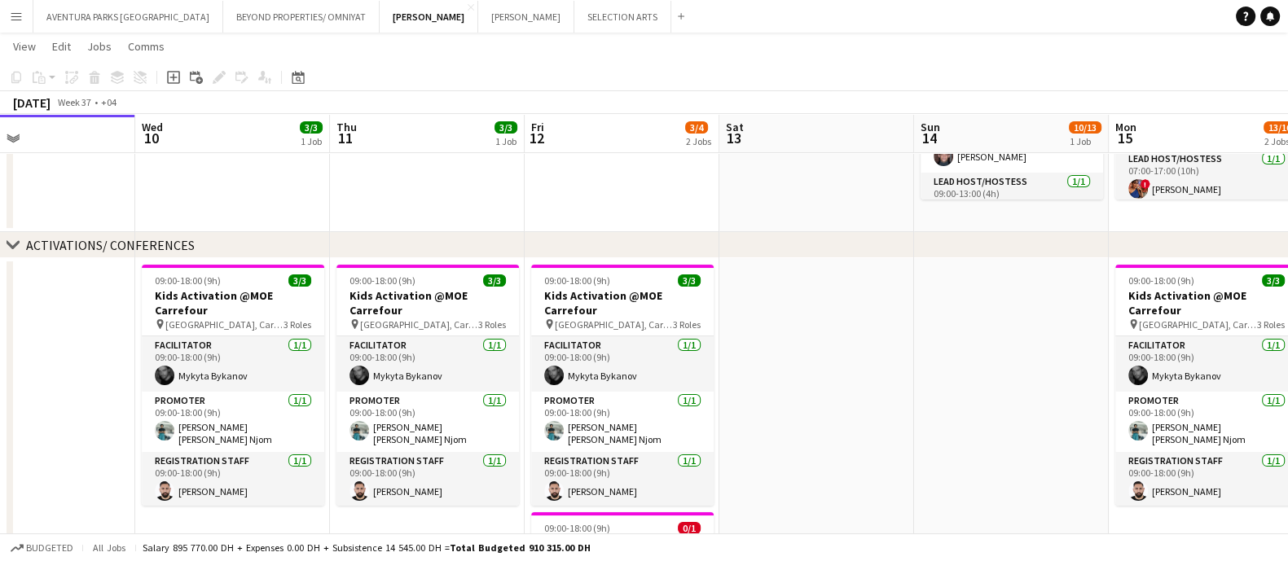
scroll to position [0, 425]
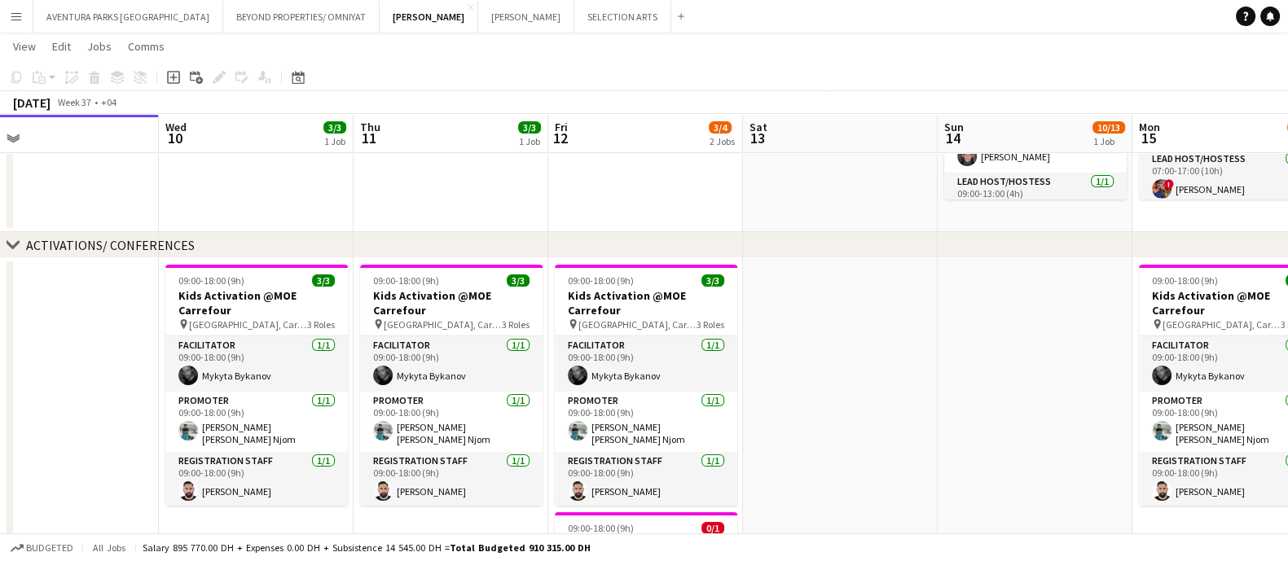
drag, startPoint x: 133, startPoint y: 288, endPoint x: 861, endPoint y: 290, distance: 728.4
click at [861, 290] on app-calendar-viewport "Sun 7 3/3 1 Job Mon 8 3/3 1 Job Tue 9 Wed 10 3/3 1 Job Thu 11 3/3 1 Job Fri 12 …" at bounding box center [644, 289] width 1288 height 1063
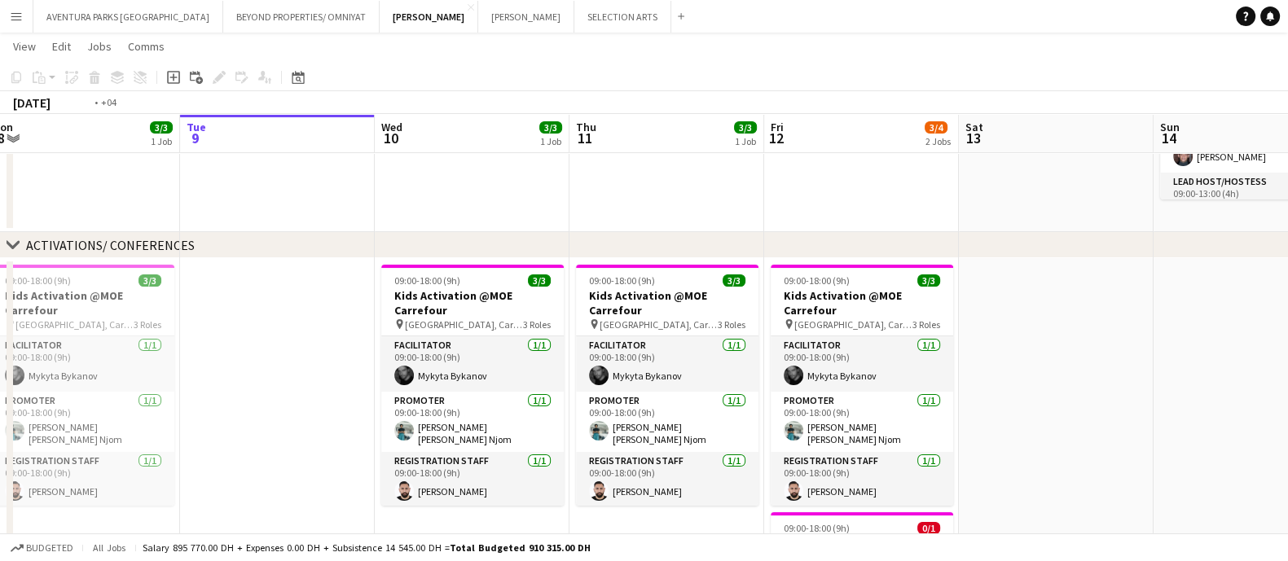
scroll to position [0, 335]
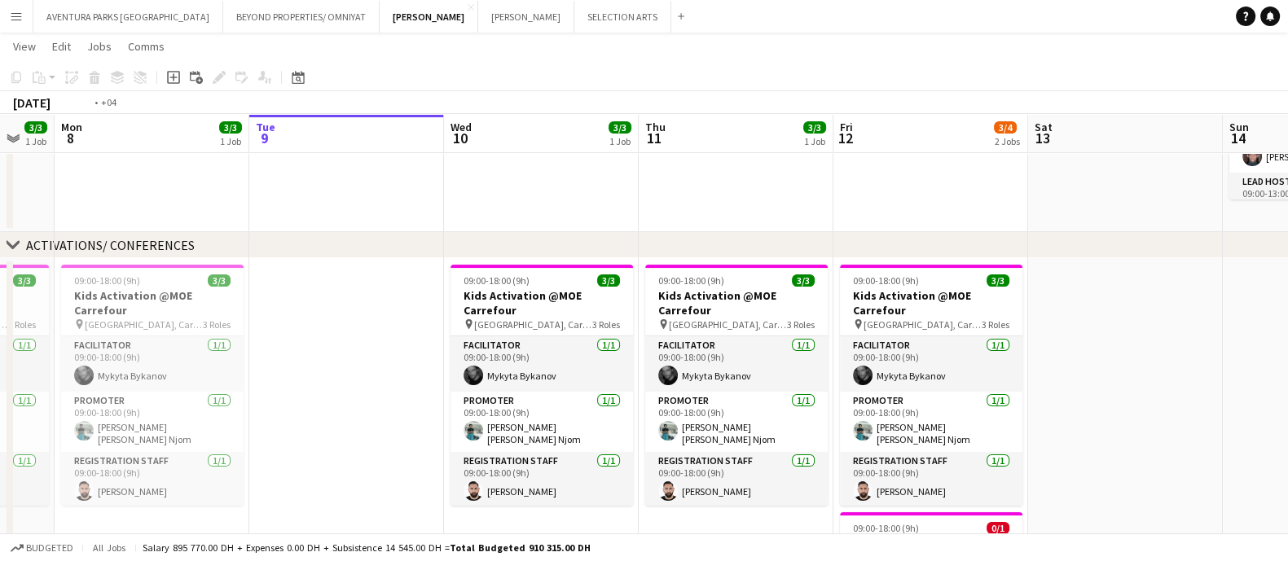
drag, startPoint x: 155, startPoint y: 323, endPoint x: 440, endPoint y: 319, distance: 285.2
click at [440, 319] on app-calendar-viewport "Sat 6 3/3 1 Job Sun 7 3/3 1 Job Mon 8 3/3 1 Job Tue 9 Wed 10 3/3 1 Job Thu 11 3…" at bounding box center [644, 289] width 1288 height 1063
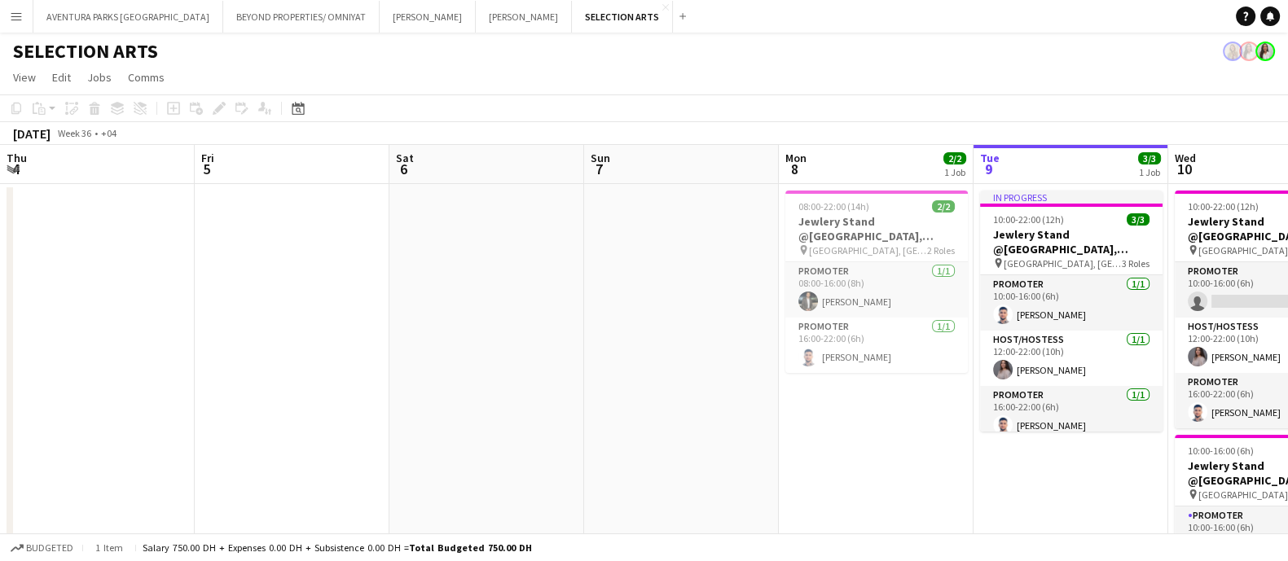
scroll to position [0, 389]
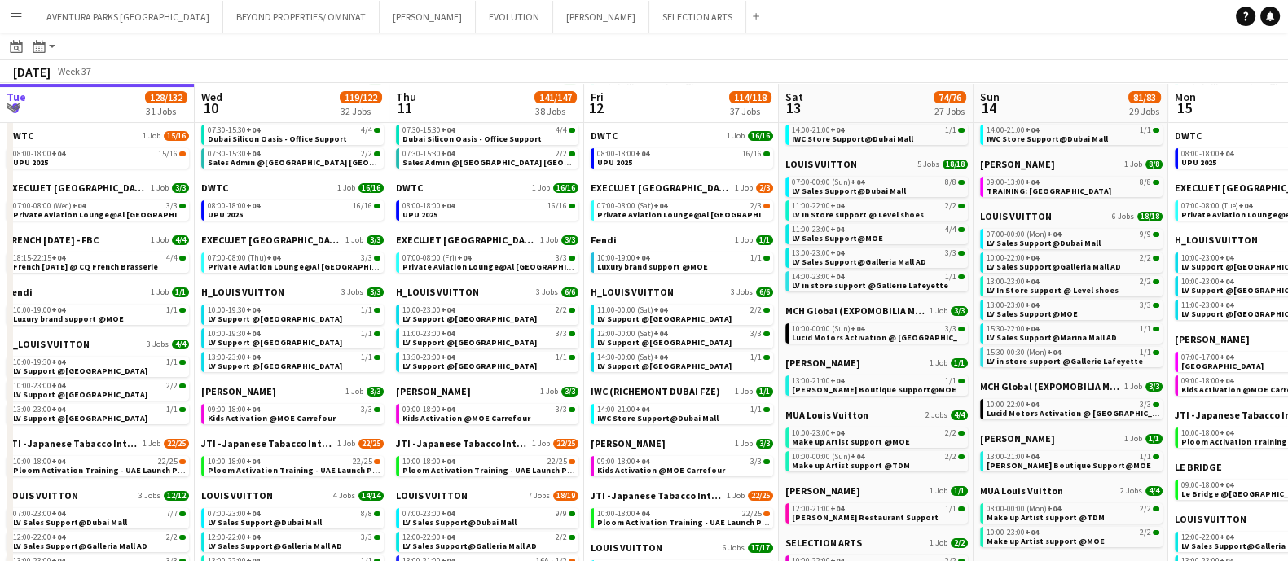
scroll to position [0, 508]
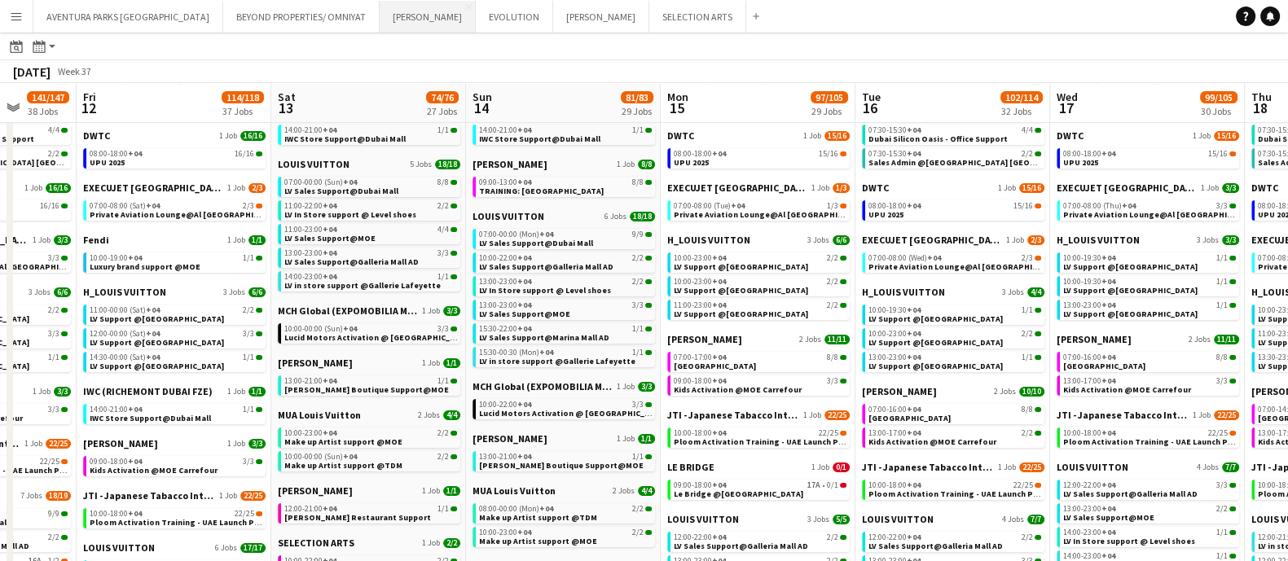
click at [380, 15] on button "JACK MORTON Close" at bounding box center [428, 17] width 96 height 32
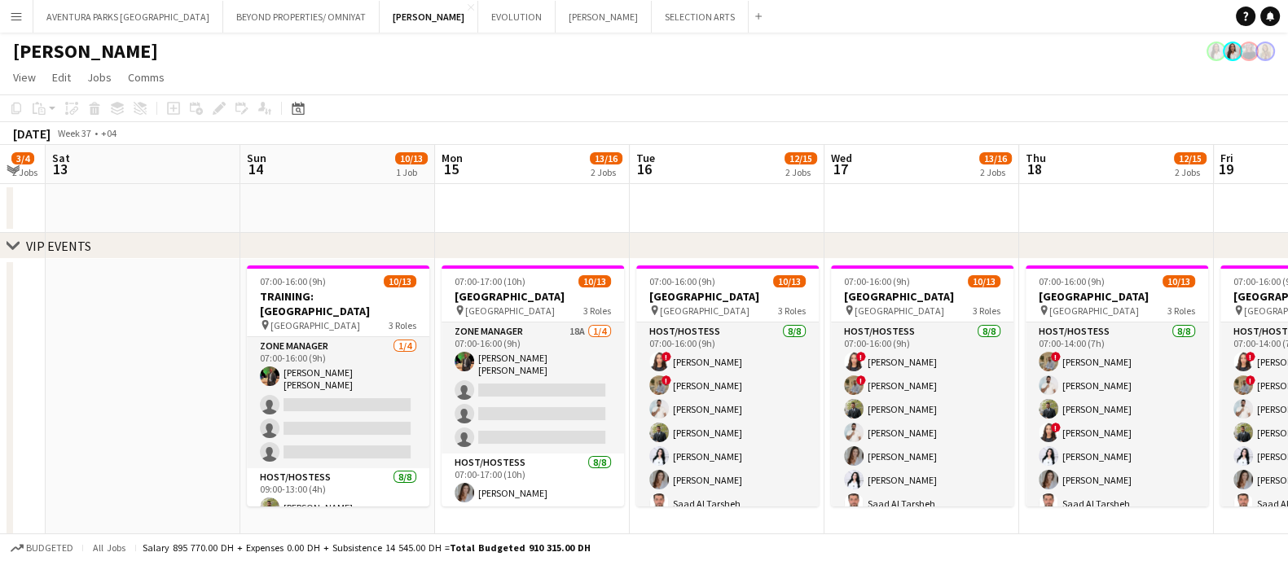
scroll to position [0, 586]
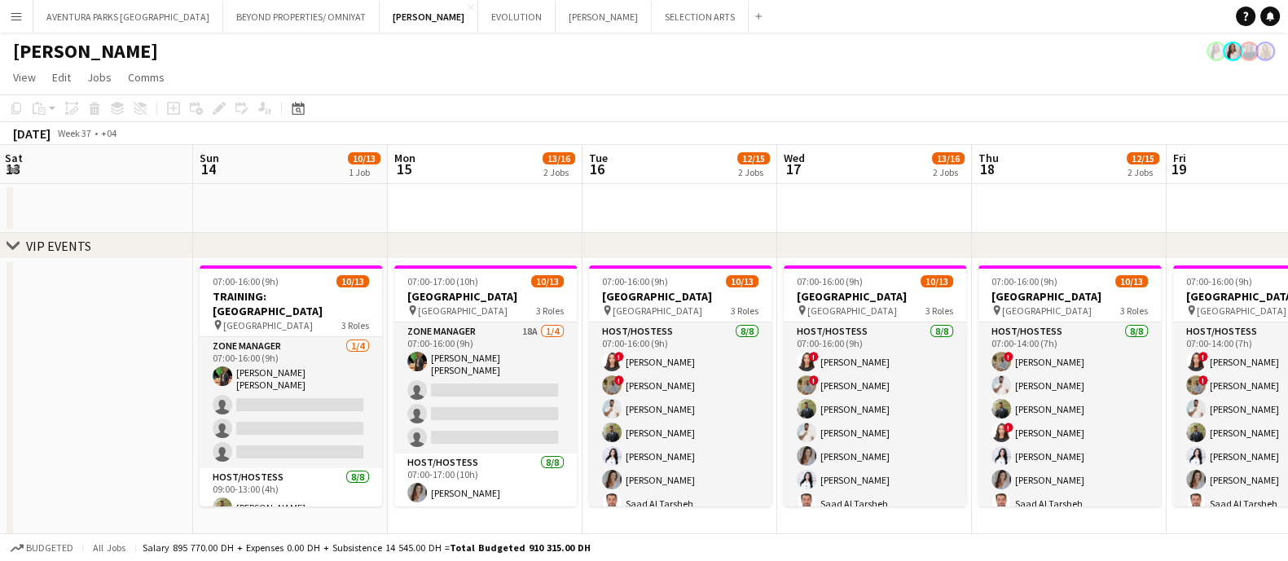
drag, startPoint x: 870, startPoint y: 435, endPoint x: 11, endPoint y: 369, distance: 862.2
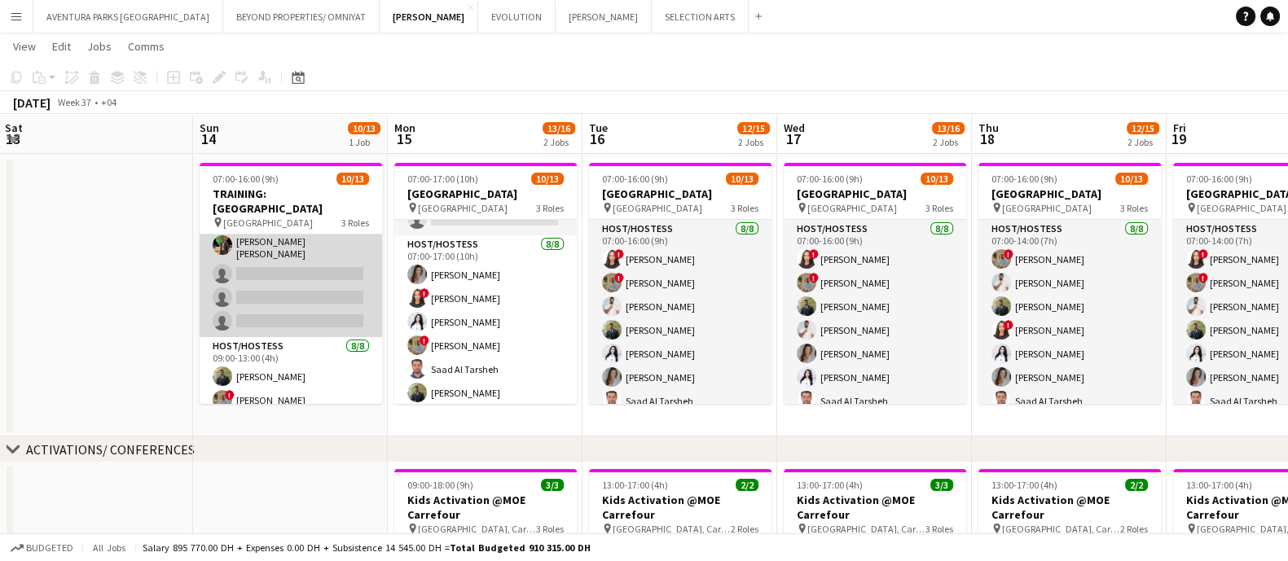
scroll to position [0, 0]
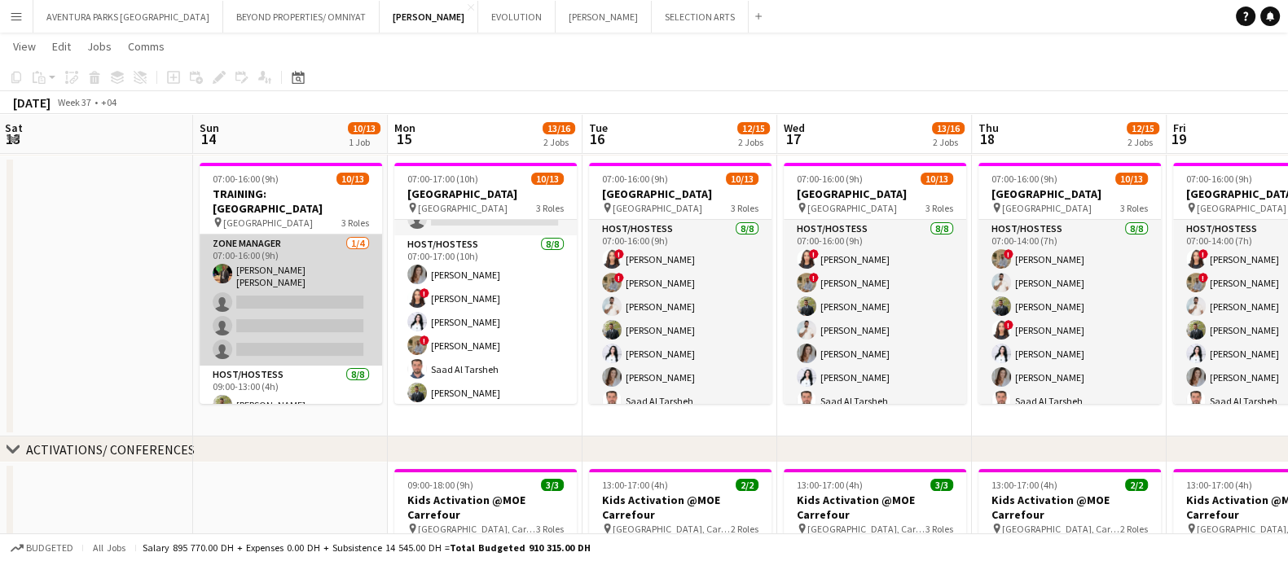
click at [306, 238] on app-card-role "Zone Manager 1/4 07:00-16:00 (9h) Christian Benjamin Amechi single-neutral-acti…" at bounding box center [291, 300] width 183 height 131
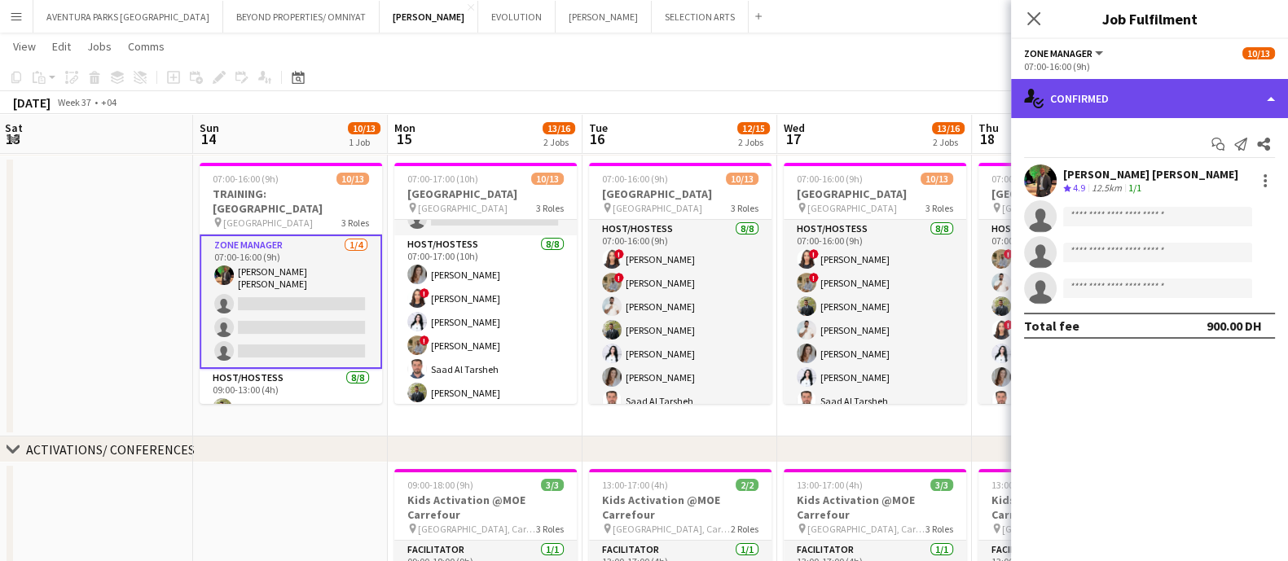
click at [1195, 95] on div "single-neutral-actions-check-2 Confirmed" at bounding box center [1149, 98] width 277 height 39
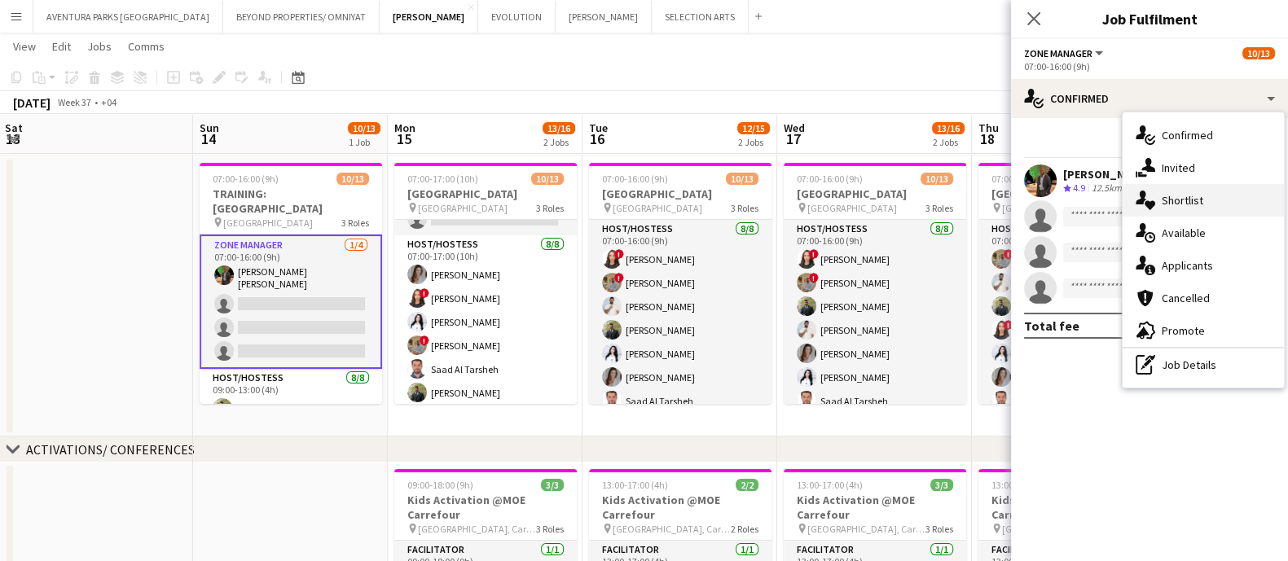
click at [1218, 202] on div "single-neutral-actions-heart Shortlist" at bounding box center [1203, 200] width 161 height 33
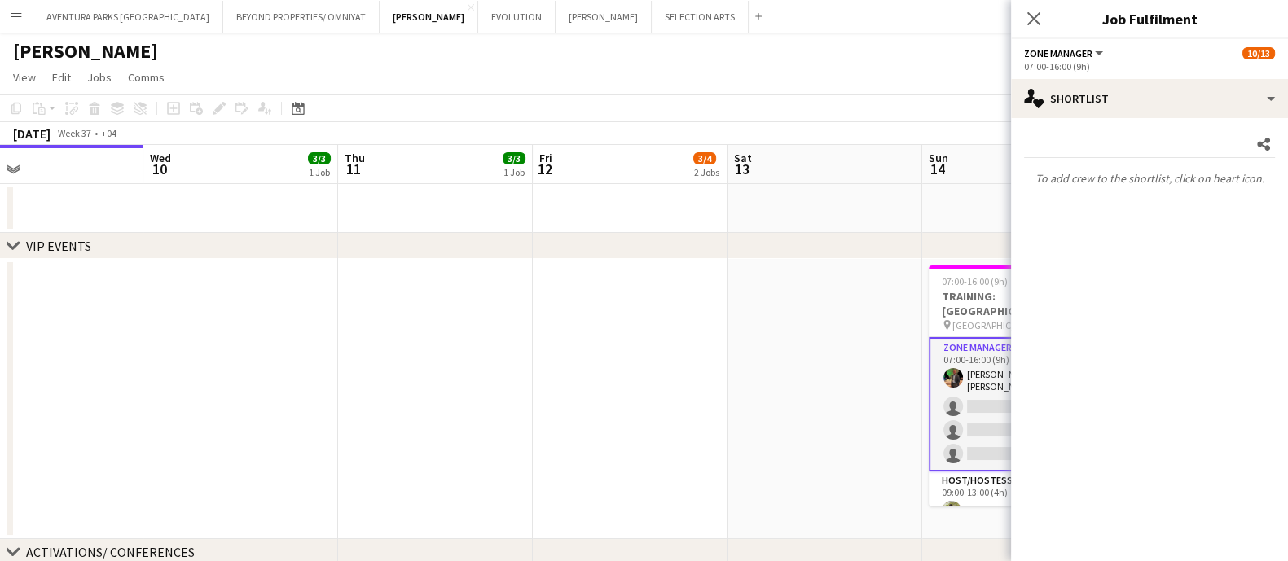
scroll to position [0, 504]
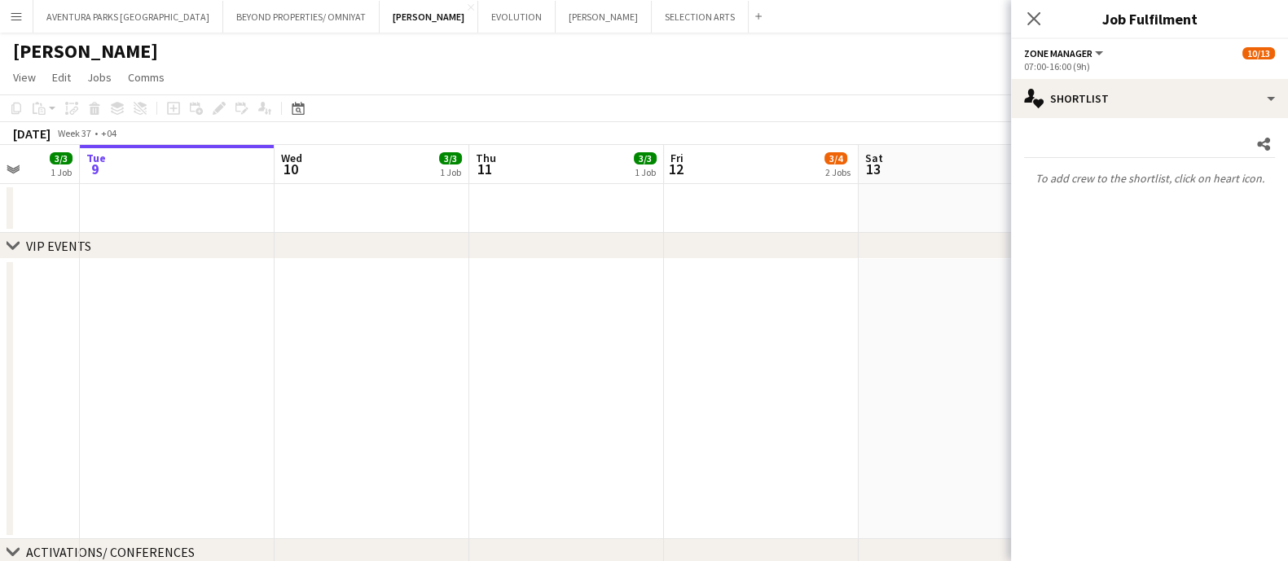
drag, startPoint x: 196, startPoint y: 291, endPoint x: 1303, endPoint y: 289, distance: 1106.5
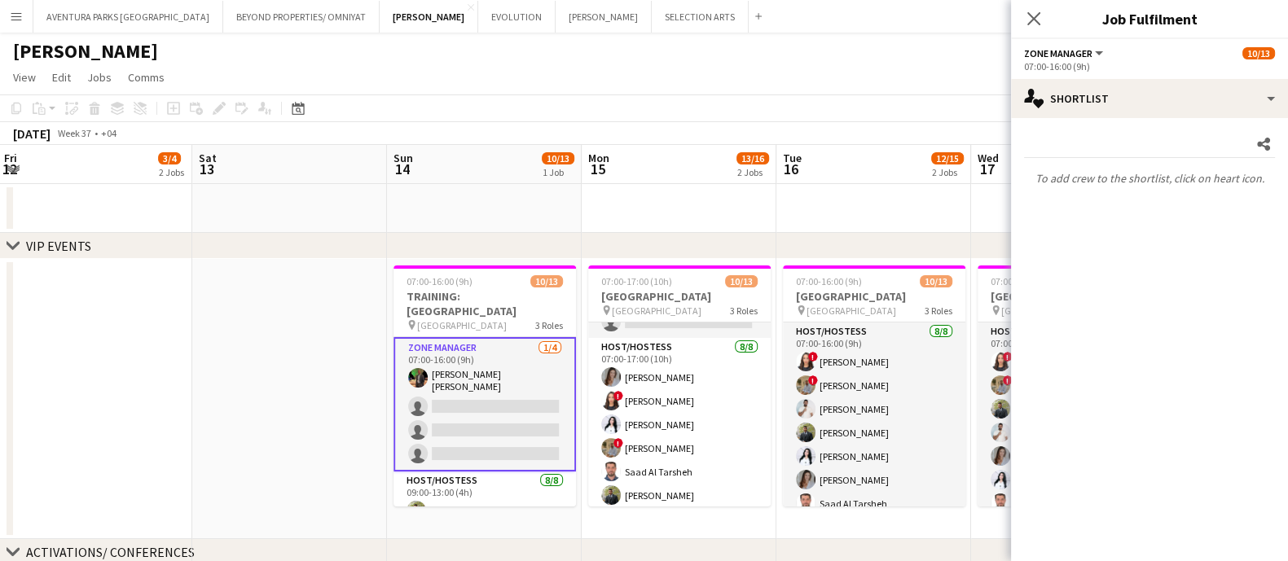
scroll to position [0, 700]
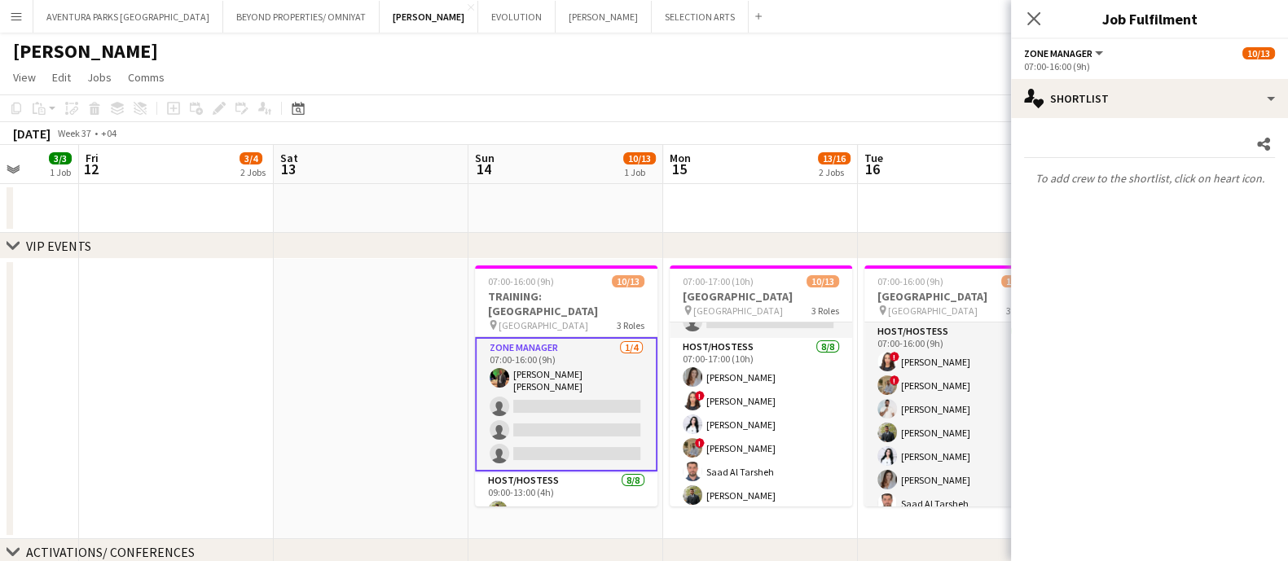
drag, startPoint x: 705, startPoint y: 319, endPoint x: 120, endPoint y: 328, distance: 585.1
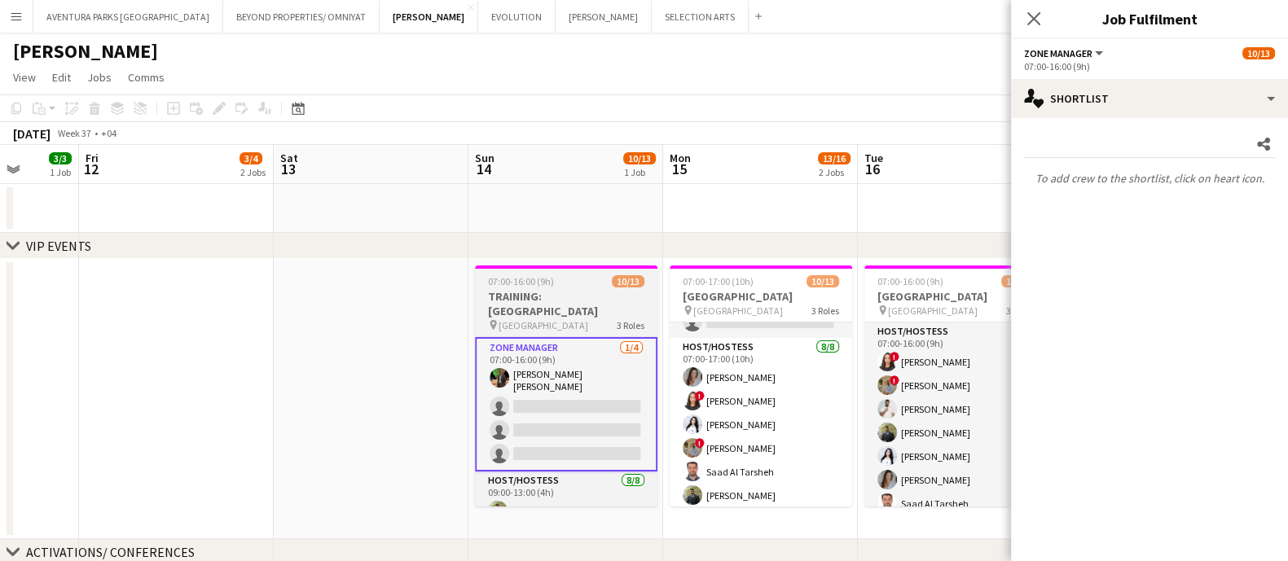
click at [517, 311] on h3 "TRAINING: [GEOGRAPHIC_DATA]" at bounding box center [566, 303] width 183 height 29
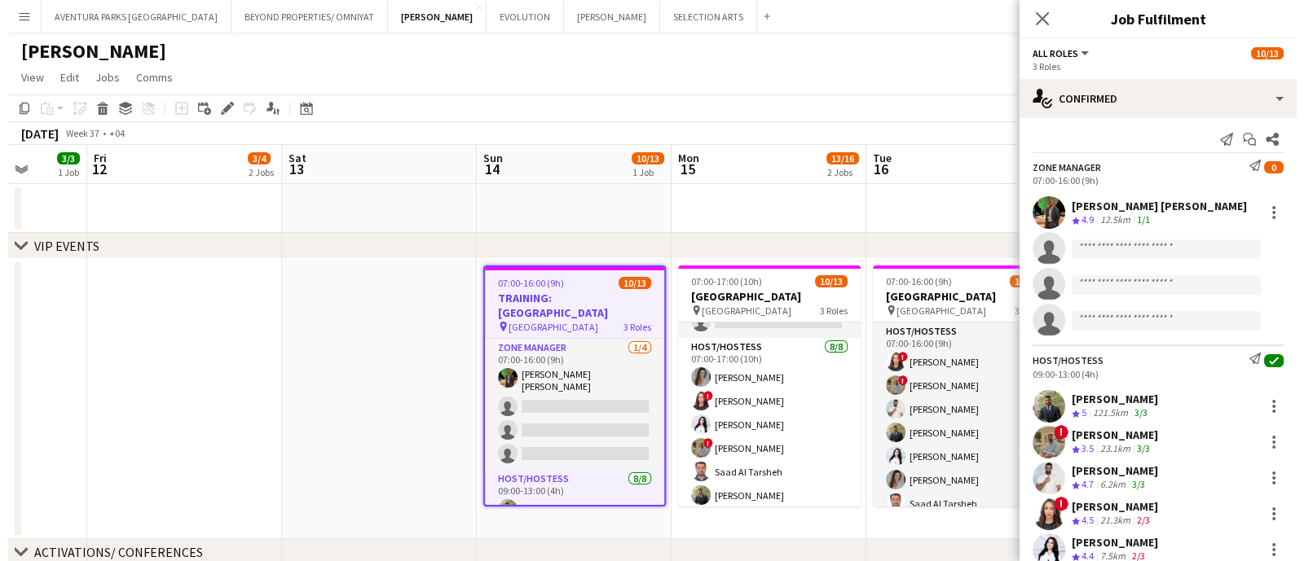
scroll to position [0, 0]
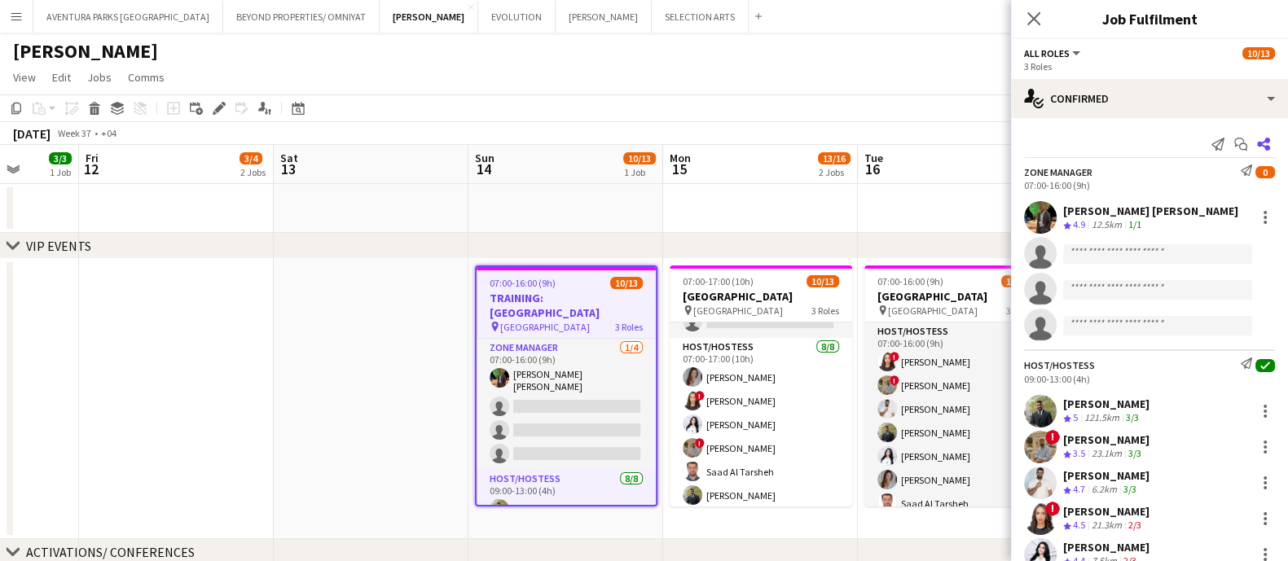
click at [1257, 141] on icon at bounding box center [1263, 144] width 13 height 13
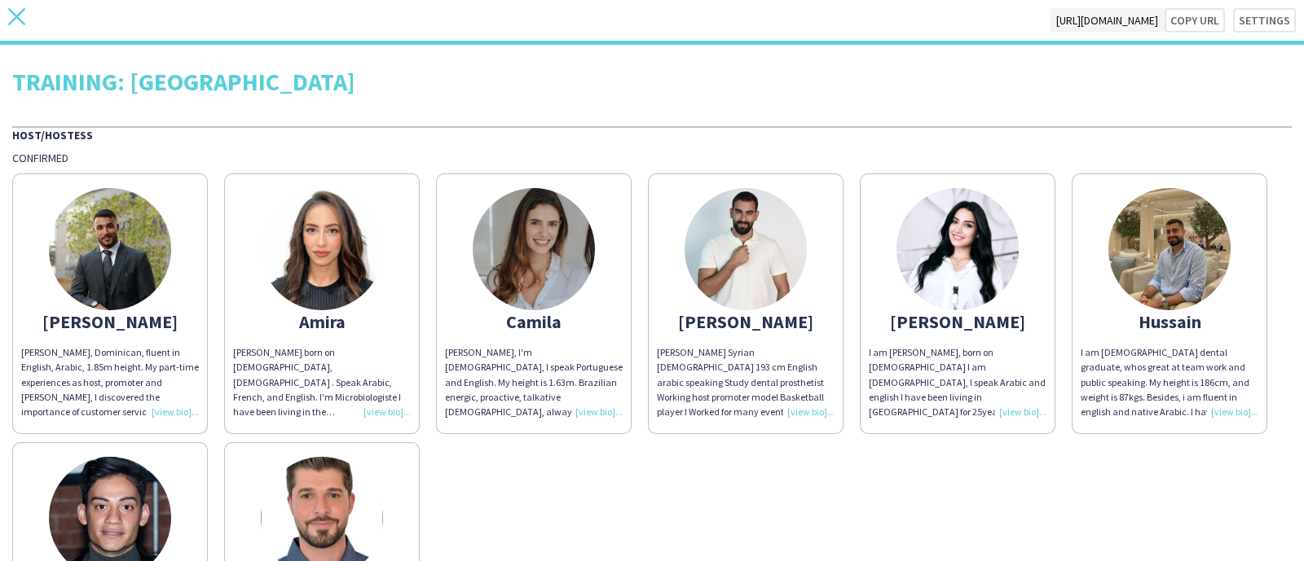
click at [20, 14] on icon "close" at bounding box center [16, 16] width 17 height 17
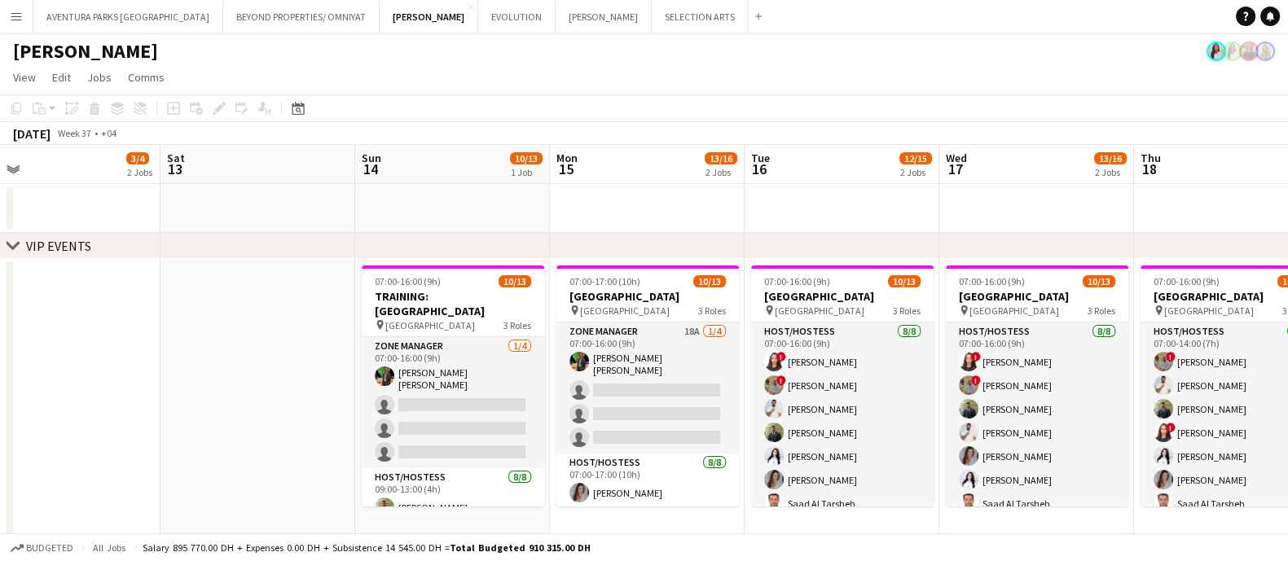
scroll to position [0, 469]
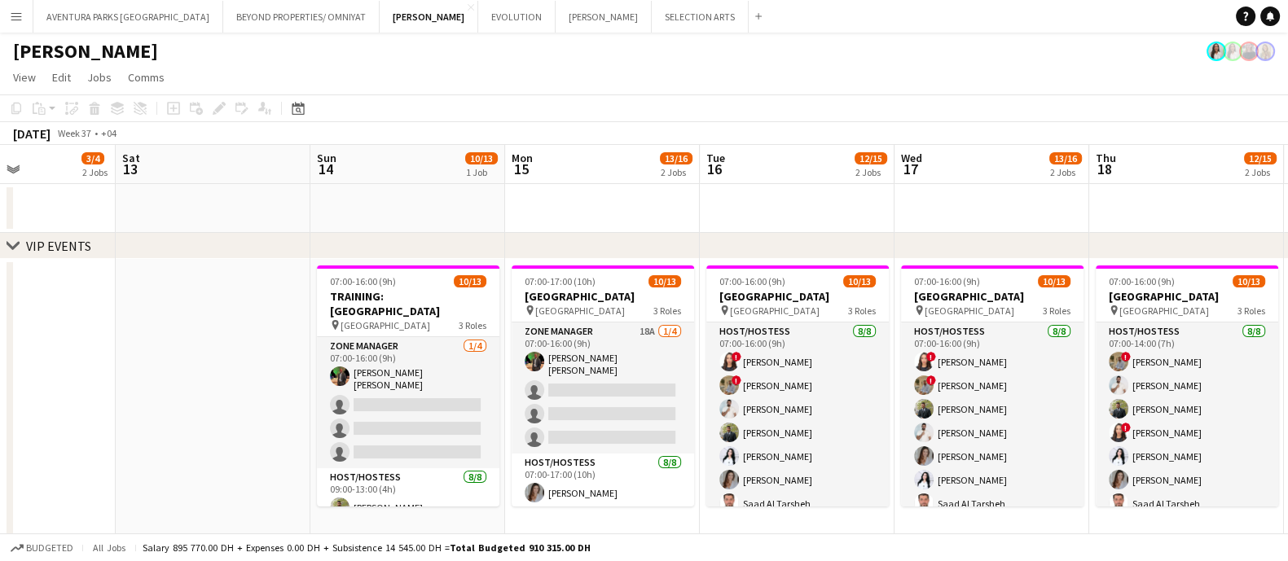
drag, startPoint x: 858, startPoint y: 351, endPoint x: 0, endPoint y: 354, distance: 858.0
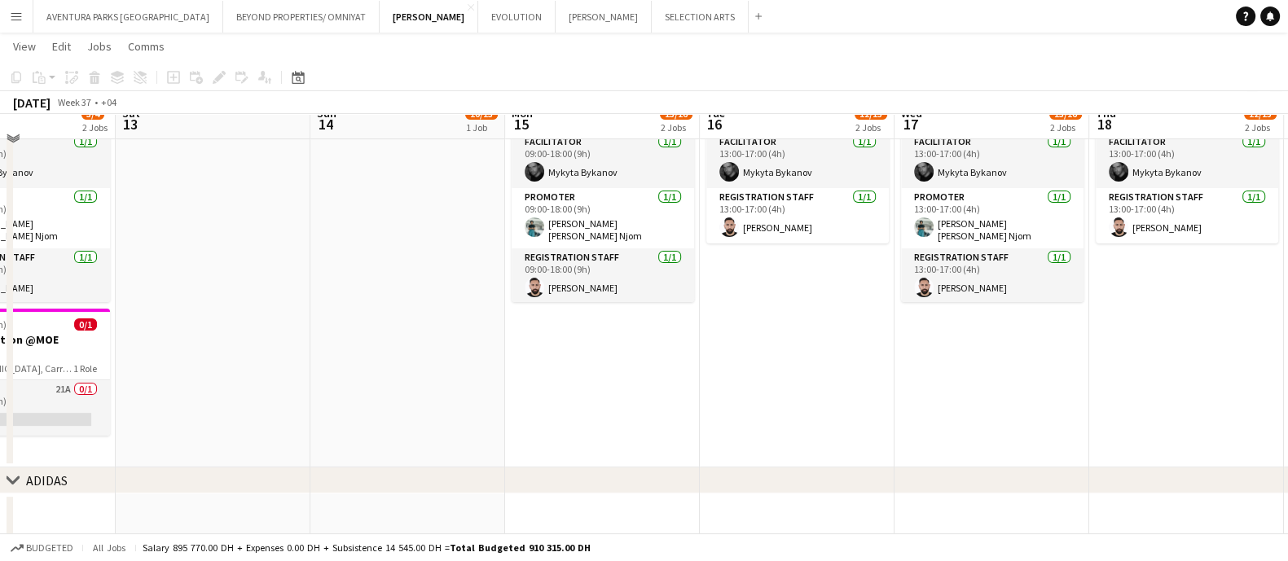
scroll to position [407, 0]
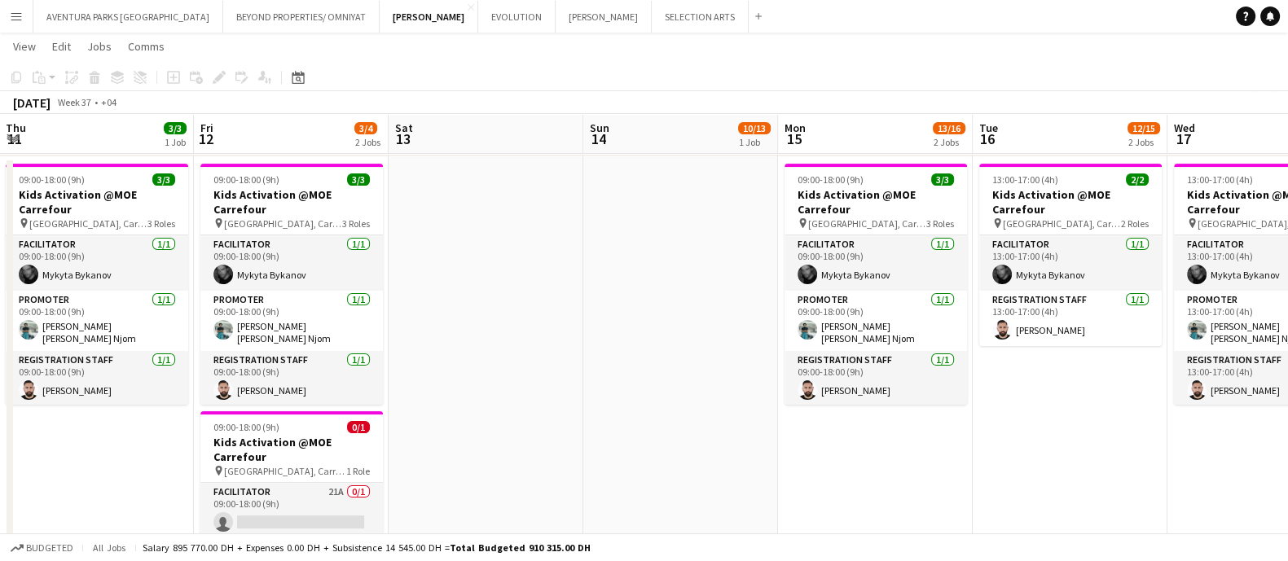
drag, startPoint x: 341, startPoint y: 319, endPoint x: 663, endPoint y: 319, distance: 321.9
click at [582, 319] on app-calendar-viewport "Tue 9 Wed 10 3/3 1 Job Thu 11 3/3 1 Job Fri 12 3/4 2 Jobs Sat 13 Sun 14 10/13 1…" at bounding box center [644, 188] width 1288 height 1063
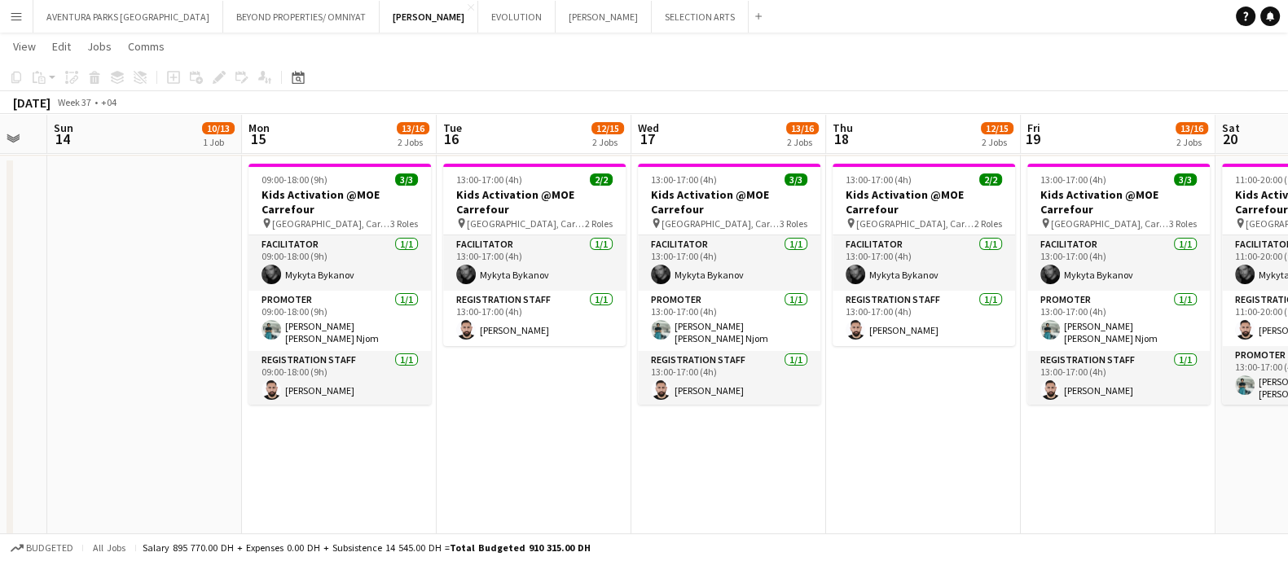
drag, startPoint x: 663, startPoint y: 319, endPoint x: 96, endPoint y: 323, distance: 567.1
click at [96, 323] on app-calendar-viewport "Thu 11 3/3 1 Job Fri 12 3/4 2 Jobs Sat 13 Sun 14 10/13 1 Job Mon 15 13/16 2 Job…" at bounding box center [644, 188] width 1288 height 1063
drag, startPoint x: 1055, startPoint y: 477, endPoint x: 859, endPoint y: 476, distance: 196.4
click at [859, 476] on app-calendar-viewport "Thu 11 3/3 1 Job Fri 12 3/4 2 Jobs Sat 13 Sun 14 10/13 1 Job Mon 15 13/16 2 Job…" at bounding box center [644, 188] width 1288 height 1063
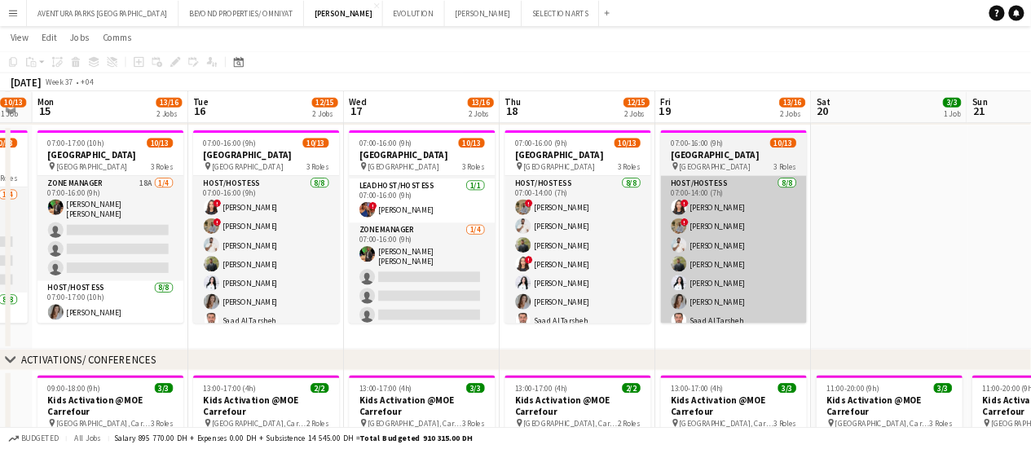
scroll to position [0, 0]
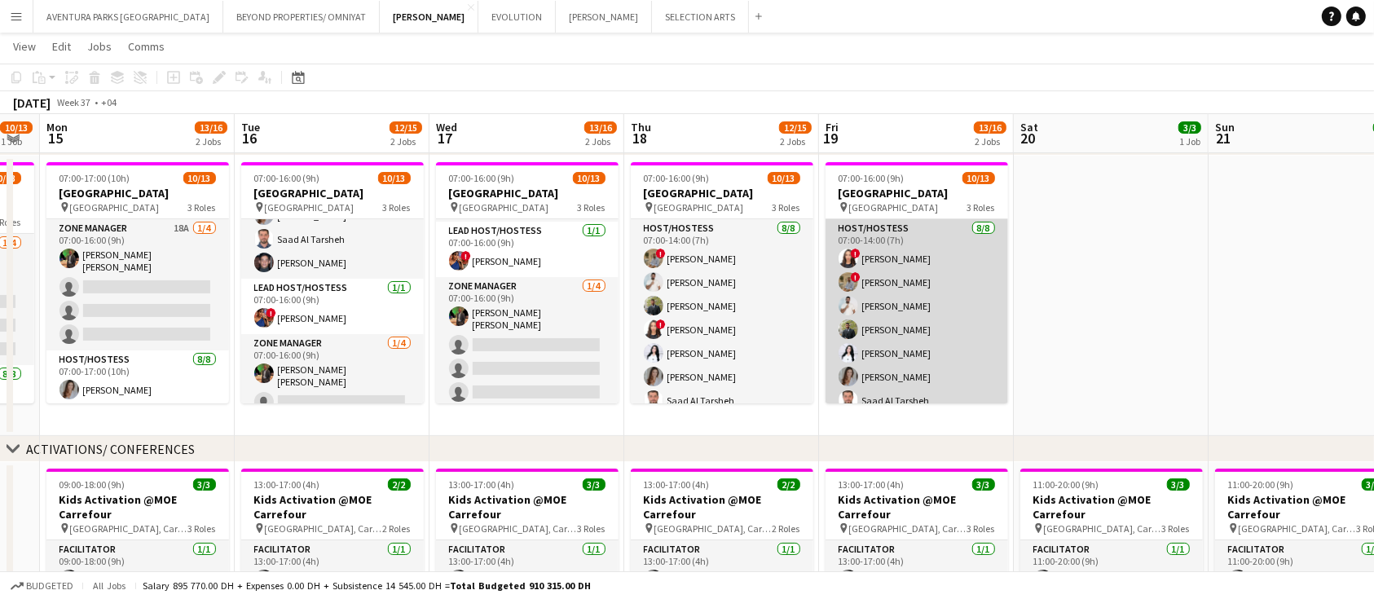
drag, startPoint x: 543, startPoint y: 451, endPoint x: 900, endPoint y: 403, distance: 360.1
click at [900, 403] on div "chevron-right VIP EVENTS chevron-right ACTIVATIONS/ CONFERENCES chevron-right A…" at bounding box center [687, 493] width 1374 height 1063
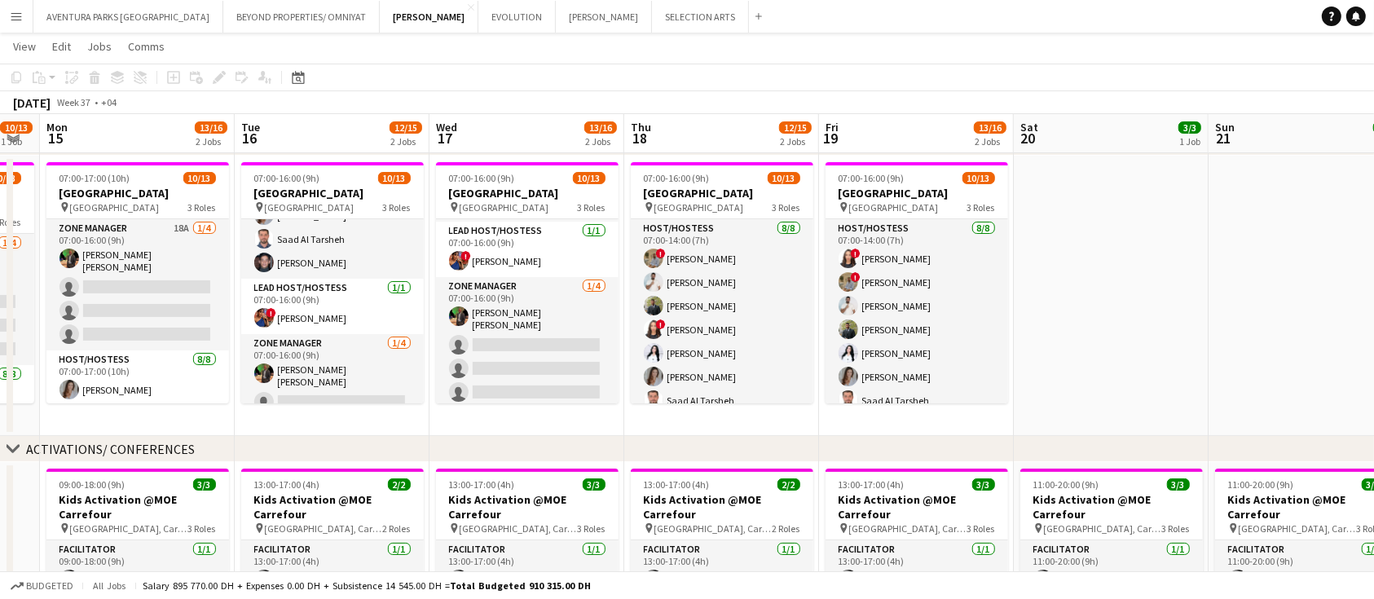
drag, startPoint x: 508, startPoint y: 439, endPoint x: 627, endPoint y: 438, distance: 118.2
click at [666, 438] on div "chevron-right ACTIVATIONS/ CONFERENCES" at bounding box center [687, 449] width 1374 height 26
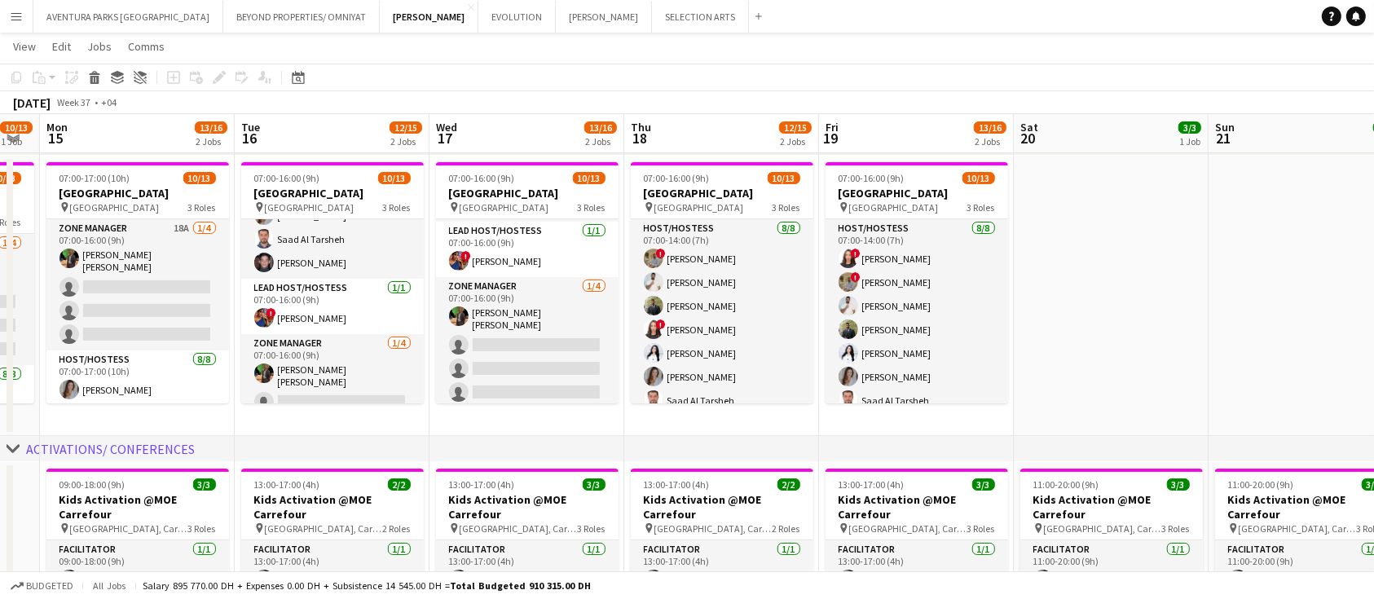
drag, startPoint x: 488, startPoint y: 438, endPoint x: 766, endPoint y: 414, distance: 278.9
click at [766, 414] on div "chevron-right VIP EVENTS chevron-right ACTIVATIONS/ CONFERENCES chevron-right A…" at bounding box center [687, 493] width 1374 height 1063
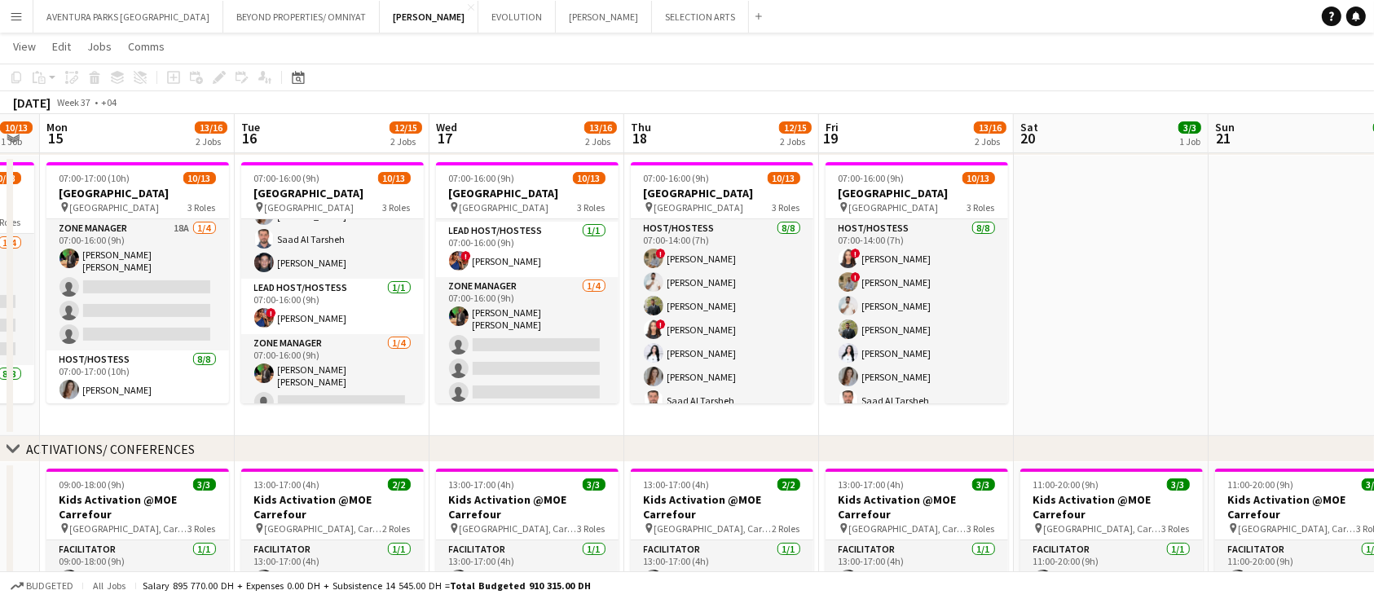
drag, startPoint x: 407, startPoint y: 95, endPoint x: 785, endPoint y: 95, distance: 378.9
click at [785, 95] on div "September 2025 Week 37 • +04" at bounding box center [687, 102] width 1374 height 23
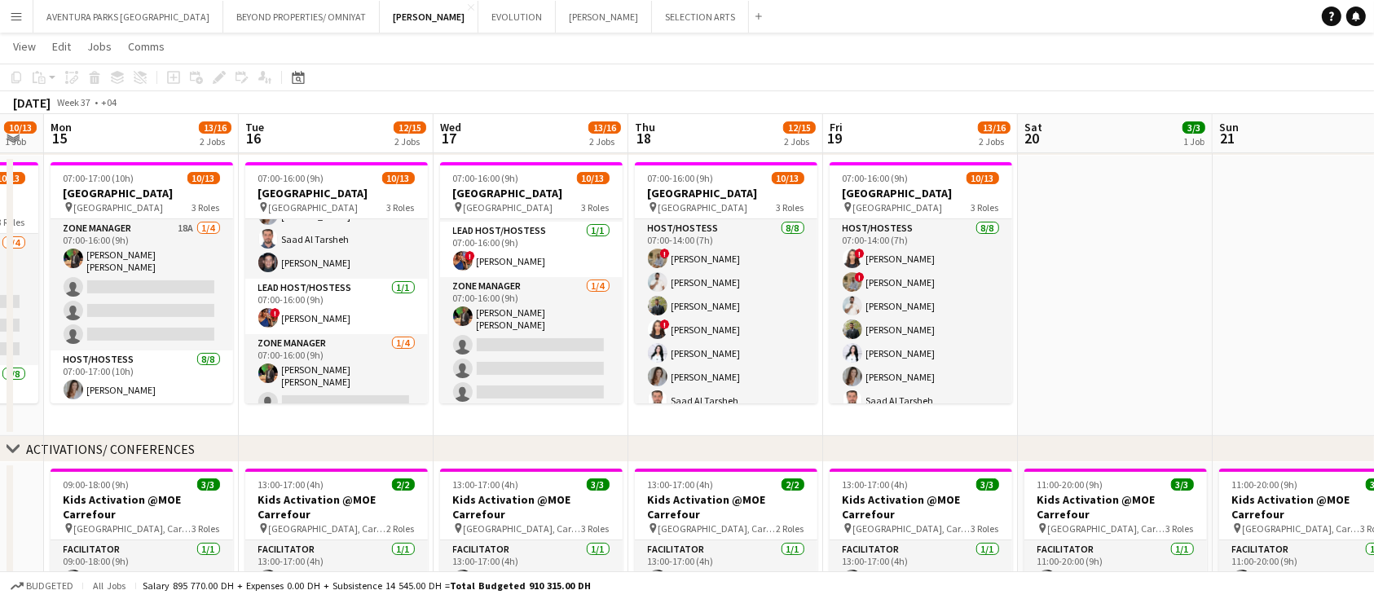
click at [1124, 260] on app-date-cell at bounding box center [1115, 296] width 195 height 280
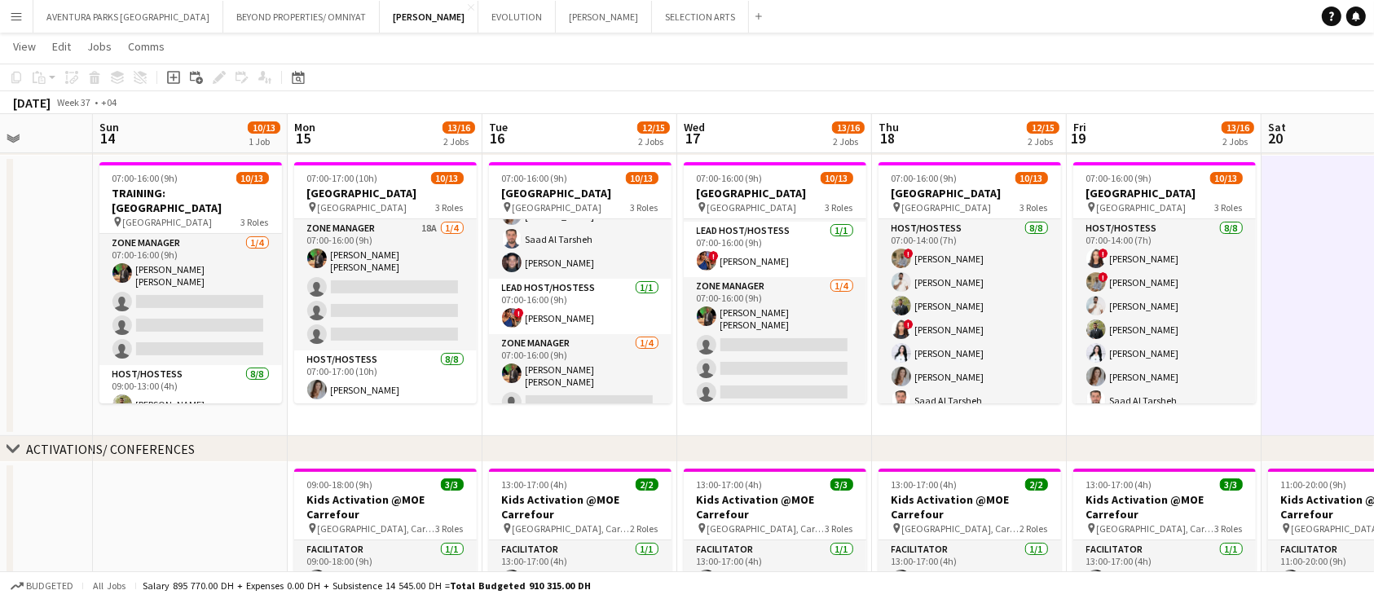
drag, startPoint x: 1124, startPoint y: 254, endPoint x: 1367, endPoint y: 225, distance: 245.4
click at [1287, 225] on app-calendar-viewport "Thu 11 3/3 1 Job Fri 12 3/4 2 Jobs Sat 13 Sun 14 10/13 1 Job Mon 15 13/16 2 Job…" at bounding box center [687, 493] width 1374 height 1063
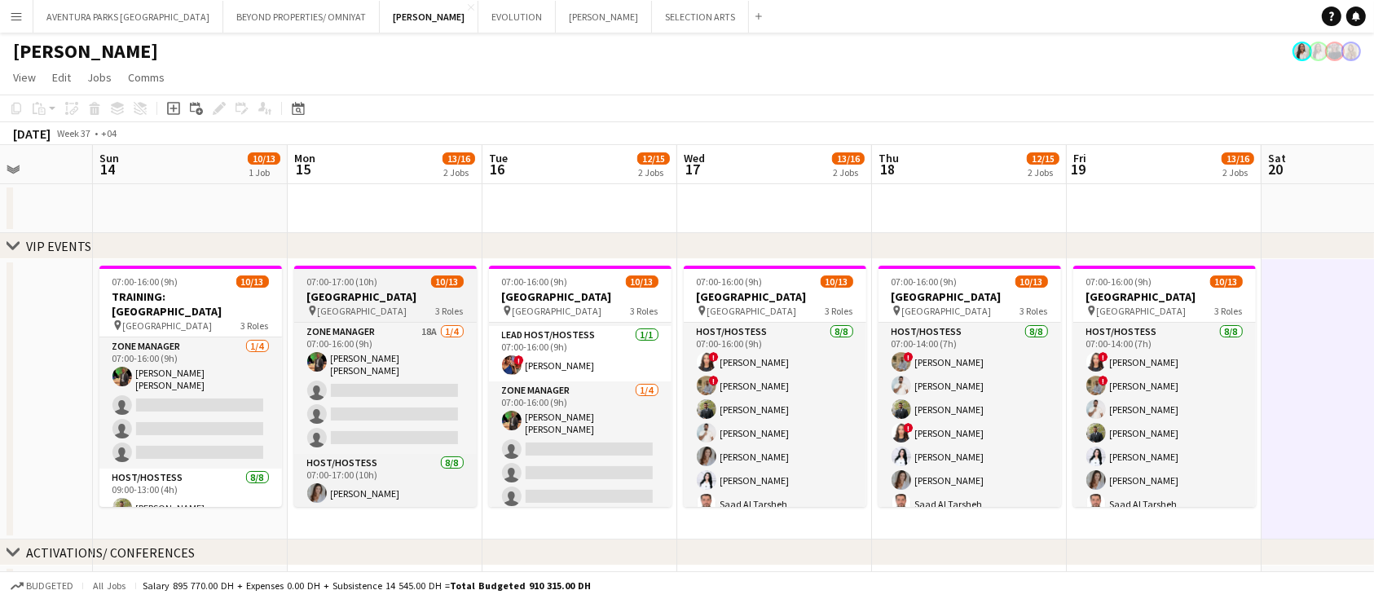
click at [416, 287] on div "07:00-17:00 (10h) 10/13" at bounding box center [385, 281] width 183 height 12
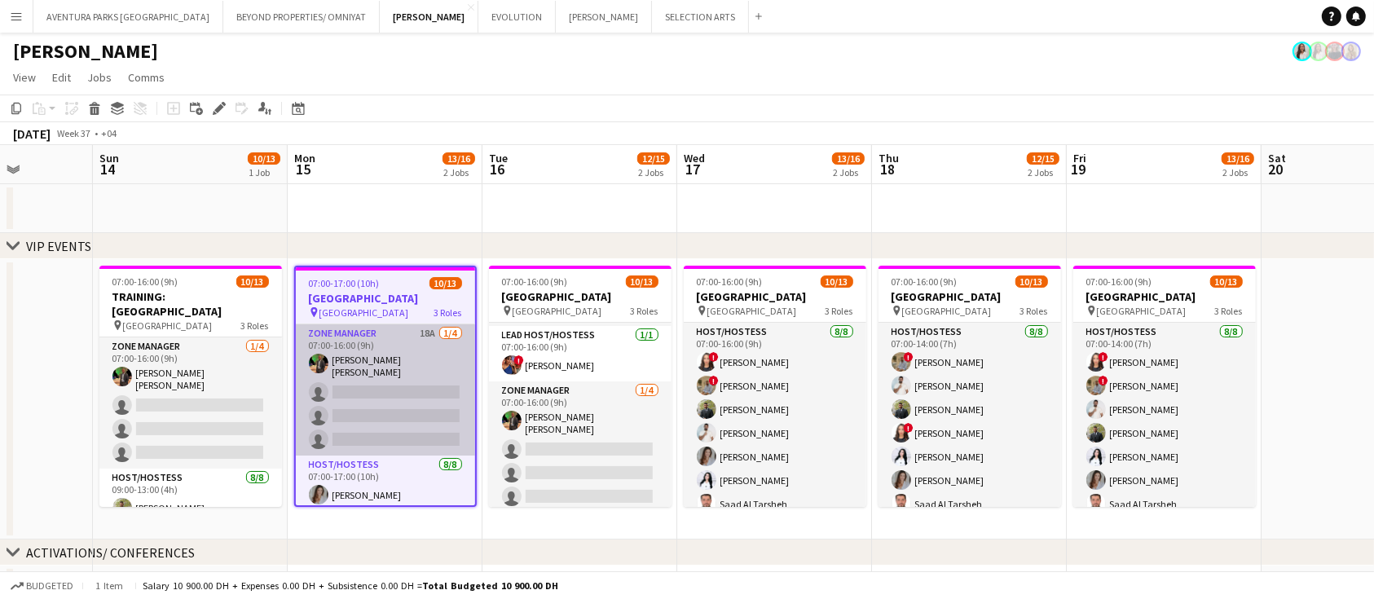
click at [411, 375] on app-card-role "Zone Manager 18A 1/4 07:00-16:00 (9h) Christian Benjamin Amechi single-neutral-…" at bounding box center [385, 389] width 179 height 131
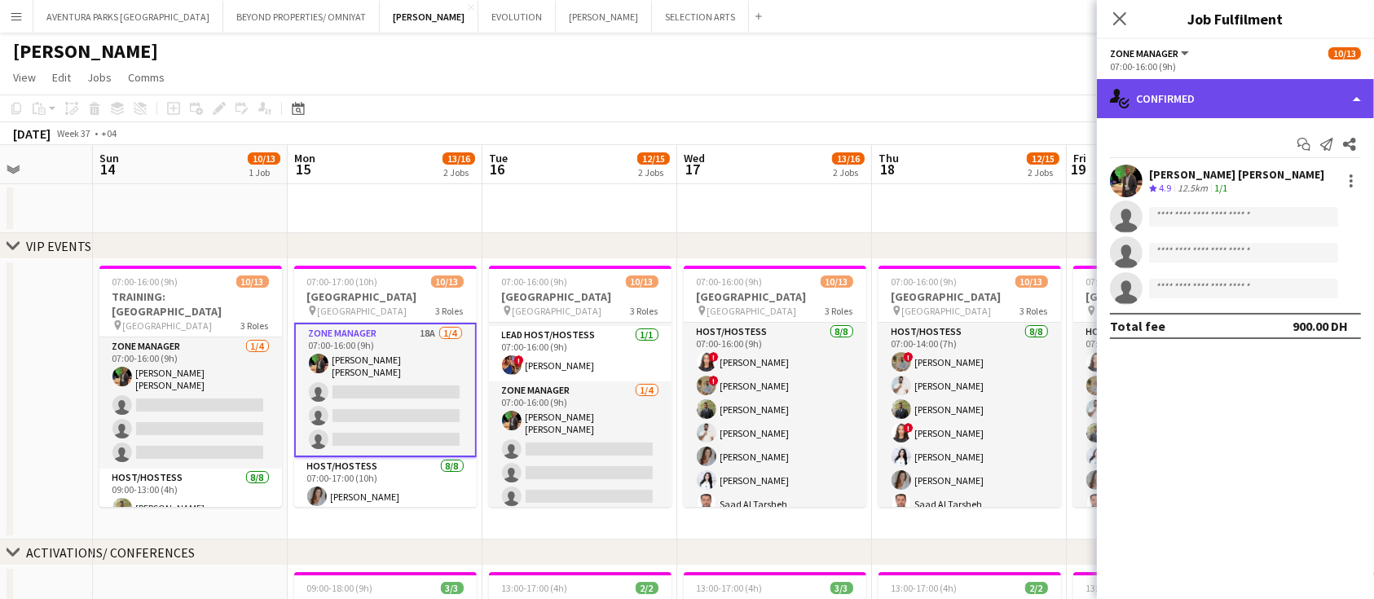
click at [1287, 99] on div "single-neutral-actions-check-2 Confirmed" at bounding box center [1235, 98] width 277 height 39
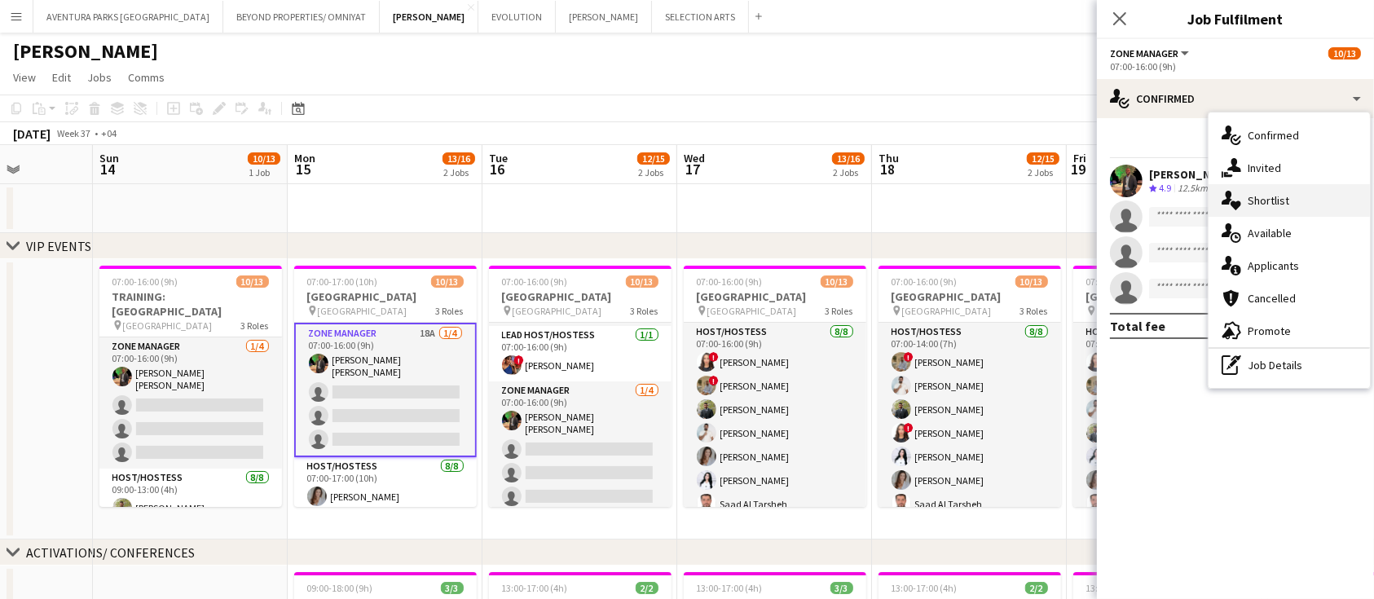
click at [1287, 205] on div "single-neutral-actions-heart Shortlist" at bounding box center [1288, 200] width 161 height 33
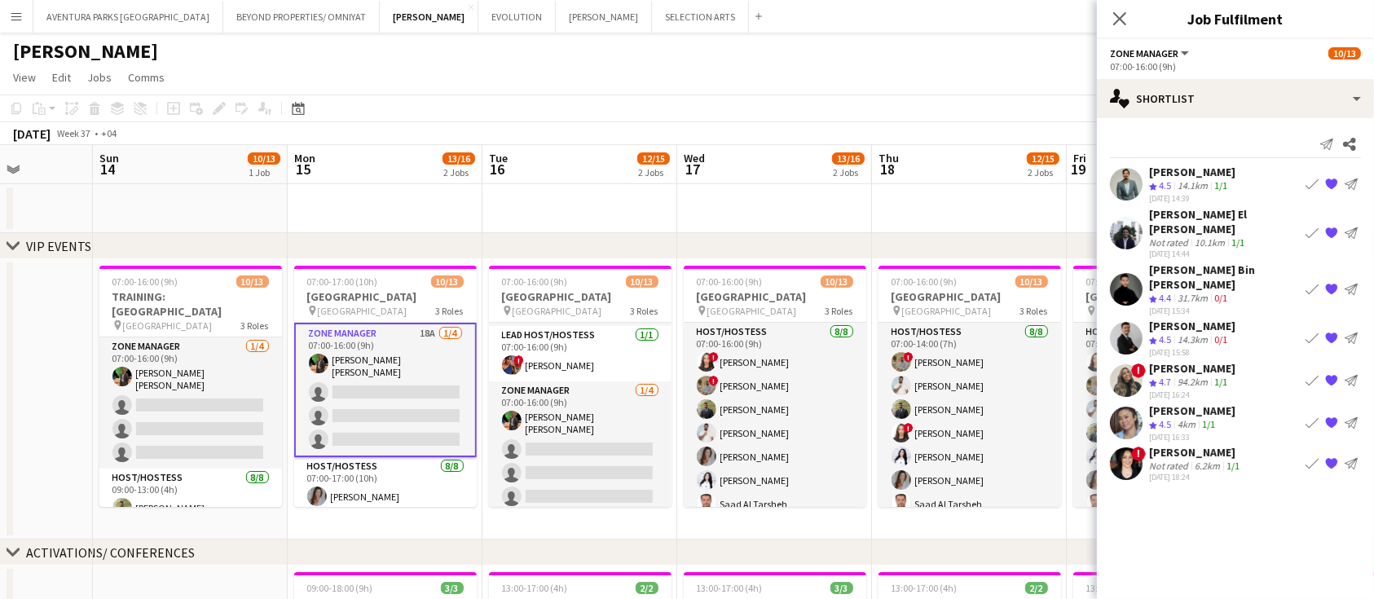
click at [302, 238] on div "chevron-right VIP EVENTS" at bounding box center [687, 246] width 1374 height 26
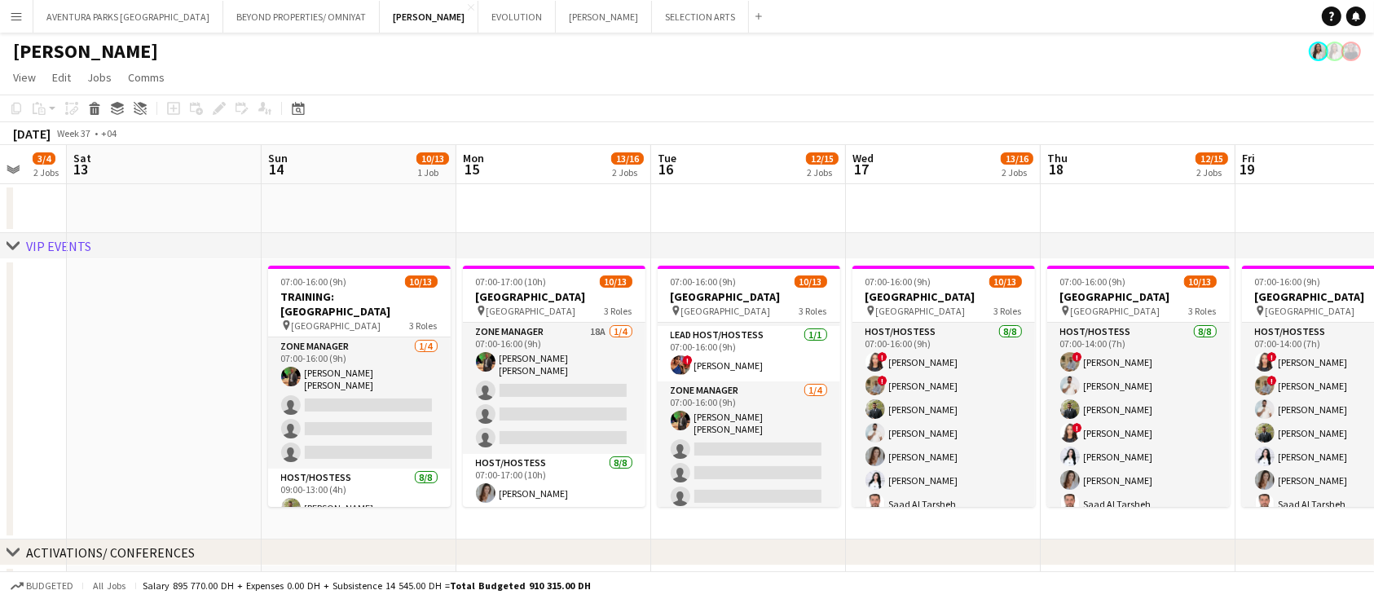
scroll to position [0, 515]
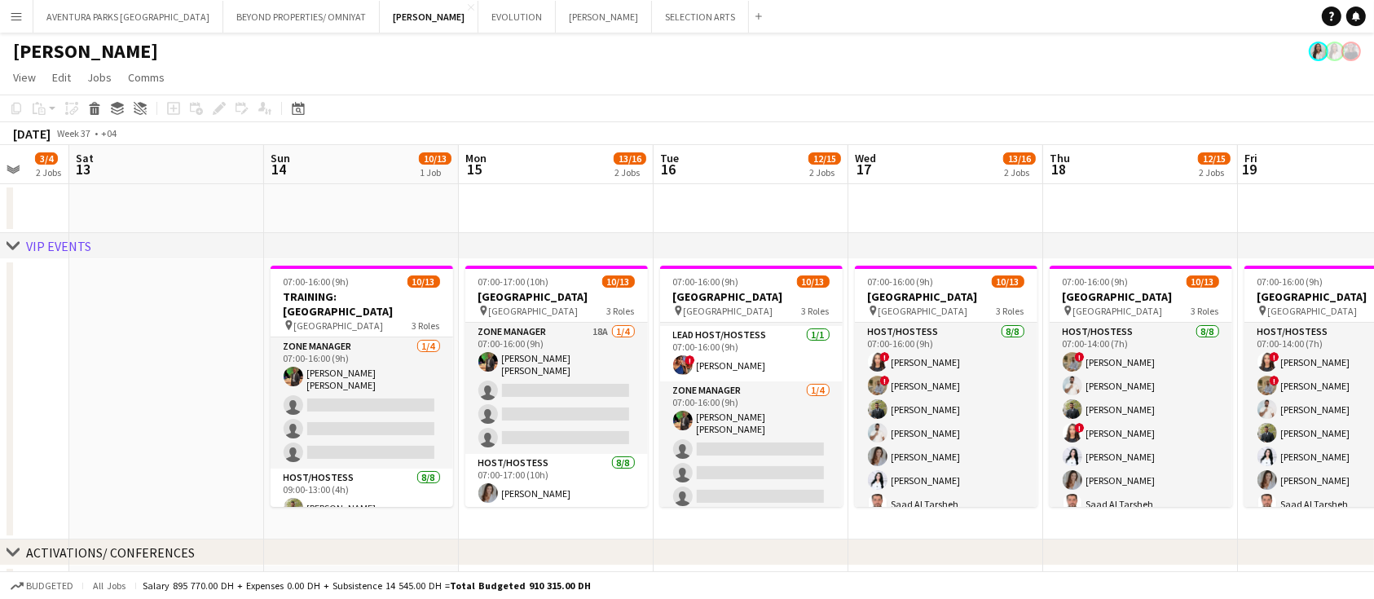
drag, startPoint x: 235, startPoint y: 224, endPoint x: 506, endPoint y: 244, distance: 271.2
click at [1151, 134] on div "September 2025 Week 37 • +04" at bounding box center [687, 133] width 1374 height 23
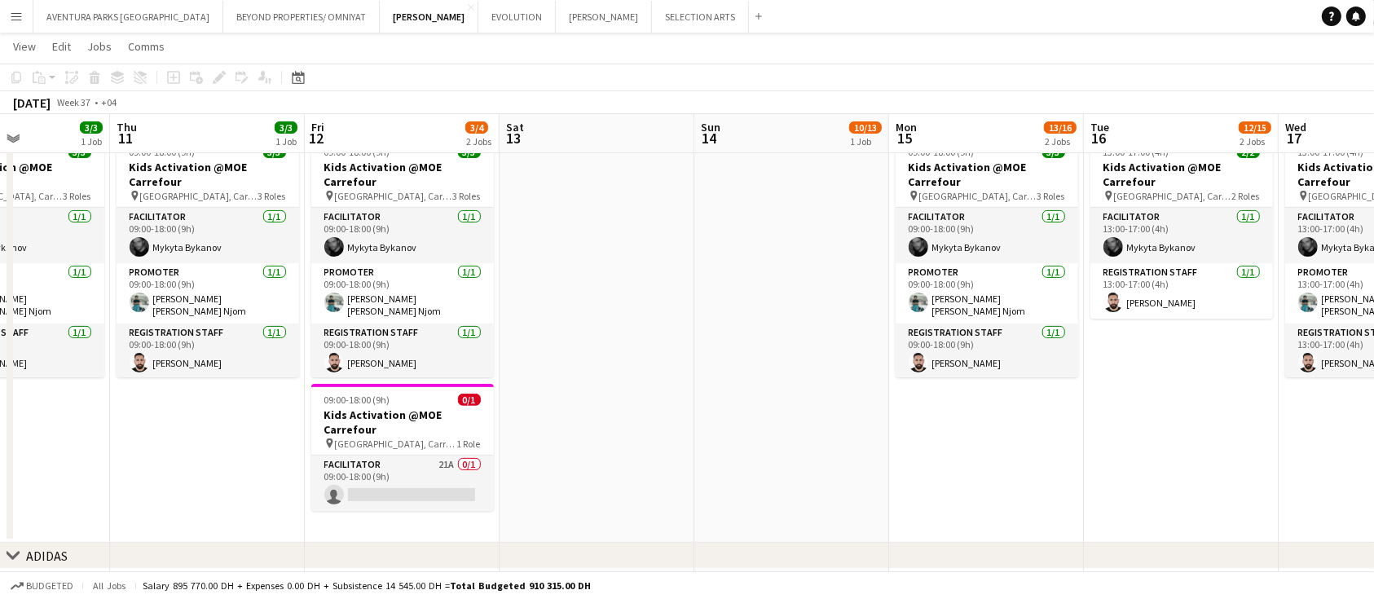
scroll to position [0, 450]
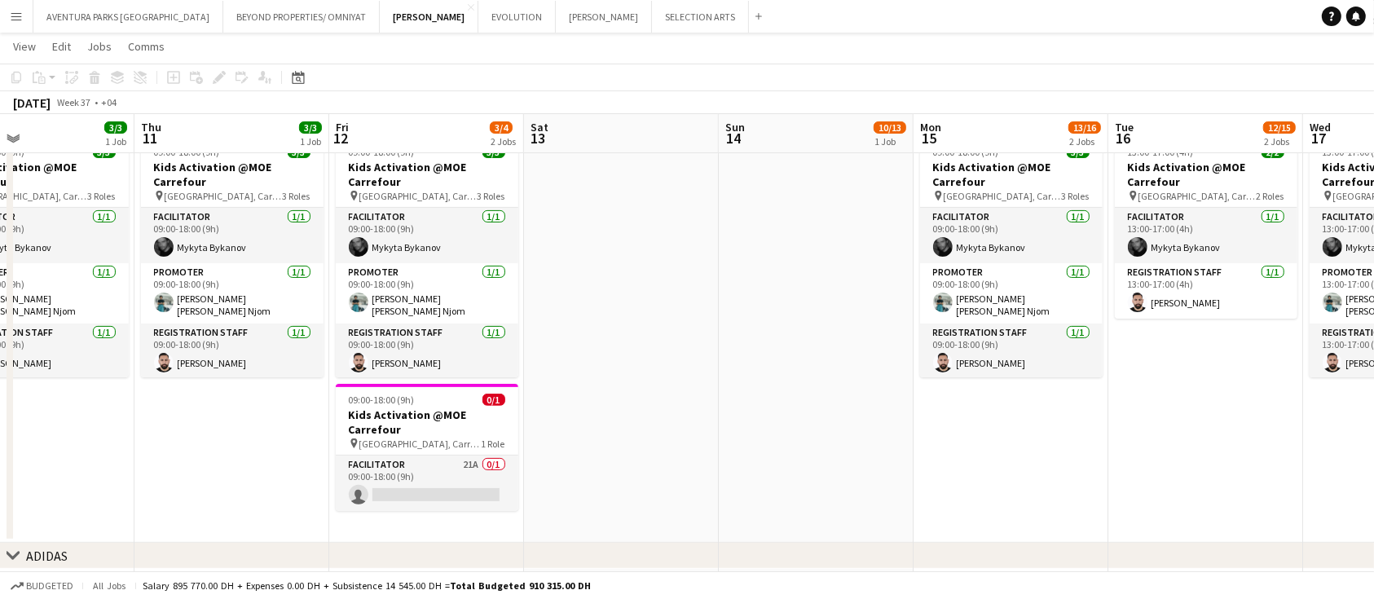
drag, startPoint x: 196, startPoint y: 391, endPoint x: 650, endPoint y: 399, distance: 454.7
click at [650, 399] on app-calendar-viewport "Mon 8 3/3 1 Job Tue 9 Wed 10 3/3 1 Job Thu 11 3/3 1 Job Fri 12 3/4 2 Jobs Sat 1…" at bounding box center [687, 160] width 1374 height 1063
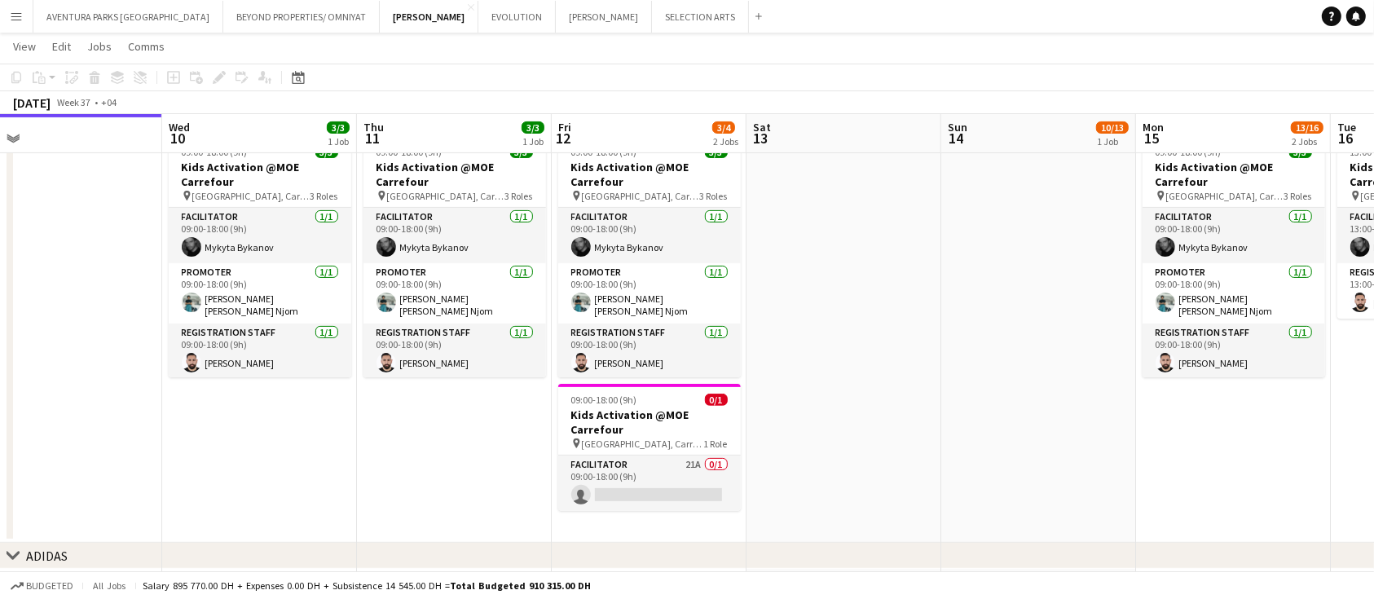
drag, startPoint x: 425, startPoint y: 365, endPoint x: 545, endPoint y: 369, distance: 119.8
click at [545, 369] on app-calendar-viewport "Sun 7 3/3 1 Job Mon 8 3/3 1 Job Tue 9 Wed 10 3/3 1 Job Thu 11 3/3 1 Job Fri 12 …" at bounding box center [687, 160] width 1374 height 1063
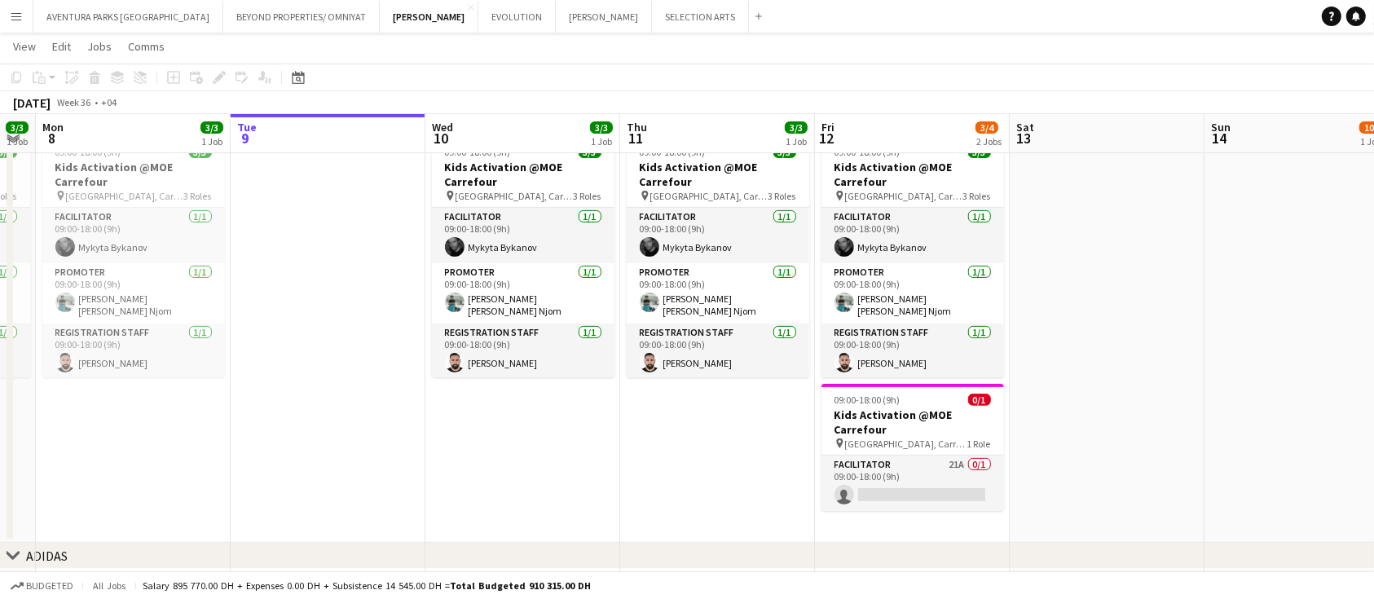
drag, startPoint x: 409, startPoint y: 369, endPoint x: 672, endPoint y: 375, distance: 263.2
click at [672, 375] on app-calendar-viewport "Sat 6 3/3 1 Job Sun 7 3/3 1 Job Mon 8 3/3 1 Job Tue 9 Wed 10 3/3 1 Job Thu 11 3…" at bounding box center [687, 160] width 1374 height 1063
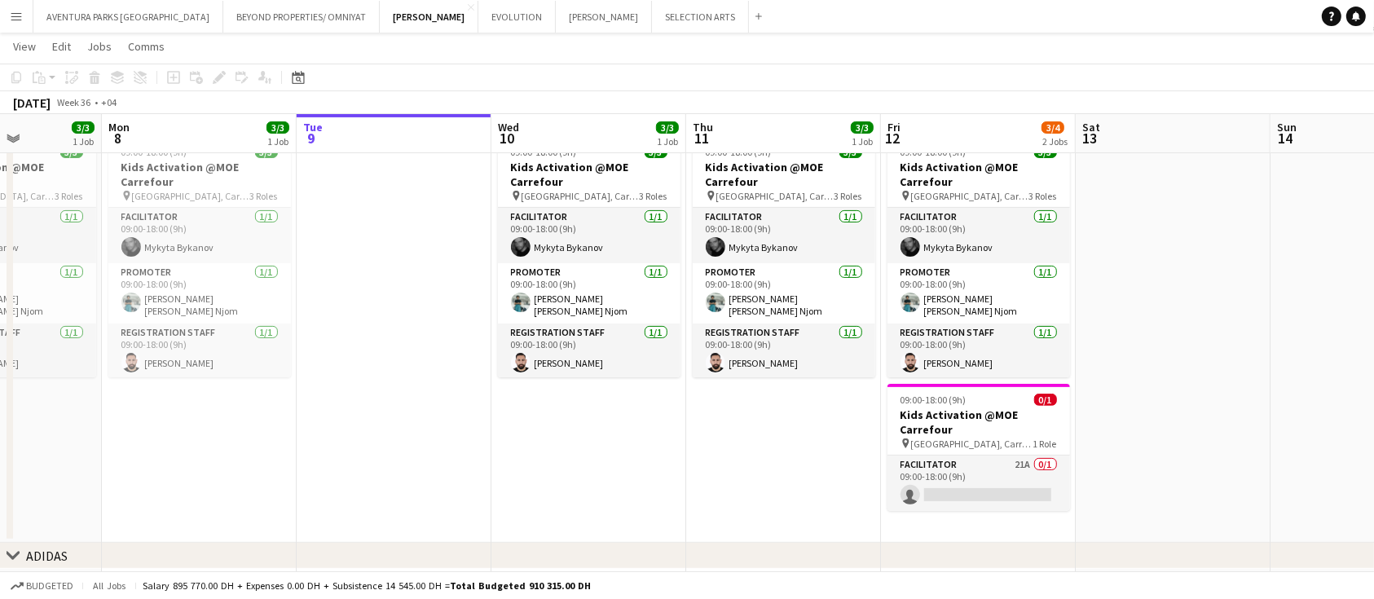
scroll to position [0, 463]
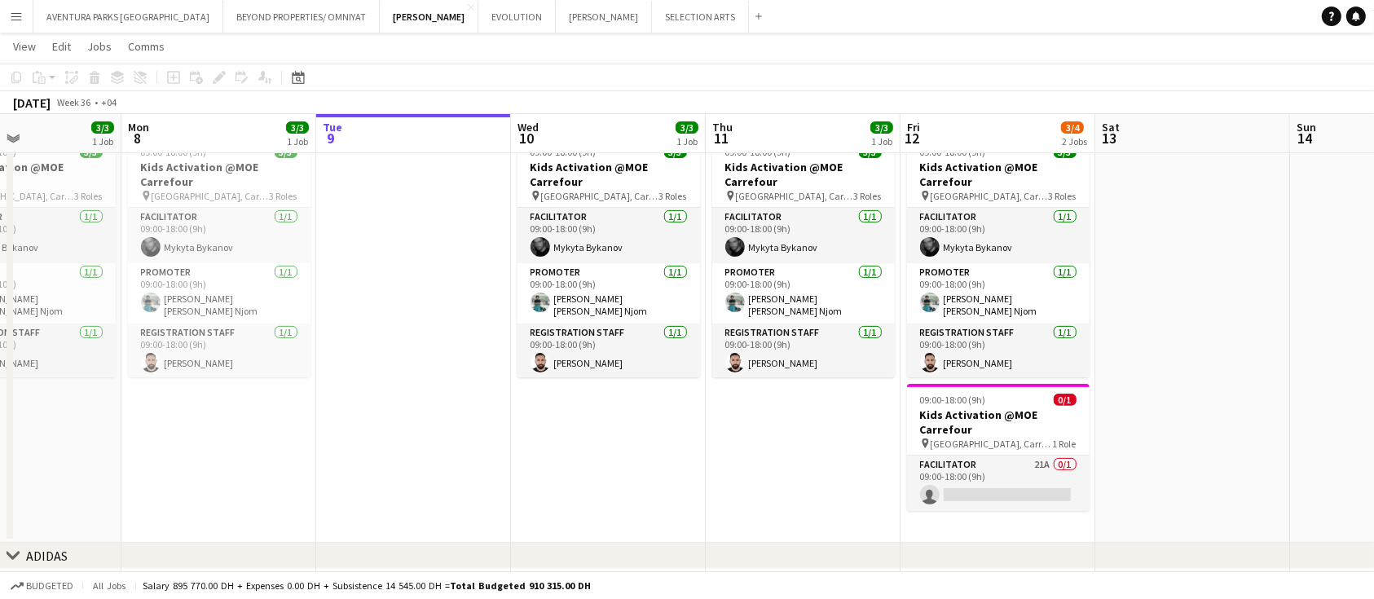
drag, startPoint x: 439, startPoint y: 349, endPoint x: 525, endPoint y: 349, distance: 85.6
click at [525, 349] on app-calendar-viewport "Fri 5 Sat 6 3/3 1 Job Sun 7 3/3 1 Job Mon 8 3/3 1 Job Tue 9 Wed 10 3/3 1 Job Th…" at bounding box center [687, 160] width 1374 height 1063
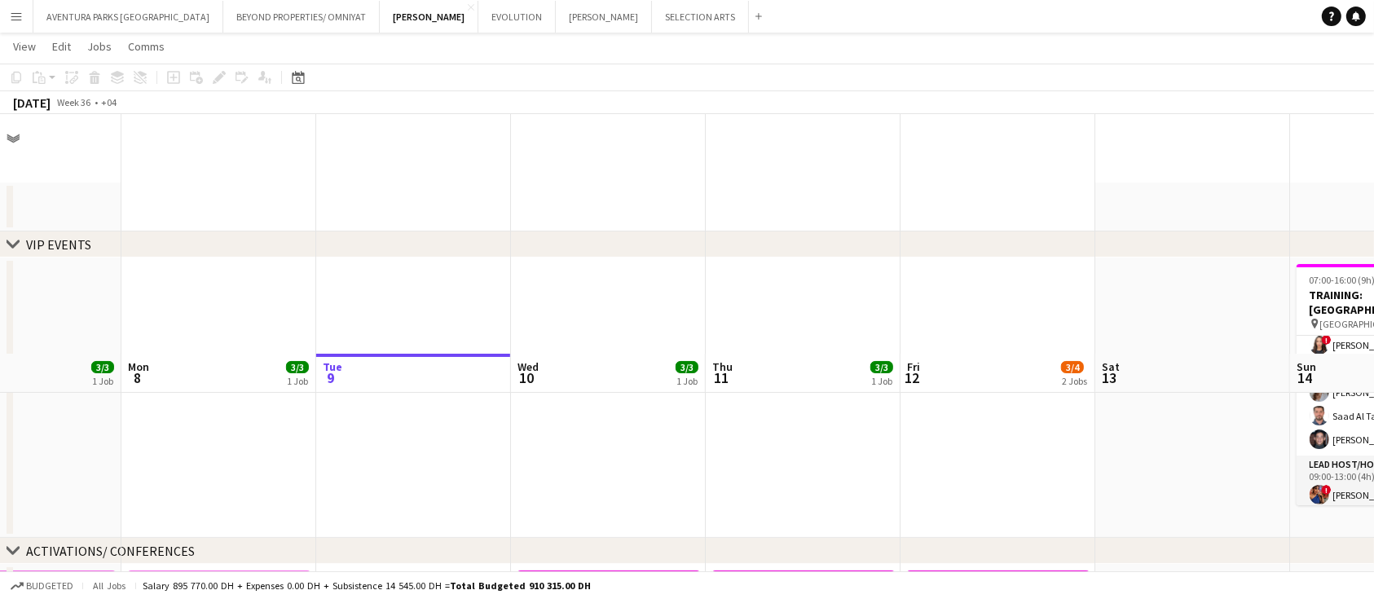
scroll to position [434, 0]
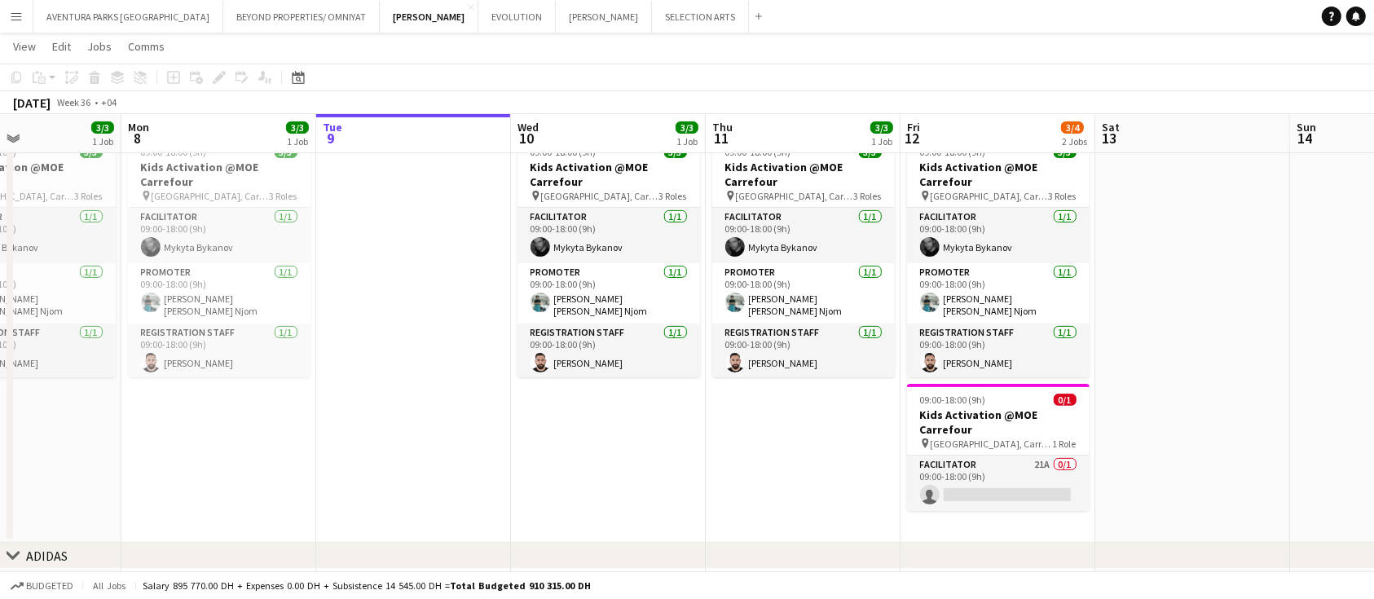
click at [441, 315] on app-date-cell at bounding box center [413, 336] width 195 height 413
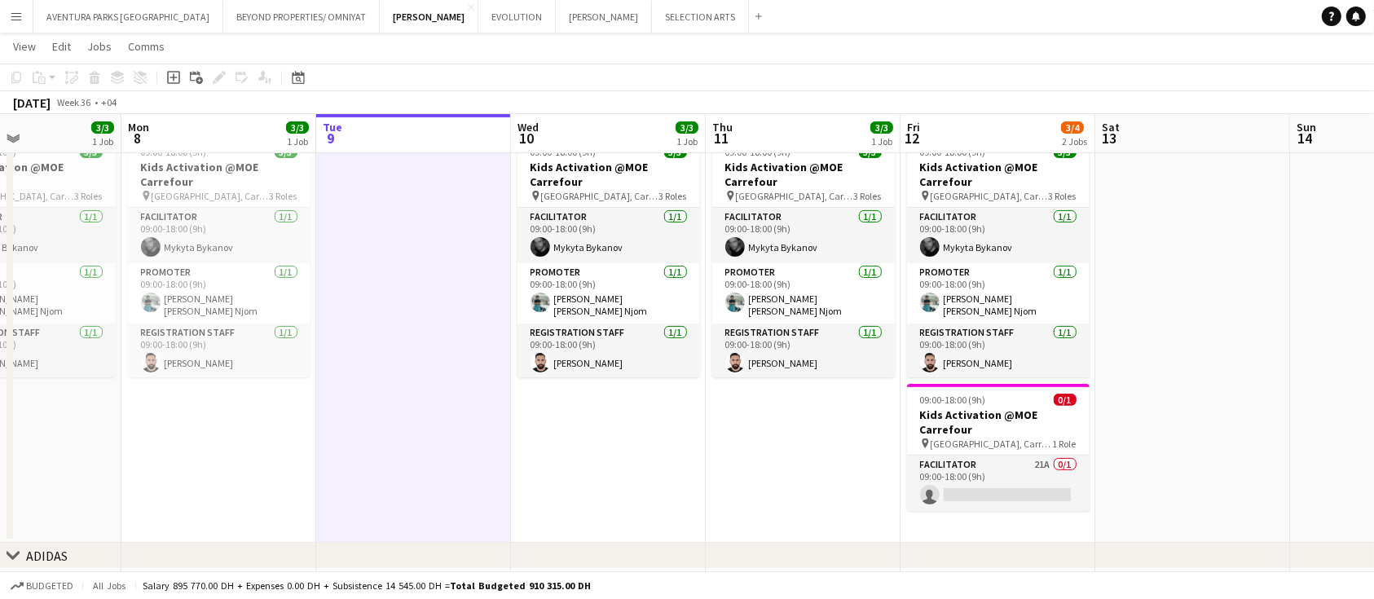
click at [574, 394] on app-date-cell "09:00-18:00 (9h) 3/3 Kids Activation @MOE Carrefour pin Mall of Emirates, Carre…" at bounding box center [608, 336] width 195 height 413
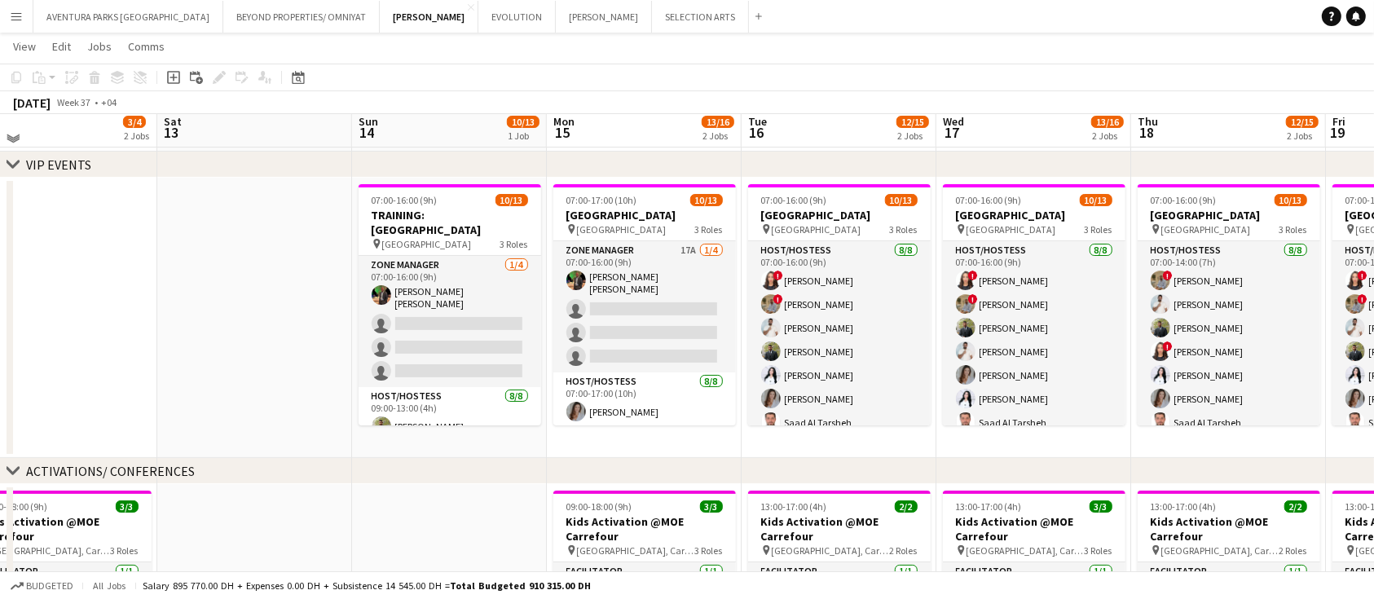
scroll to position [72, 0]
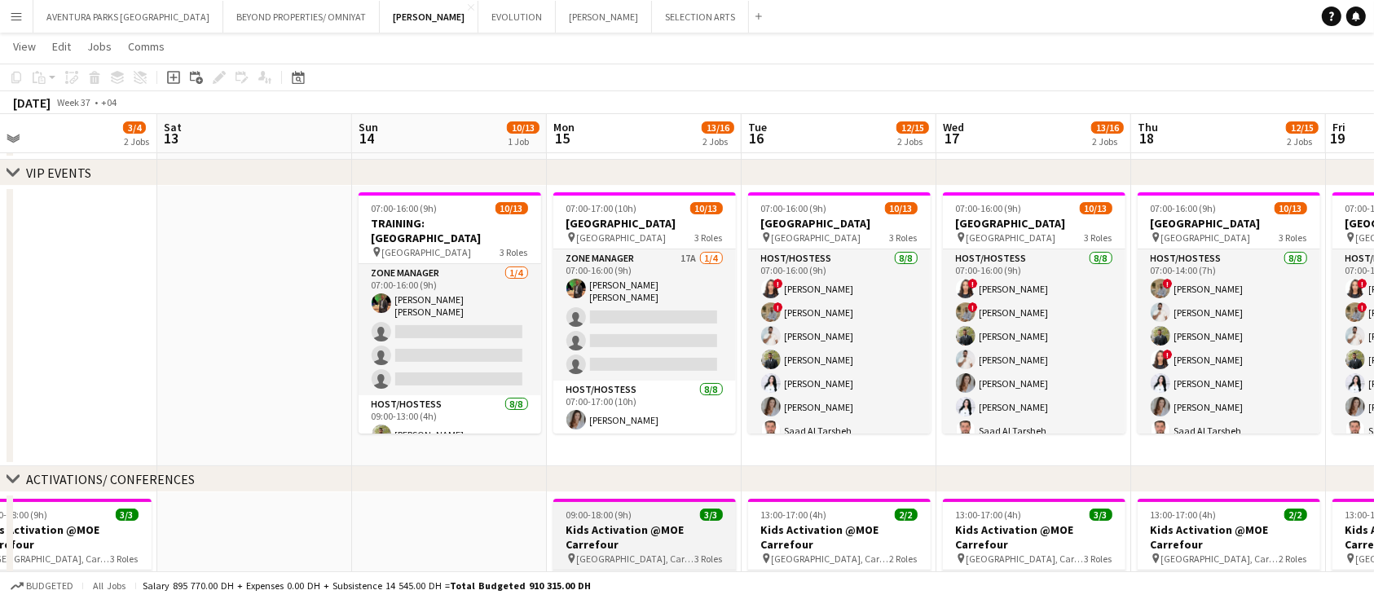
click at [653, 546] on h3 "Kids Activation @MOE Carrefour" at bounding box center [644, 536] width 183 height 29
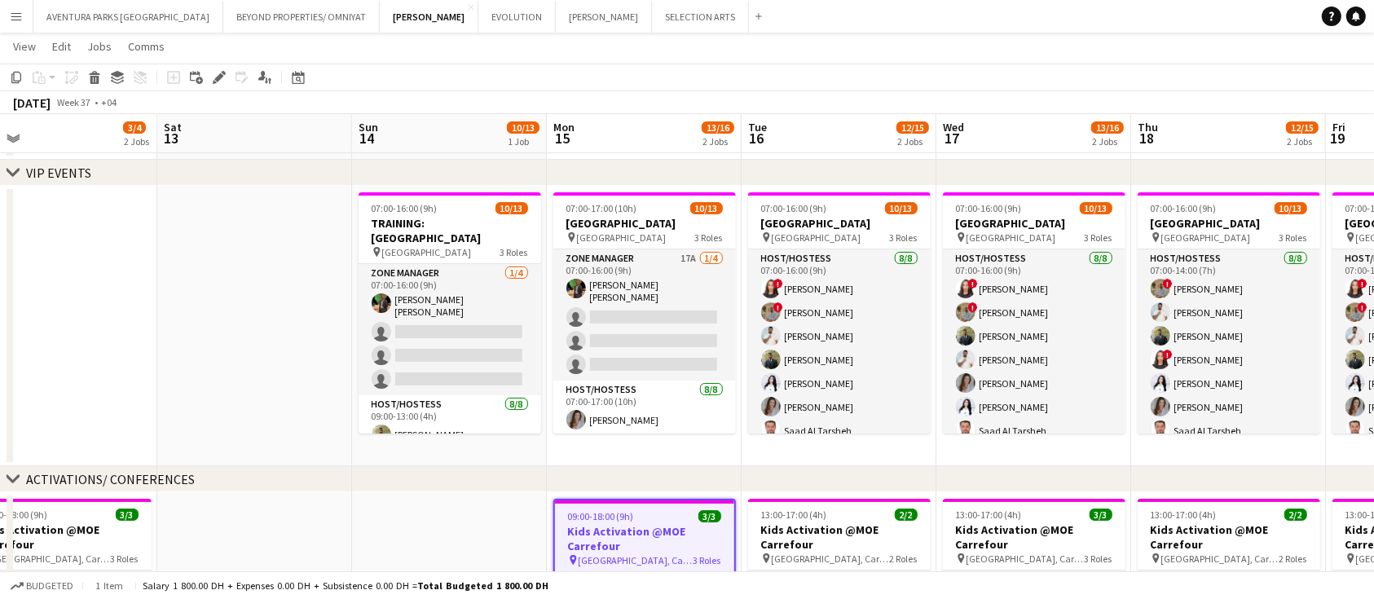
click at [653, 546] on h3 "Kids Activation @MOE Carrefour" at bounding box center [644, 538] width 179 height 29
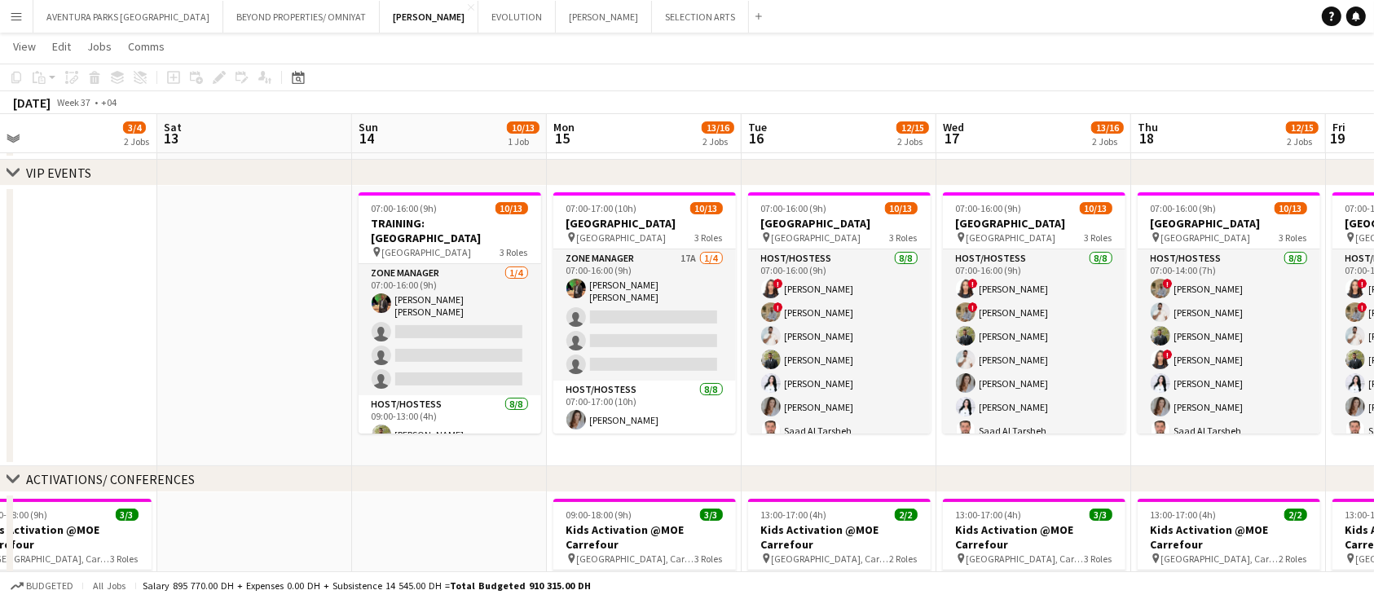
scroll to position [0, 621]
drag, startPoint x: 653, startPoint y: 546, endPoint x: 218, endPoint y: 320, distance: 490.2
click at [218, 320] on app-date-cell at bounding box center [255, 326] width 195 height 280
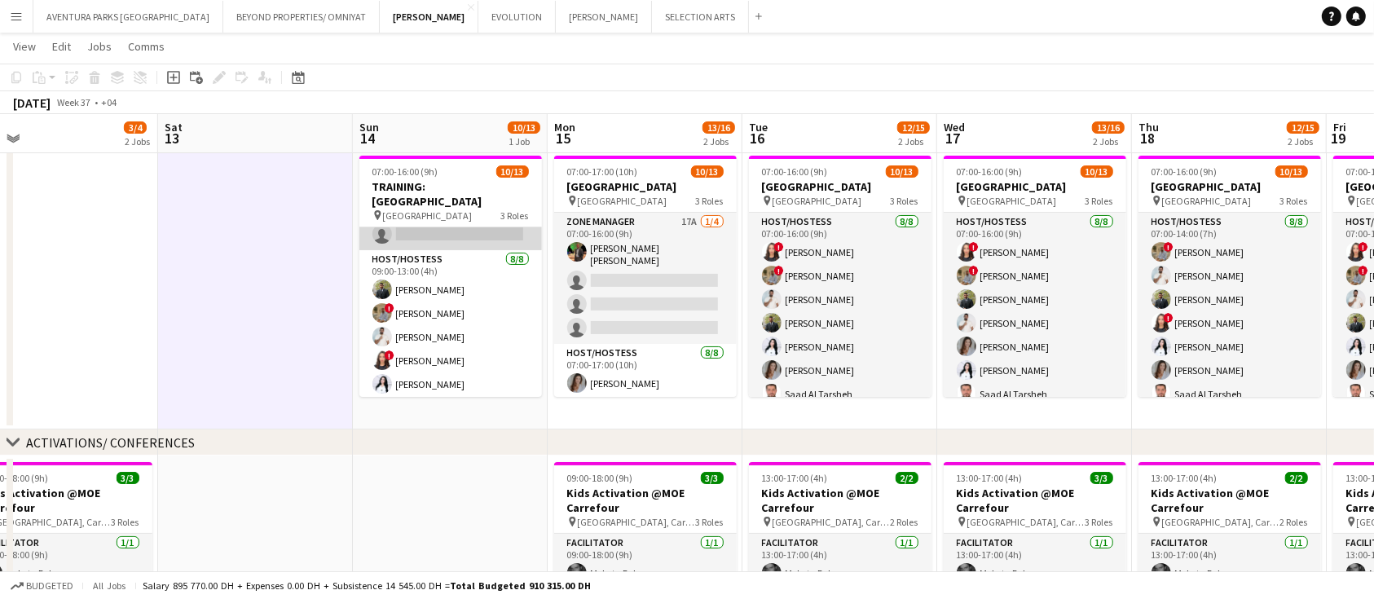
scroll to position [0, 0]
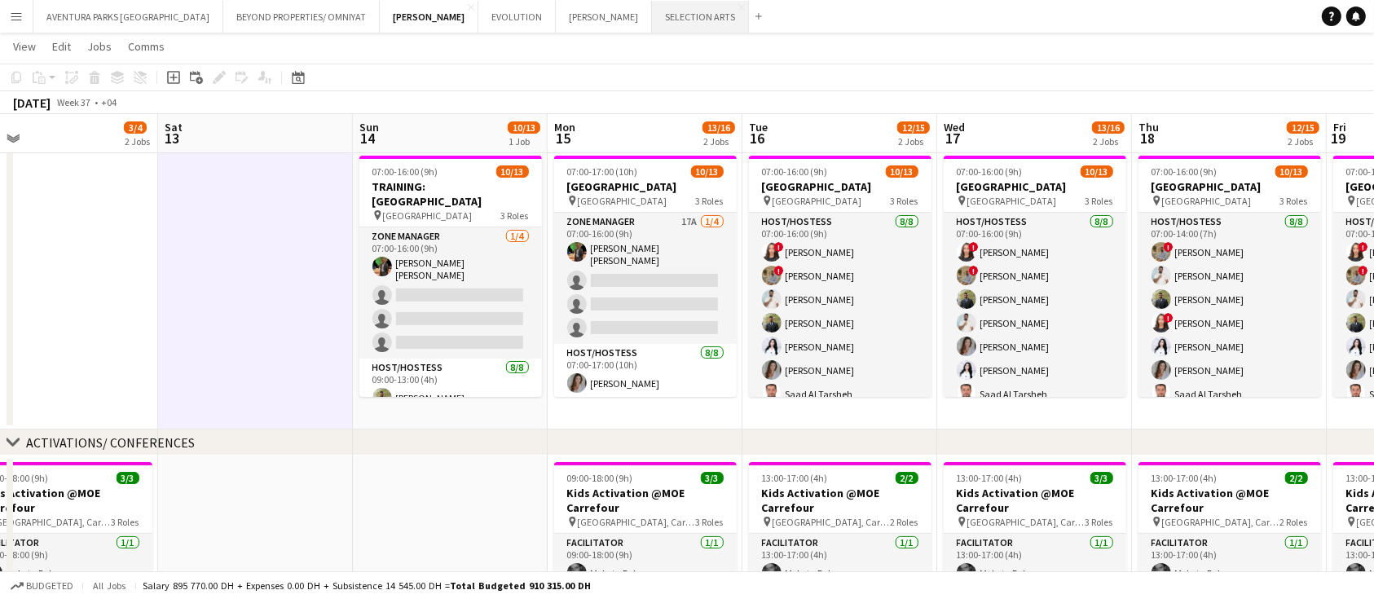
click at [652, 23] on button "SELECTION ARTS Close" at bounding box center [700, 17] width 97 height 32
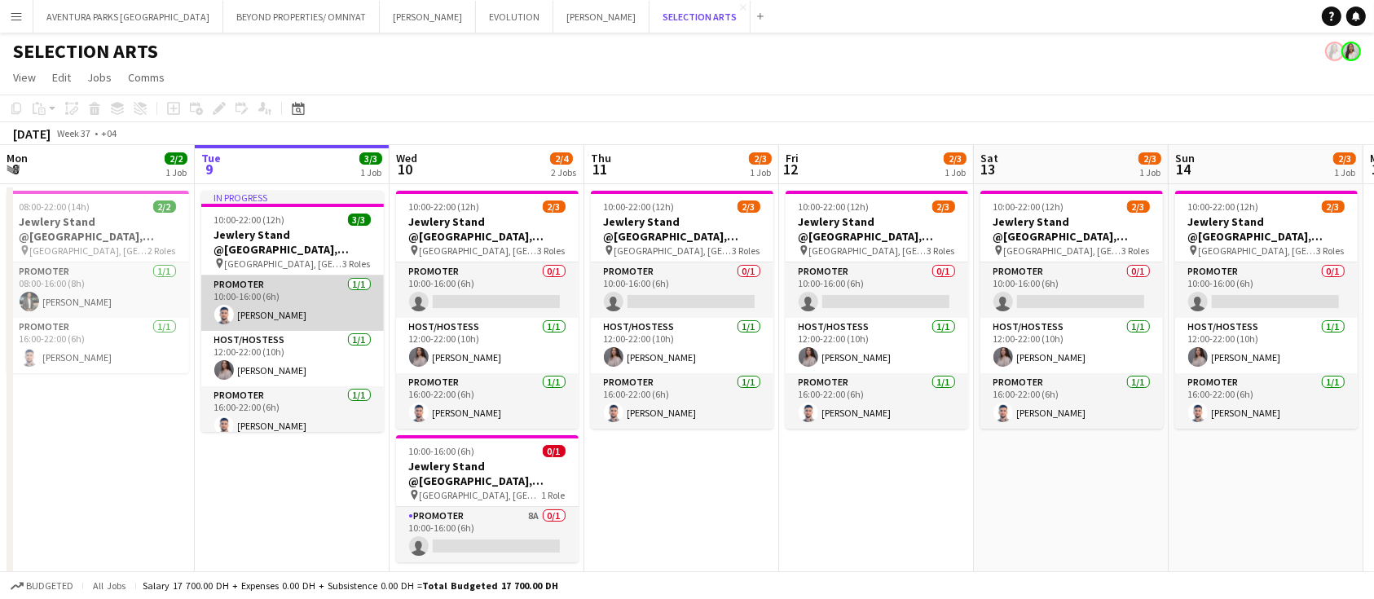
scroll to position [9, 0]
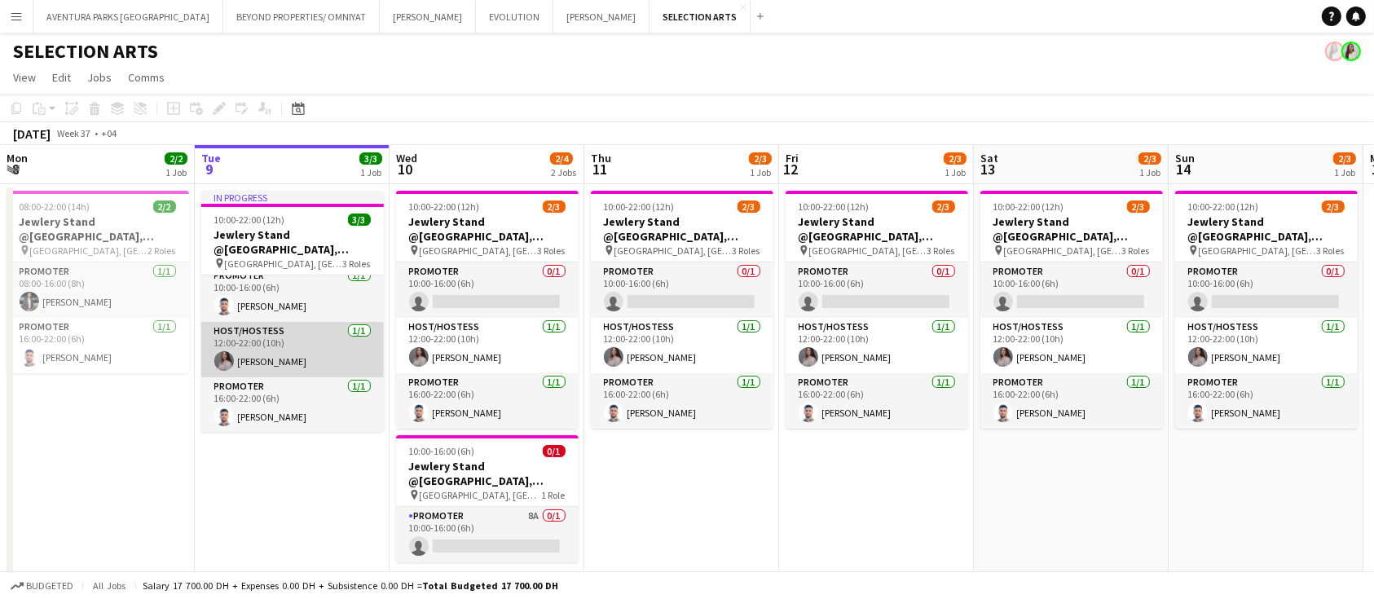
click at [281, 353] on app-card-role "Host/Hostess 1/1 12:00-22:00 (10h) Aline Sowan" at bounding box center [292, 349] width 183 height 55
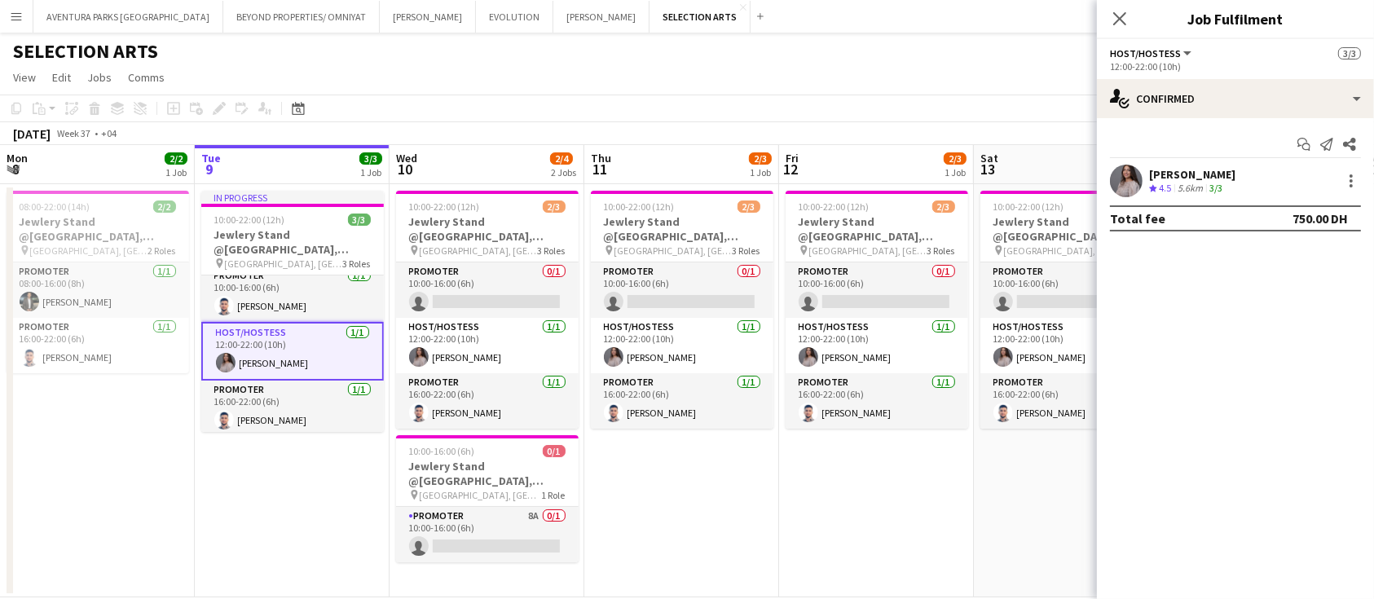
click at [1124, 173] on app-user-avatar at bounding box center [1126, 181] width 33 height 33
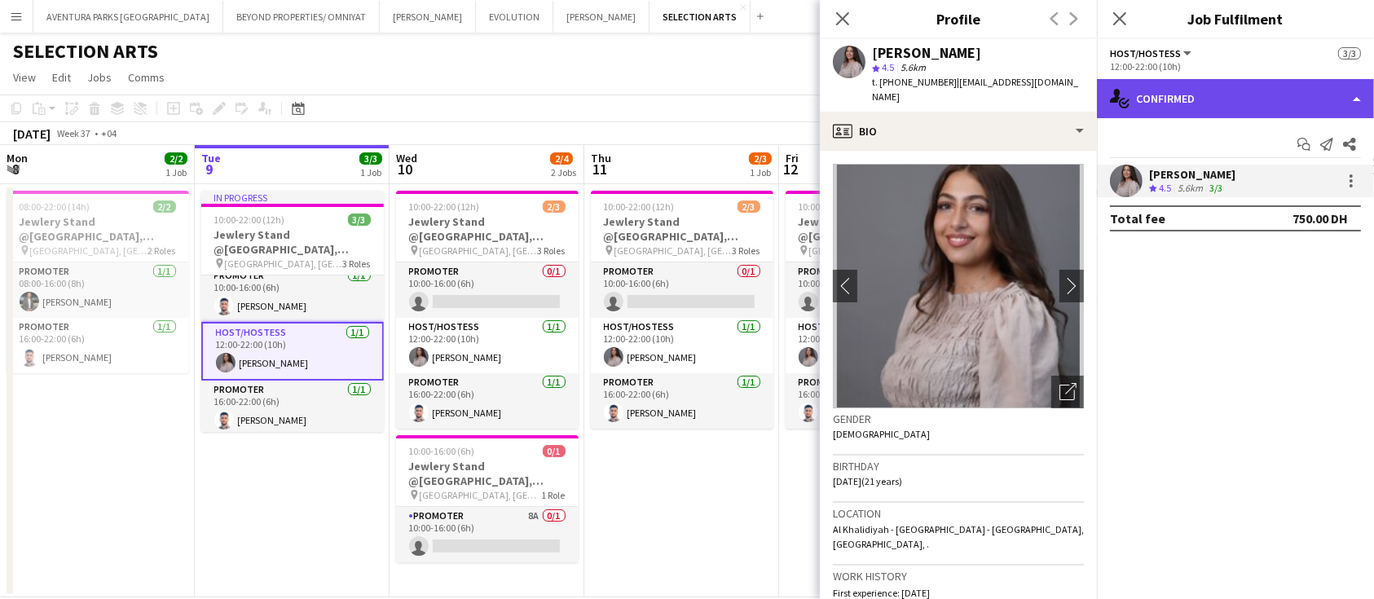
click at [1160, 91] on div "single-neutral-actions-check-2 Confirmed" at bounding box center [1235, 98] width 277 height 39
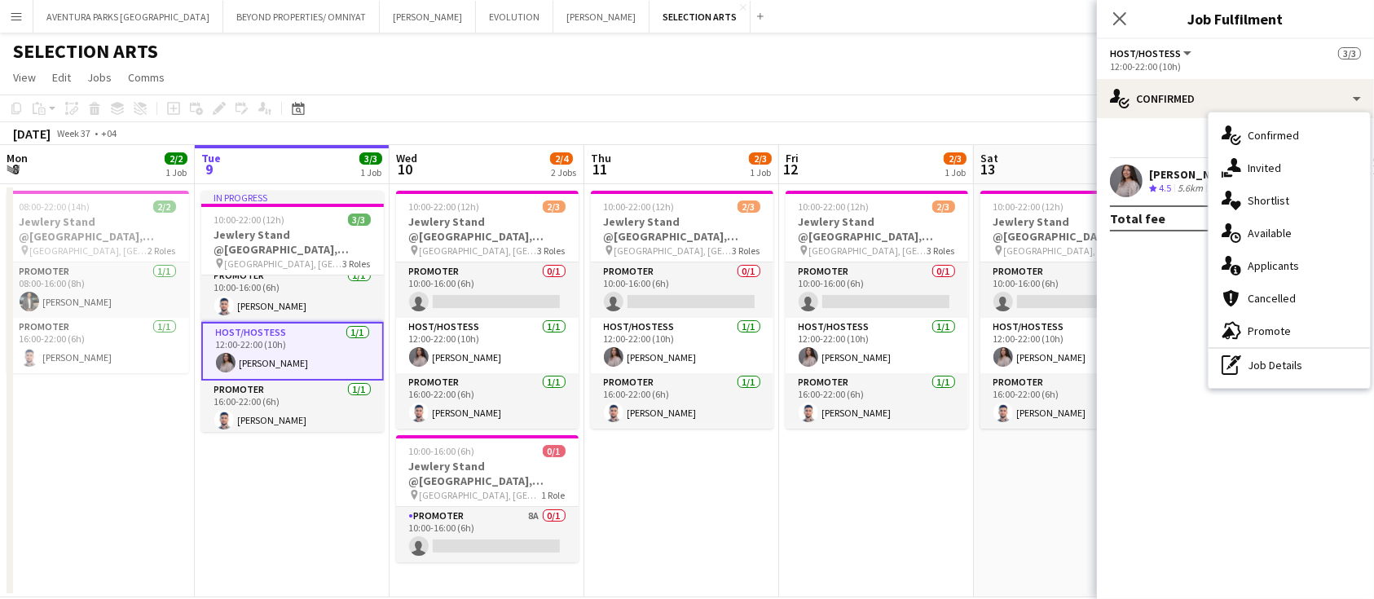
click at [1161, 60] on div "12:00-22:00 (10h)" at bounding box center [1235, 66] width 251 height 12
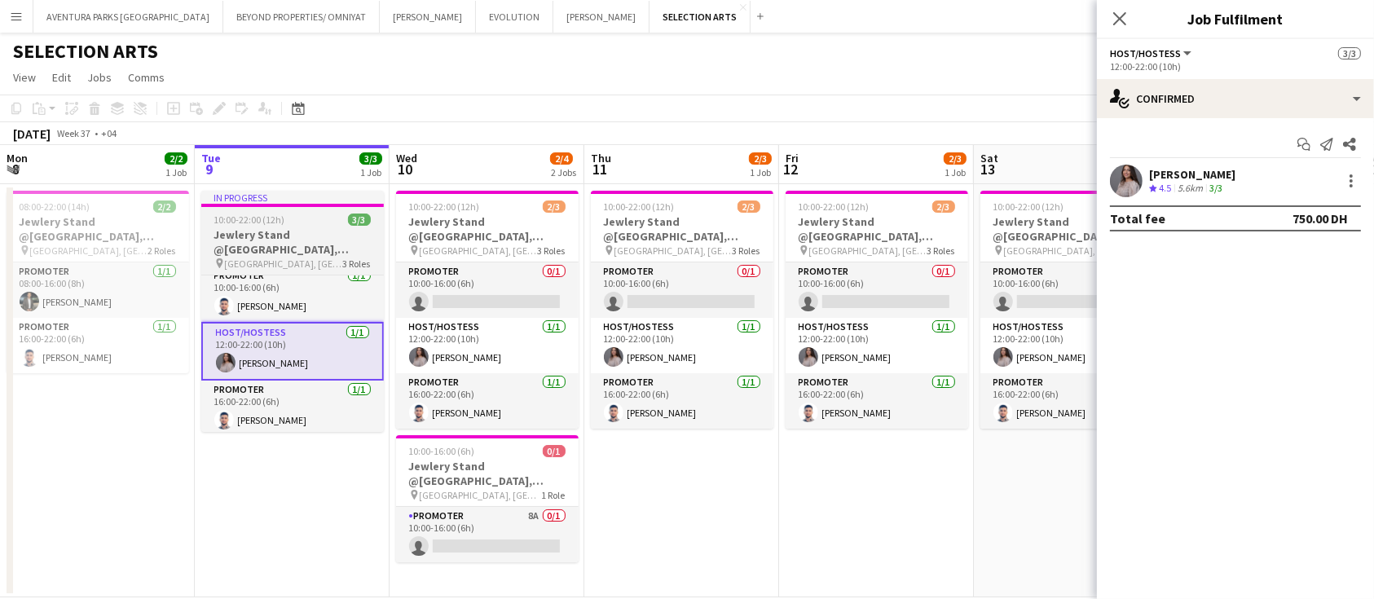
click at [340, 229] on h3 "Jewlery Stand @Galleria Mall, Abu Dhabi" at bounding box center [292, 241] width 183 height 29
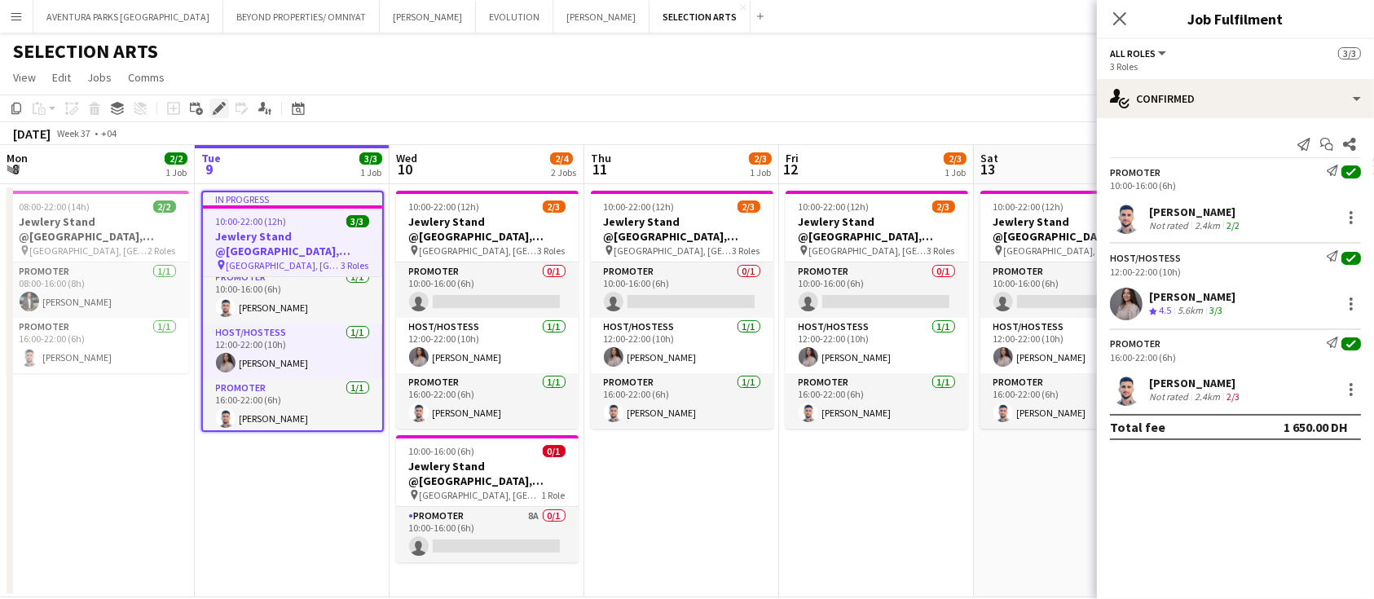
click at [218, 108] on icon at bounding box center [218, 108] width 9 height 9
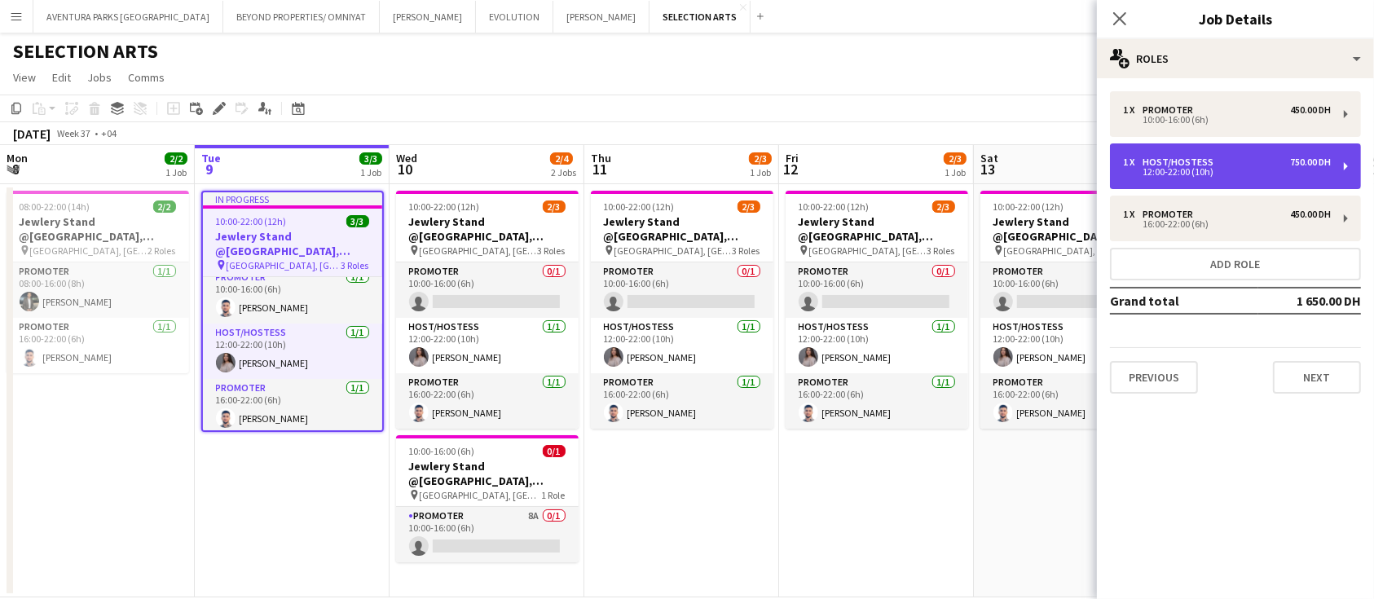
click at [1217, 161] on div "1 x Host/Hostess 750.00 DH" at bounding box center [1227, 161] width 208 height 11
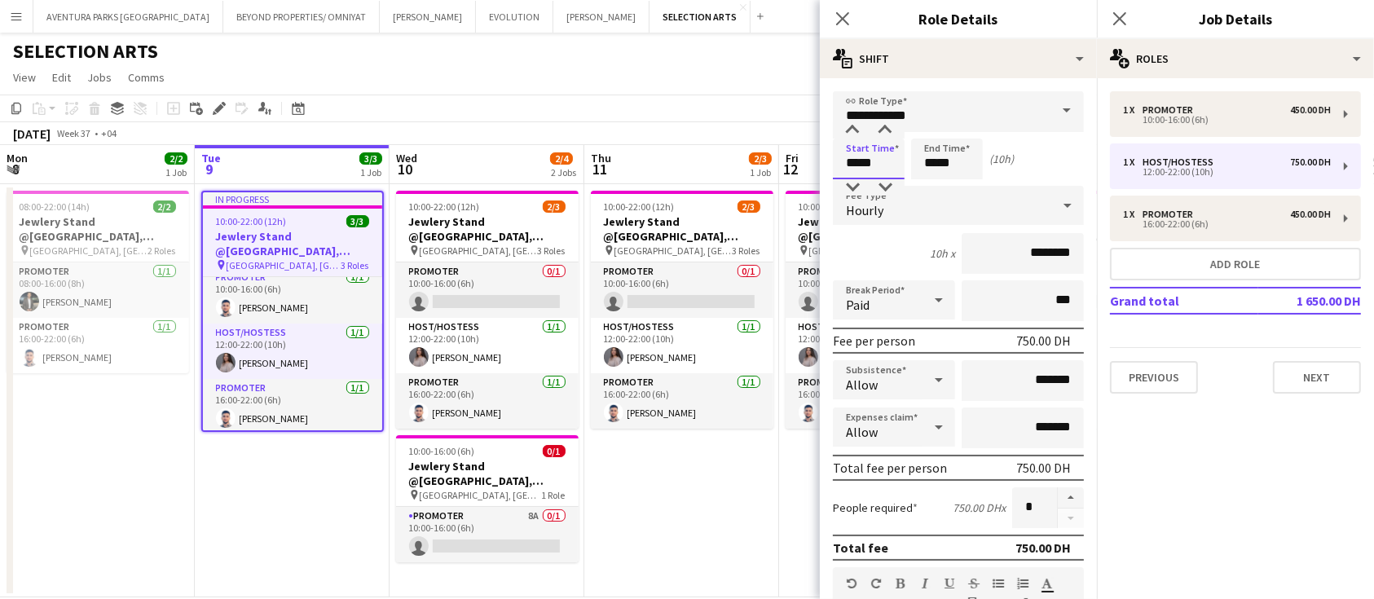
click at [851, 160] on input "*****" at bounding box center [869, 159] width 72 height 41
click at [865, 160] on input "*****" at bounding box center [869, 159] width 72 height 41
type input "*****"
click at [1198, 449] on mat-expansion-panel "pencil3 General details 1 x Promoter 450.00 DH 10:00-16:00 (6h) 1 x Host/Hostes…" at bounding box center [1235, 338] width 277 height 521
click at [781, 115] on app-toolbar "Copy Paste Paste Ctrl+V Paste with crew Ctrl+Shift+V Paste linked Job Delete Gr…" at bounding box center [687, 109] width 1374 height 28
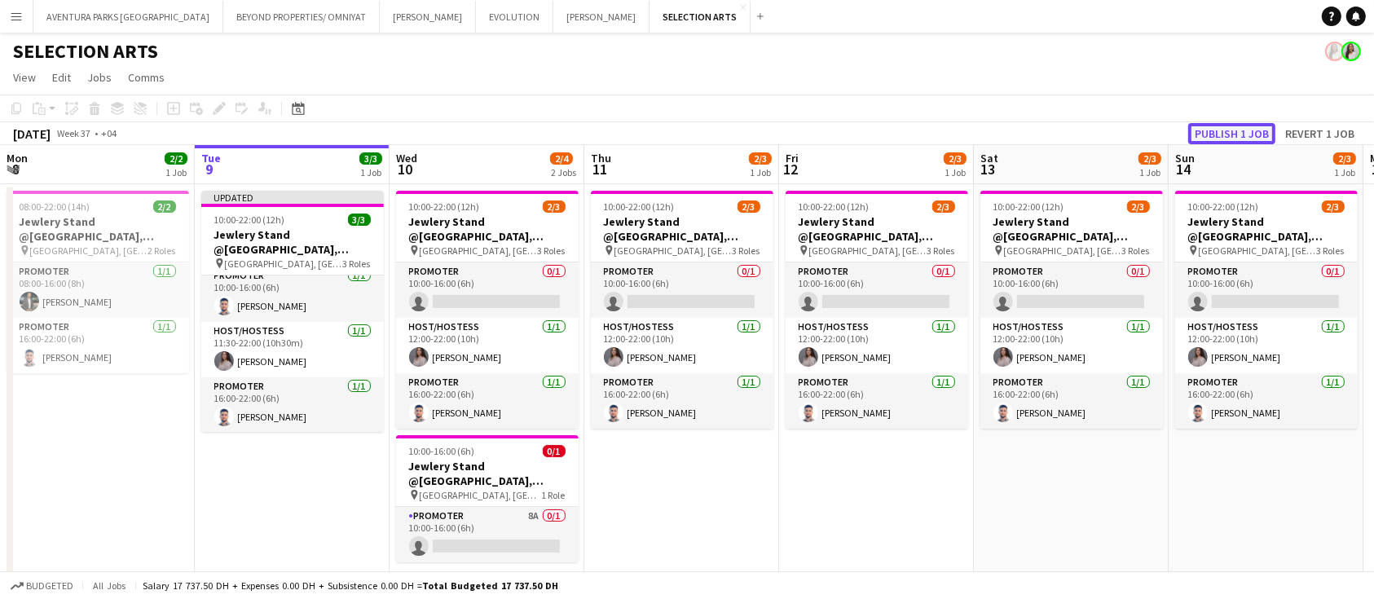
click at [1221, 134] on button "Publish 1 job" at bounding box center [1231, 133] width 87 height 21
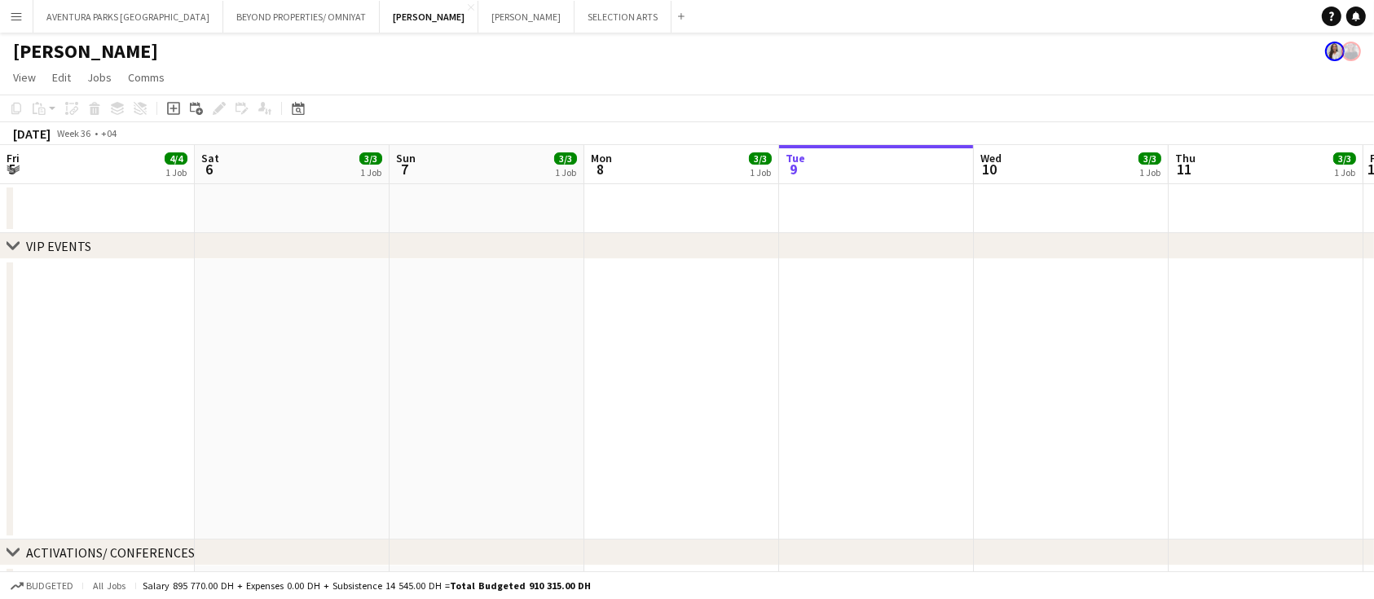
scroll to position [0, 335]
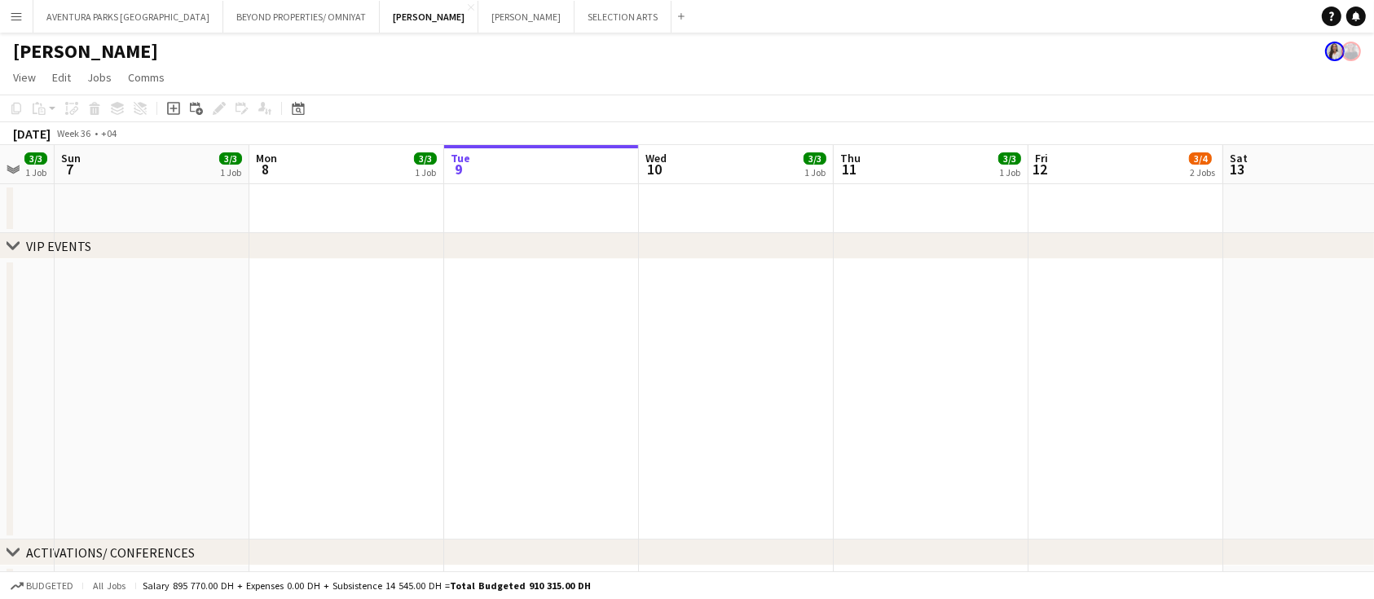
click at [1105, 137] on div "September 2025 Week 36 • +04" at bounding box center [687, 133] width 1374 height 23
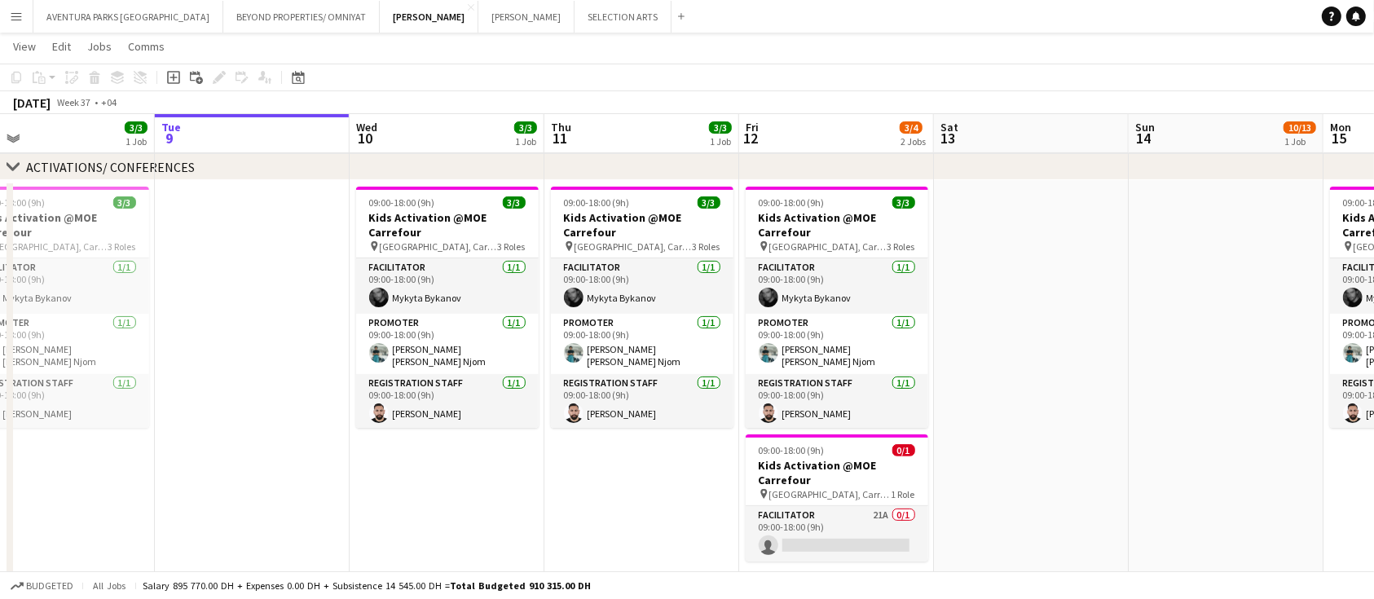
scroll to position [0, 821]
click at [419, 447] on app-date-cell "09:00-18:00 (9h) 3/3 Kids Activation @MOE Carrefour pin Mall of Emirates, Carre…" at bounding box center [444, 444] width 195 height 528
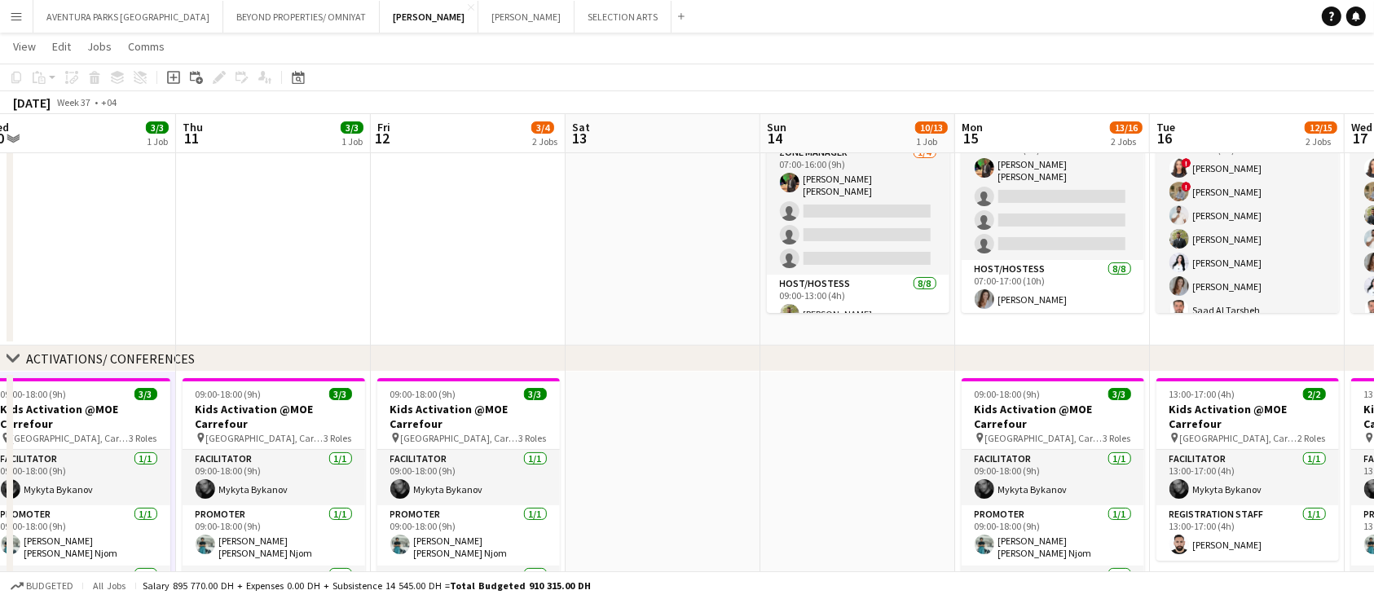
scroll to position [0, 605]
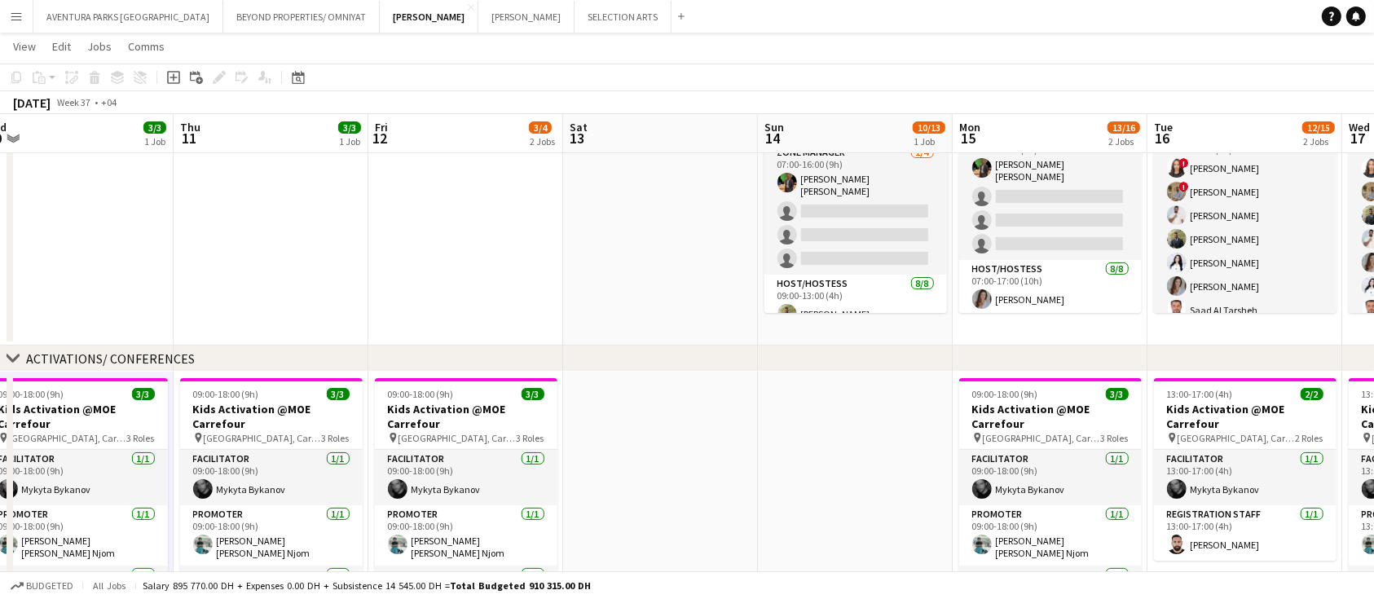
click at [442, 237] on app-date-cell at bounding box center [465, 205] width 195 height 280
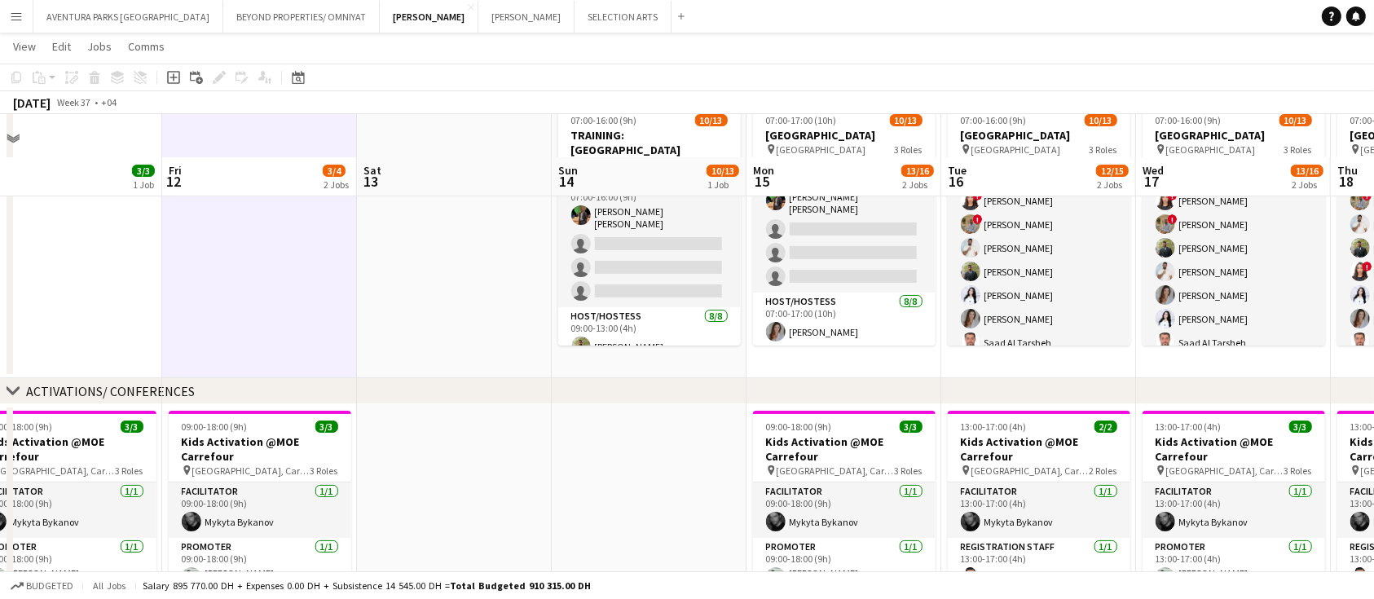
scroll to position [202, 0]
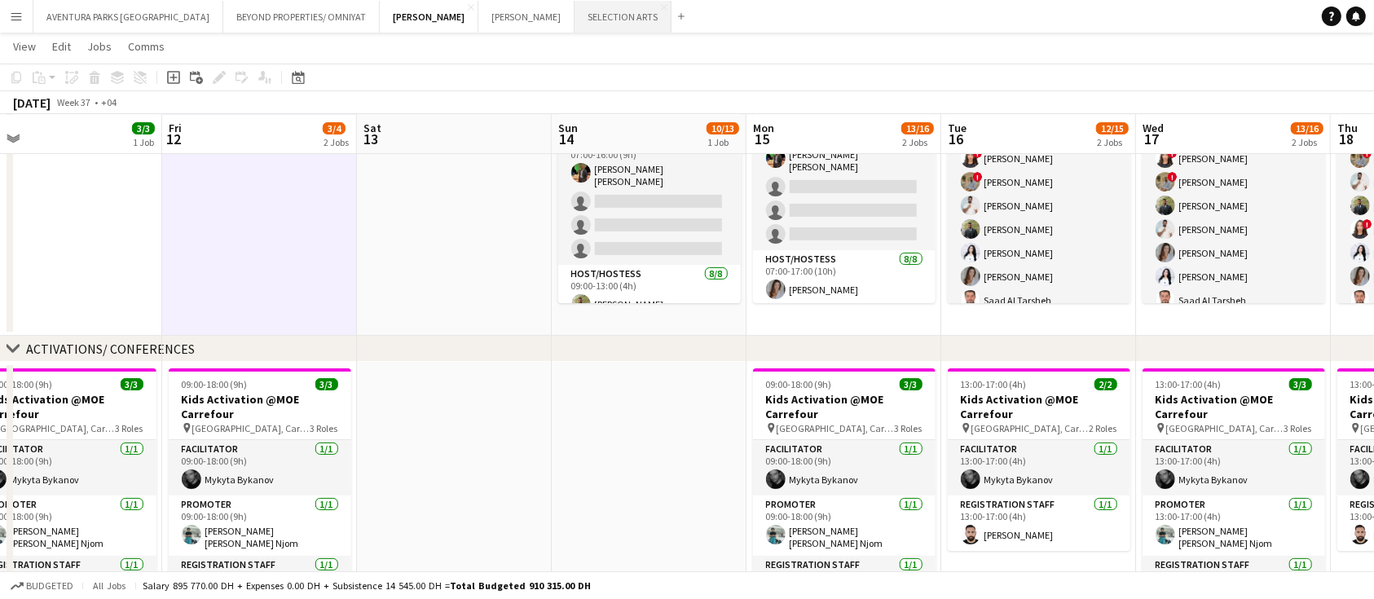
click at [574, 20] on button "SELECTION ARTS Close" at bounding box center [622, 17] width 97 height 32
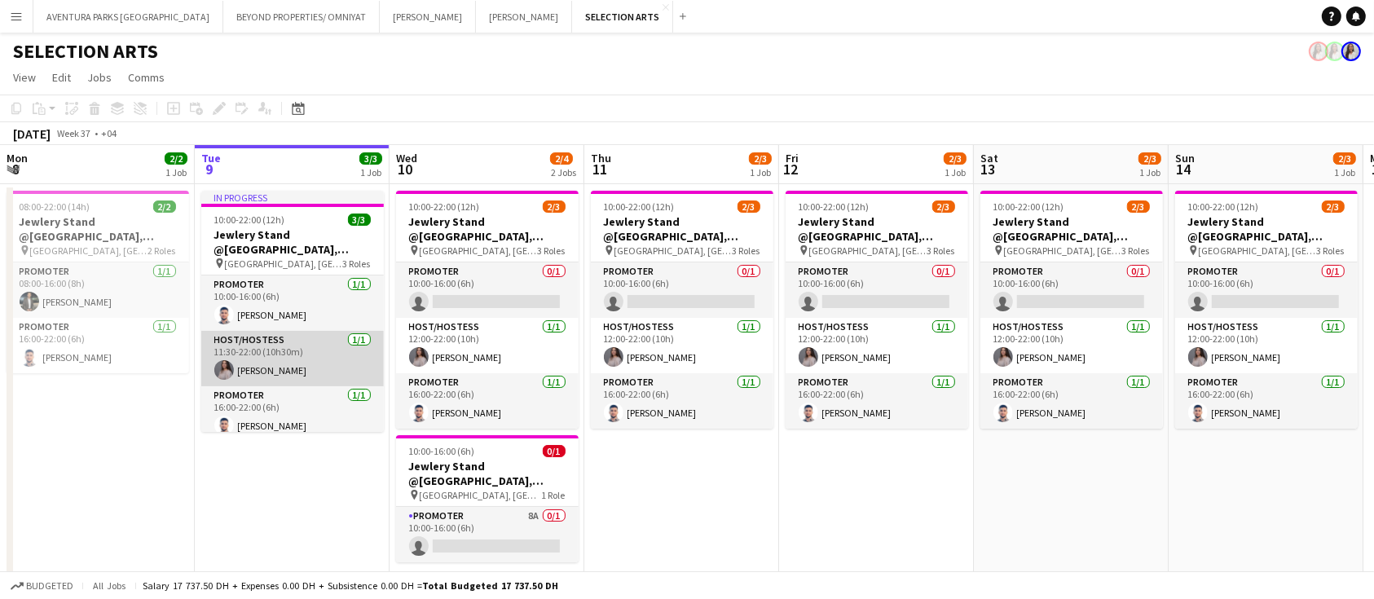
click at [279, 359] on app-card-role "Host/Hostess 1/1 11:30-22:00 (10h30m) Aline Sowan" at bounding box center [292, 358] width 183 height 55
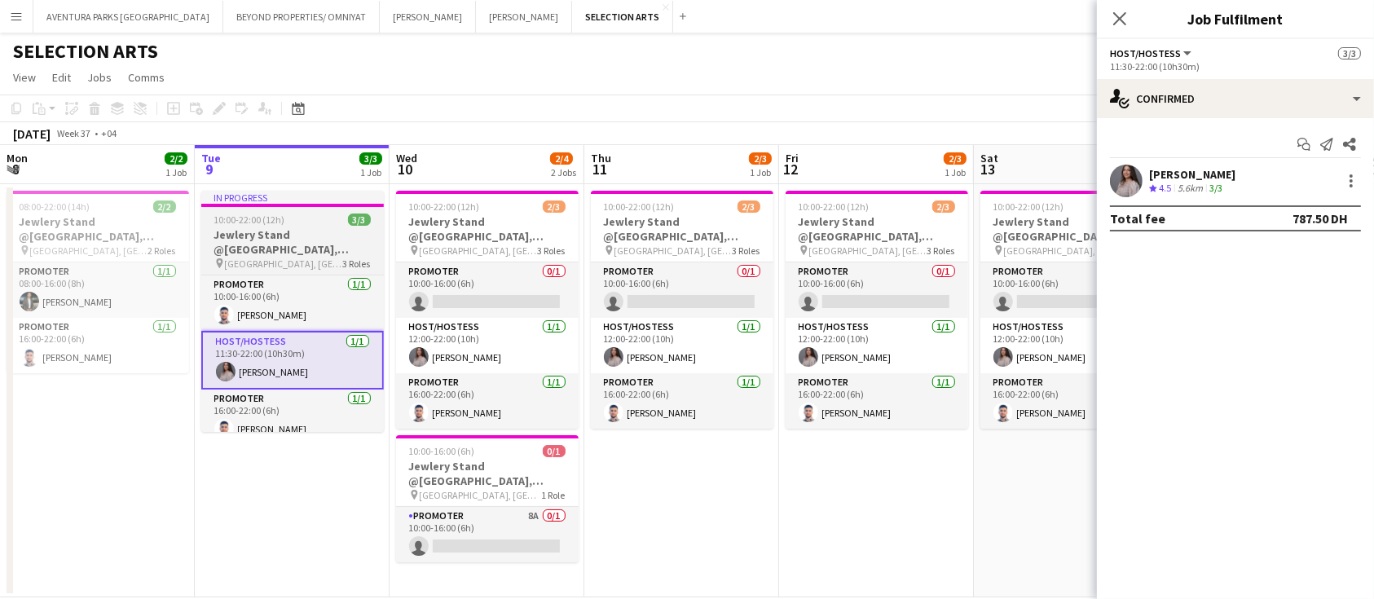
click at [288, 229] on h3 "Jewlery Stand @[GEOGRAPHIC_DATA], [GEOGRAPHIC_DATA]" at bounding box center [292, 241] width 183 height 29
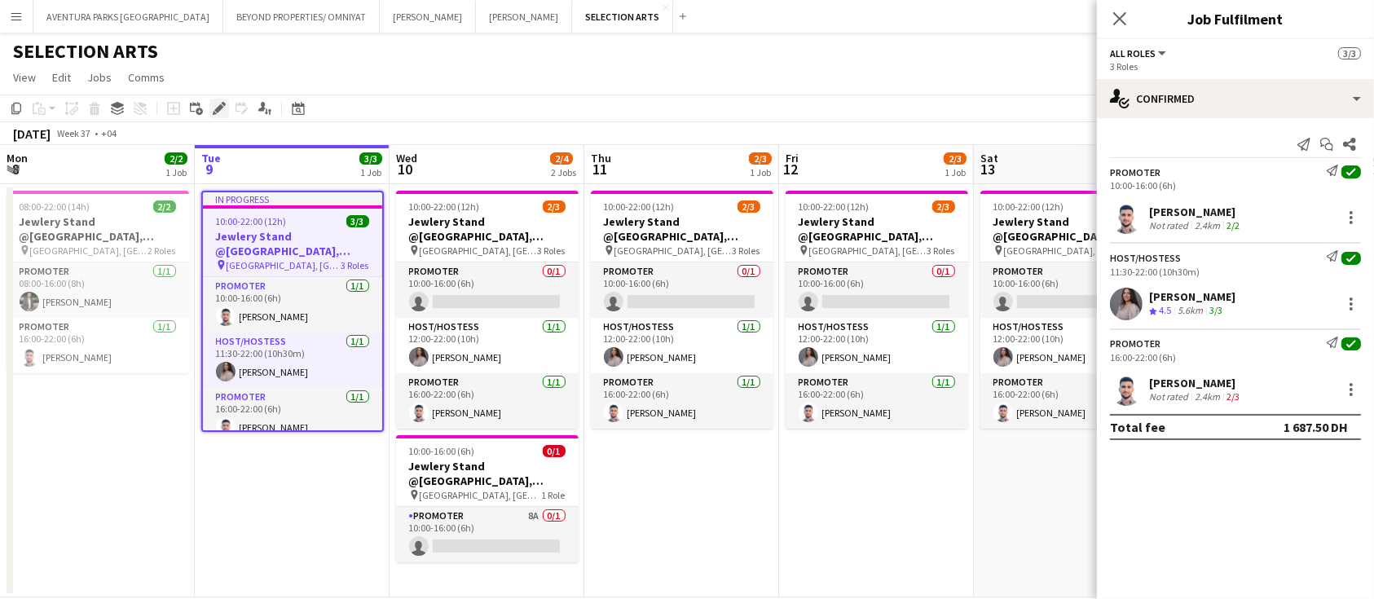
click at [218, 106] on icon at bounding box center [218, 108] width 9 height 9
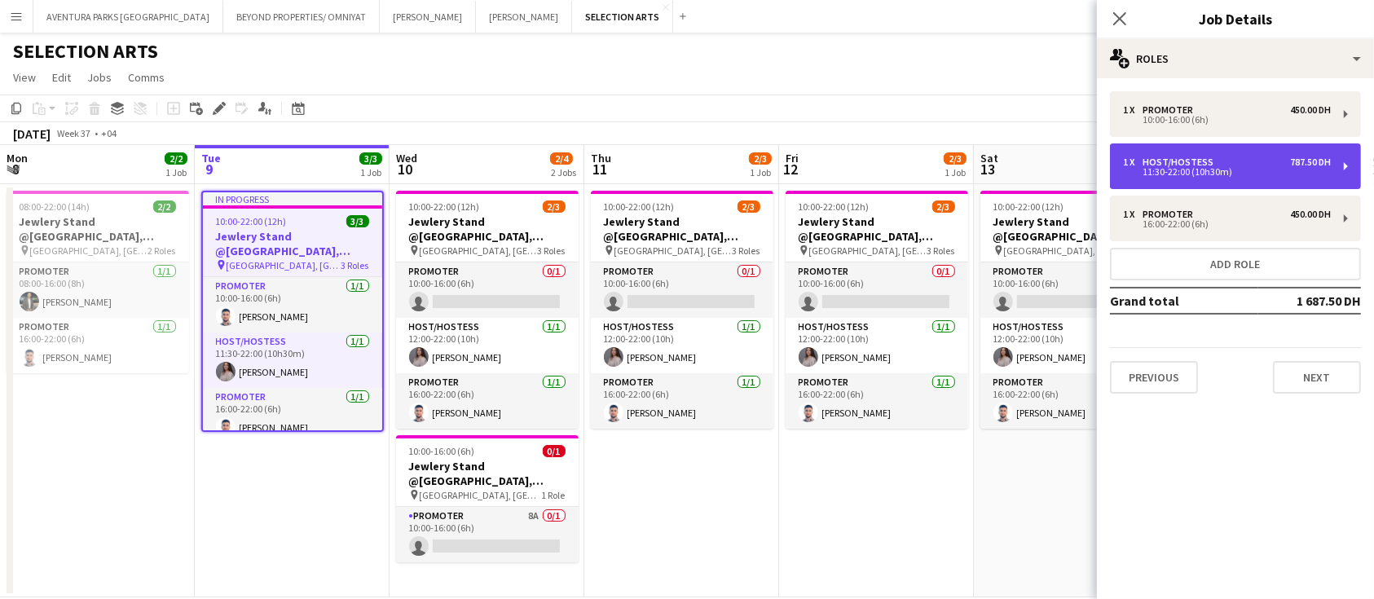
click at [1205, 169] on div "11:30-22:00 (10h30m)" at bounding box center [1227, 172] width 208 height 8
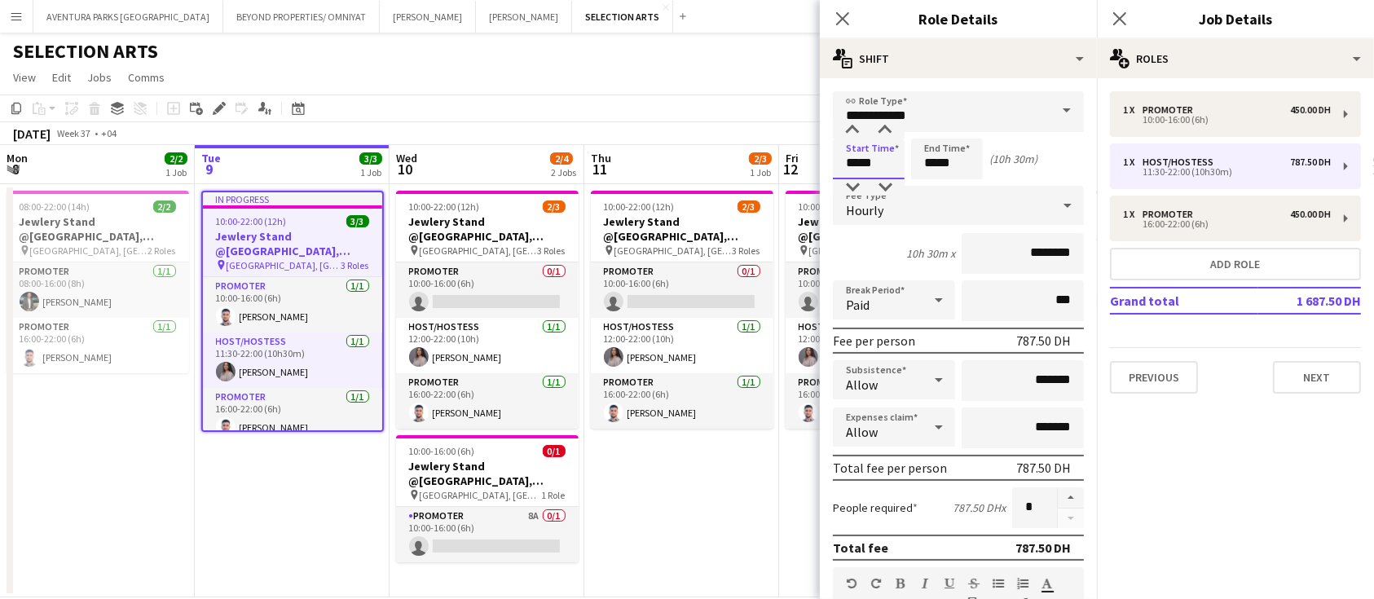
click at [860, 159] on input "*****" at bounding box center [869, 159] width 72 height 41
click at [867, 163] on input "*****" at bounding box center [869, 159] width 72 height 41
type input "*****"
click at [679, 511] on app-date-cell "10:00-22:00 (12h) 2/3 Jewlery Stand @Galleria Mall, Abu Dhabi pin Galleria Mall…" at bounding box center [681, 390] width 195 height 413
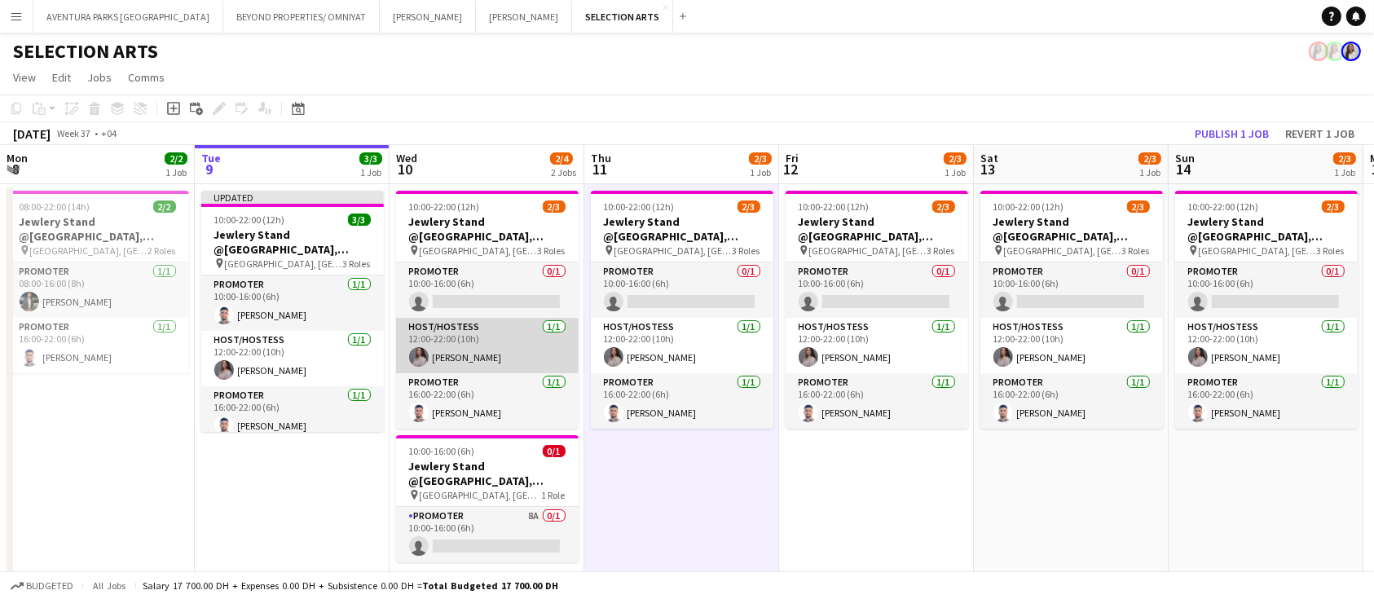
click at [489, 345] on app-card-role "Host/Hostess 1/1 12:00-22:00 (10h) Aline Sowan" at bounding box center [487, 345] width 183 height 55
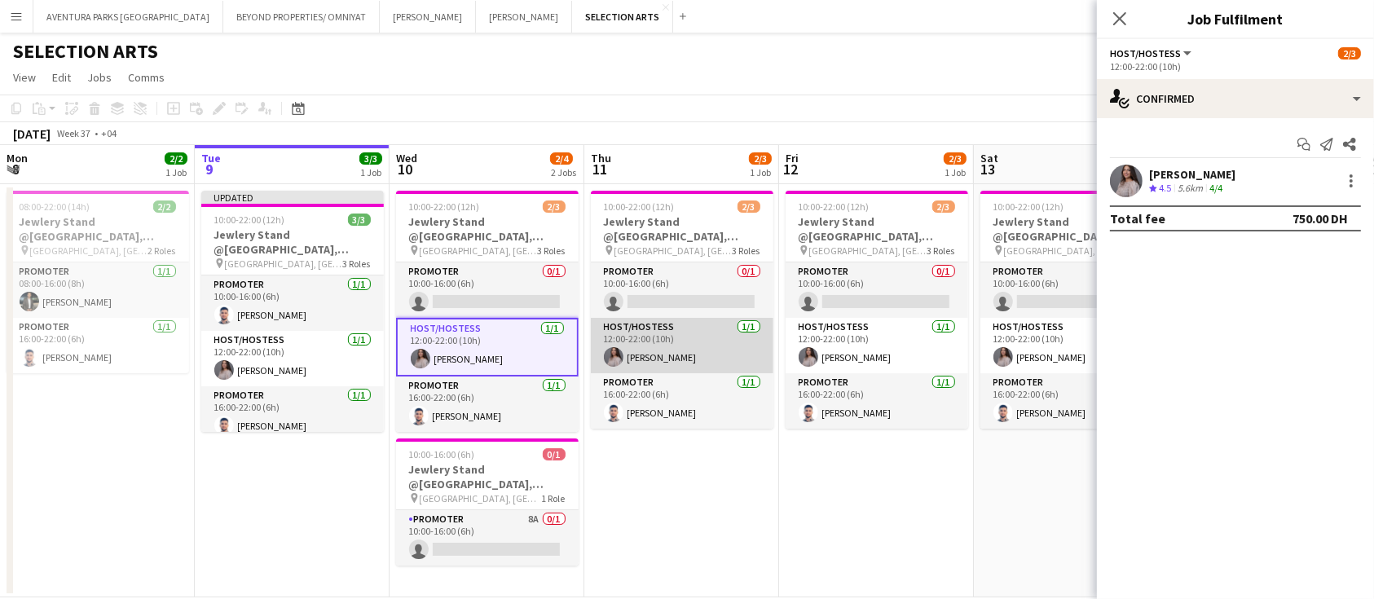
click at [658, 343] on app-card-role "Host/Hostess 1/1 12:00-22:00 (10h) Aline Sowan" at bounding box center [682, 345] width 183 height 55
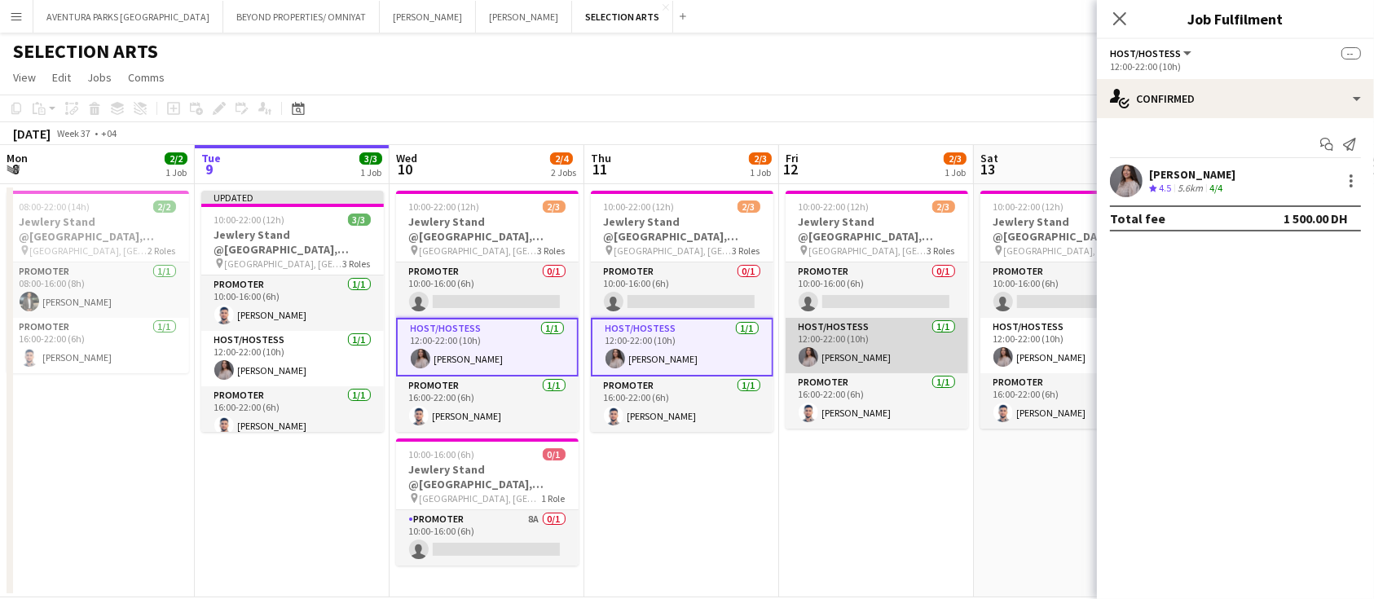
click at [854, 323] on app-card-role "Host/Hostess 1/1 12:00-22:00 (10h) Aline Sowan" at bounding box center [876, 345] width 183 height 55
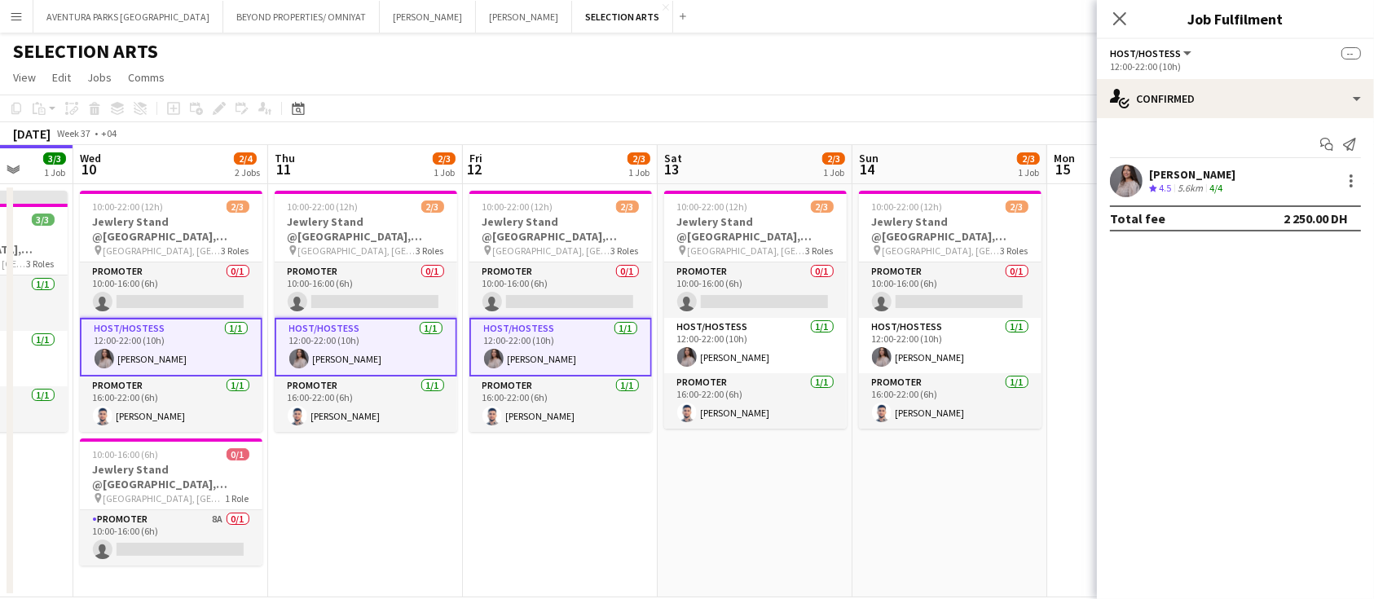
scroll to position [0, 724]
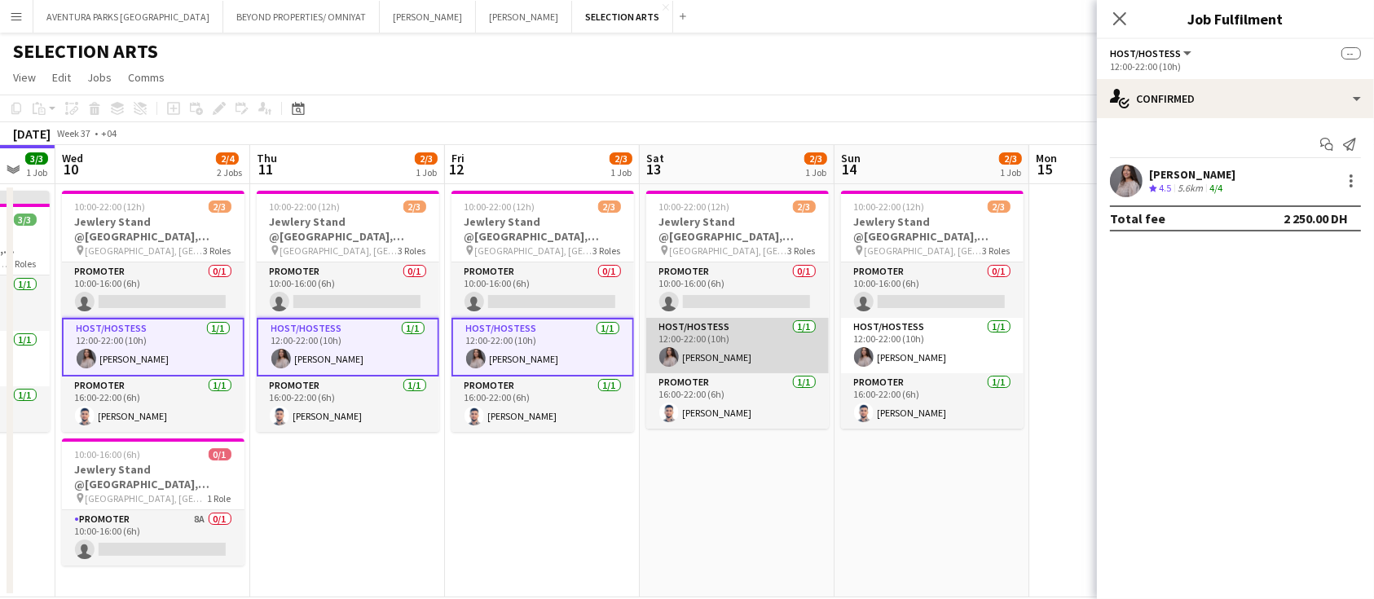
click at [716, 343] on app-card-role "Host/Hostess 1/1 12:00-22:00 (10h) Aline Sowan" at bounding box center [737, 345] width 183 height 55
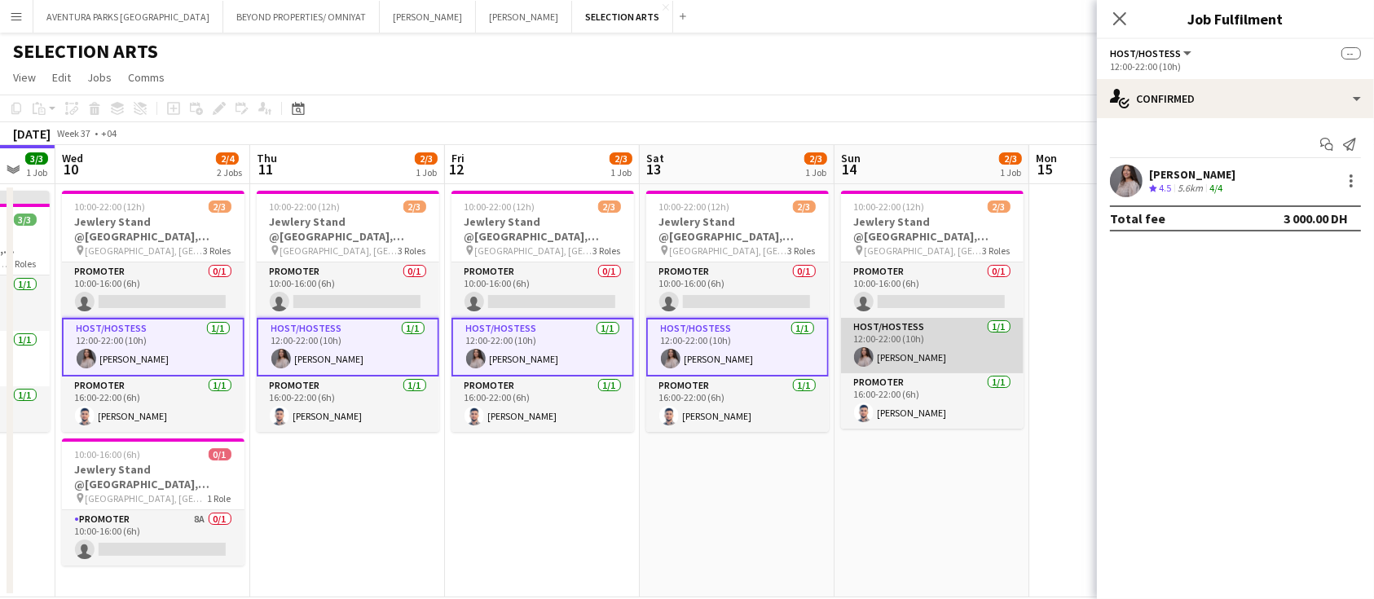
click at [922, 338] on app-card-role "Host/Hostess 1/1 12:00-22:00 (10h) Aline Sowan" at bounding box center [932, 345] width 183 height 55
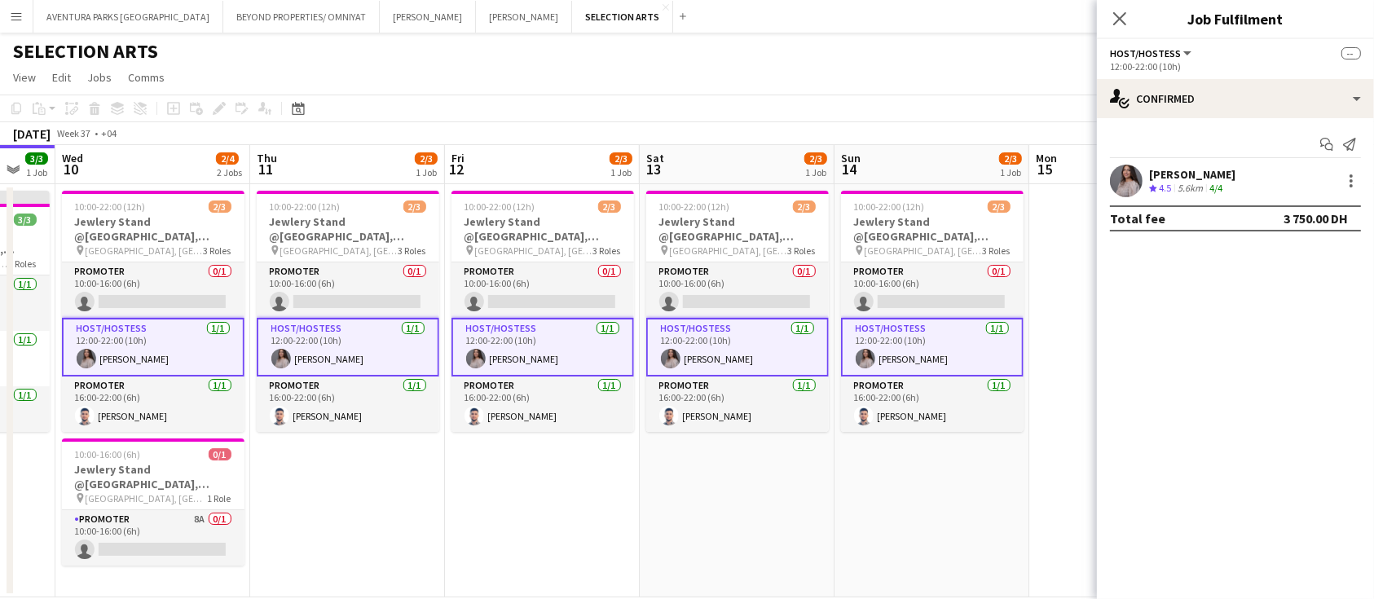
click at [1144, 55] on span "Host/Hostess" at bounding box center [1145, 53] width 71 height 12
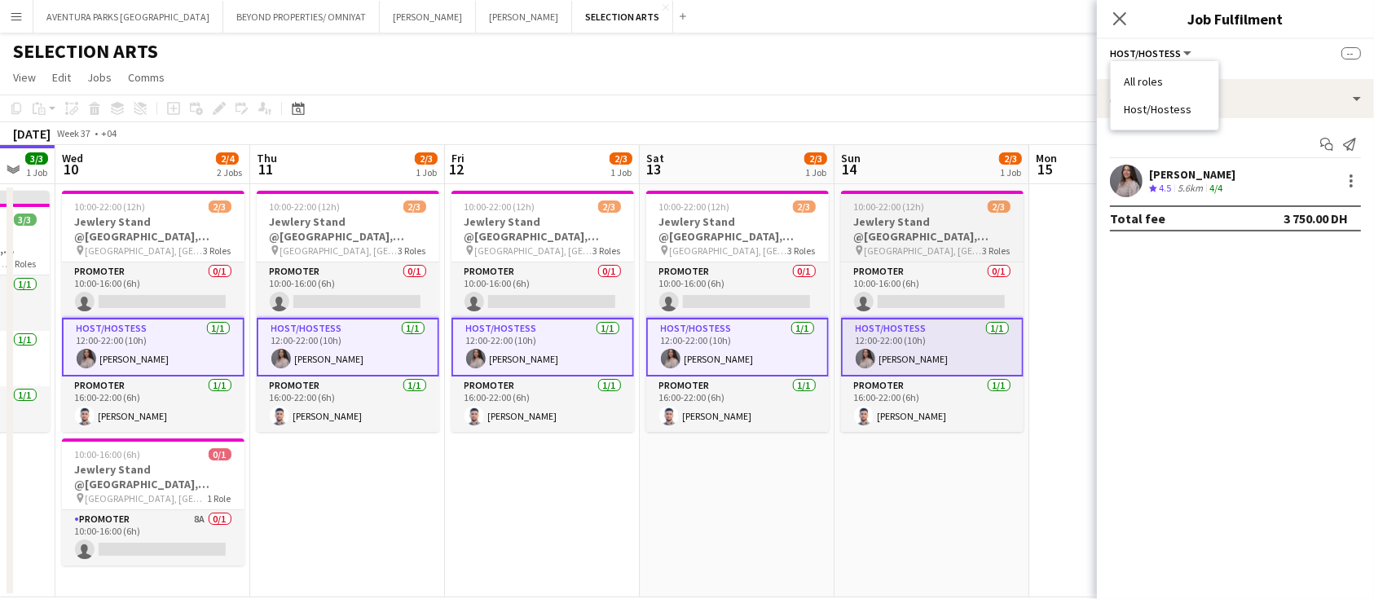
click at [924, 231] on h3 "Jewlery Stand @[GEOGRAPHIC_DATA], [GEOGRAPHIC_DATA]" at bounding box center [932, 228] width 183 height 29
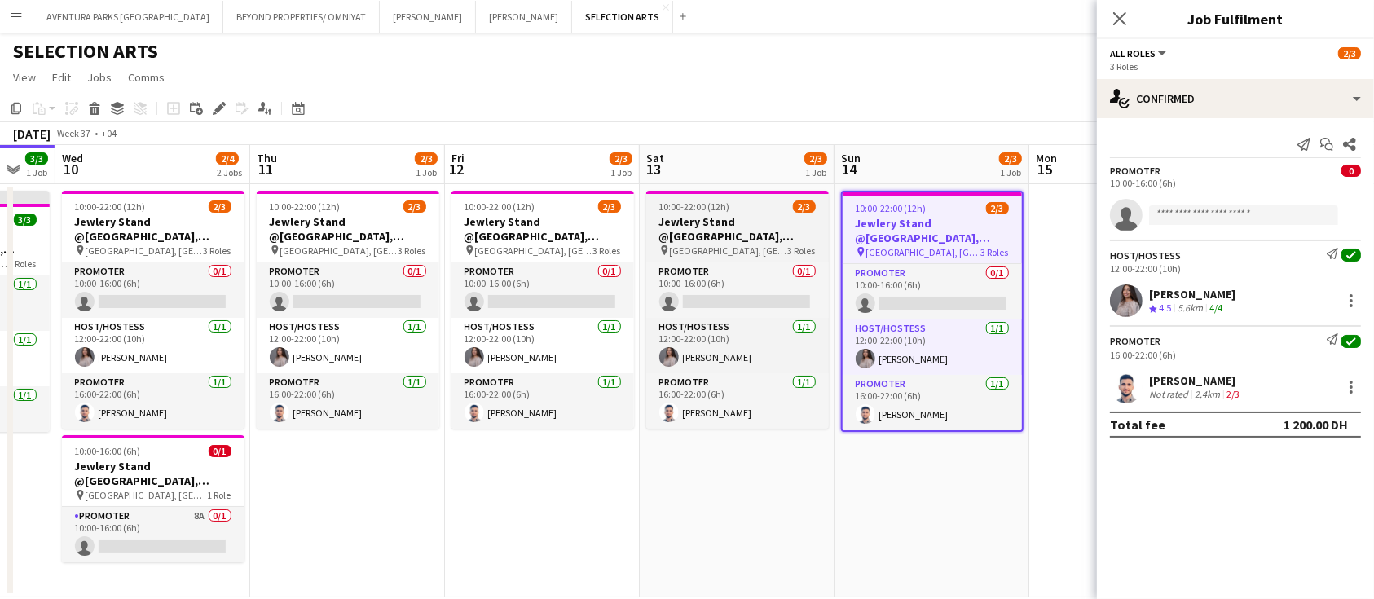
click at [737, 213] on app-job-card "10:00-22:00 (12h) 2/3 Jewlery Stand @Galleria Mall, Abu Dhabi pin Galleria Mall…" at bounding box center [737, 310] width 183 height 238
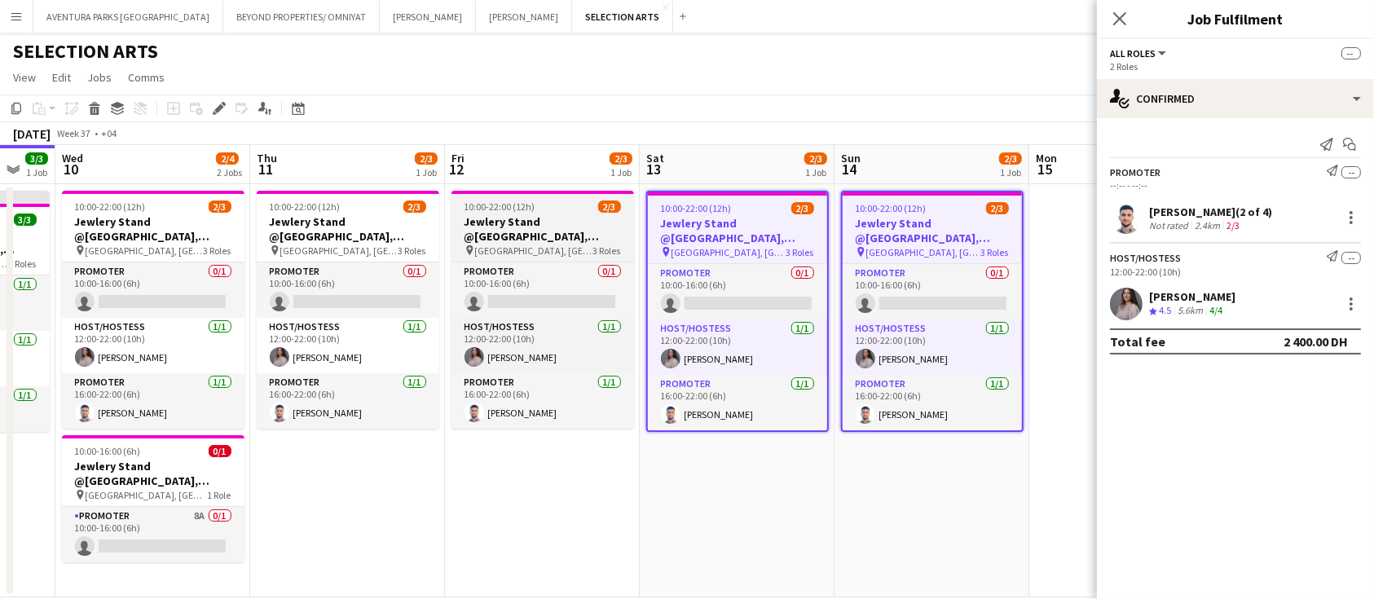
click at [515, 232] on h3 "Jewlery Stand @[GEOGRAPHIC_DATA], [GEOGRAPHIC_DATA]" at bounding box center [542, 228] width 183 height 29
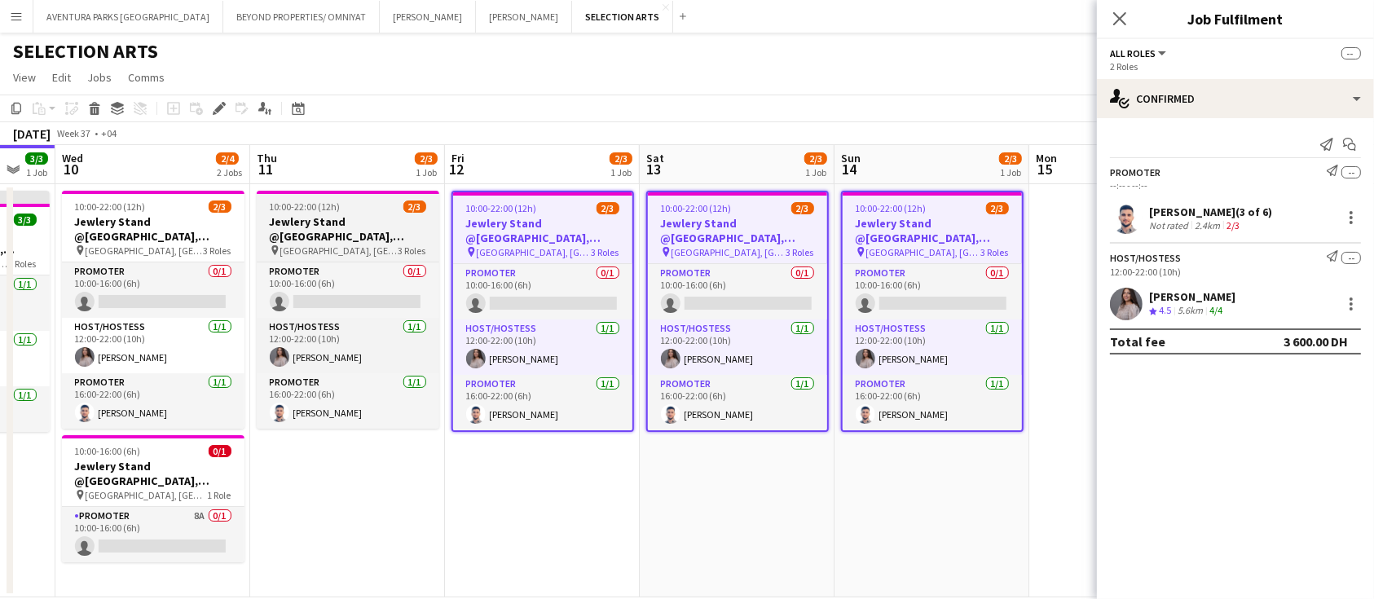
click at [359, 214] on h3 "Jewlery Stand @[GEOGRAPHIC_DATA], [GEOGRAPHIC_DATA]" at bounding box center [348, 228] width 183 height 29
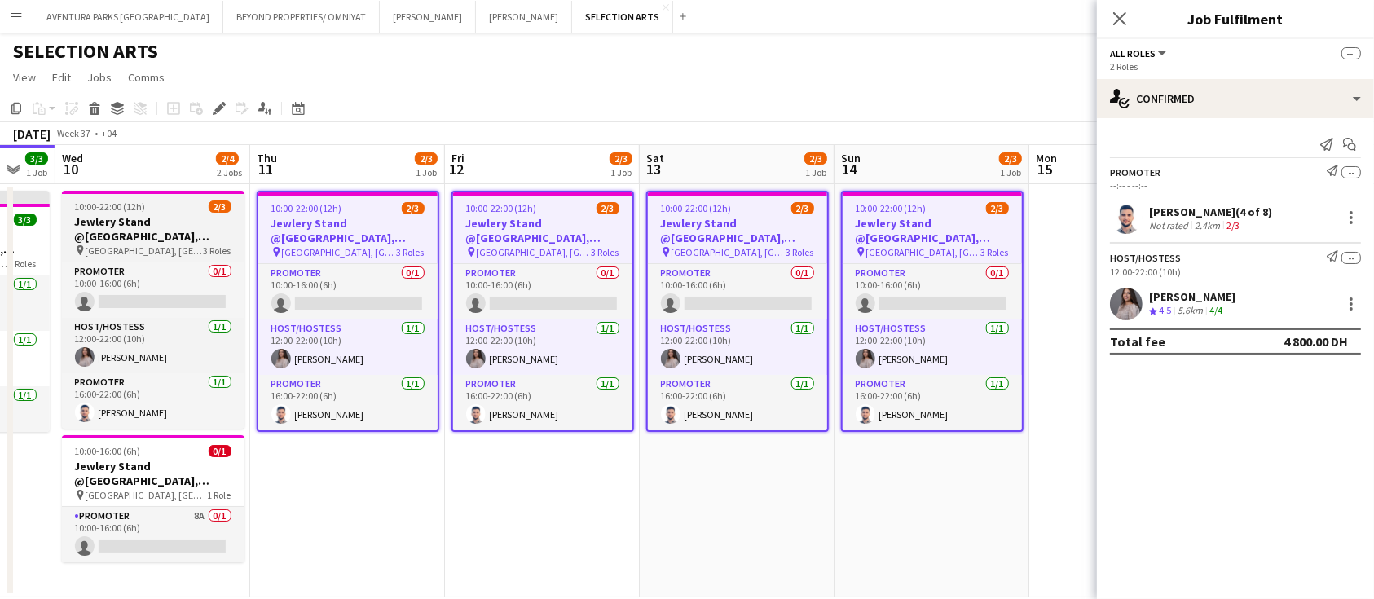
click at [151, 209] on div "10:00-22:00 (12h) 2/3" at bounding box center [153, 206] width 183 height 12
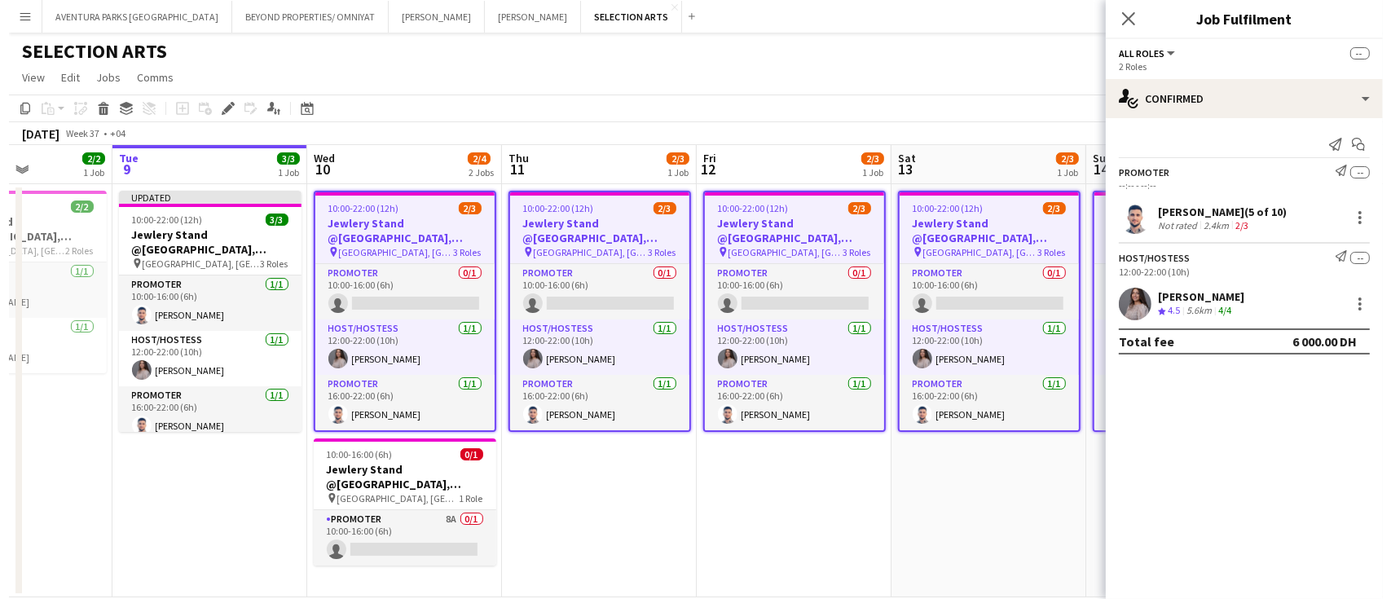
scroll to position [0, 468]
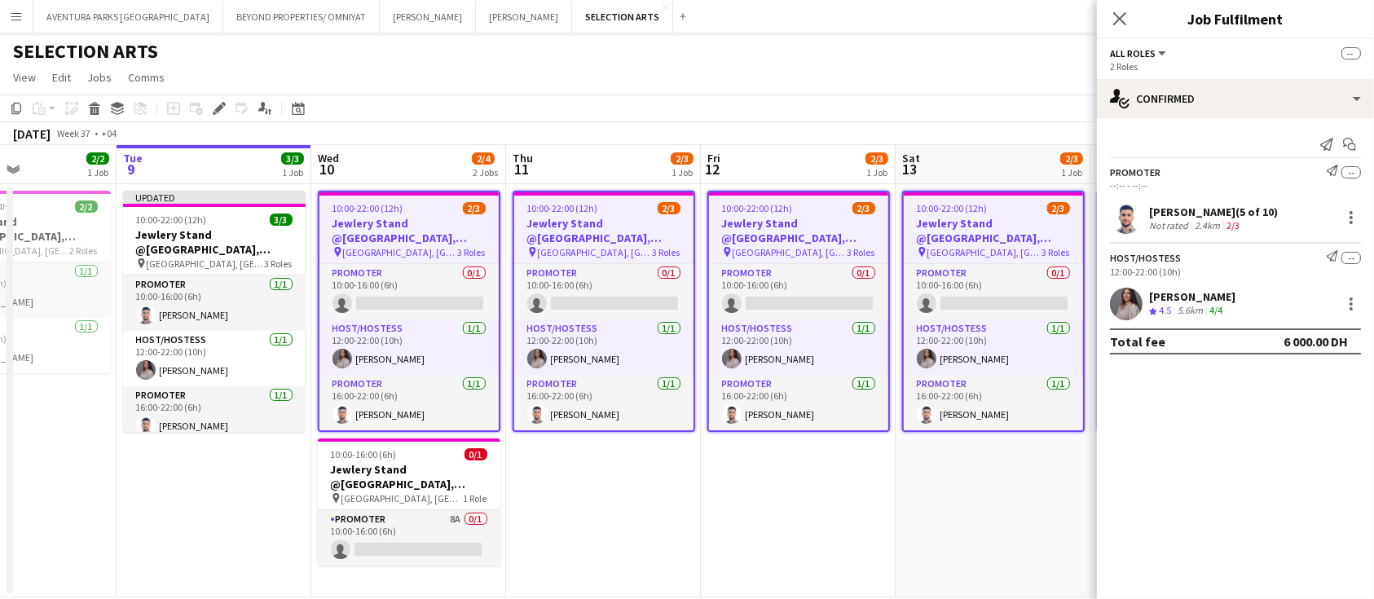
click at [1135, 68] on div "2 Roles" at bounding box center [1235, 66] width 251 height 12
click at [1129, 51] on span "All roles" at bounding box center [1133, 53] width 46 height 12
click at [1161, 127] on ul "All roles Promoter Host/Hostess" at bounding box center [1164, 109] width 81 height 70
click at [1137, 134] on li "Host/Hostess" at bounding box center [1164, 137] width 81 height 15
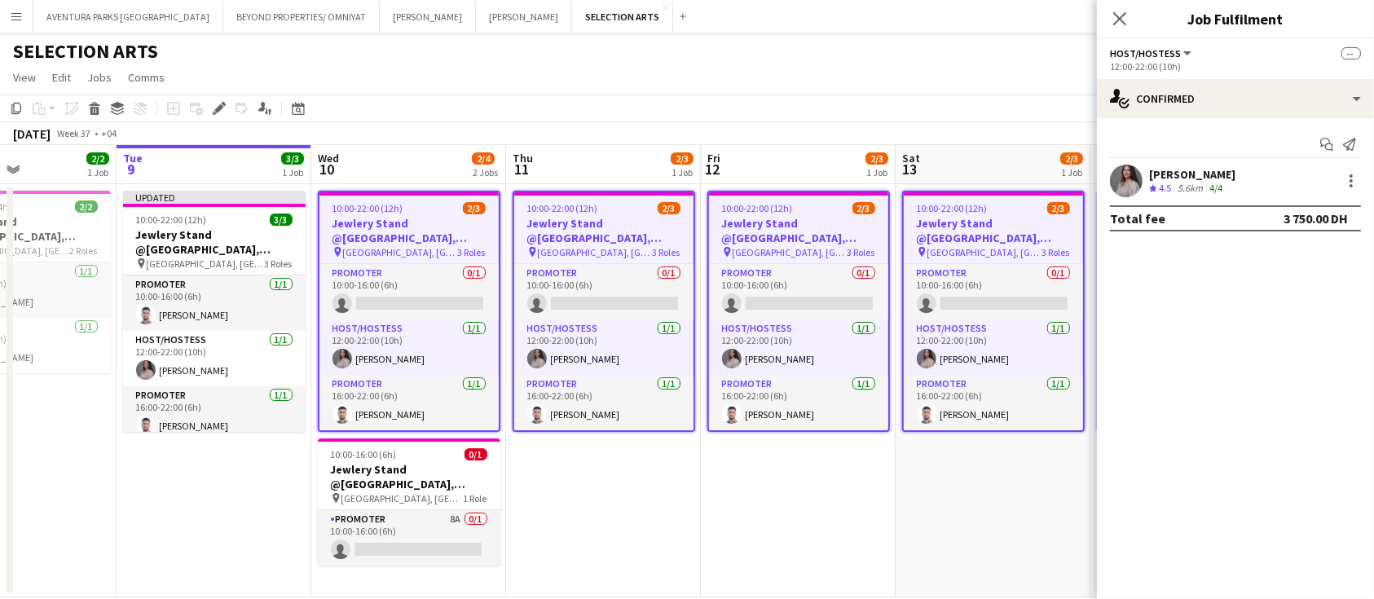
click at [639, 541] on app-date-cell "10:00-22:00 (12h) 2/3 Jewlery Stand @Galleria Mall, Abu Dhabi pin Galleria Mall…" at bounding box center [603, 390] width 195 height 413
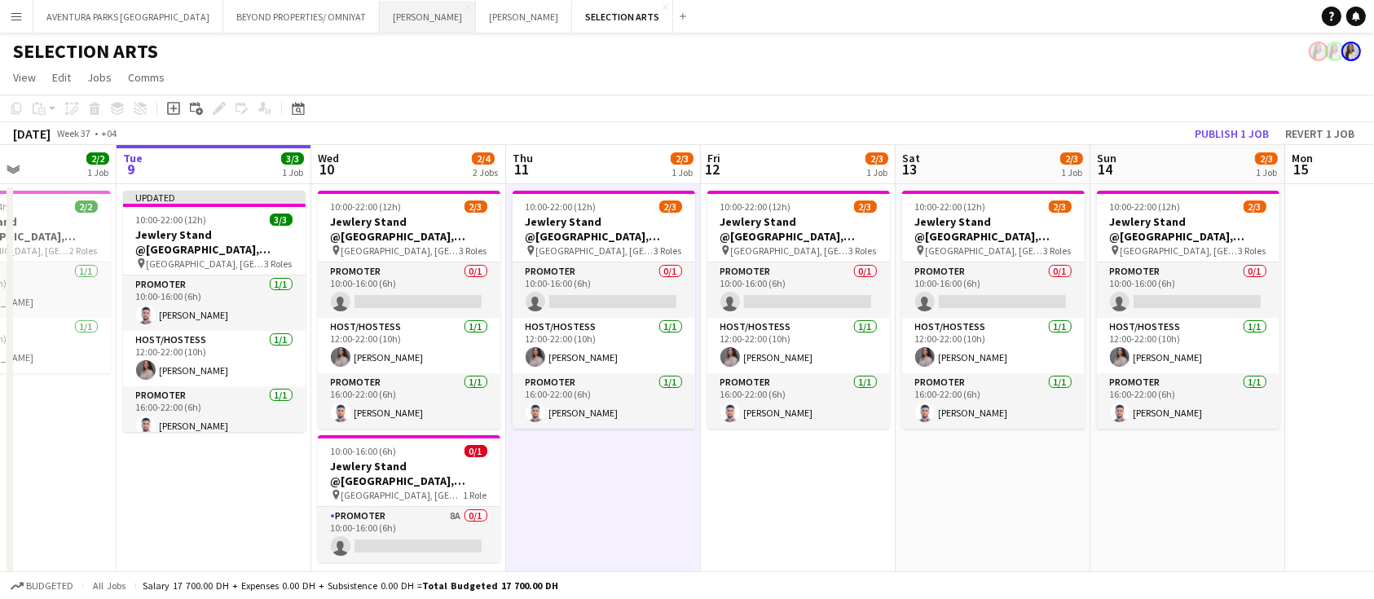
click at [380, 18] on button "JACK MORTON Close" at bounding box center [428, 17] width 96 height 32
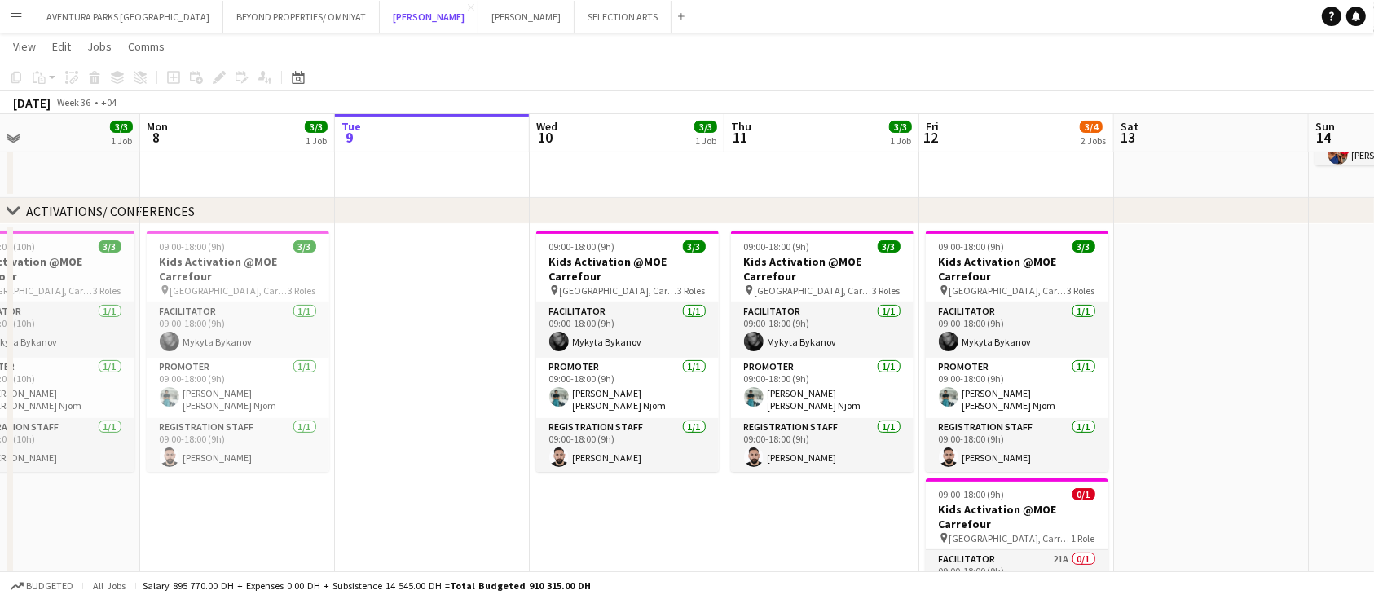
scroll to position [338, 0]
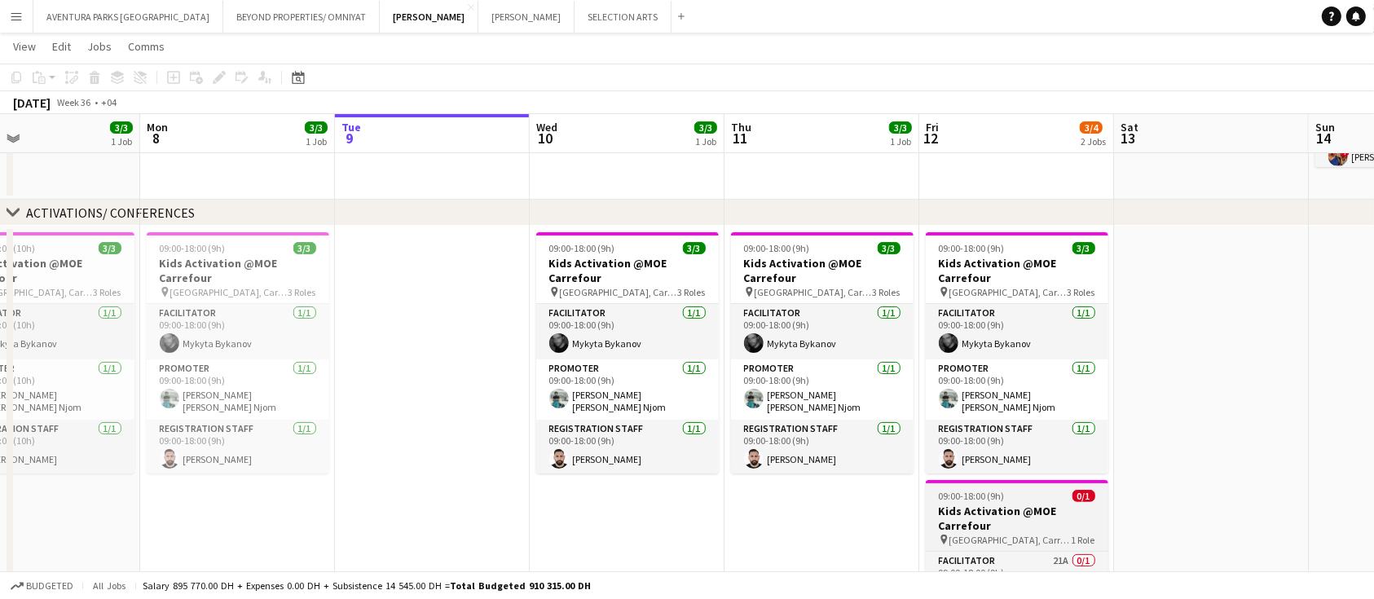
click at [1000, 508] on h3 "Kids Activation @MOE Carrefour" at bounding box center [1017, 518] width 183 height 29
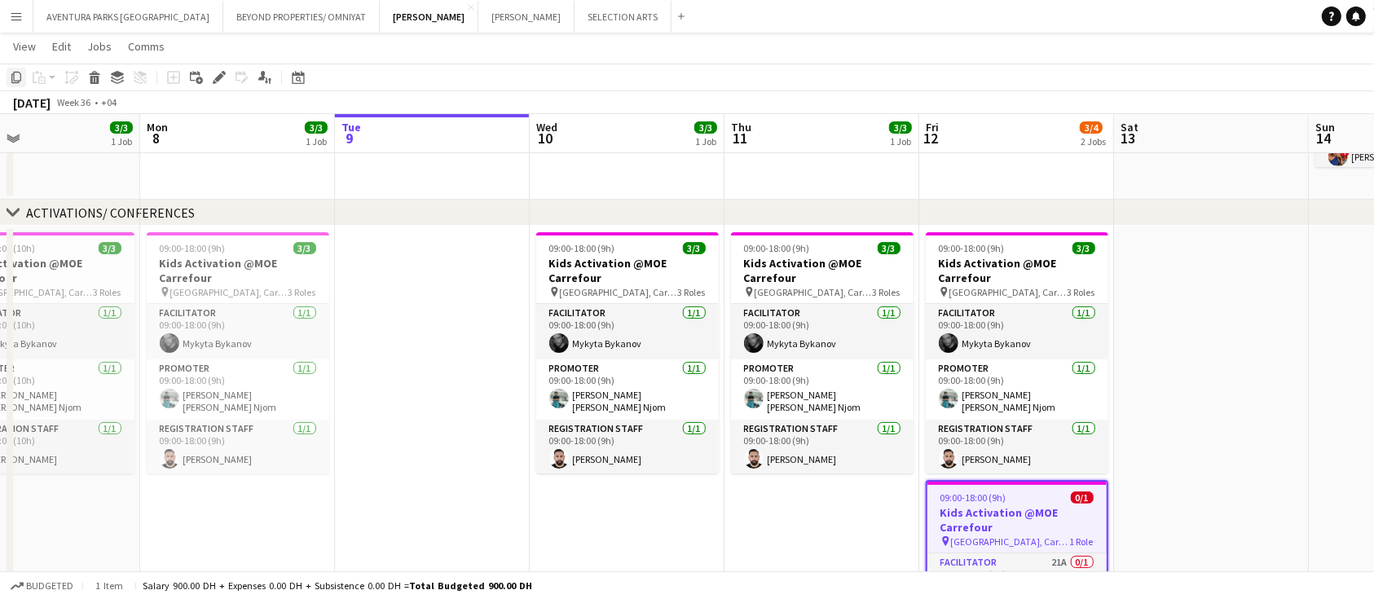
click at [19, 78] on icon "Copy" at bounding box center [16, 77] width 13 height 13
click at [20, 77] on icon "Copy" at bounding box center [16, 77] width 13 height 13
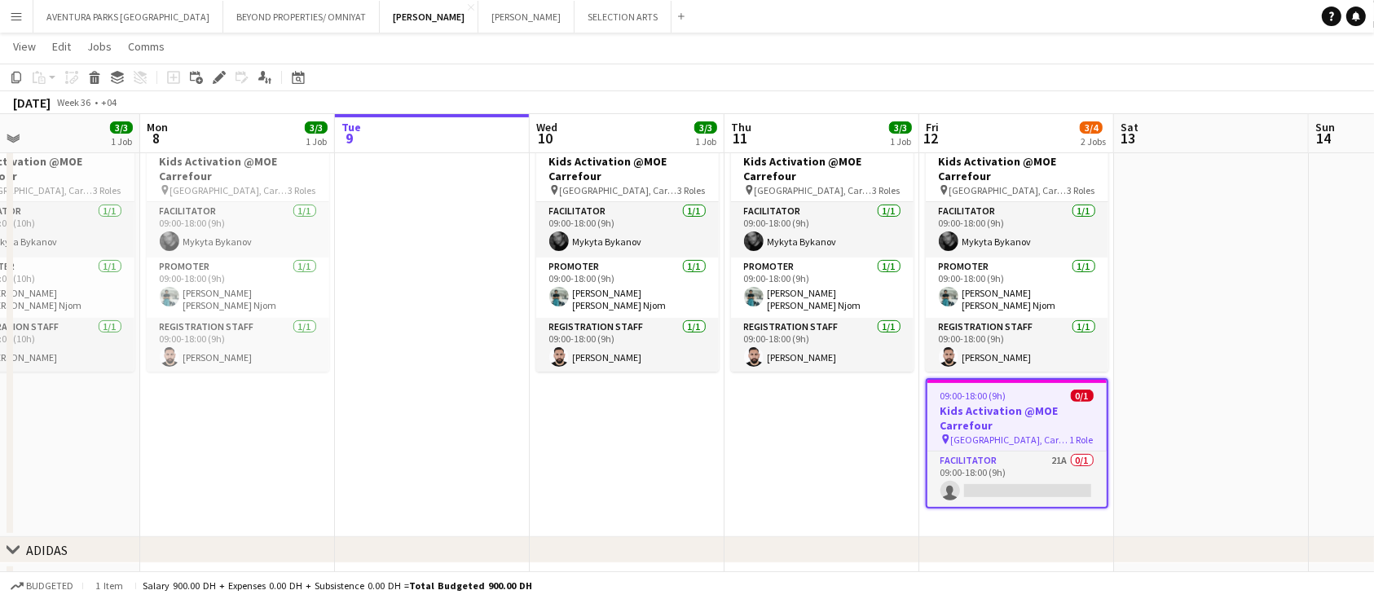
scroll to position [0, 639]
drag, startPoint x: 619, startPoint y: 386, endPoint x: 615, endPoint y: 420, distance: 34.5
click at [615, 420] on app-date-cell "09:00-18:00 (9h) 3/3 Kids Activation @MOE Carrefour pin Mall of Emirates, Carre…" at bounding box center [627, 330] width 195 height 413
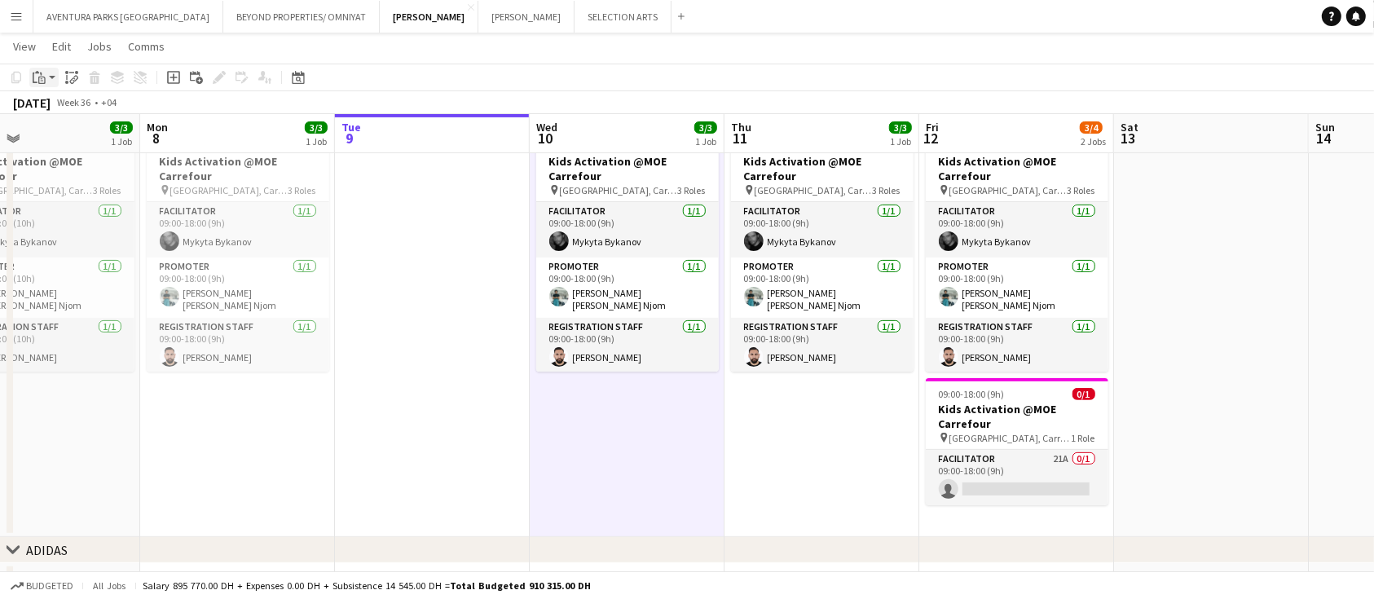
click at [33, 74] on icon "Paste" at bounding box center [39, 77] width 13 height 13
click at [59, 101] on link "Paste Ctrl+V" at bounding box center [119, 108] width 153 height 15
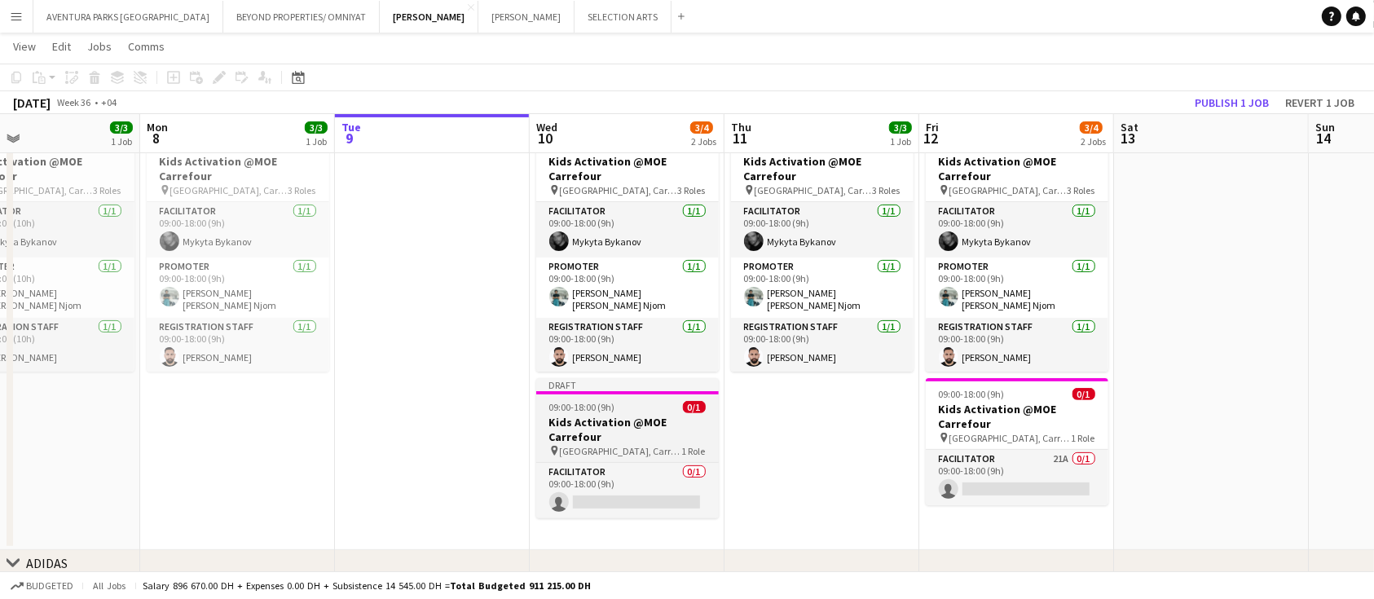
click at [601, 422] on h3 "Kids Activation @MOE Carrefour" at bounding box center [627, 429] width 183 height 29
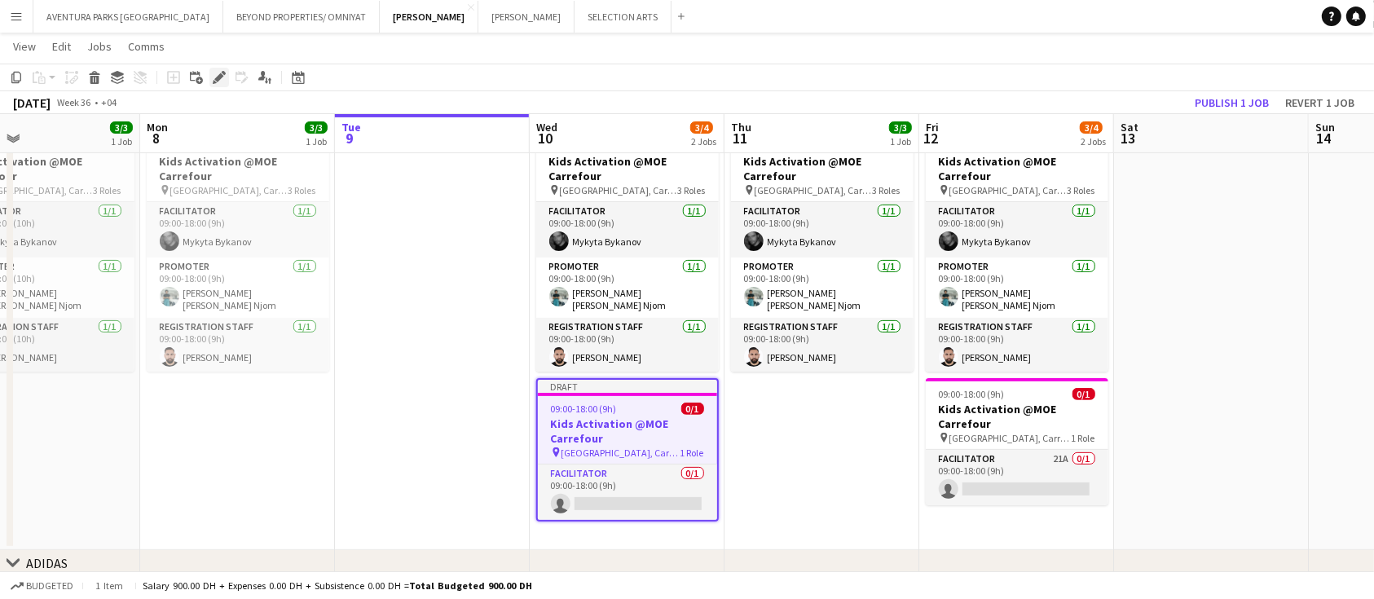
click at [210, 70] on div "Edit" at bounding box center [219, 78] width 20 height 20
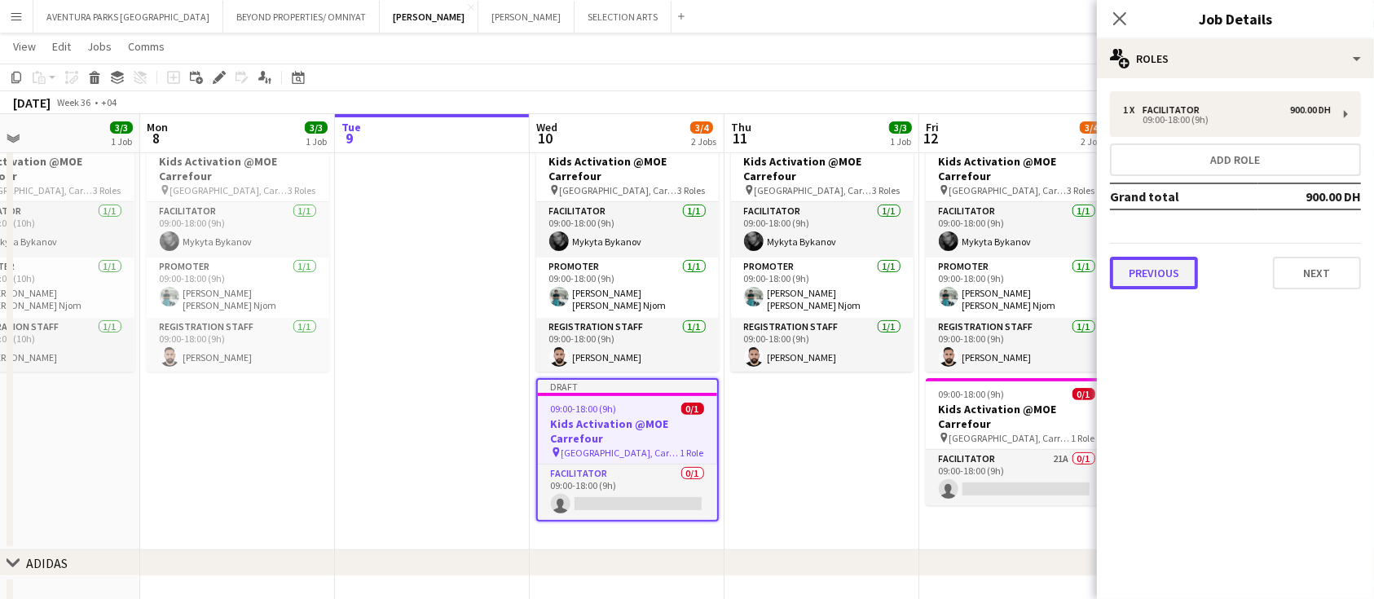
click at [1179, 277] on button "Previous" at bounding box center [1154, 273] width 88 height 33
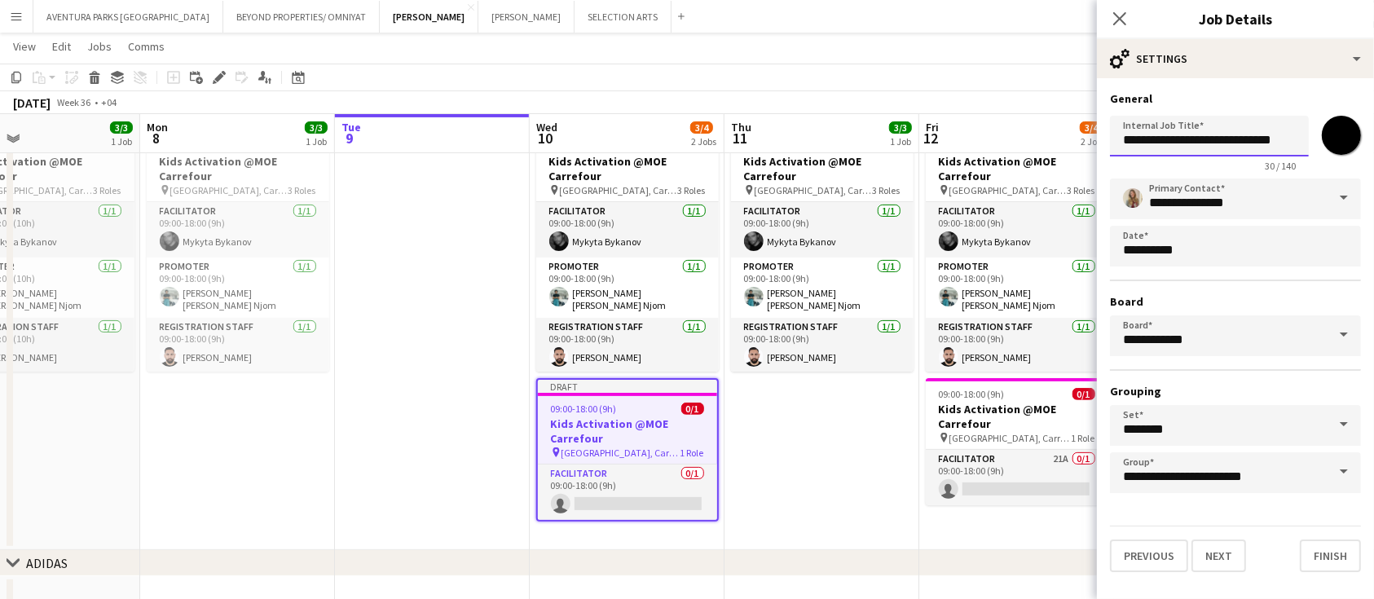
click at [1125, 138] on input "**********" at bounding box center [1209, 136] width 199 height 41
drag, startPoint x: 1261, startPoint y: 139, endPoint x: 1309, endPoint y: 140, distance: 48.1
click at [1309, 140] on input "**********" at bounding box center [1209, 136] width 199 height 41
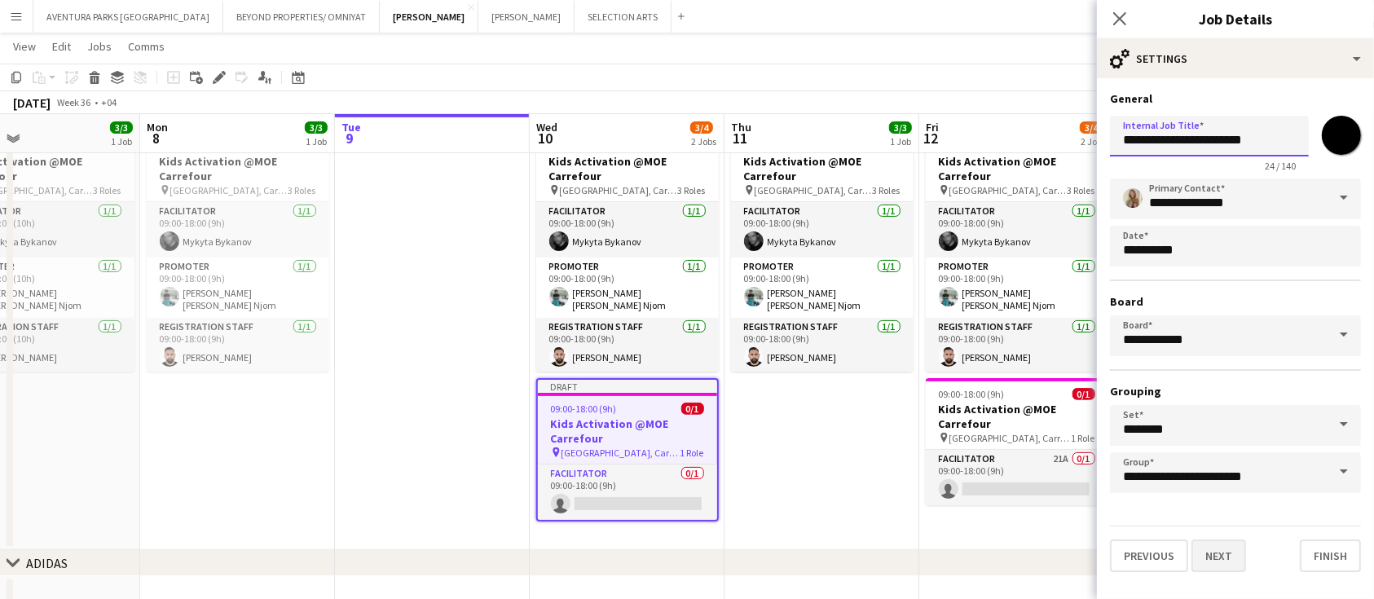
type input "**********"
click at [1212, 551] on button "Next" at bounding box center [1218, 555] width 55 height 33
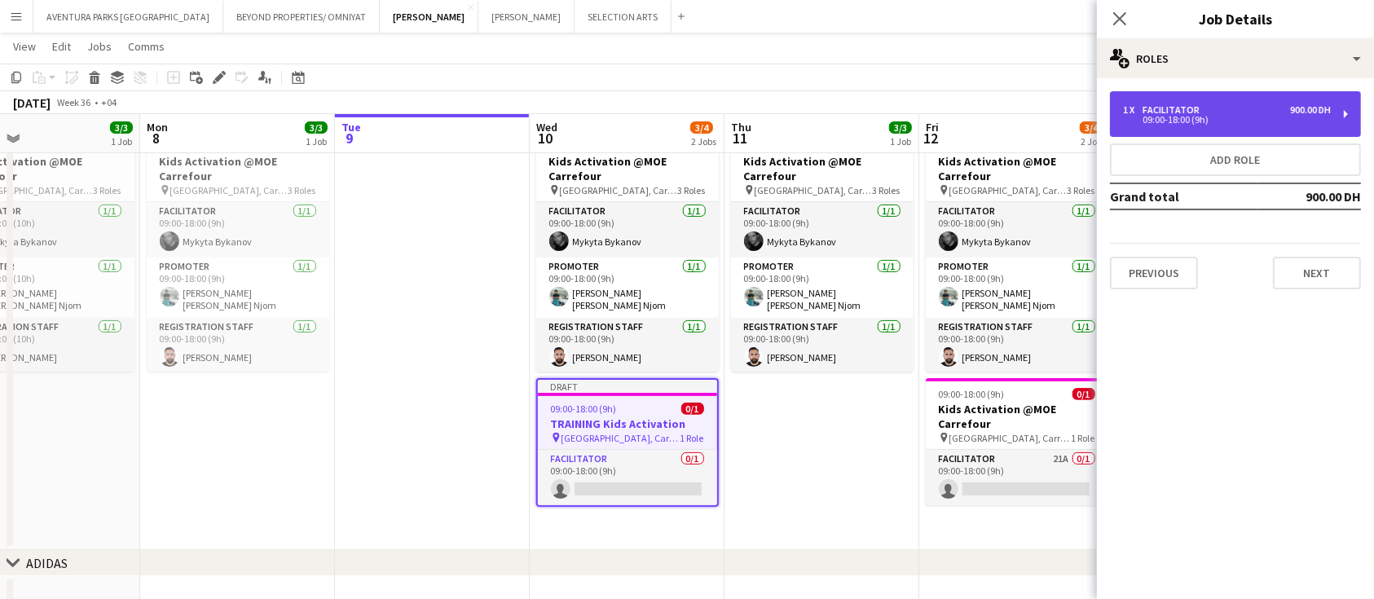
click at [1183, 121] on div "09:00-18:00 (9h)" at bounding box center [1227, 120] width 208 height 8
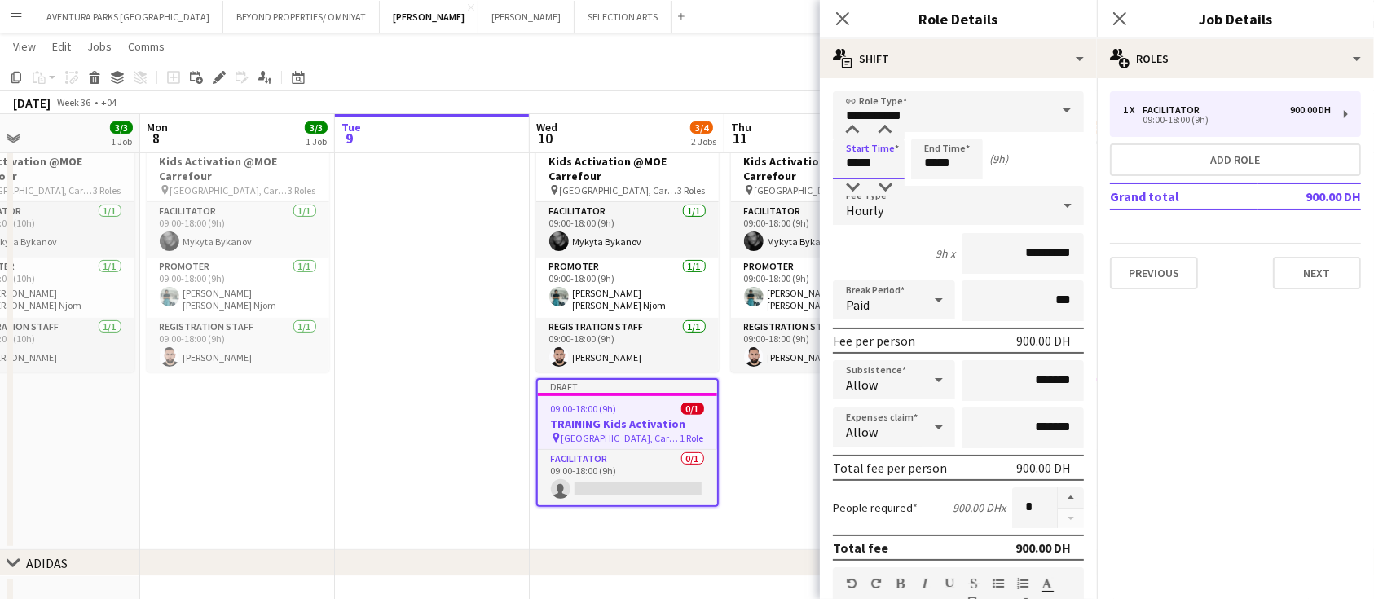
drag, startPoint x: 858, startPoint y: 160, endPoint x: 835, endPoint y: 156, distance: 23.2
click at [835, 156] on input "*****" at bounding box center [869, 159] width 72 height 41
type input "*****"
click at [1181, 382] on mat-expansion-panel "pencil3 General details 1 x Facilitator 900.00 DH 09:00-18:00 (9h) Add role Gra…" at bounding box center [1235, 338] width 277 height 521
click at [842, 15] on icon "Close pop-in" at bounding box center [841, 18] width 15 height 15
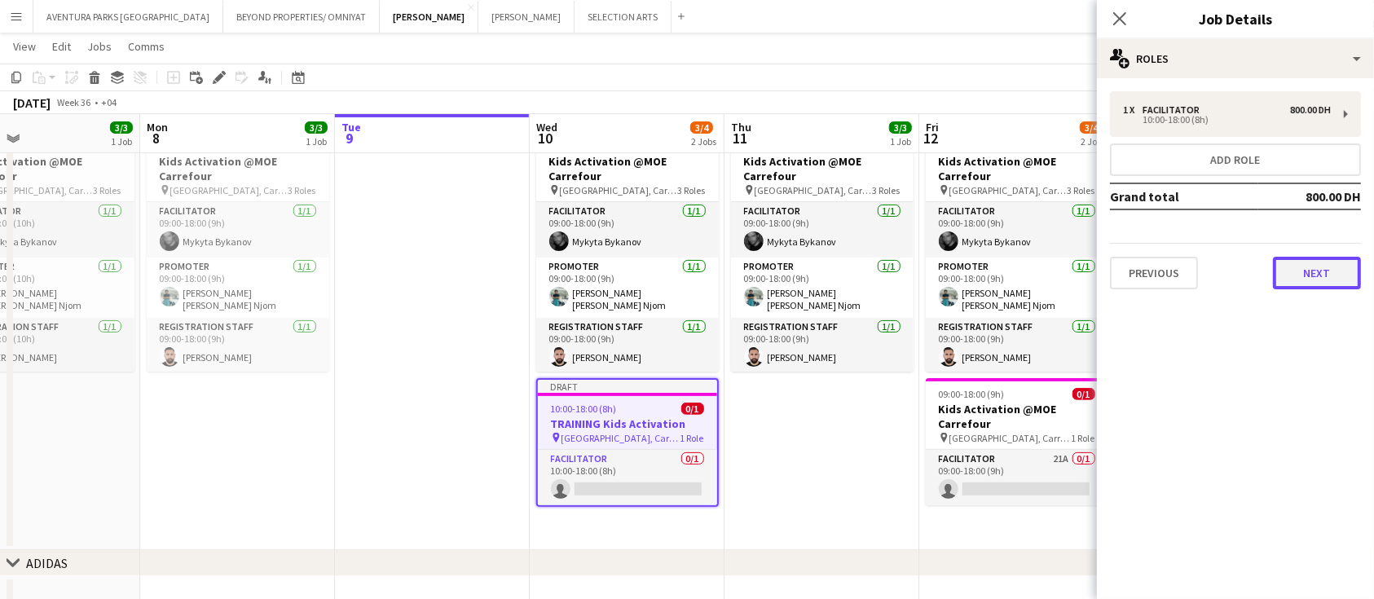
click at [1317, 273] on button "Next" at bounding box center [1317, 273] width 88 height 33
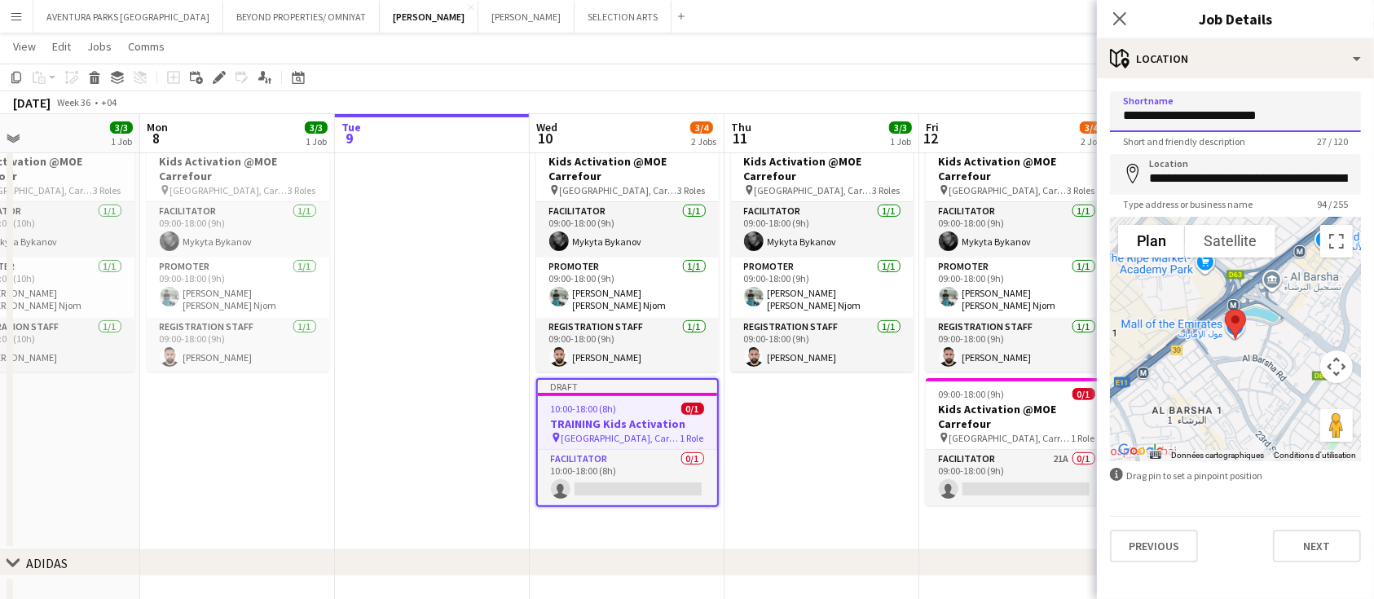
drag, startPoint x: 1296, startPoint y: 112, endPoint x: 1102, endPoint y: 114, distance: 193.9
click at [1102, 114] on form "**********" at bounding box center [1235, 326] width 277 height 471
type input "**********"
click at [1198, 173] on input "**********" at bounding box center [1235, 174] width 251 height 41
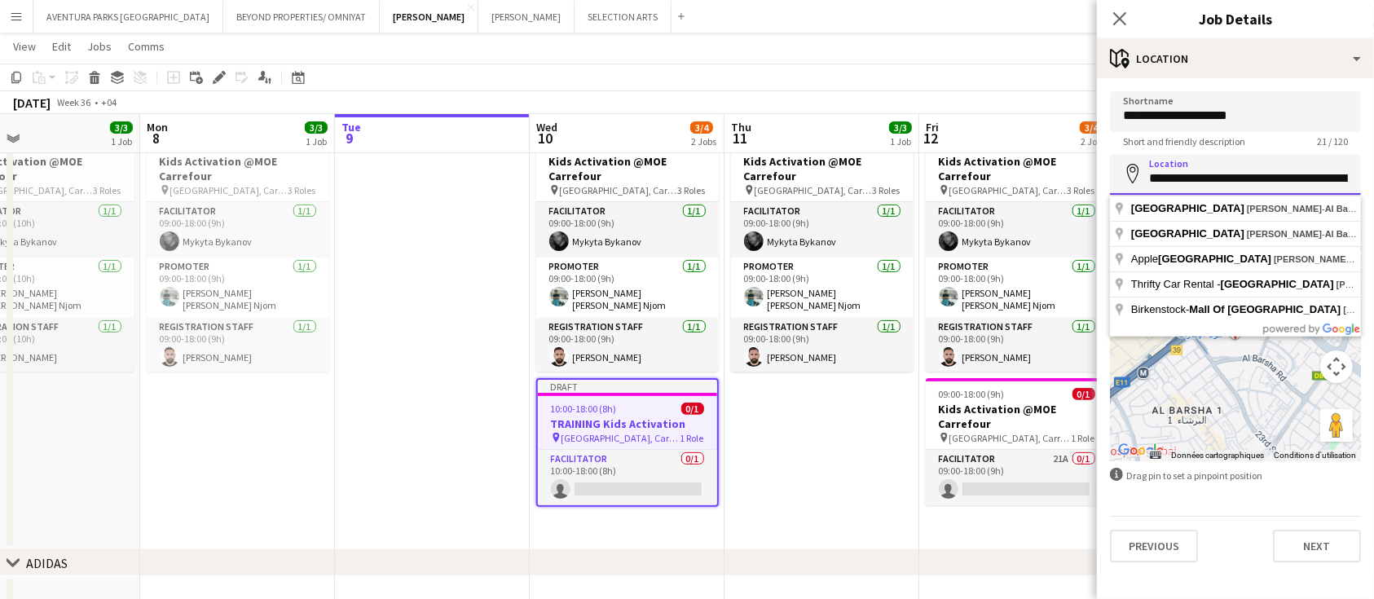
click at [1198, 173] on input "**********" at bounding box center [1235, 174] width 251 height 41
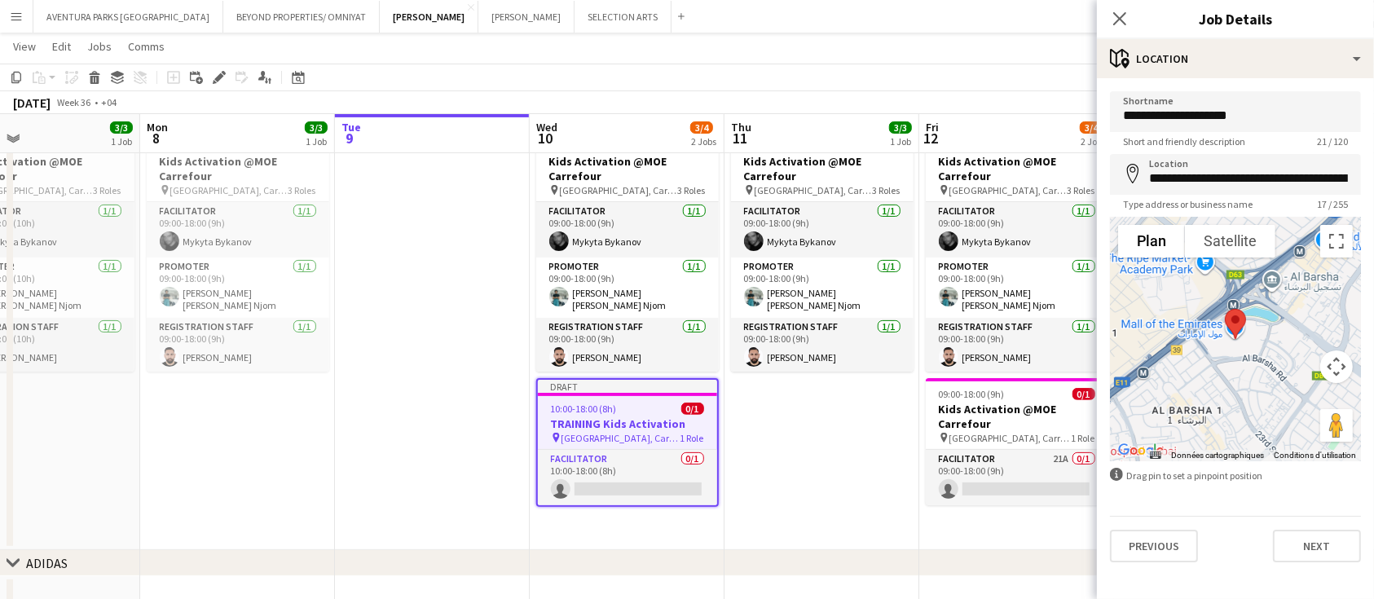
type input "**********"
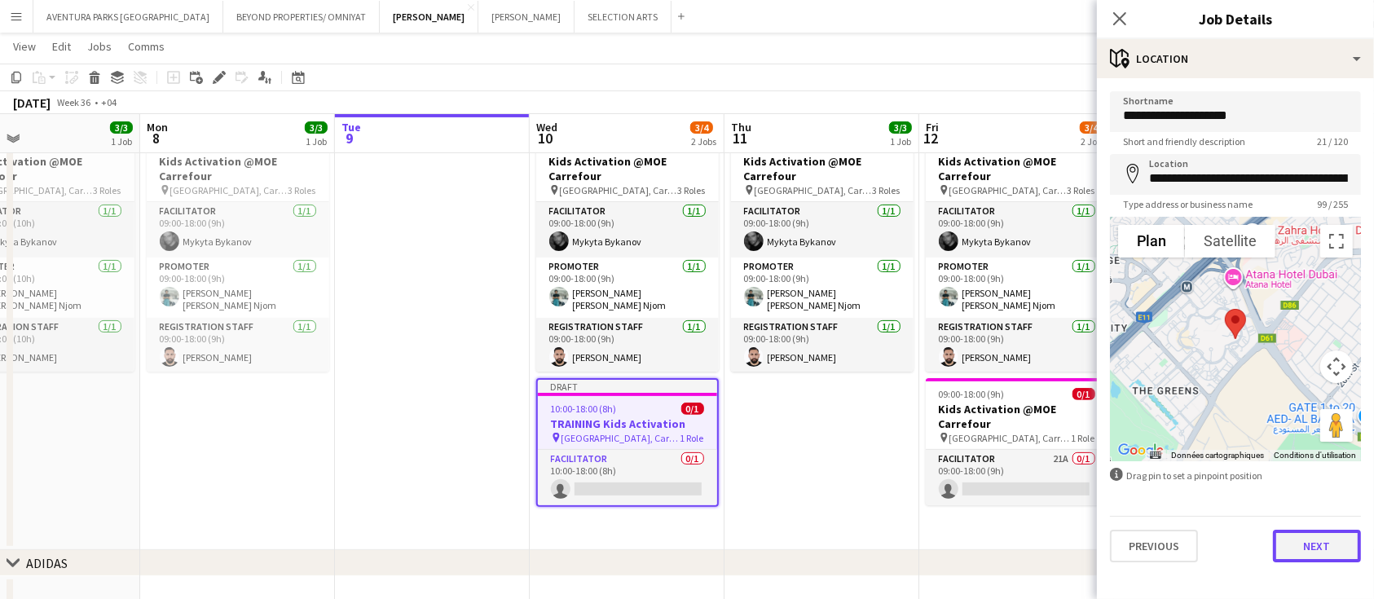
click at [1319, 548] on button "Next" at bounding box center [1317, 546] width 88 height 33
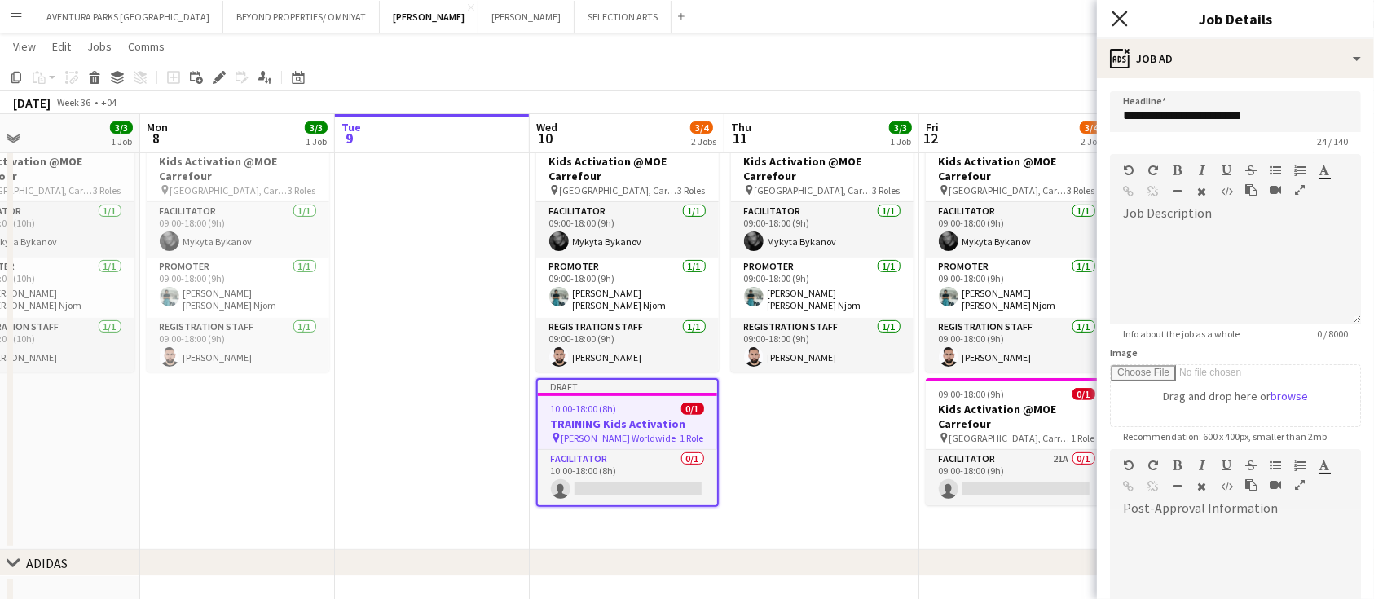
click at [1124, 22] on icon "Close pop-in" at bounding box center [1118, 18] width 15 height 15
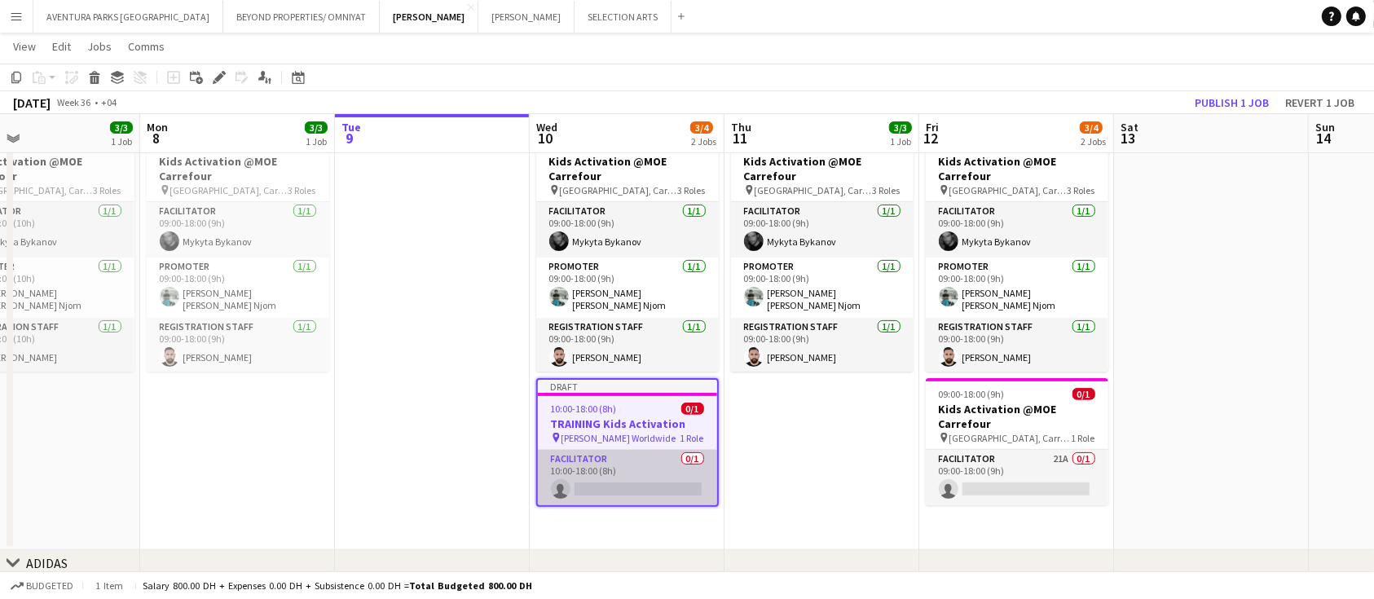
click at [632, 475] on app-card-role "Facilitator 0/1 10:00-18:00 (8h) single-neutral-actions" at bounding box center [627, 477] width 179 height 55
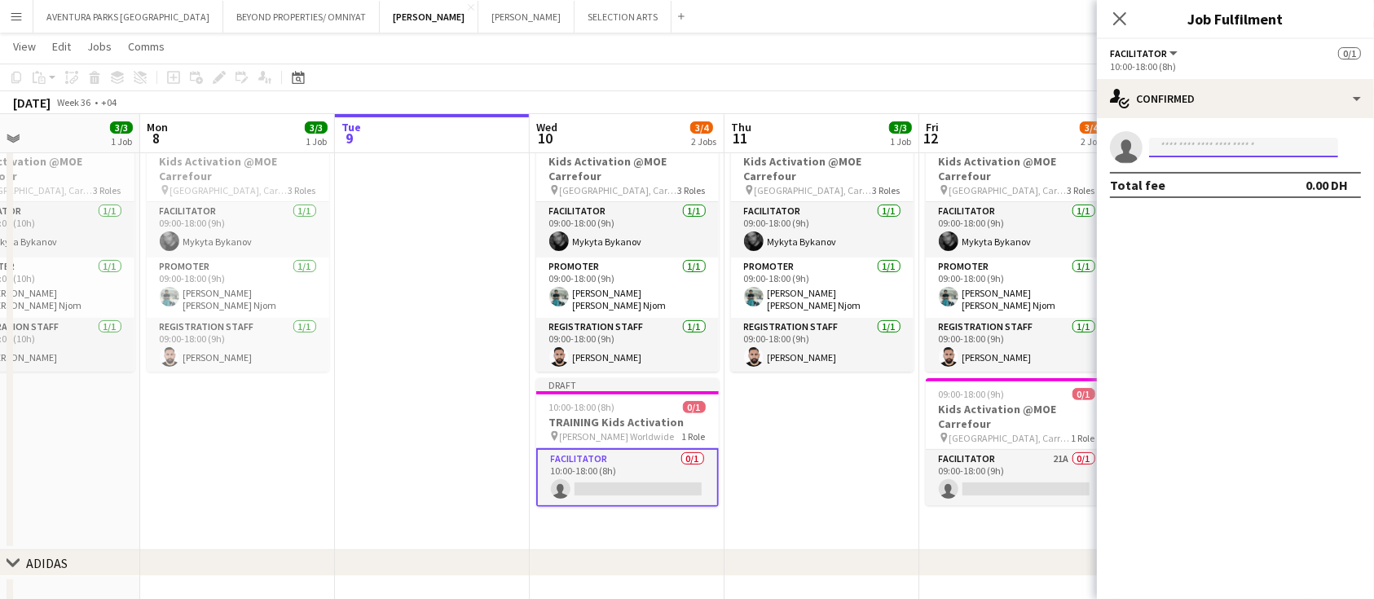
click at [1206, 138] on input at bounding box center [1243, 148] width 189 height 20
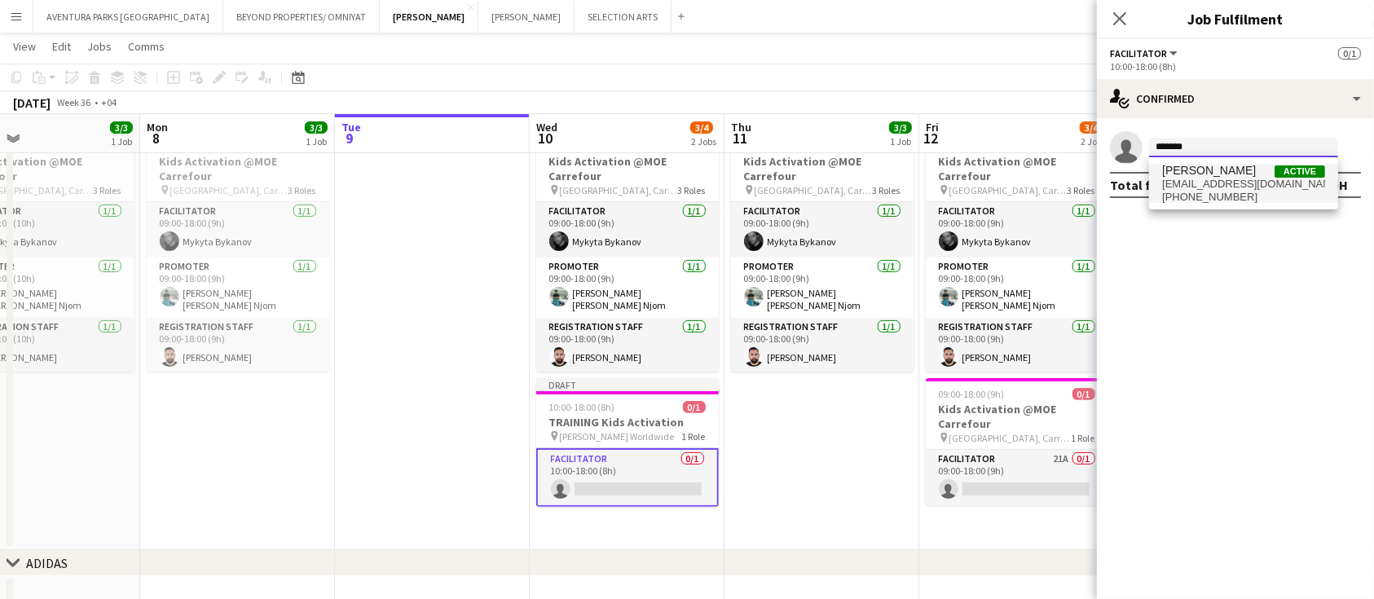
type input "*******"
click at [1213, 183] on span "hicham201111@gmail.com" at bounding box center [1243, 184] width 163 height 13
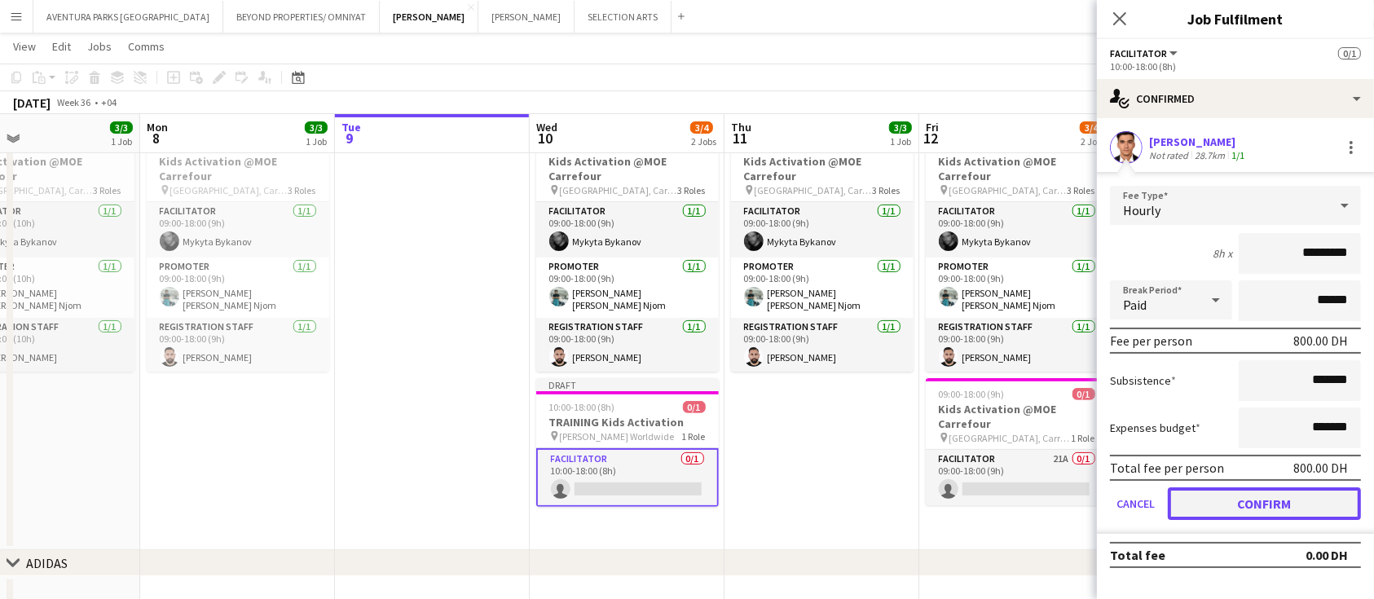
click at [1239, 508] on button "Confirm" at bounding box center [1264, 503] width 193 height 33
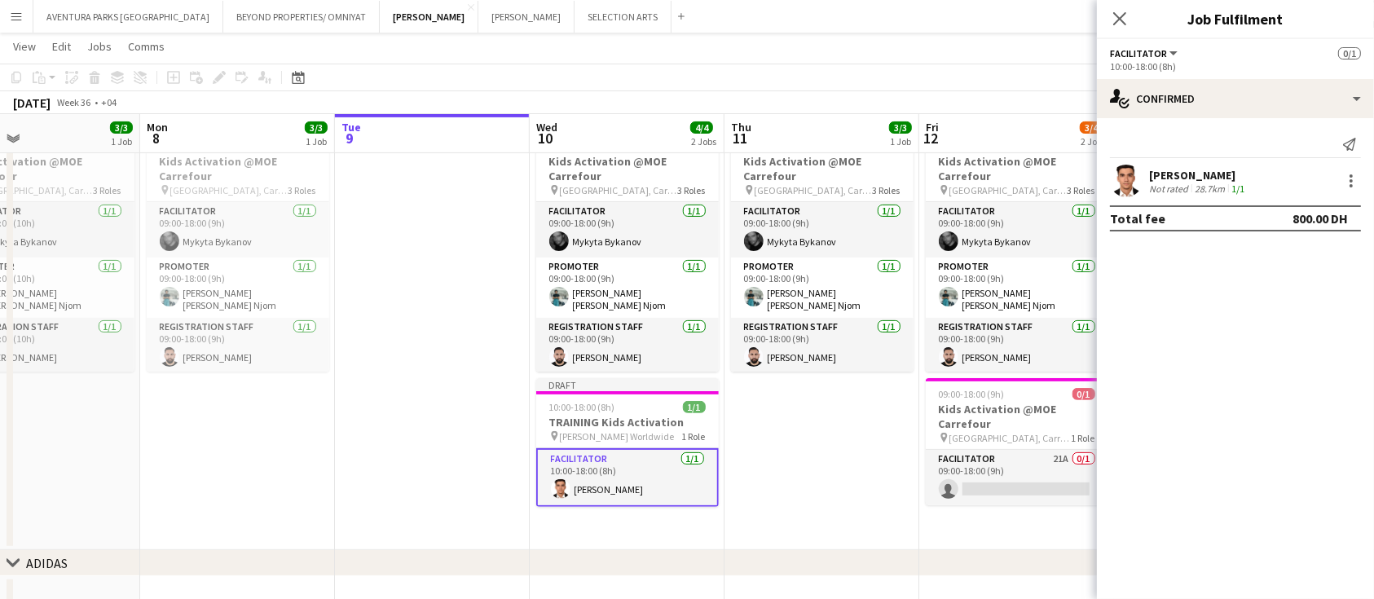
click at [860, 491] on app-date-cell "09:00-18:00 (9h) 3/3 Kids Activation @MOE Carrefour pin Mall of Emirates, Carre…" at bounding box center [821, 337] width 195 height 426
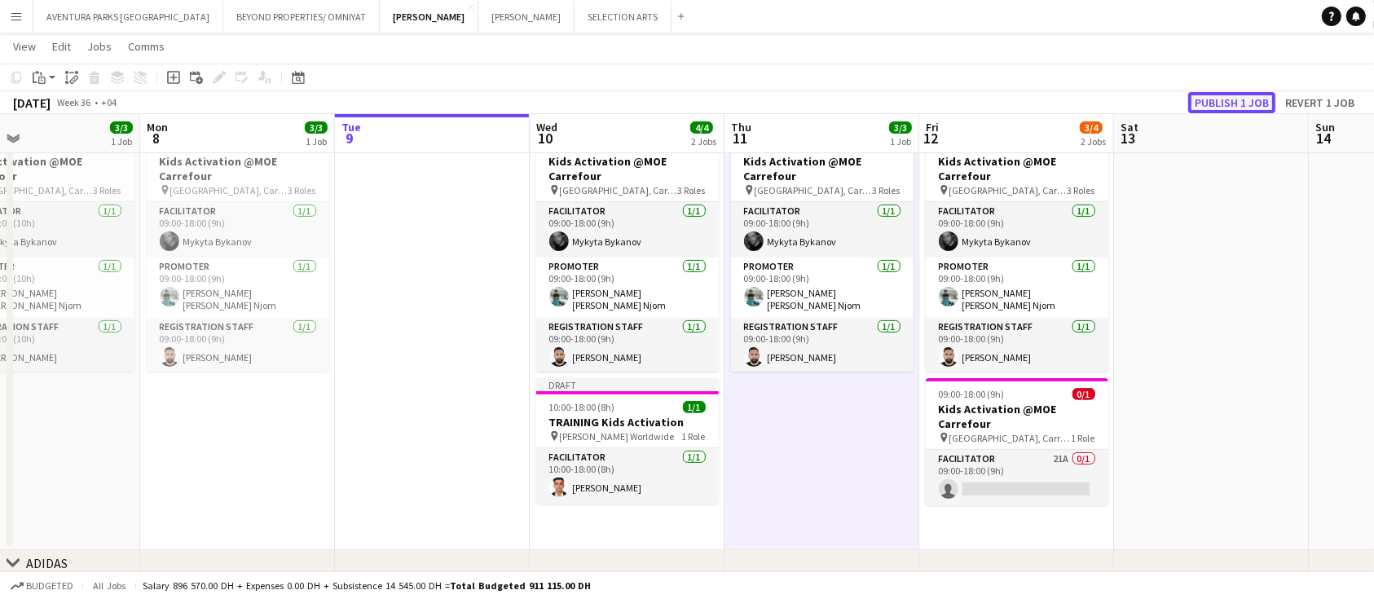
click at [1226, 108] on button "Publish 1 job" at bounding box center [1231, 102] width 87 height 21
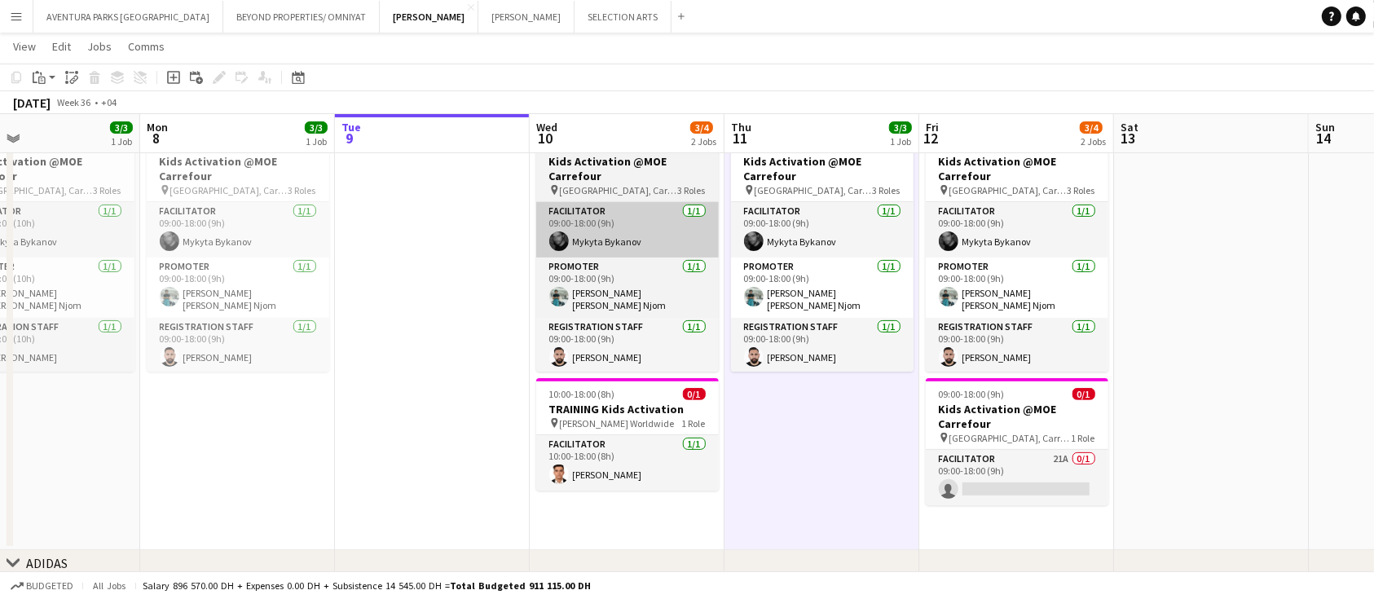
click at [567, 249] on app-card-role "Facilitator 1/1 09:00-18:00 (9h) Mykyta Bykanov" at bounding box center [627, 229] width 183 height 55
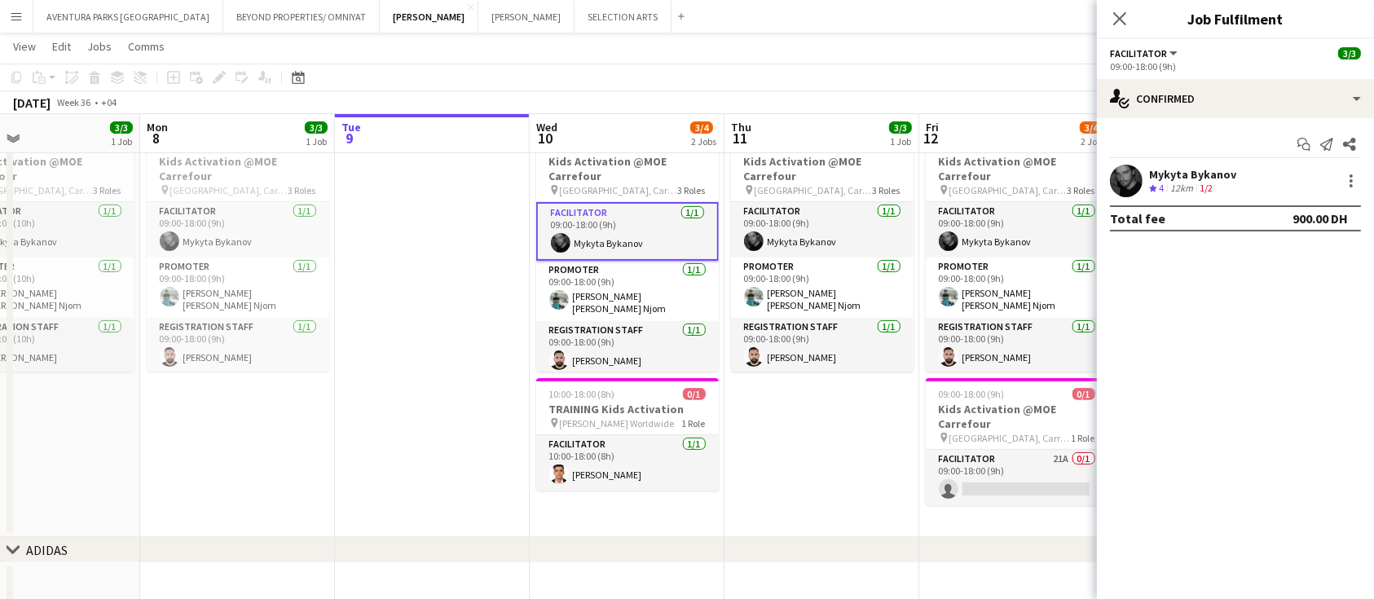
click at [585, 244] on app-card-role "Facilitator 1/1 09:00-18:00 (9h) Mykyta Bykanov" at bounding box center [627, 231] width 183 height 59
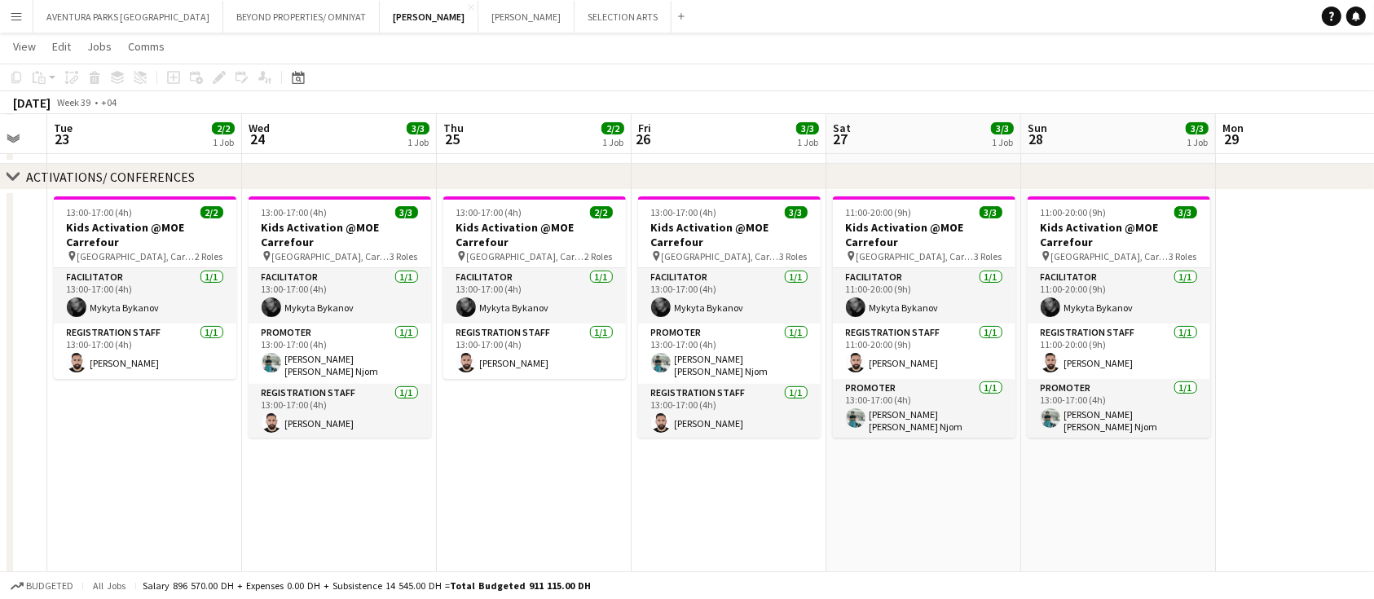
scroll to position [0, 530]
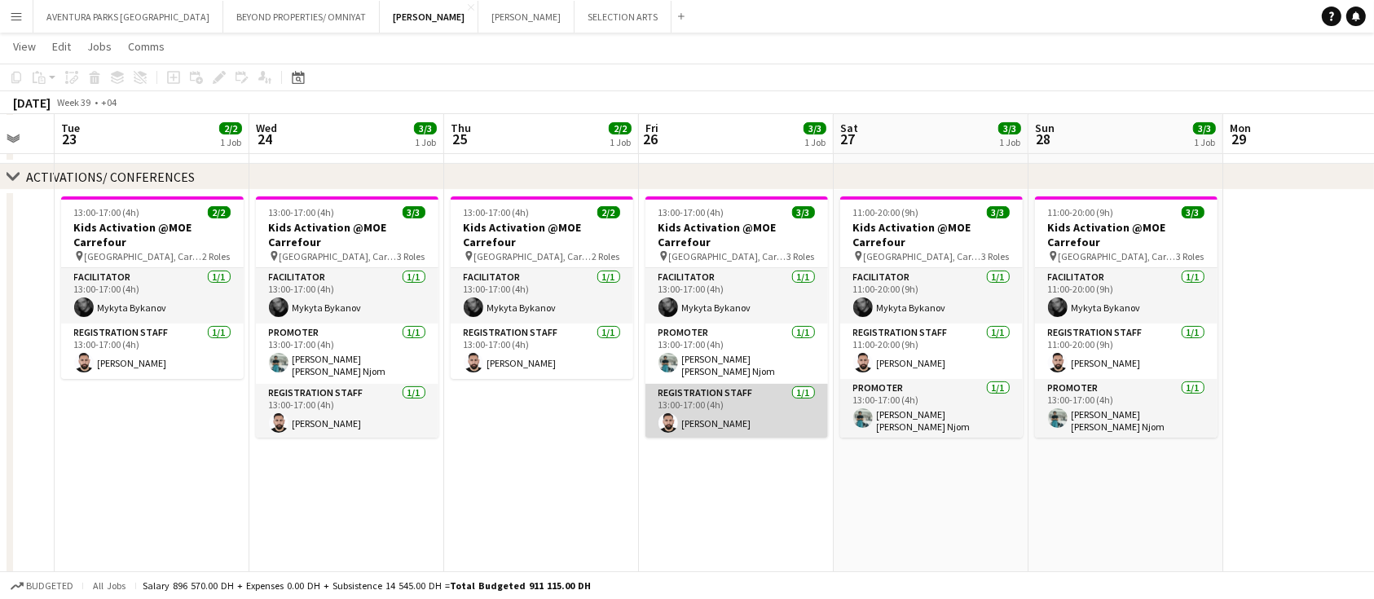
click at [789, 411] on app-calendar-viewport "Sat 20 3/3 1 Job Sun 21 3/3 1 Job Mon 22 Tue 23 2/2 1 Job Wed 24 3/3 1 Job Thu …" at bounding box center [687, 221] width 1374 height 1063
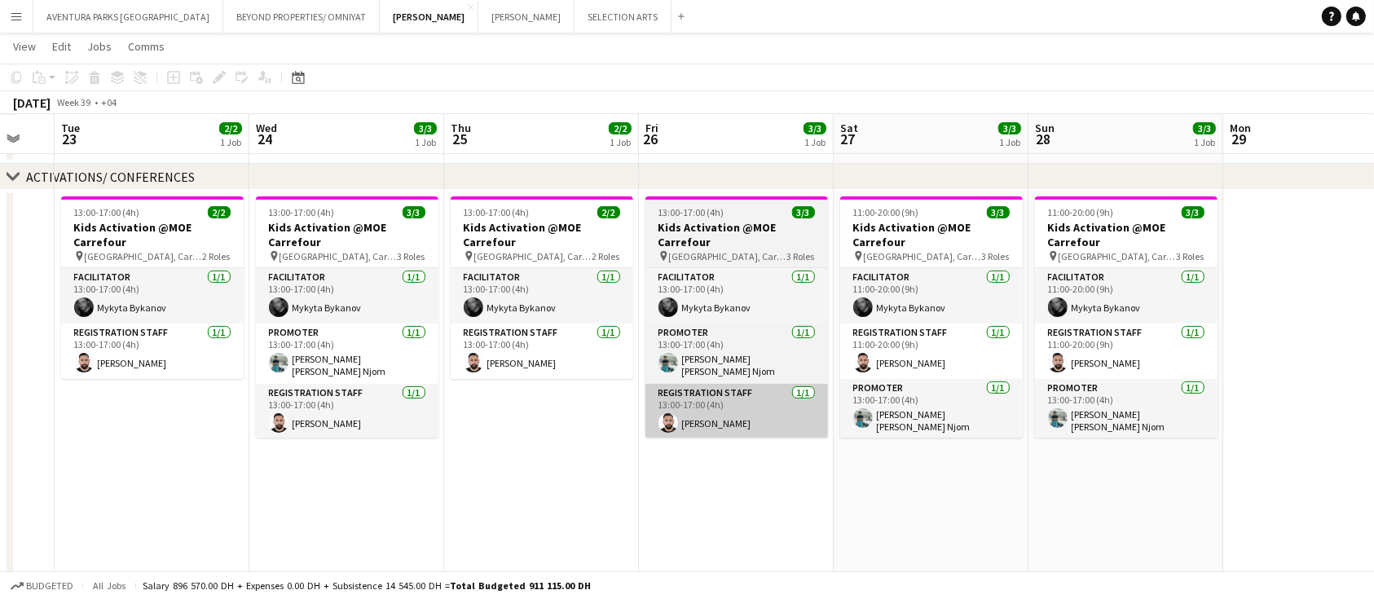
scroll to position [0, 522]
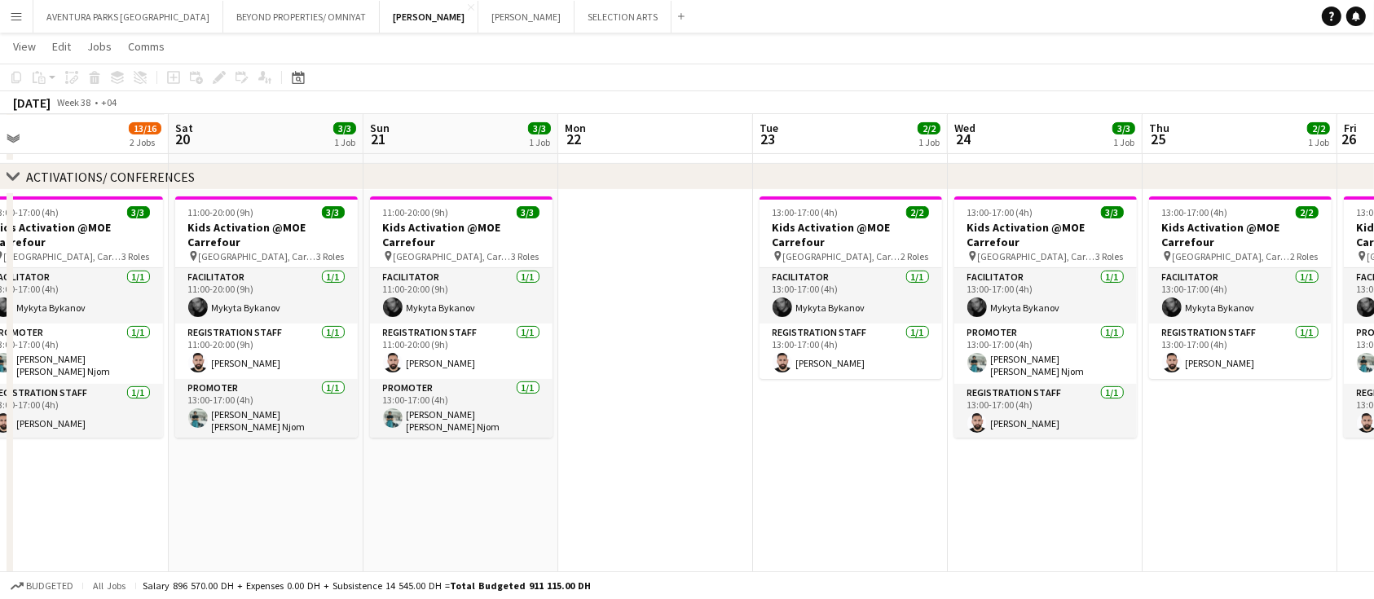
drag, startPoint x: 108, startPoint y: 413, endPoint x: 801, endPoint y: 480, distance: 695.8
click at [801, 480] on app-calendar-viewport "Wed 17 13/16 2 Jobs Thu 18 12/15 2 Jobs Fri 19 13/16 2 Jobs Sat 20 3/3 1 Job Su…" at bounding box center [687, 221] width 1374 height 1063
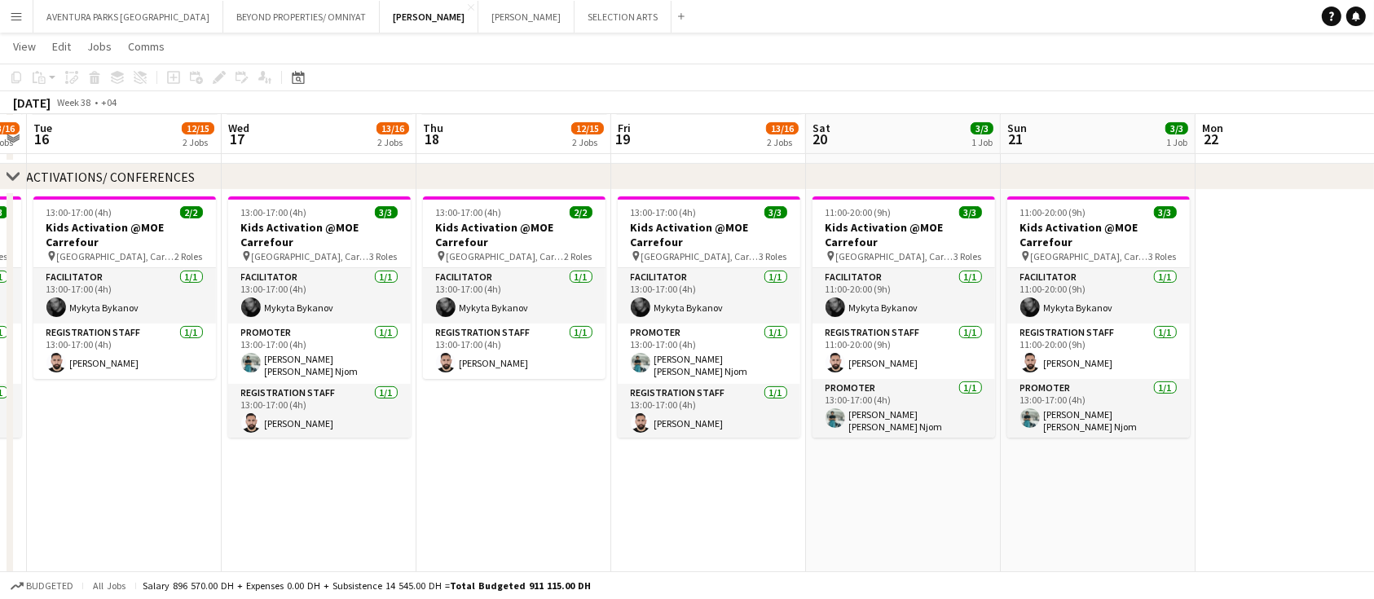
scroll to position [0, 341]
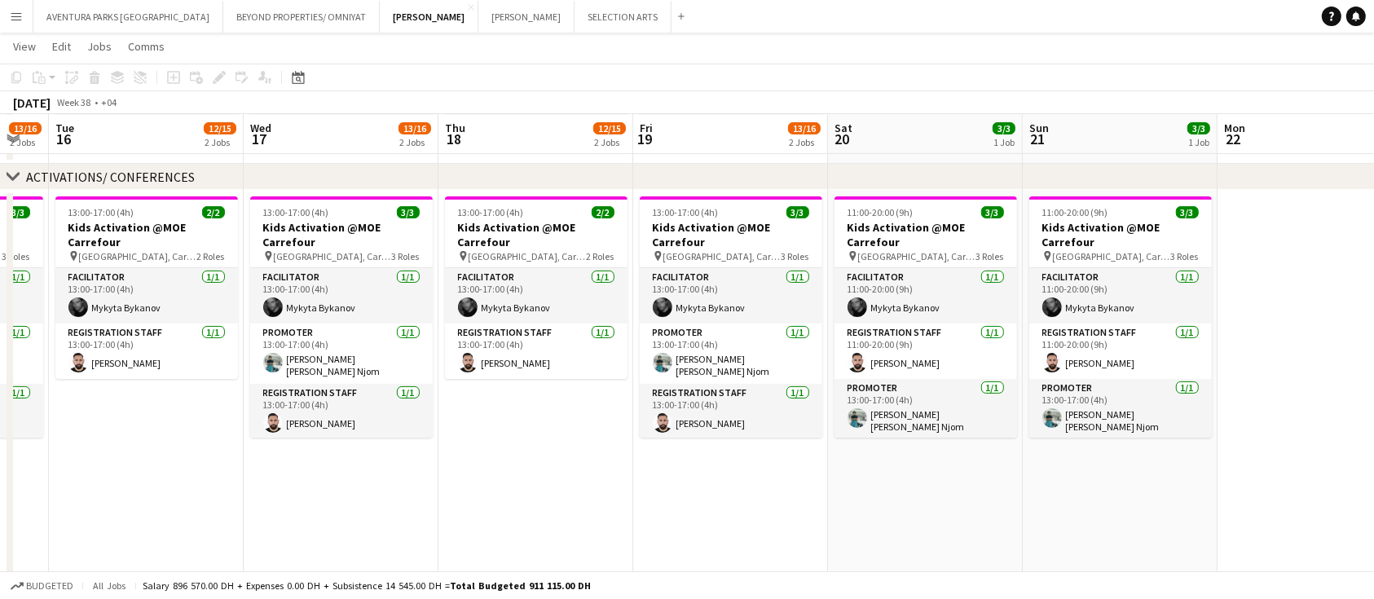
drag, startPoint x: 396, startPoint y: 513, endPoint x: 795, endPoint y: 519, distance: 399.3
click at [795, 519] on app-calendar-viewport "Sun 14 10/13 1 Job Mon 15 13/16 2 Jobs Tue 16 12/15 2 Jobs Wed 17 13/16 2 Jobs …" at bounding box center [687, 221] width 1374 height 1063
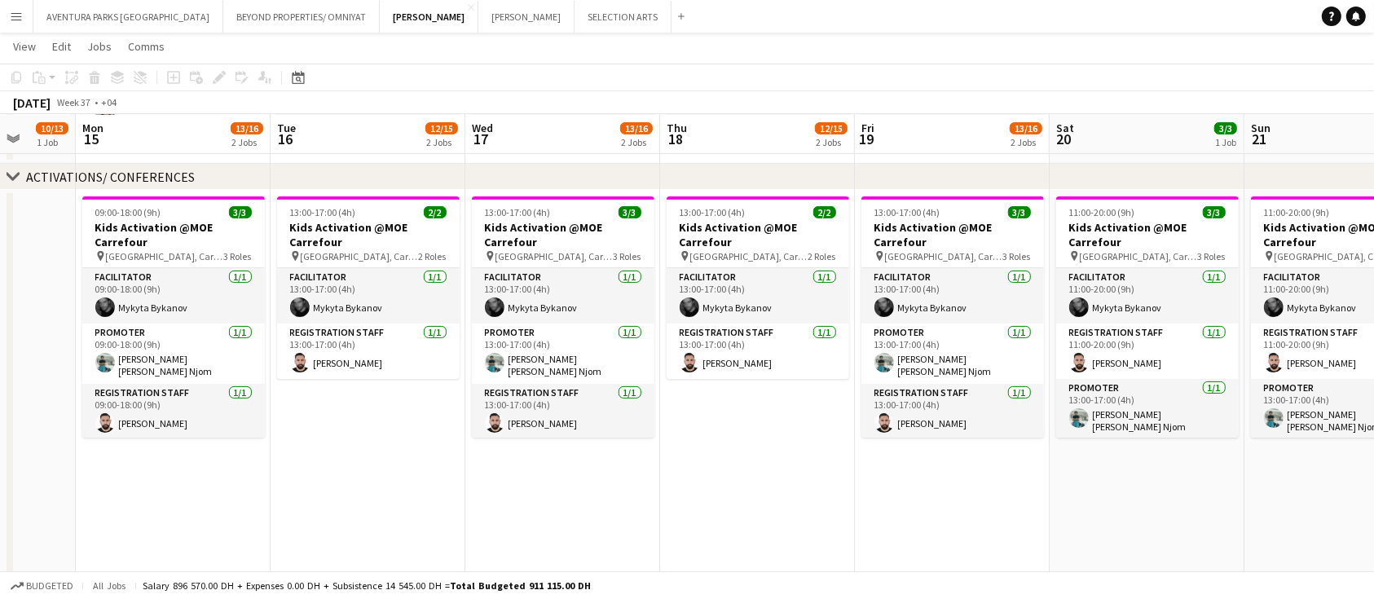
scroll to position [0, 499]
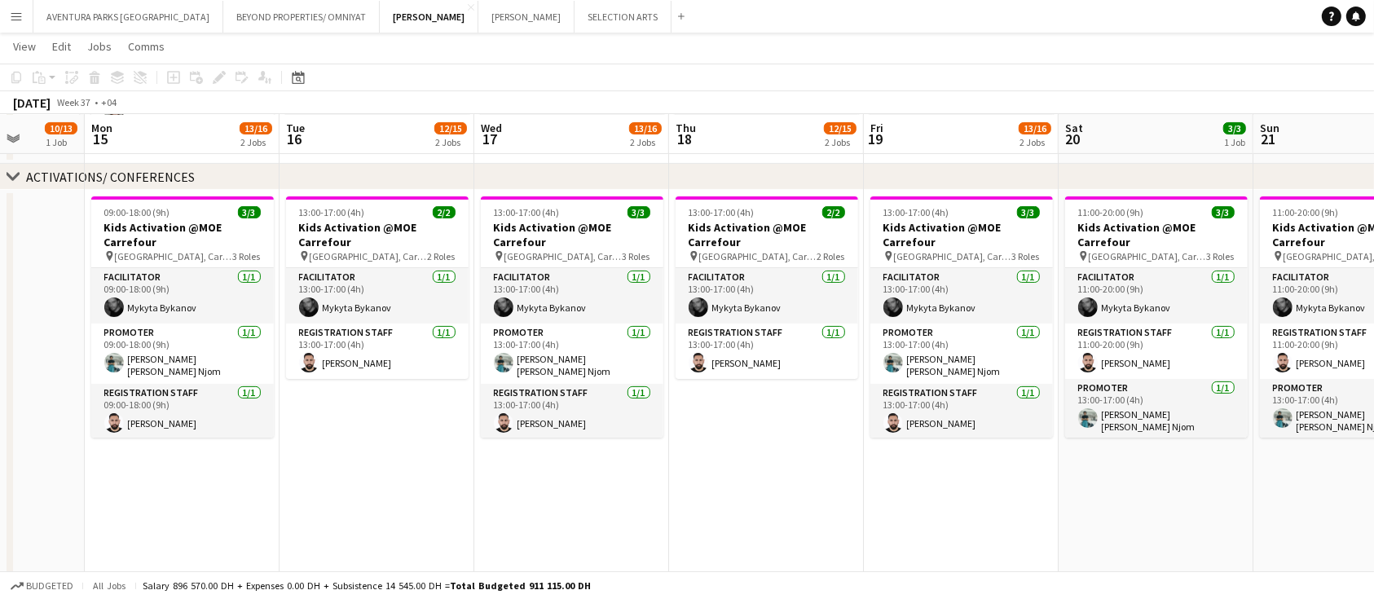
drag, startPoint x: 154, startPoint y: 452, endPoint x: 367, endPoint y: 455, distance: 213.5
click at [367, 455] on app-calendar-viewport "Fri 12 3/4 2 Jobs Sat 13 Sun 14 10/13 1 Job Mon 15 13/16 2 Jobs Tue 16 12/15 2 …" at bounding box center [687, 221] width 1374 height 1063
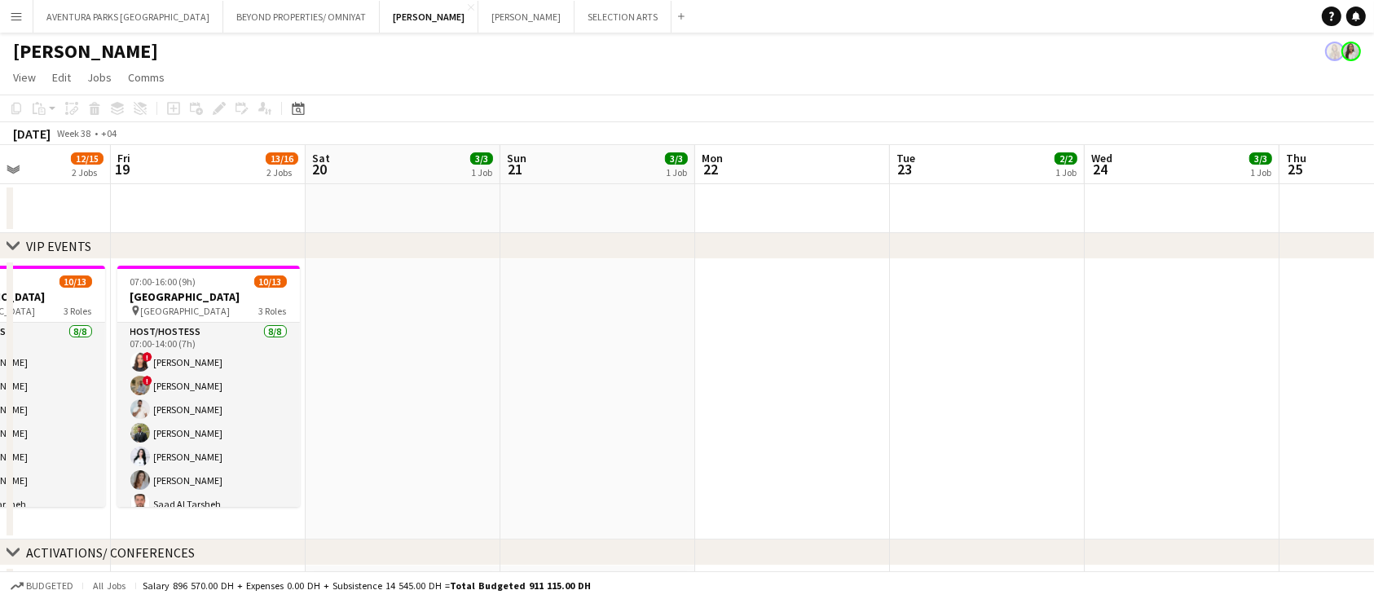
scroll to position [0, 525]
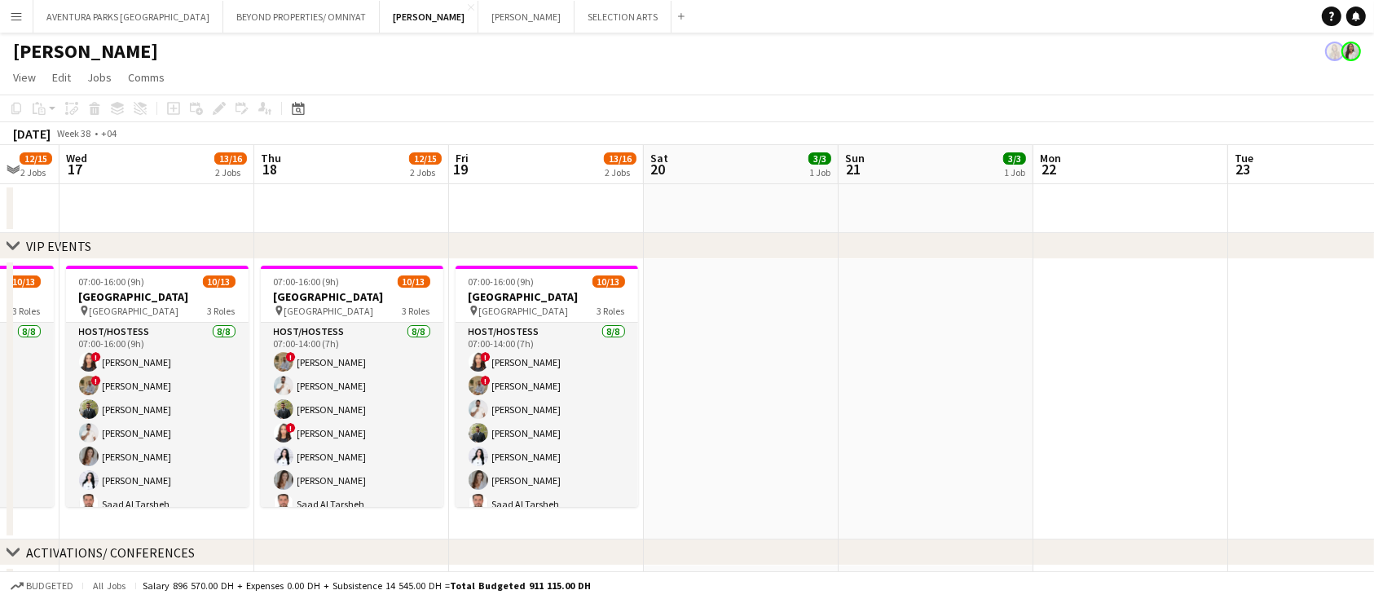
drag, startPoint x: 792, startPoint y: 411, endPoint x: 1386, endPoint y: 414, distance: 594.0
click at [1373, 414] on html "Menu Boards Boards Boards All jobs Status Workforce Workforce My Workforce Recr…" at bounding box center [687, 578] width 1374 height 1156
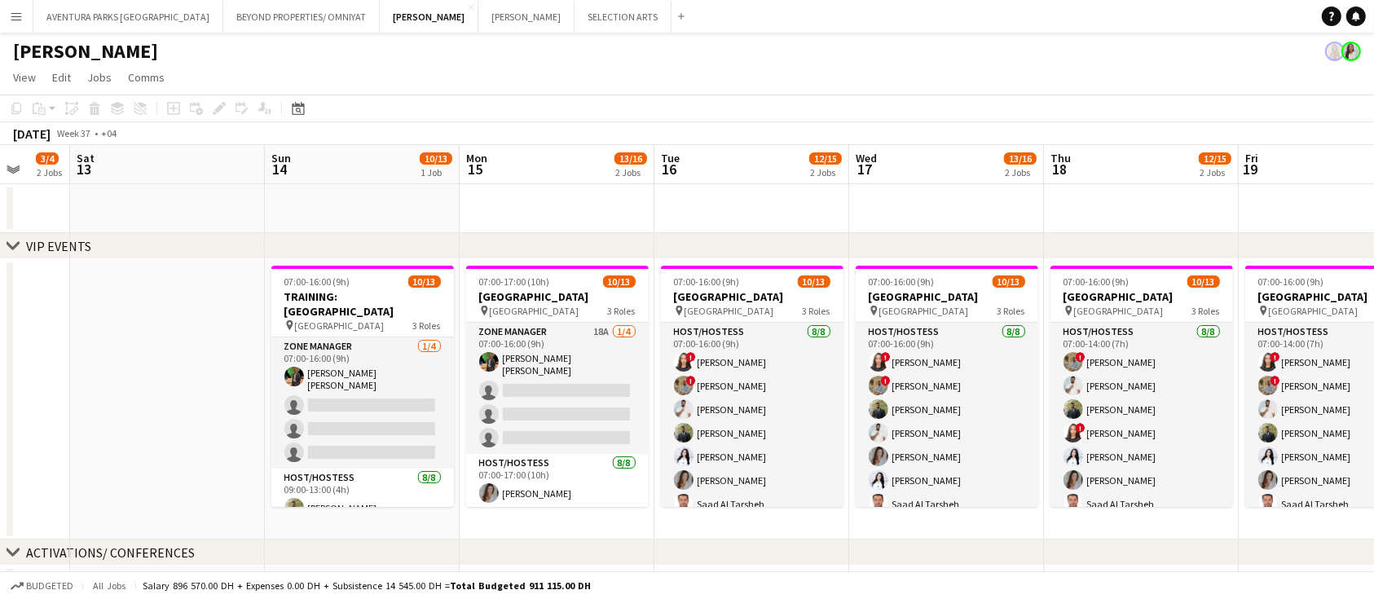
drag, startPoint x: 565, startPoint y: 306, endPoint x: 981, endPoint y: 283, distance: 417.0
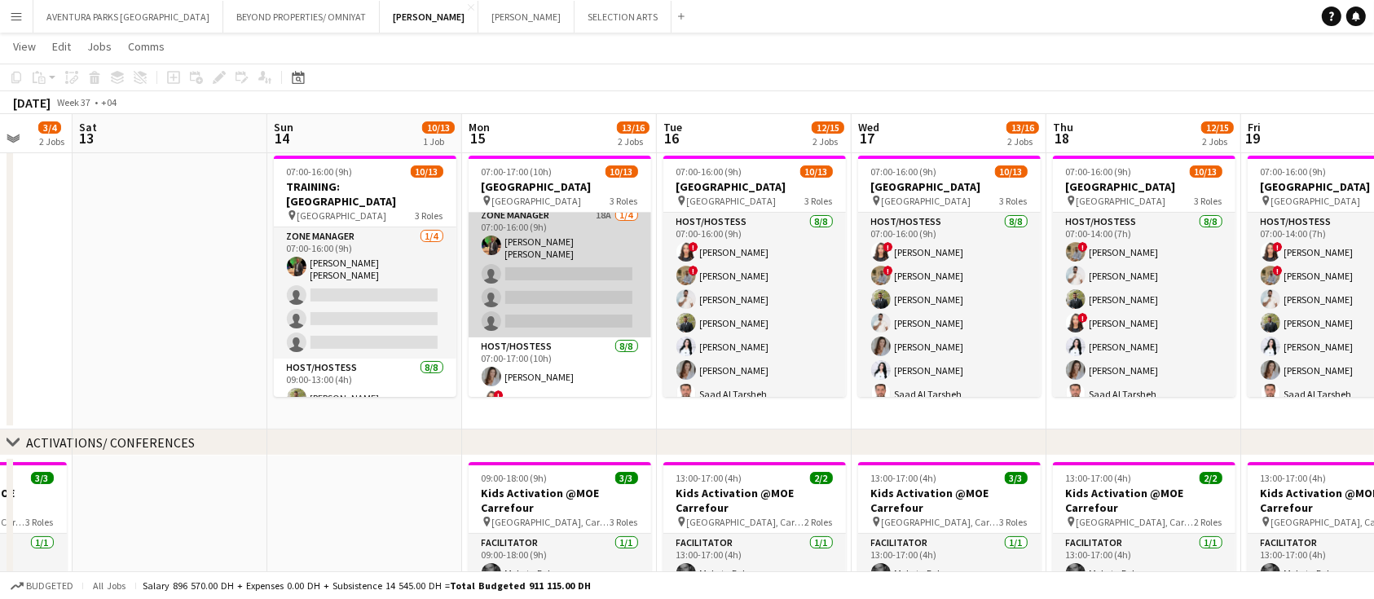
scroll to position [0, 0]
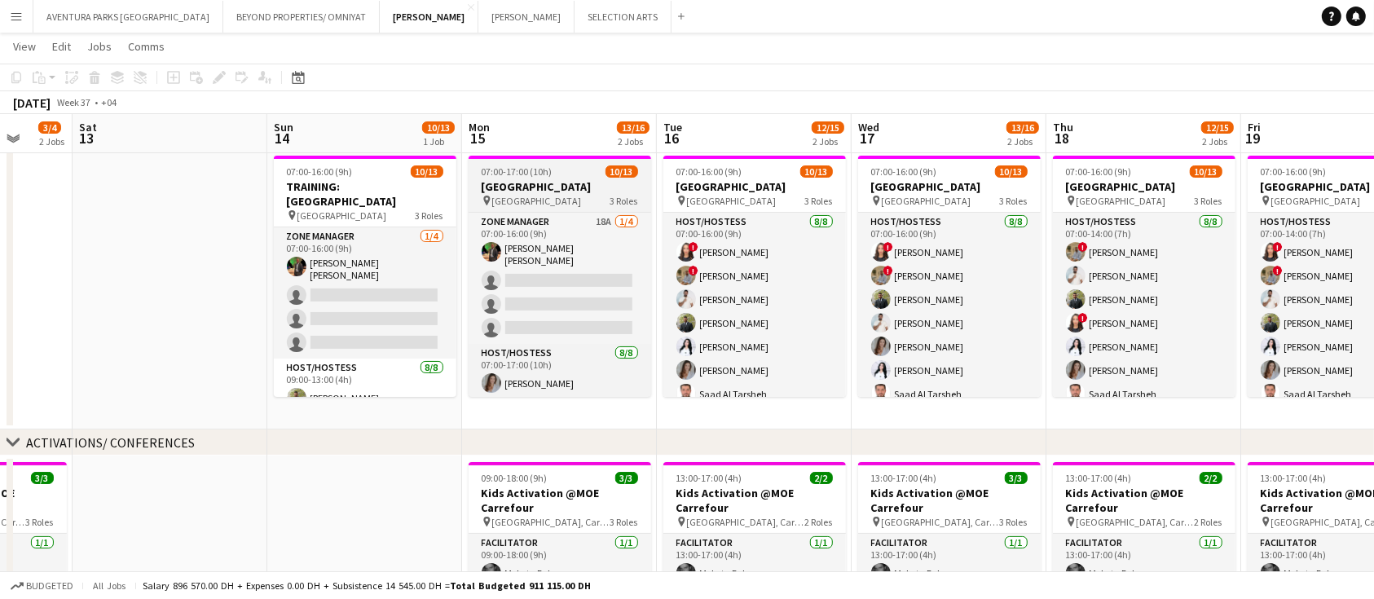
click at [577, 205] on div "pin Meydan Hotel 3 Roles" at bounding box center [560, 200] width 183 height 13
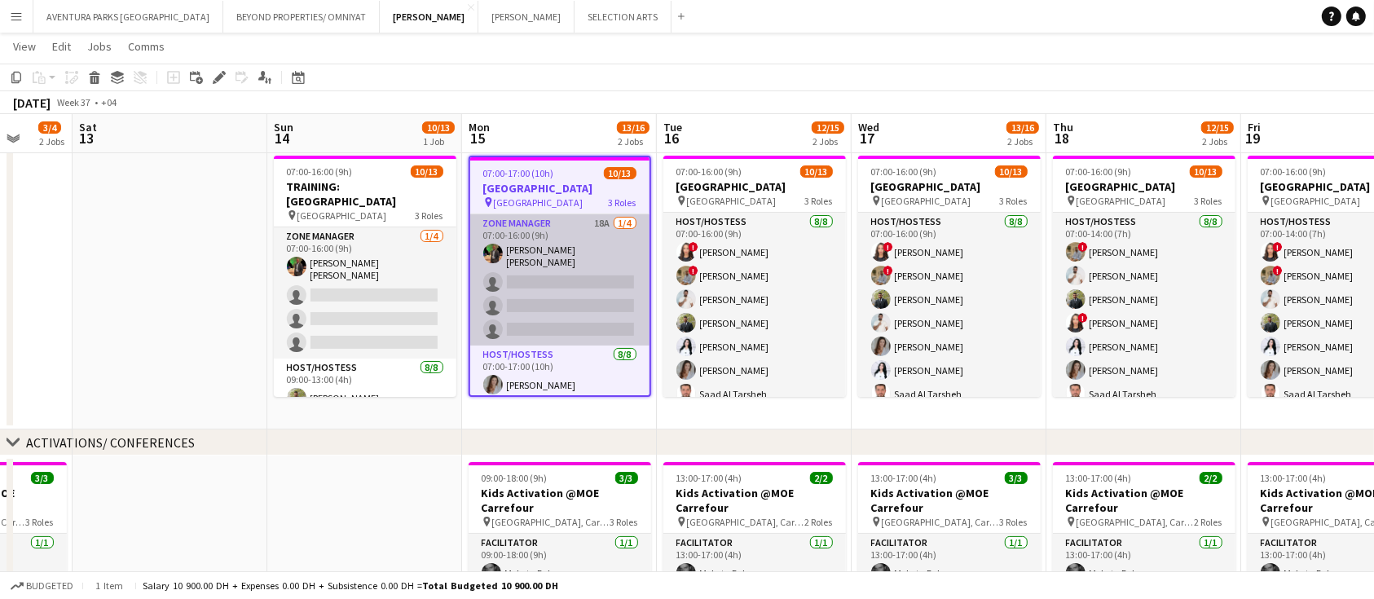
click at [569, 234] on app-card-role "Zone Manager 18A 1/4 07:00-16:00 (9h) Christian Benjamin Amechi single-neutral-…" at bounding box center [559, 279] width 179 height 131
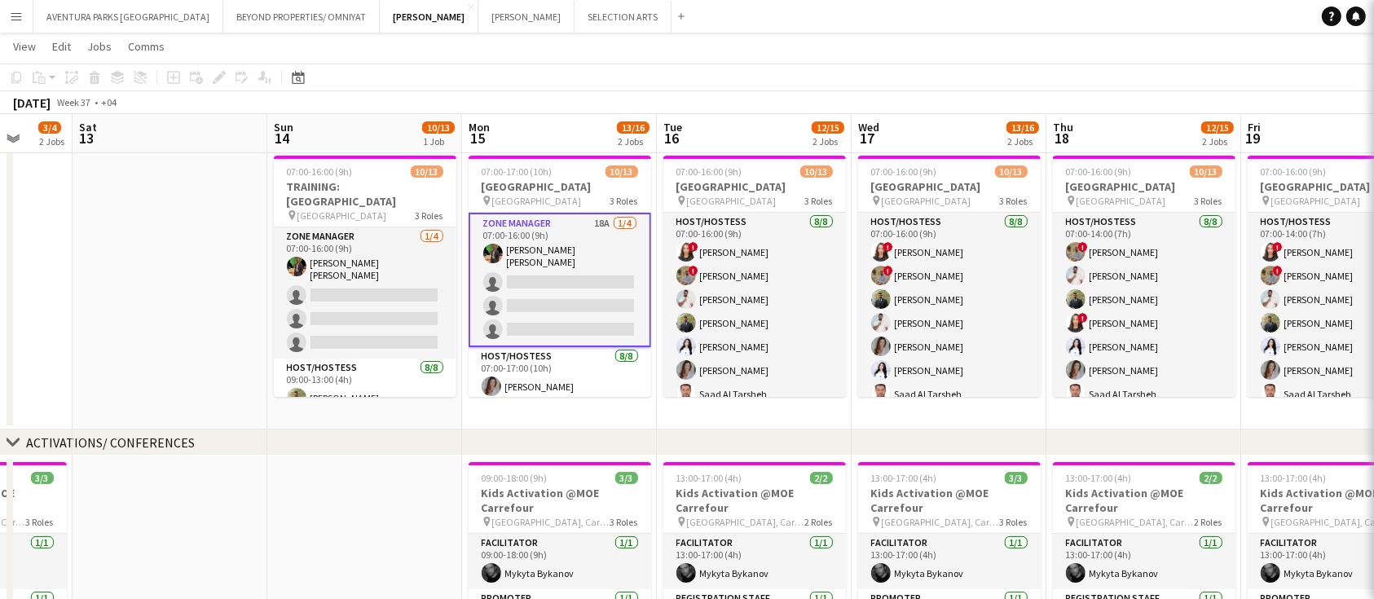
scroll to position [2, 0]
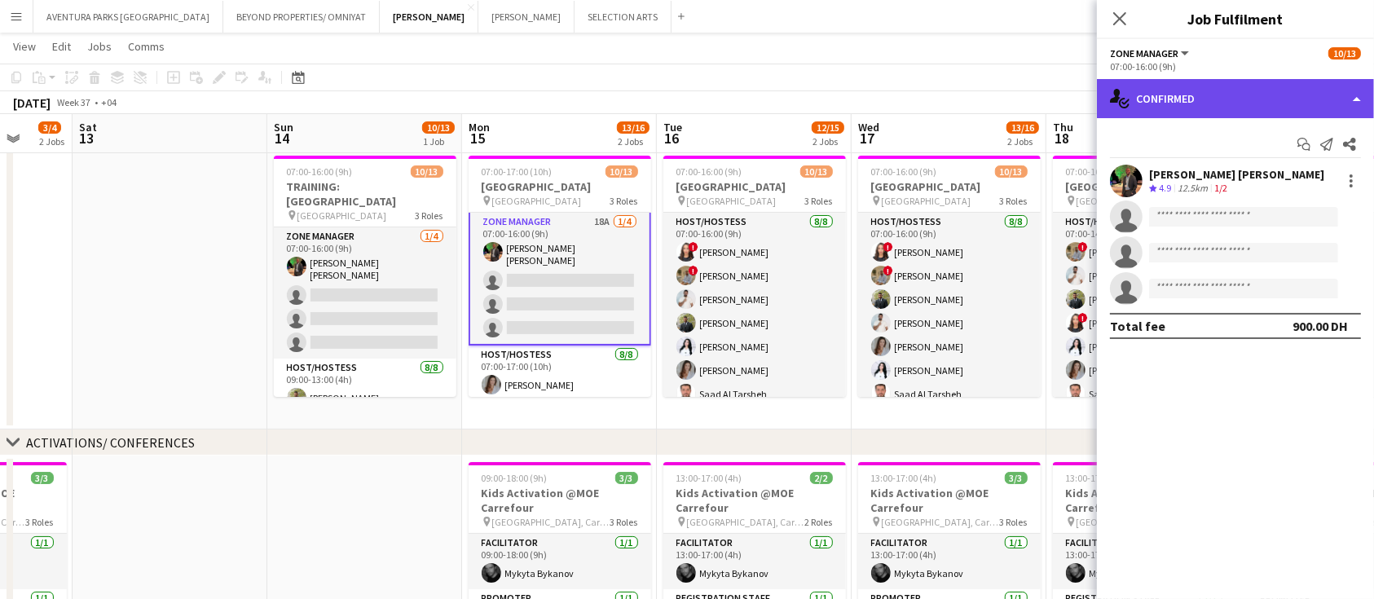
click at [1266, 108] on div "single-neutral-actions-check-2 Confirmed" at bounding box center [1235, 98] width 277 height 39
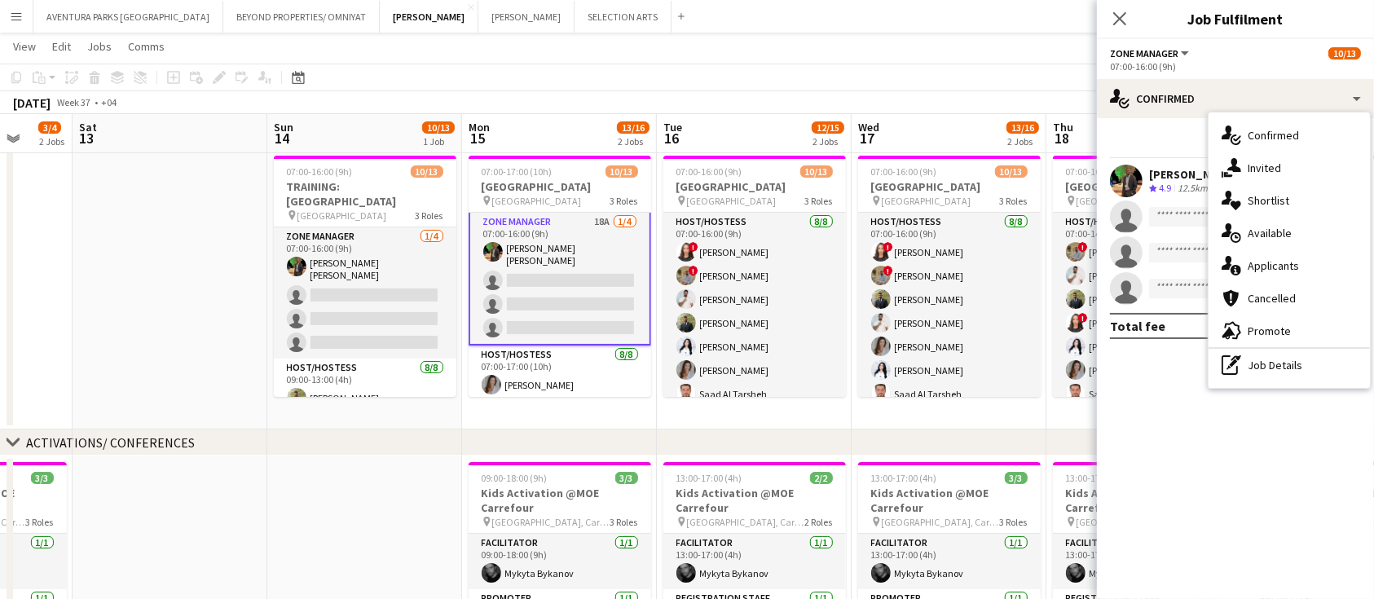
click at [1289, 199] on div "single-neutral-actions-heart Shortlist" at bounding box center [1288, 200] width 161 height 33
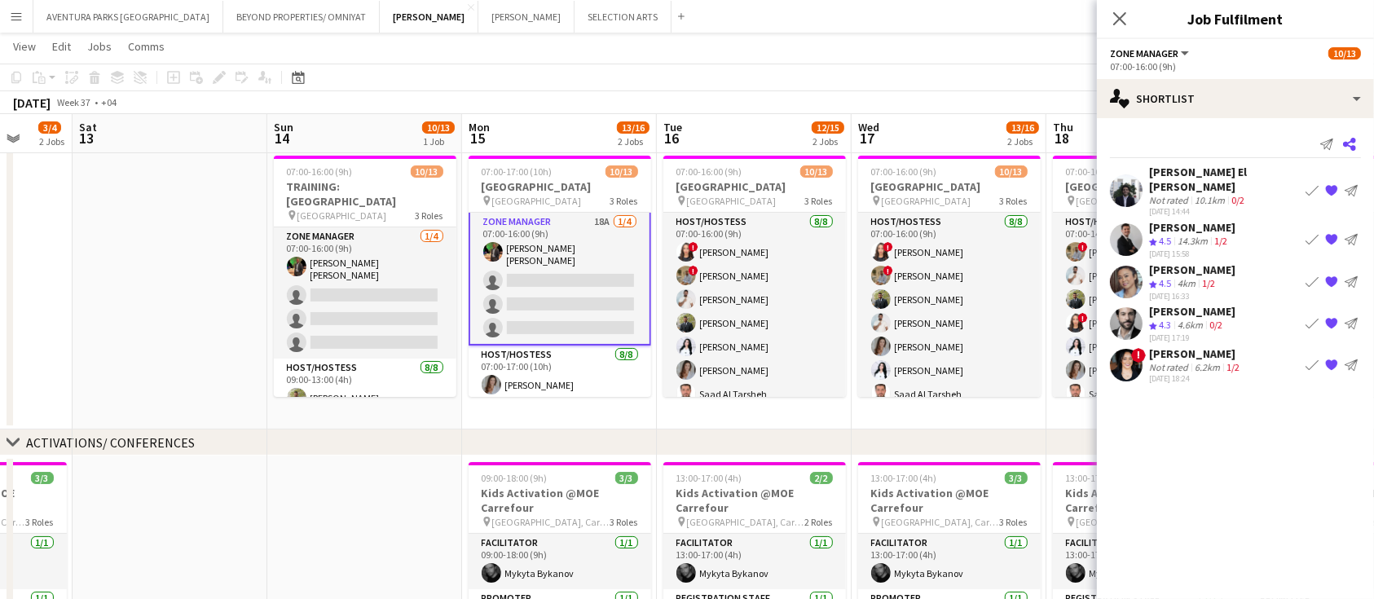
click at [1348, 134] on app-icon "Share" at bounding box center [1349, 144] width 23 height 23
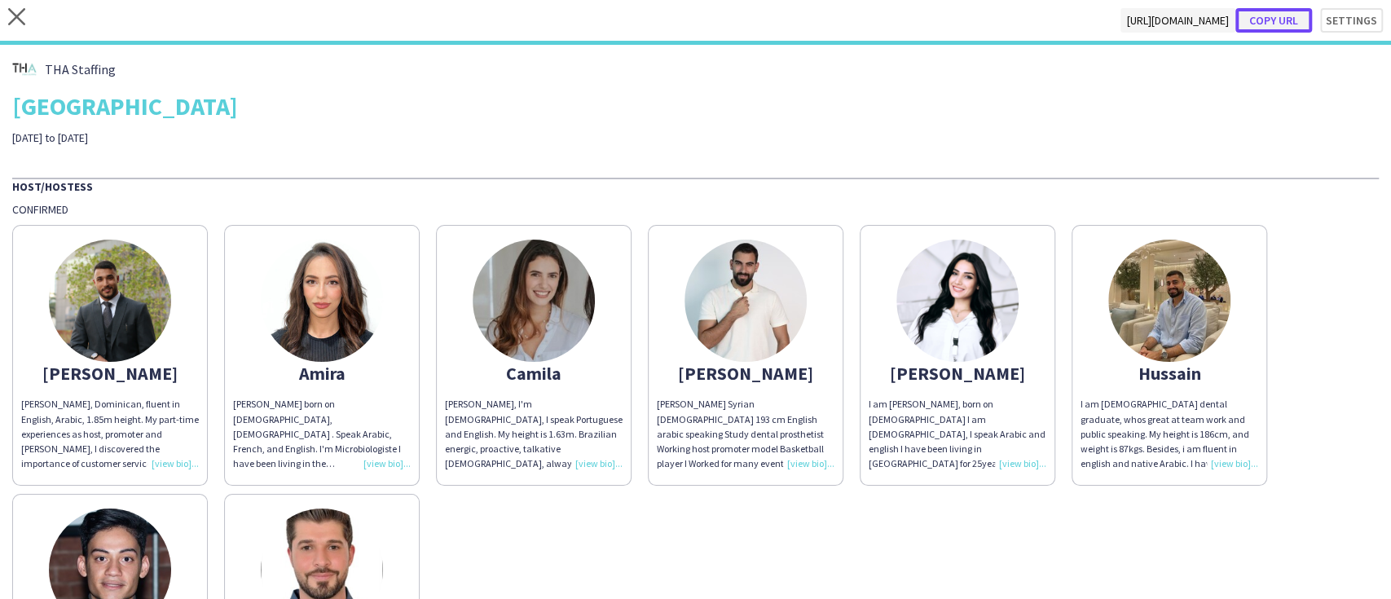
click at [1271, 20] on button "Copy url" at bounding box center [1273, 20] width 77 height 24
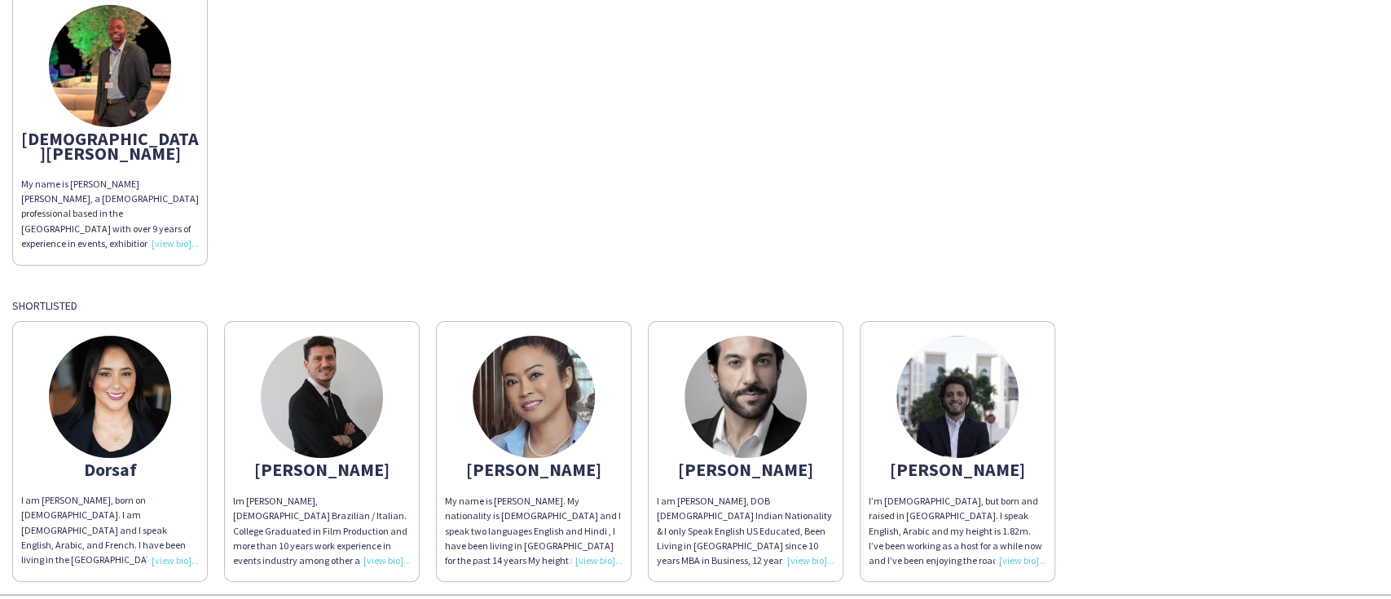
scroll to position [1810, 0]
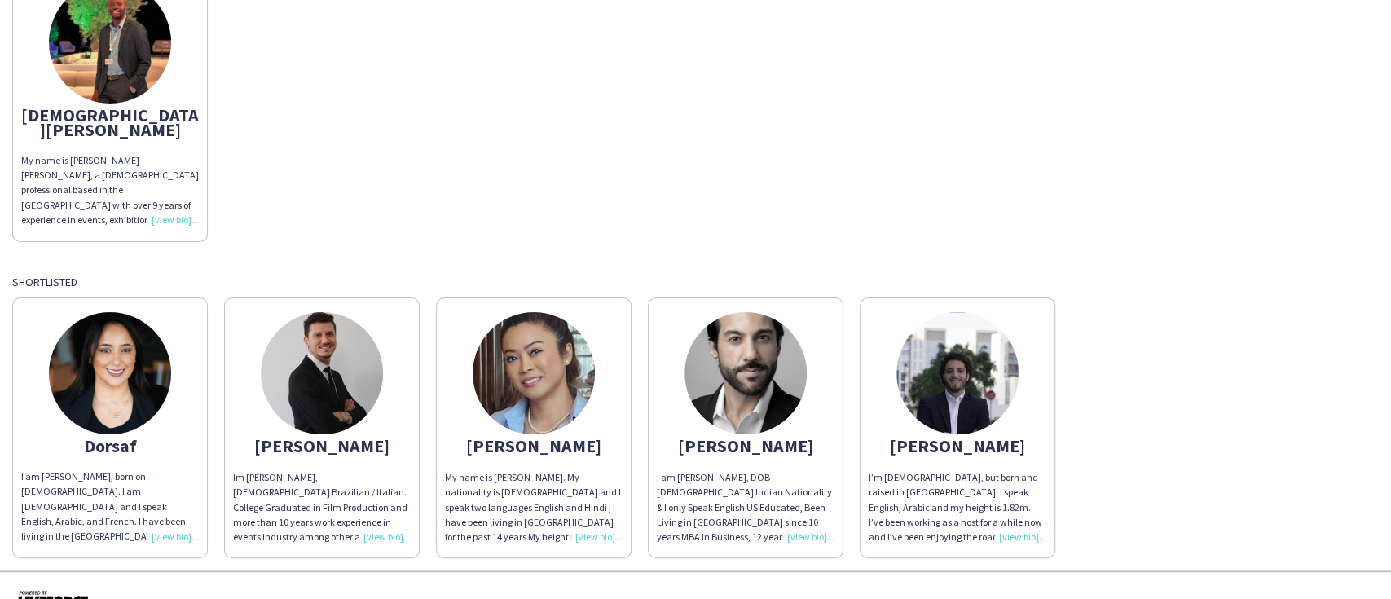
drag, startPoint x: 284, startPoint y: 412, endPoint x: 368, endPoint y: 412, distance: 84.7
click at [368, 438] on div "Guilherme" at bounding box center [322, 445] width 178 height 15
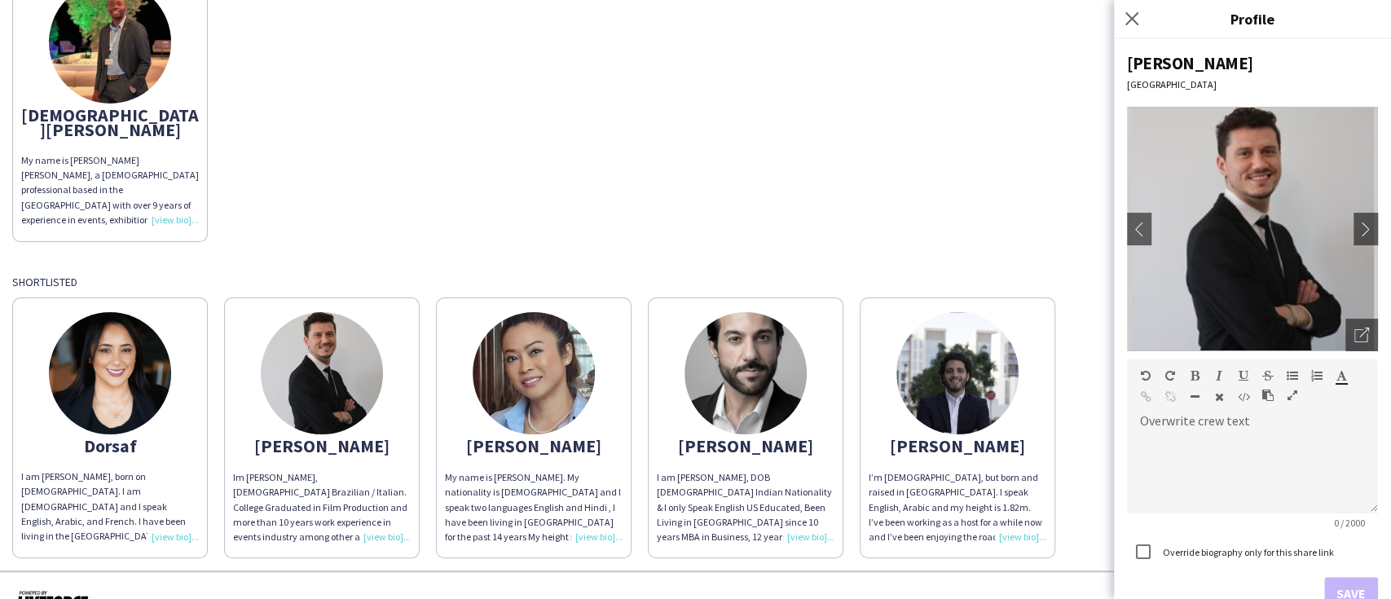
copy div "Guilherme"
drag, startPoint x: 711, startPoint y: 419, endPoint x: 787, endPoint y: 420, distance: 75.8
click at [787, 438] on div "Kamlesh" at bounding box center [746, 445] width 178 height 15
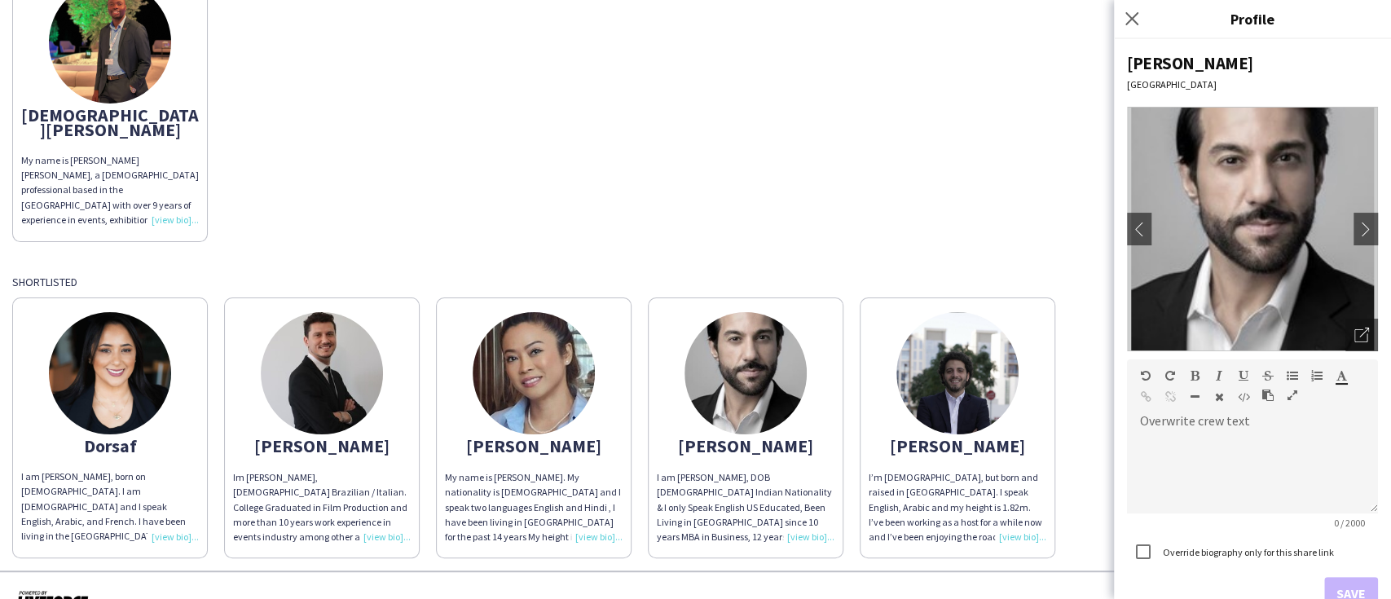
copy div "Kamlesh"
click at [1133, 19] on icon "Close pop-in" at bounding box center [1131, 18] width 15 height 15
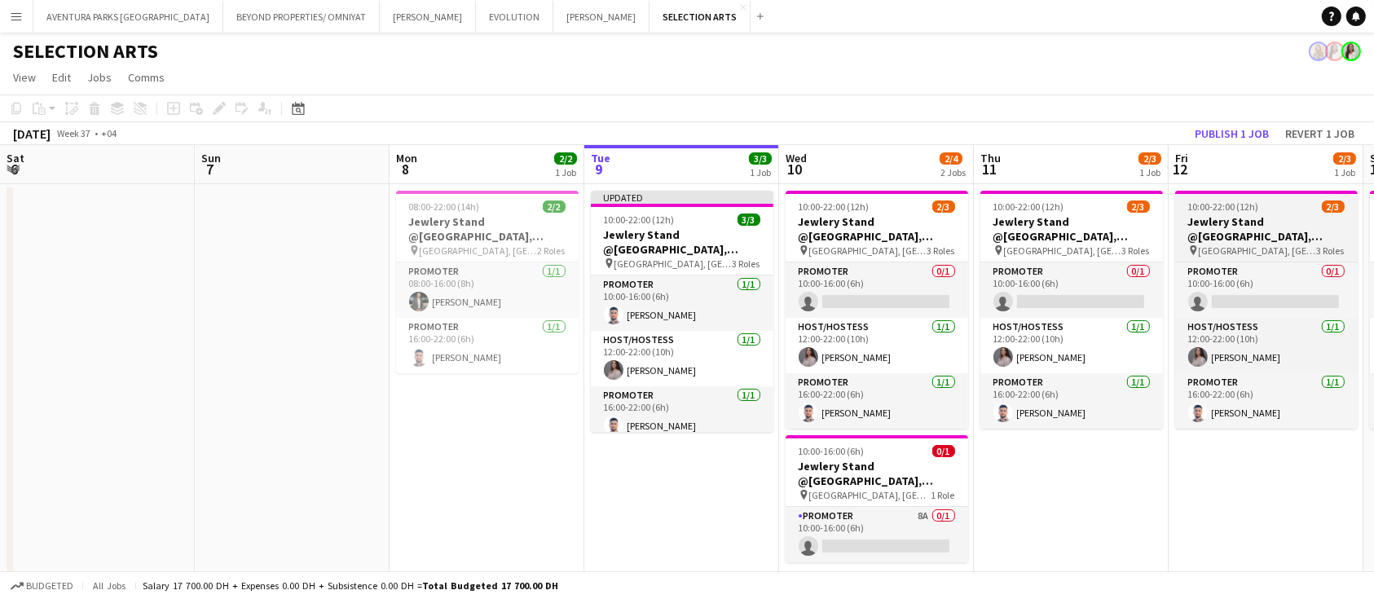
scroll to position [9, 0]
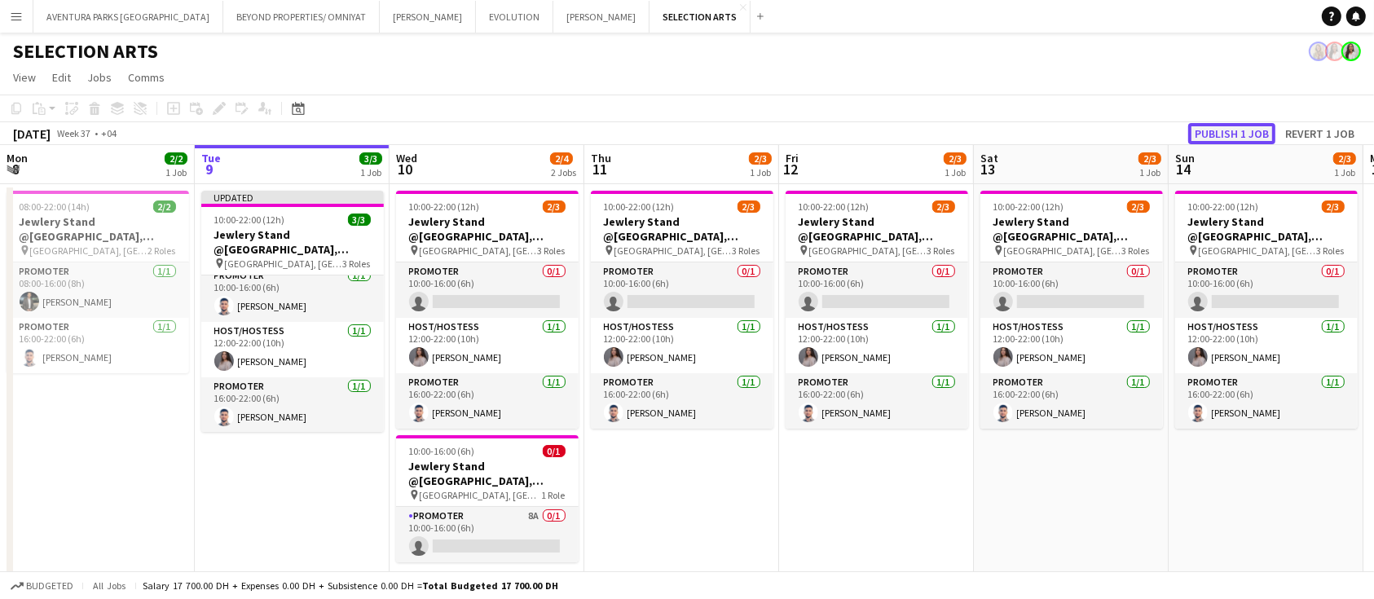
click at [1228, 128] on button "Publish 1 job" at bounding box center [1231, 133] width 87 height 21
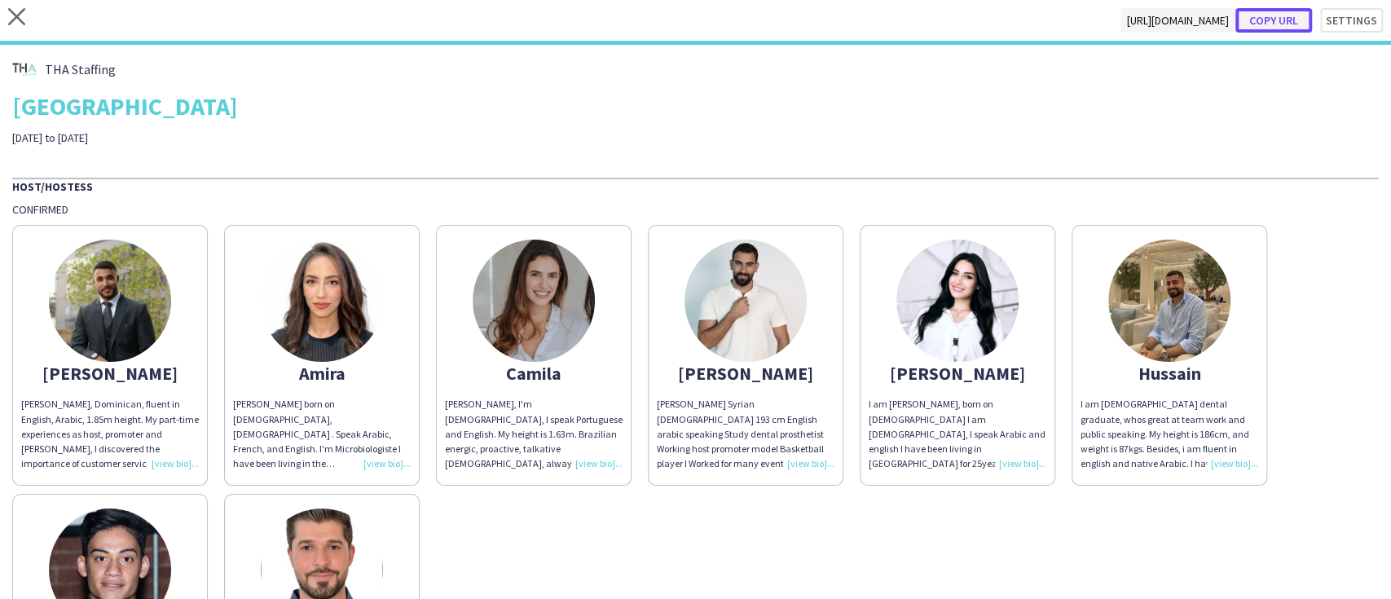
click at [1277, 21] on button "Copy url" at bounding box center [1273, 20] width 77 height 24
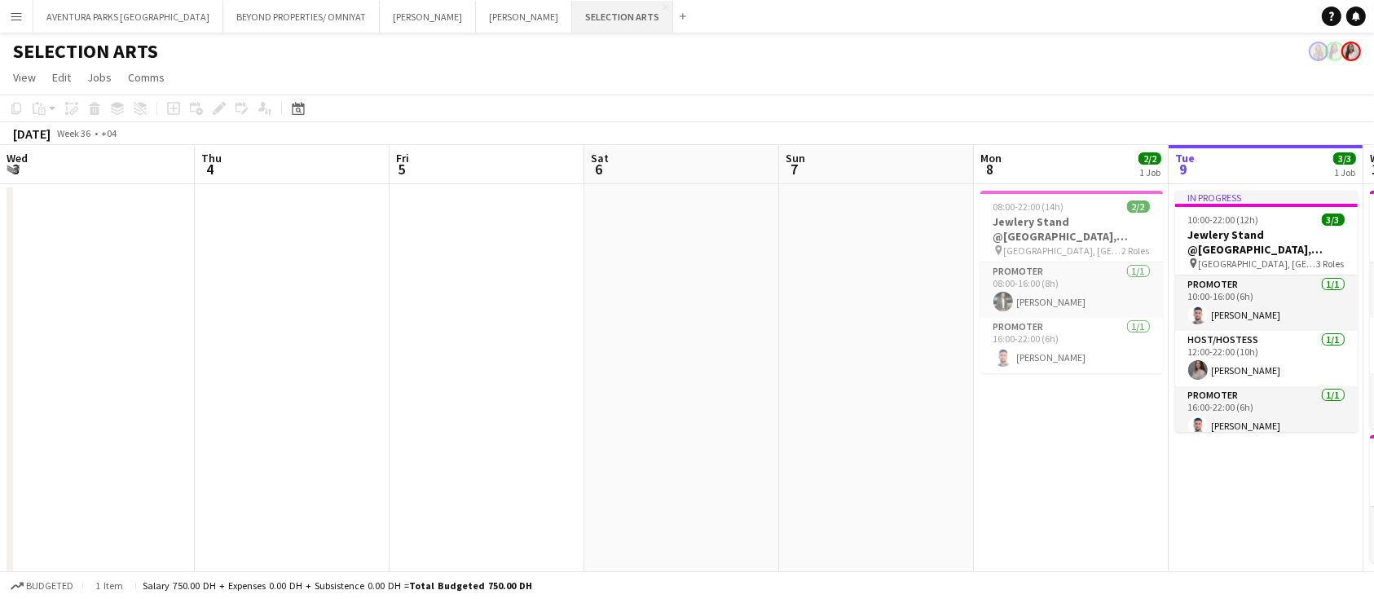
scroll to position [0, 389]
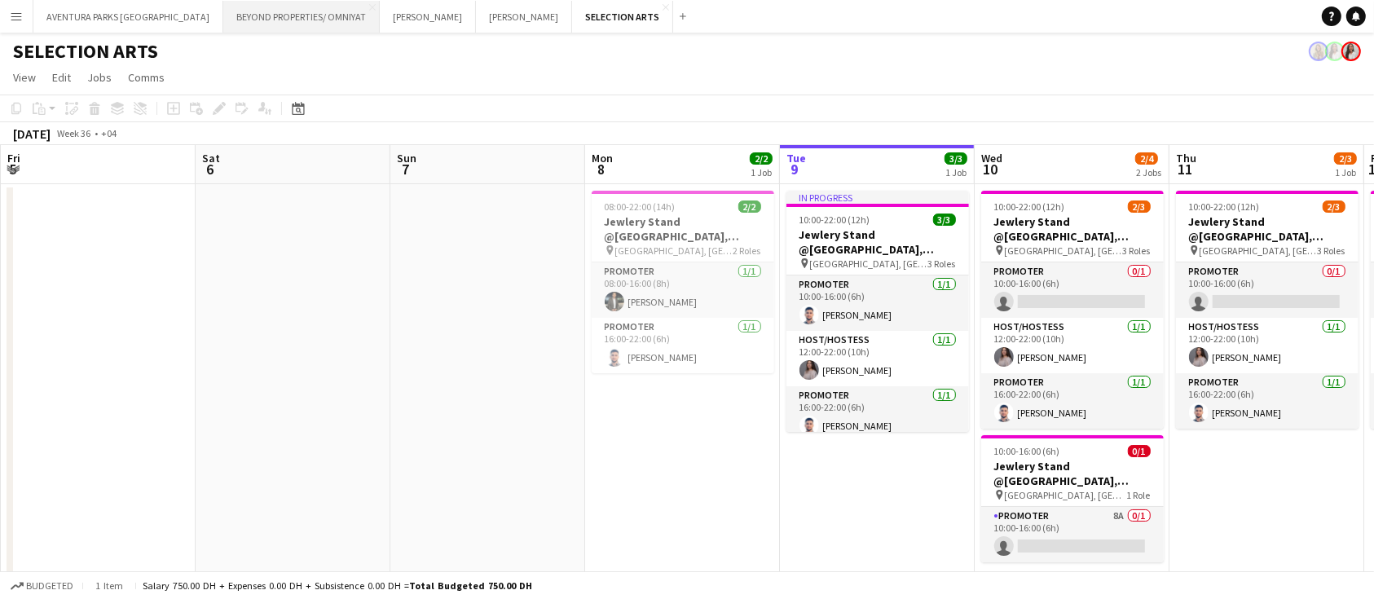
click at [223, 13] on button "BEYOND PROPERTIES/ OMNIYAT Close" at bounding box center [301, 17] width 156 height 32
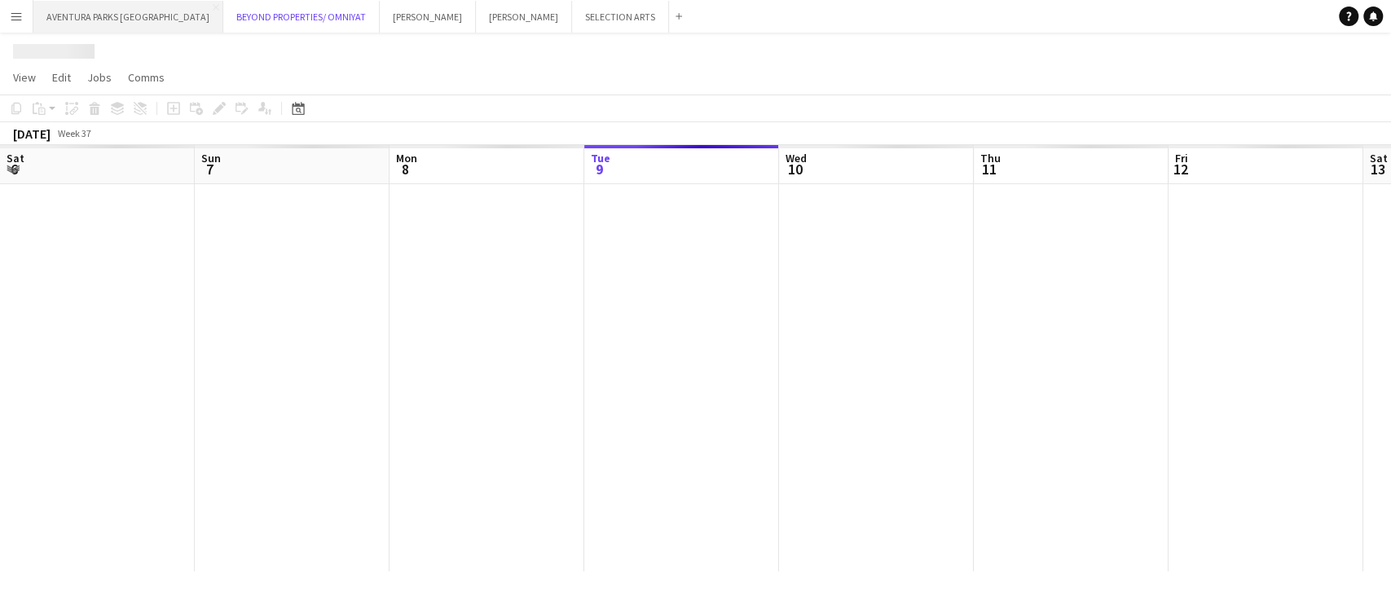
scroll to position [0, 389]
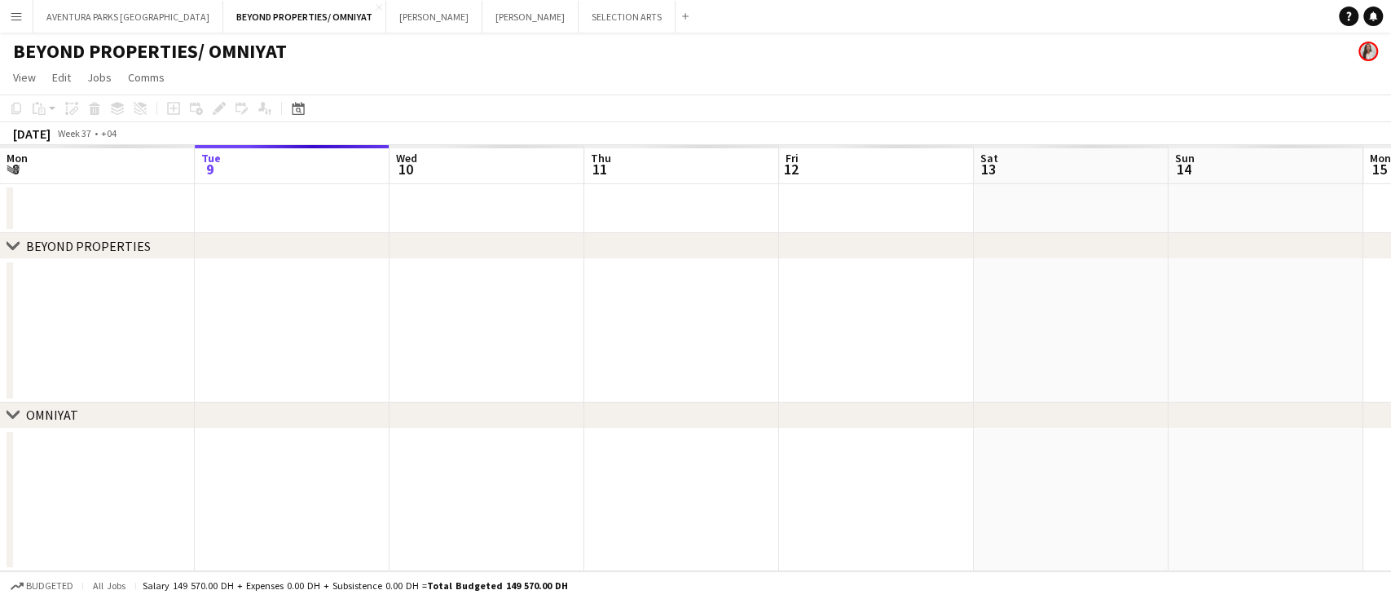
click at [20, 13] on app-icon "Menu" at bounding box center [16, 16] width 13 height 13
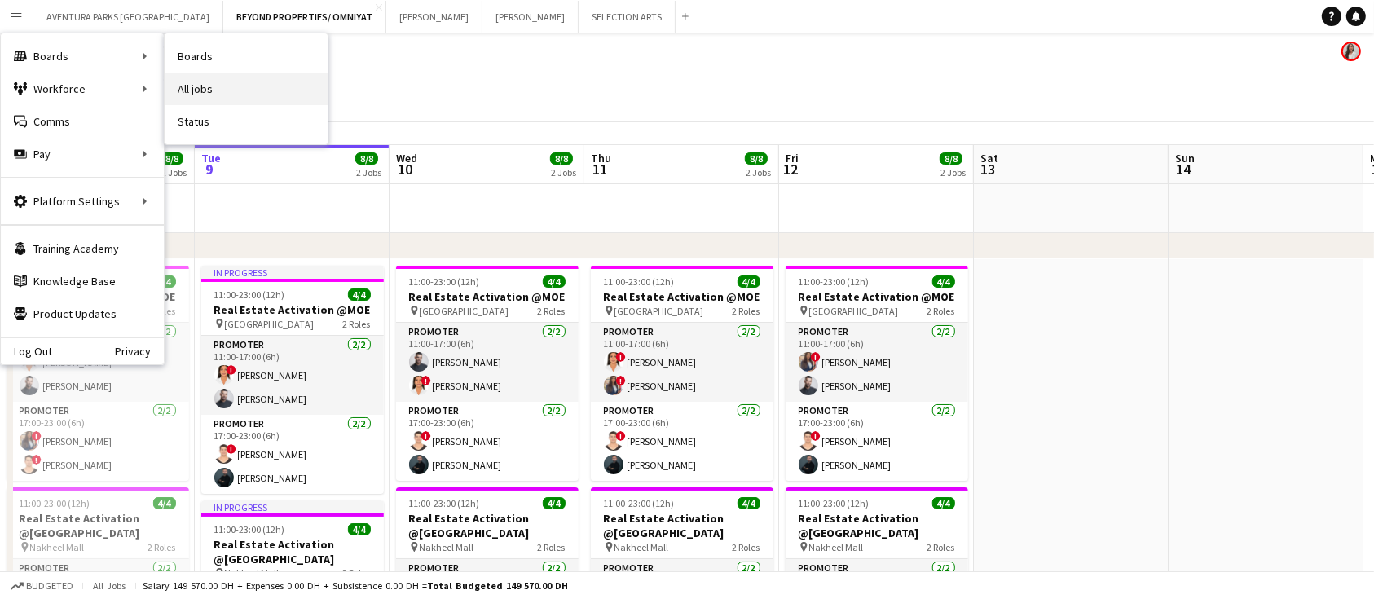
click at [274, 81] on link "All jobs" at bounding box center [246, 89] width 163 height 33
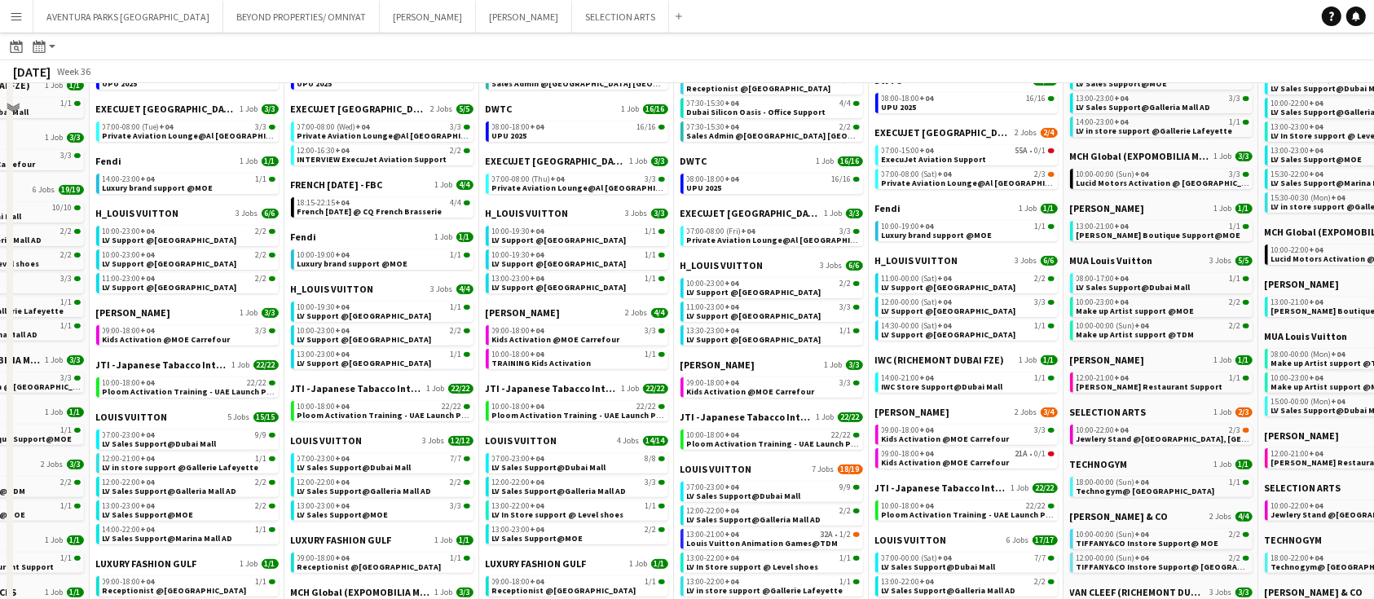
scroll to position [471, 0]
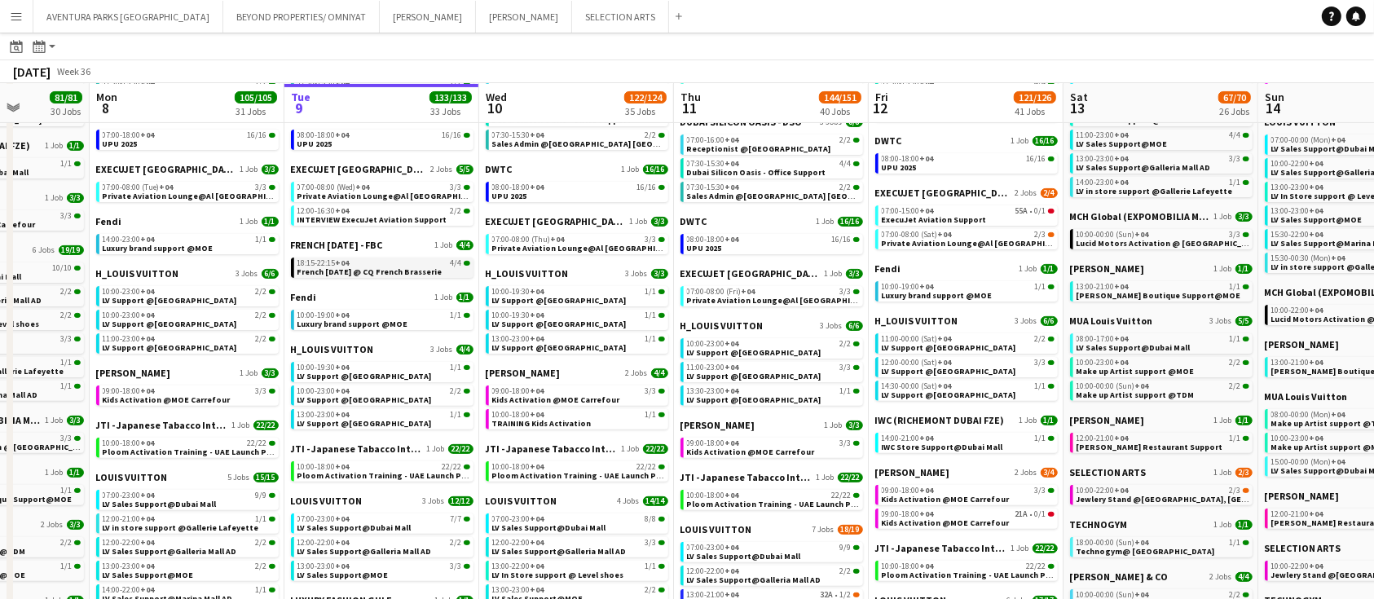
click at [367, 262] on div "18:15-22:15 +04 4/4" at bounding box center [383, 263] width 173 height 8
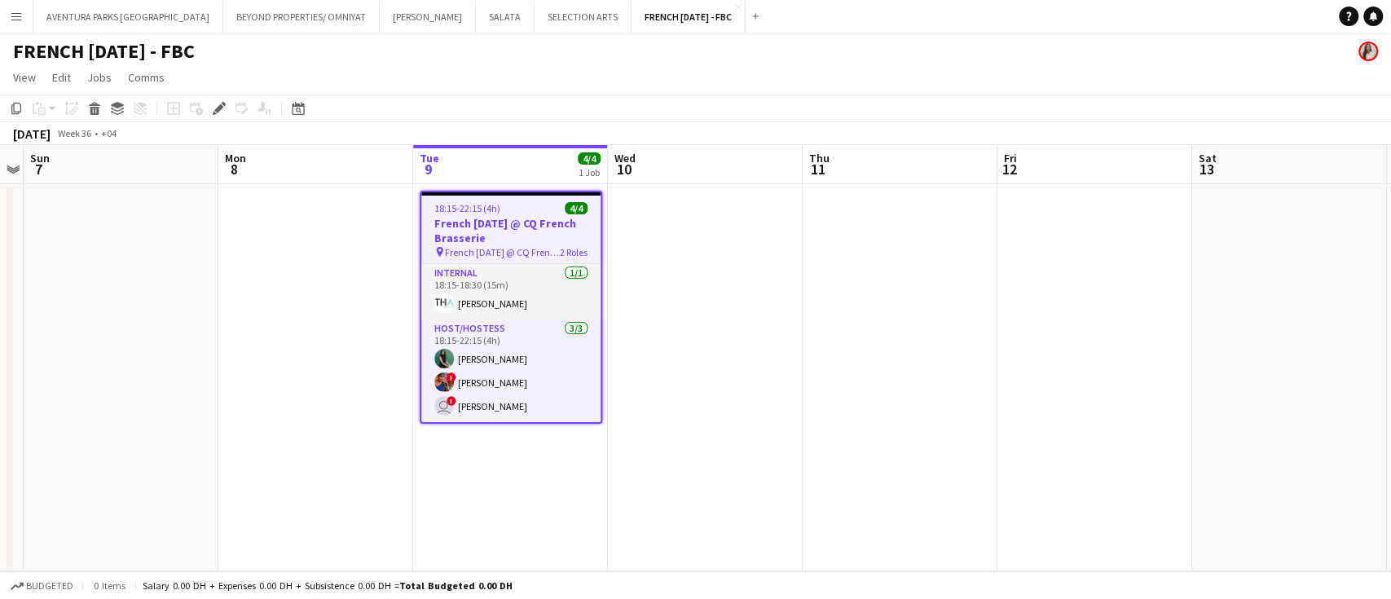
click at [518, 219] on h3 "French [DATE] @ CQ French Brasserie" at bounding box center [510, 230] width 179 height 29
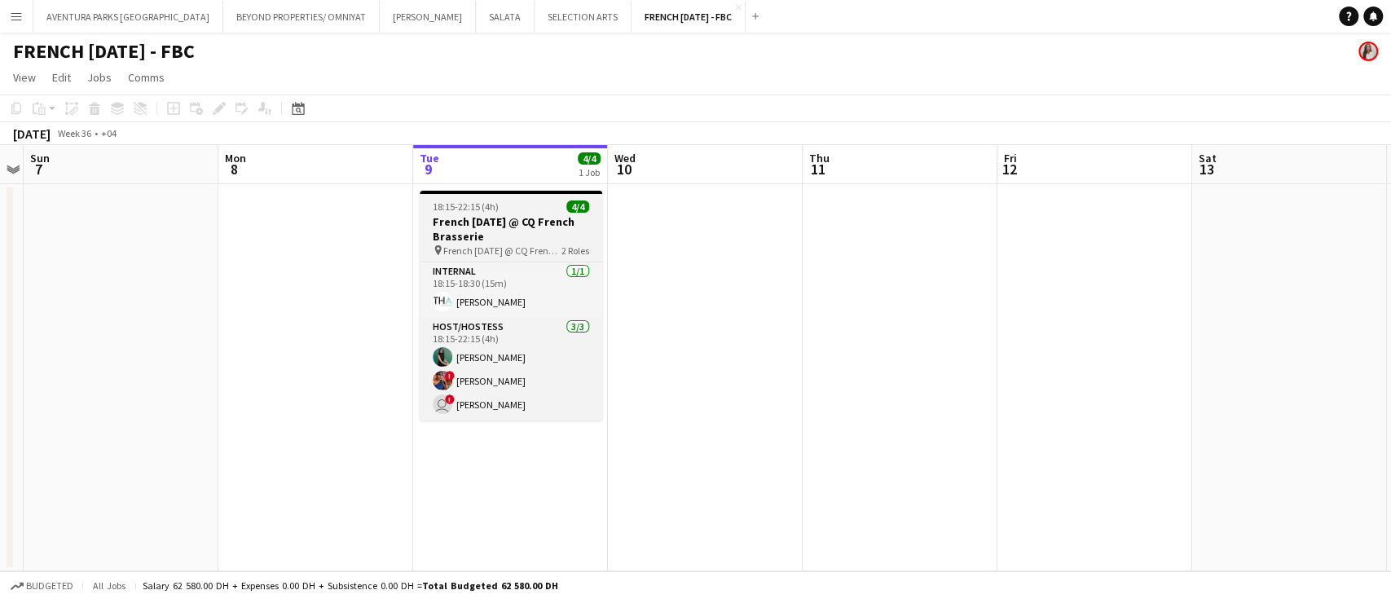
click at [513, 206] on div "18:15-22:15 (4h) 4/4" at bounding box center [511, 206] width 183 height 12
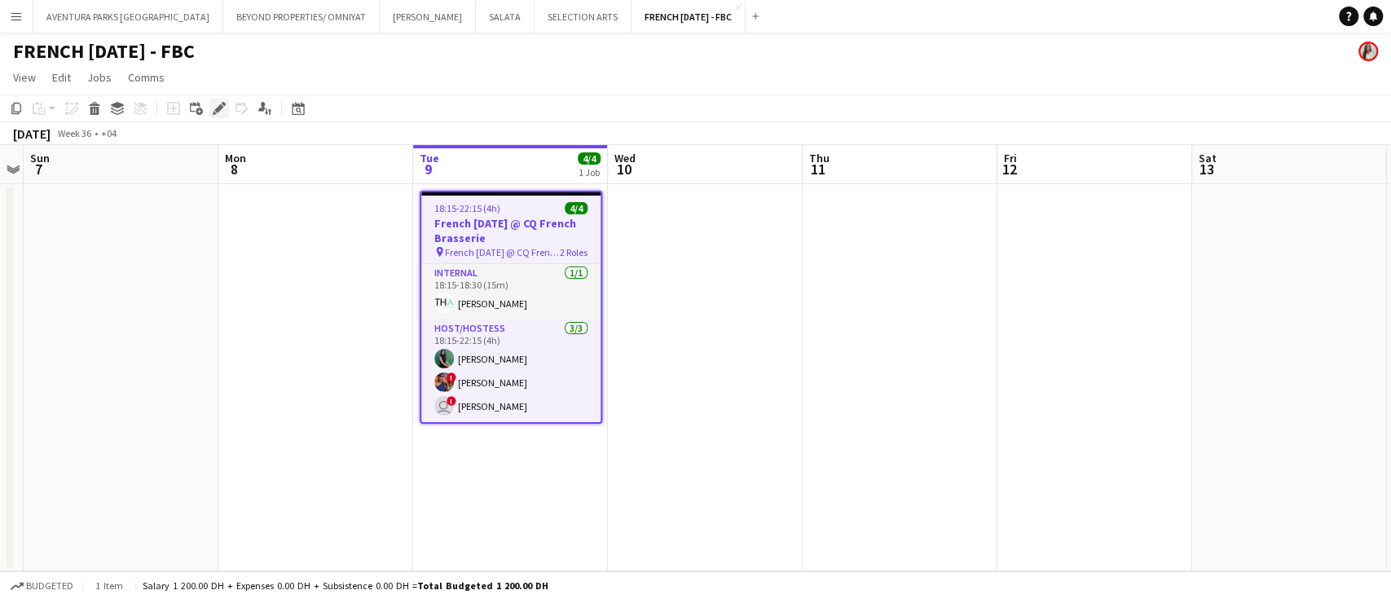
click at [222, 108] on icon "Edit" at bounding box center [219, 108] width 13 height 13
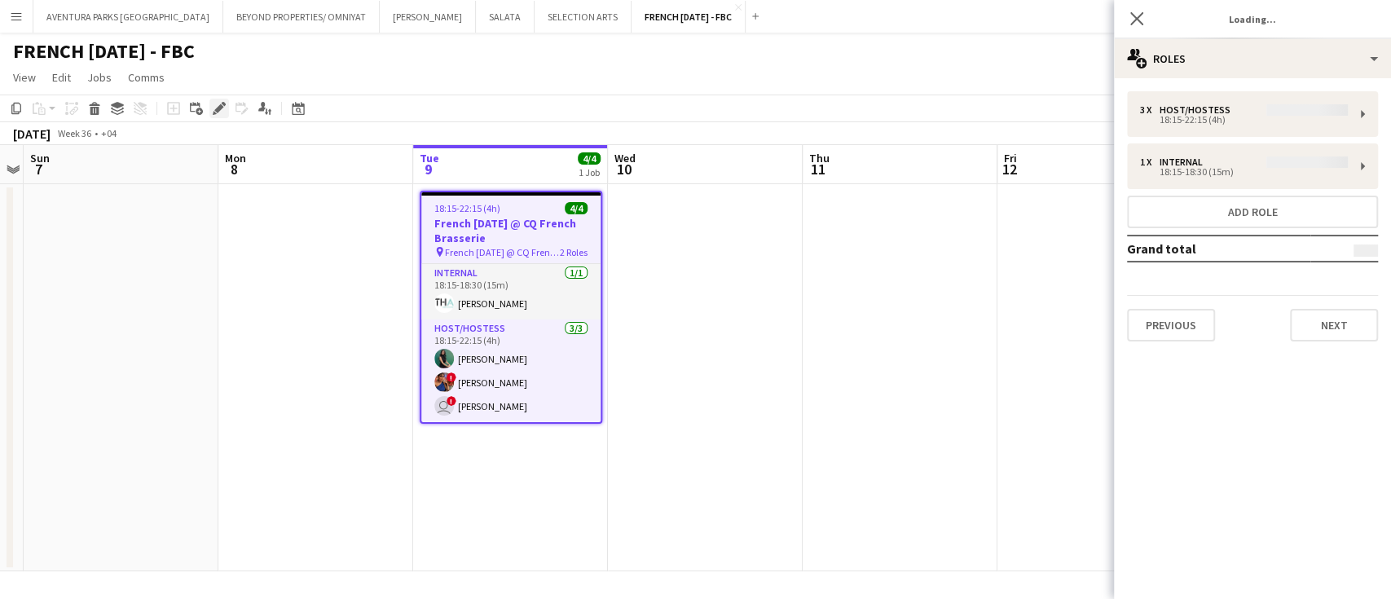
type input "**********"
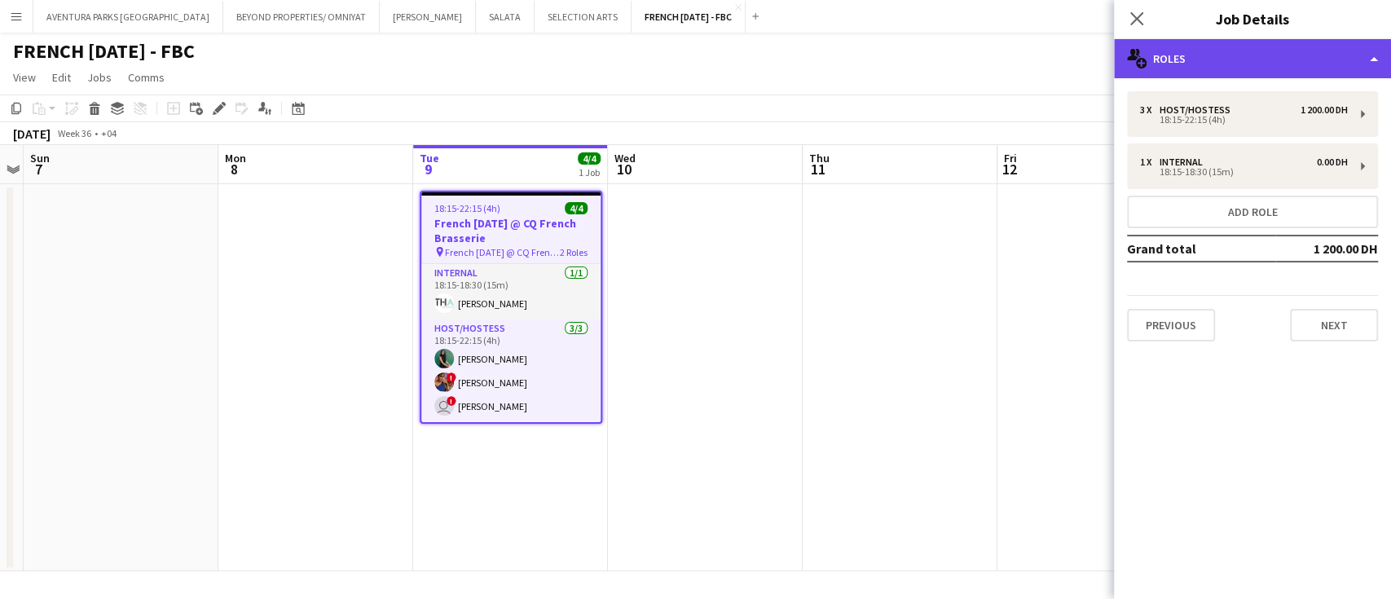
click at [1220, 55] on div "multiple-users-add Roles" at bounding box center [1252, 58] width 277 height 39
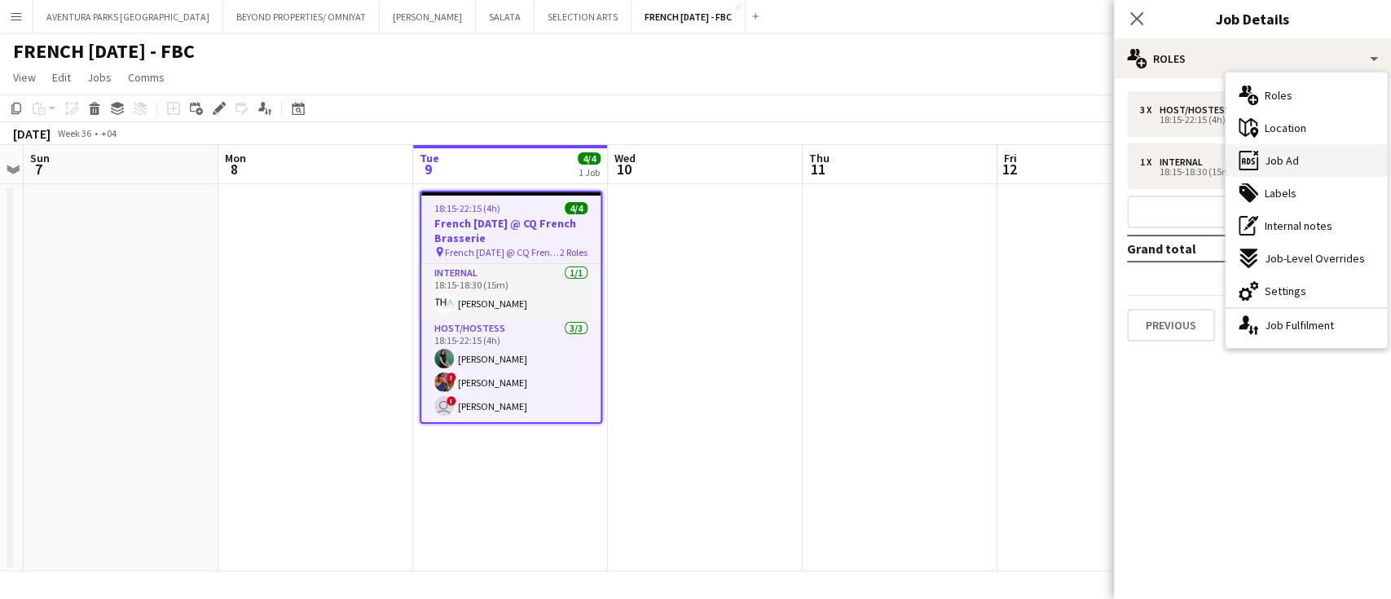
click at [1278, 153] on span "Job Ad" at bounding box center [1282, 160] width 34 height 15
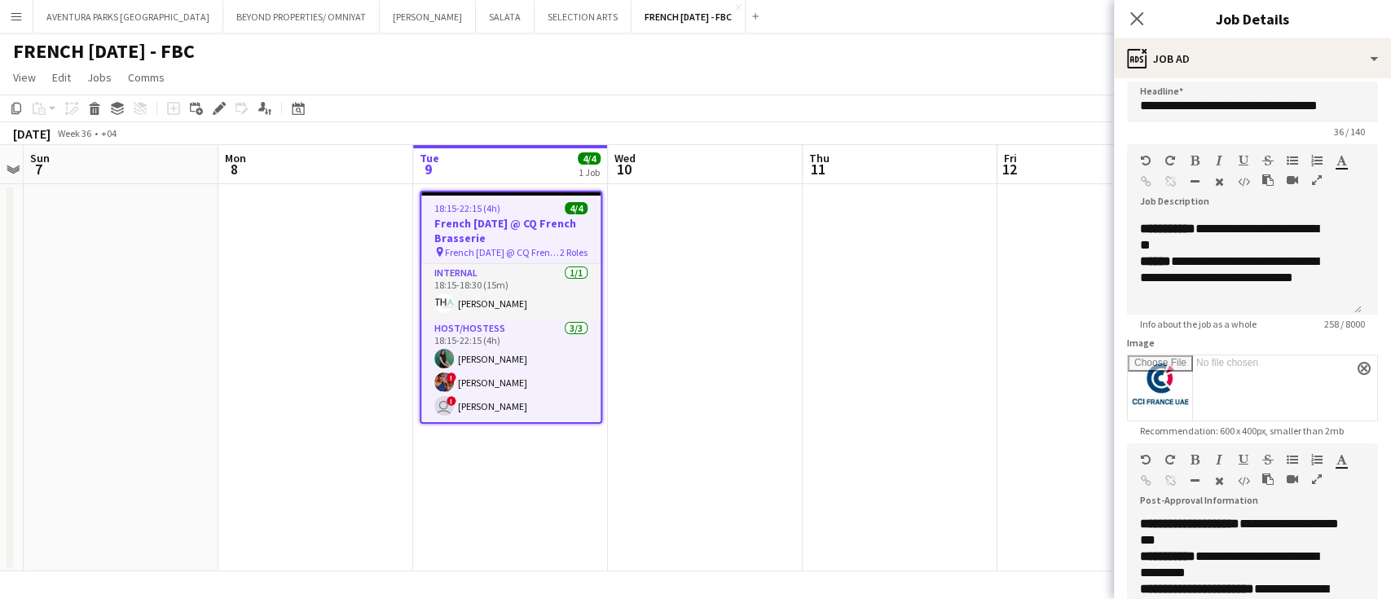
scroll to position [11, 0]
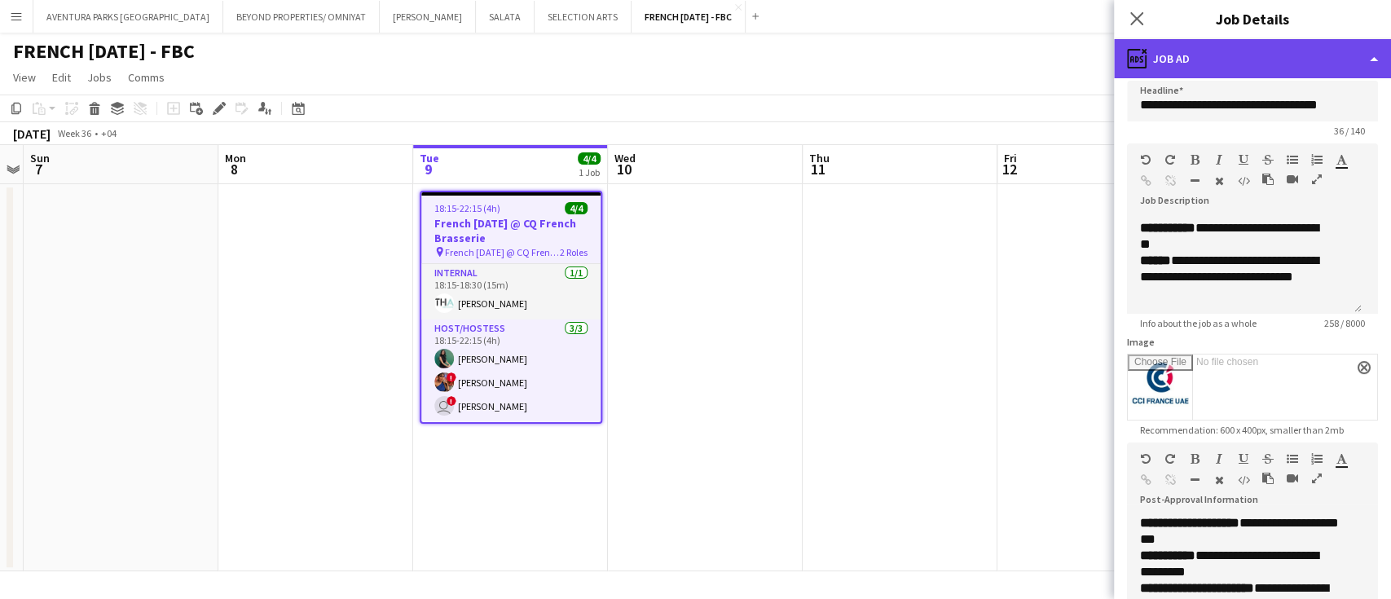
click at [1136, 58] on icon "ads-window" at bounding box center [1137, 59] width 20 height 20
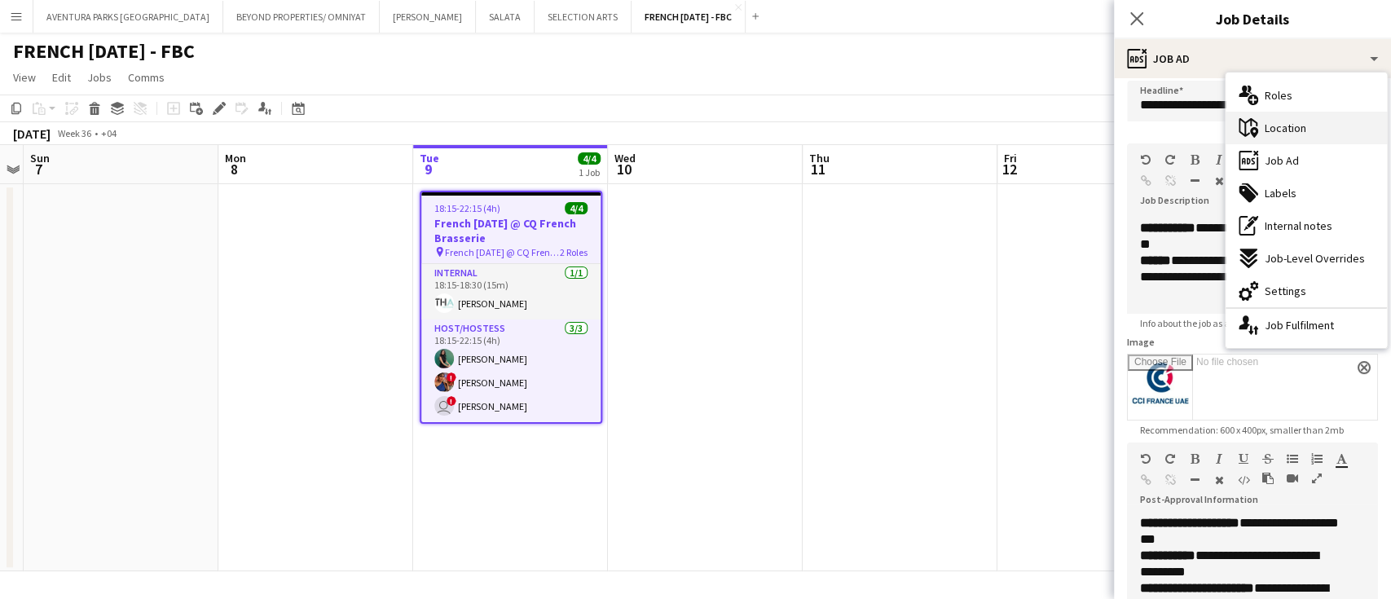
click at [1312, 136] on div "maps-pin-1 Location" at bounding box center [1305, 128] width 161 height 33
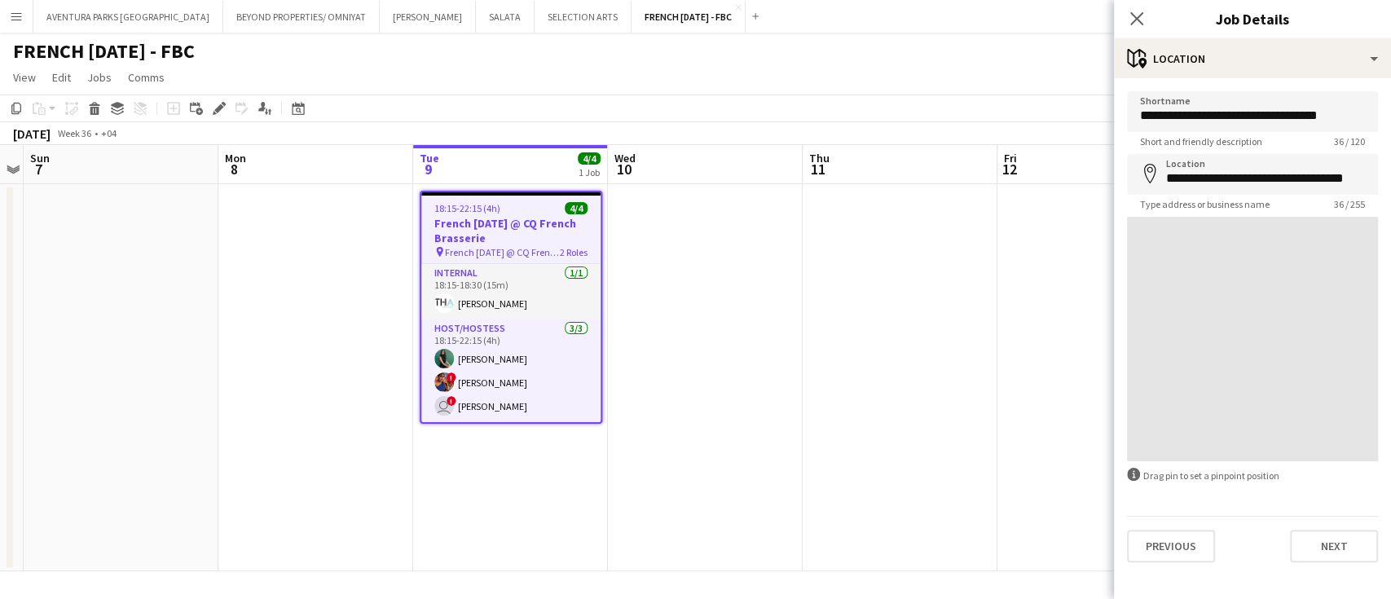
scroll to position [0, 0]
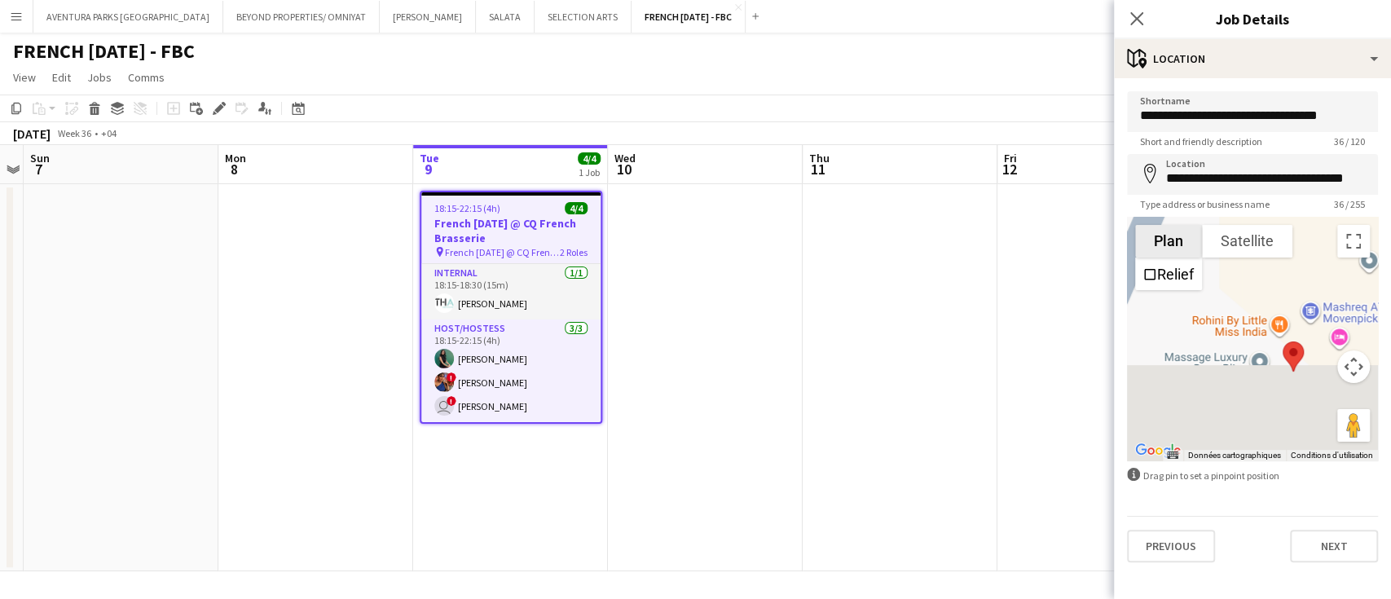
drag, startPoint x: 1278, startPoint y: 401, endPoint x: 1179, endPoint y: 248, distance: 182.6
click at [1179, 248] on div "Plan Relief Satellite Légendes Données cartographiques Données cartographiques …" at bounding box center [1252, 339] width 251 height 244
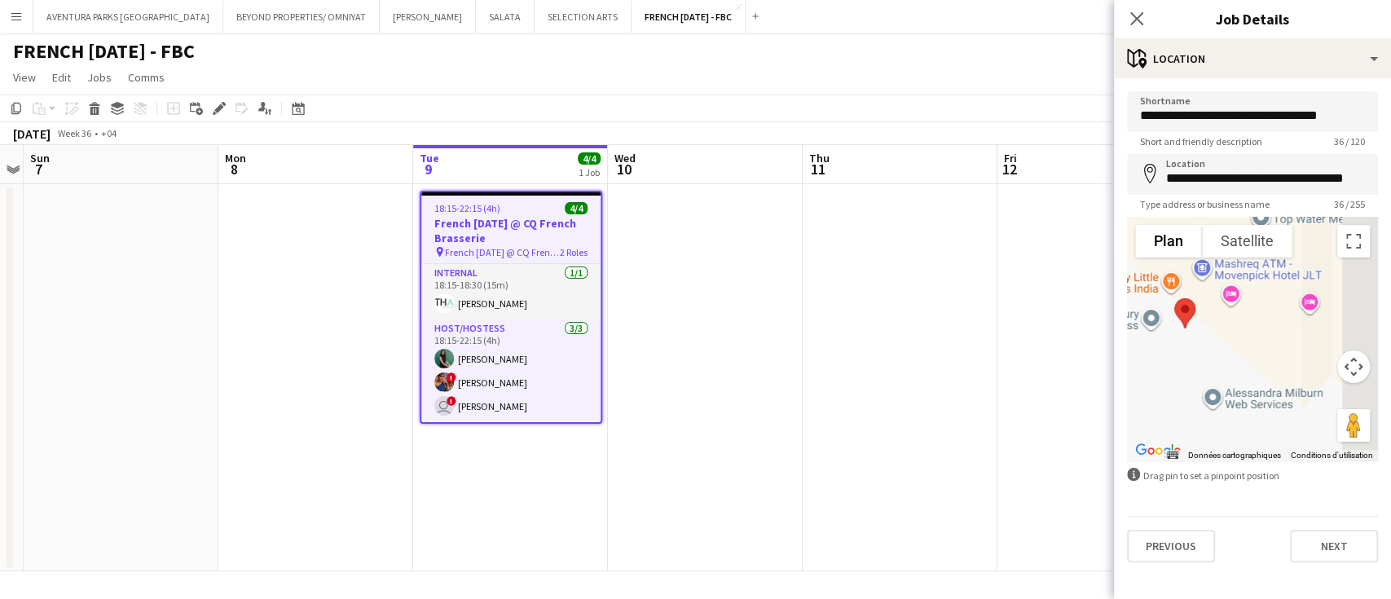
drag, startPoint x: 1287, startPoint y: 388, endPoint x: 1177, endPoint y: 341, distance: 119.7
click at [1177, 341] on div at bounding box center [1252, 339] width 251 height 244
